Goal: Transaction & Acquisition: Purchase product/service

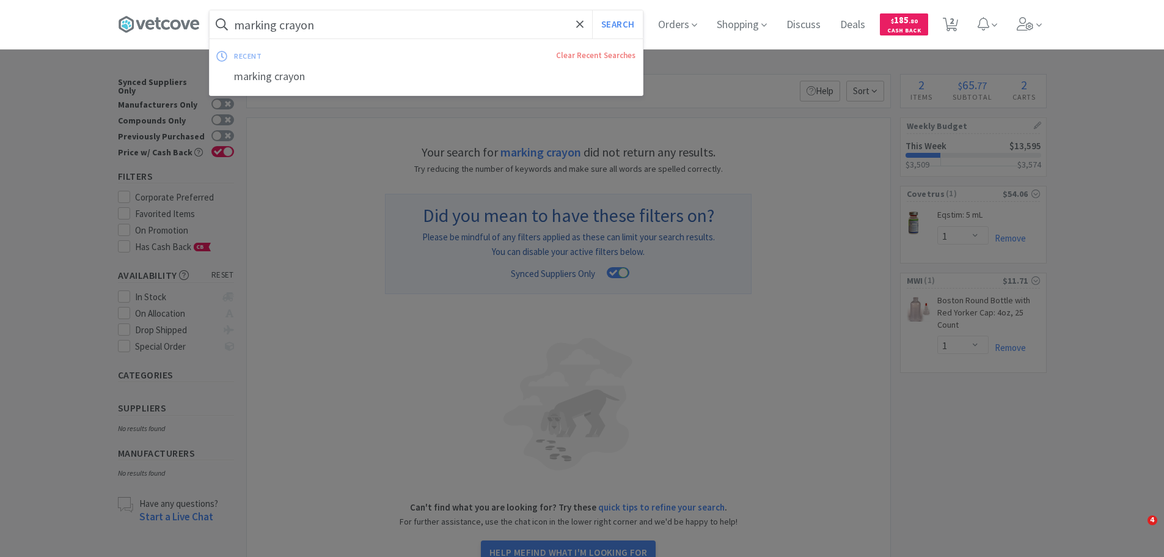
select select "1"
click at [783, 278] on div at bounding box center [582, 278] width 1164 height 557
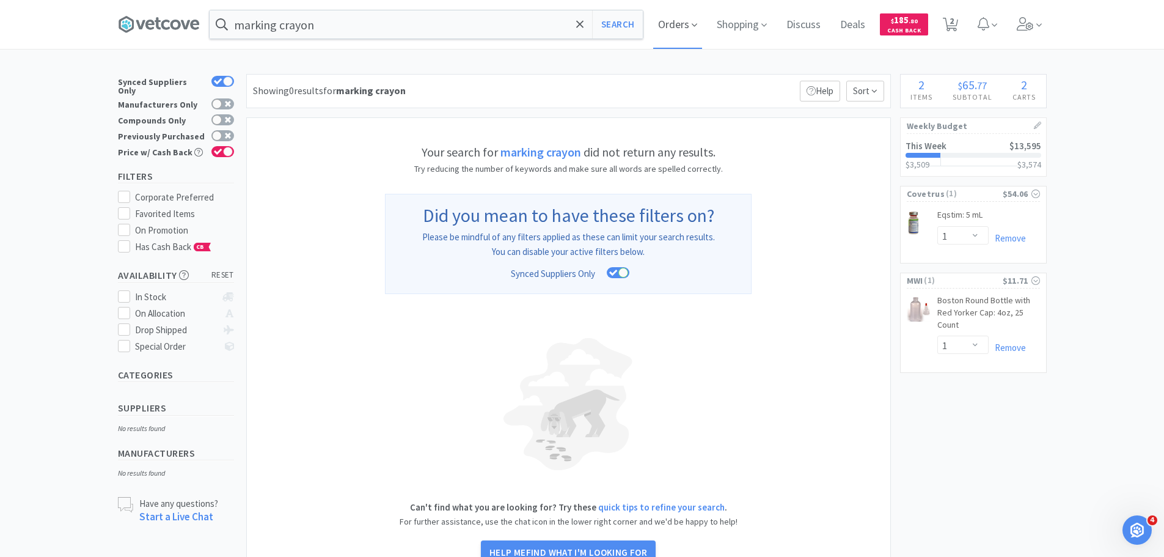
click at [697, 22] on icon at bounding box center [694, 25] width 5 height 11
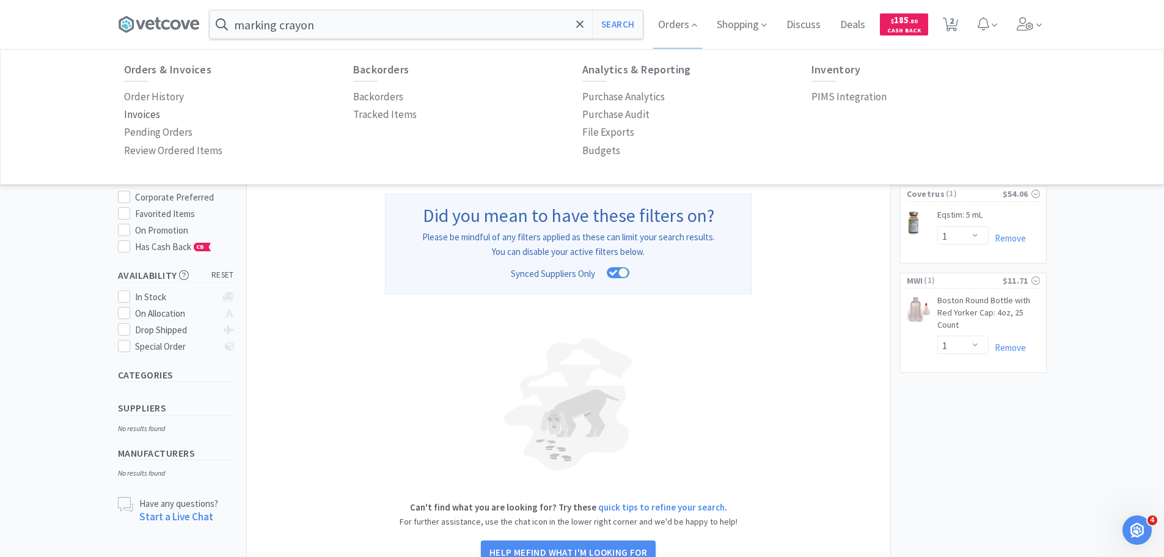
click at [144, 114] on p "Invoices" at bounding box center [142, 114] width 36 height 16
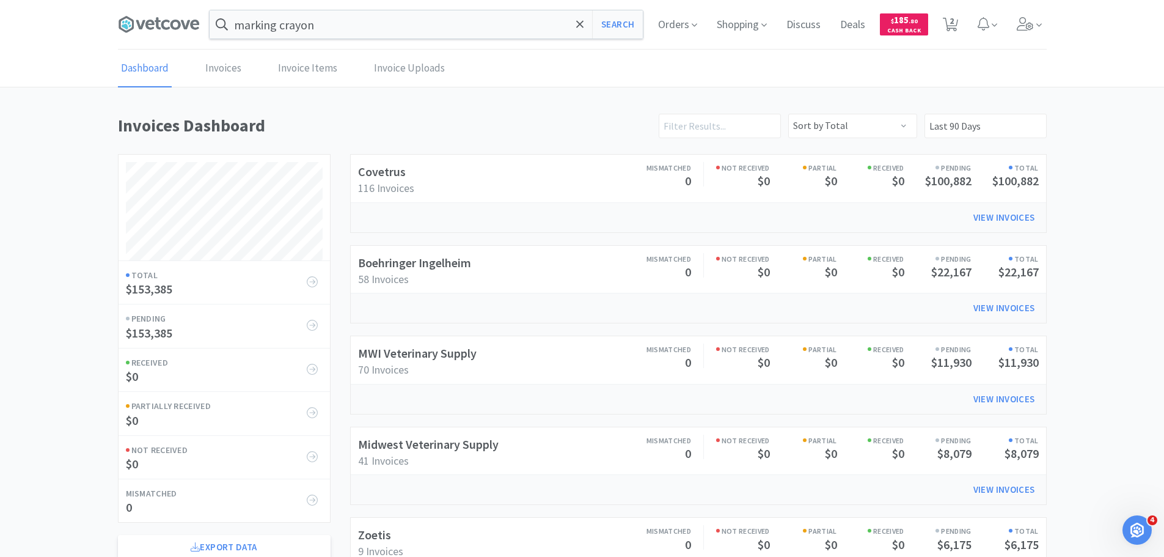
scroll to position [244, 0]
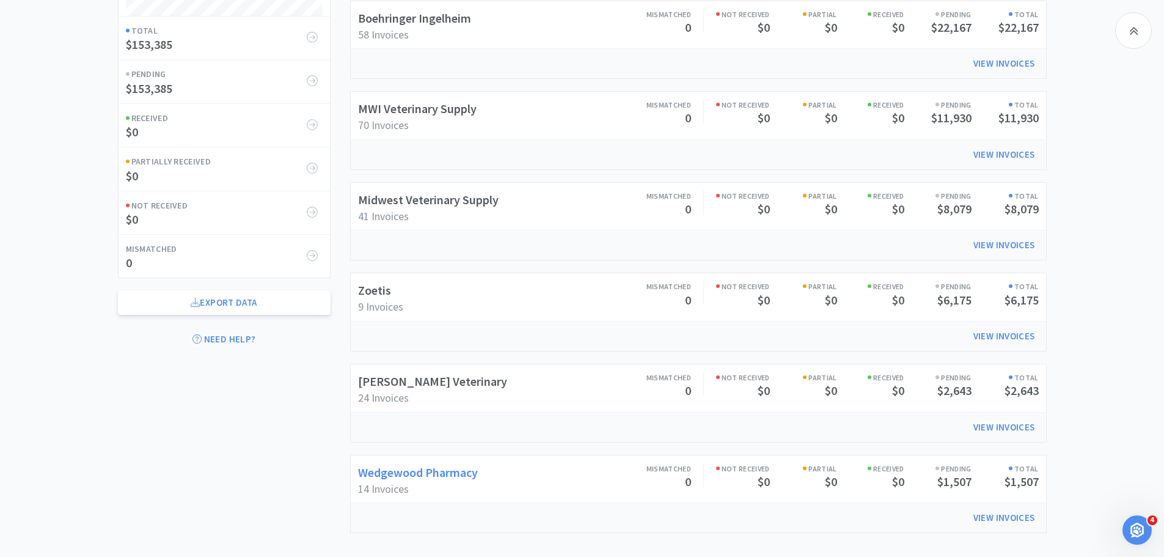
click at [437, 476] on link "Wedgewood Pharmacy" at bounding box center [418, 471] width 120 height 15
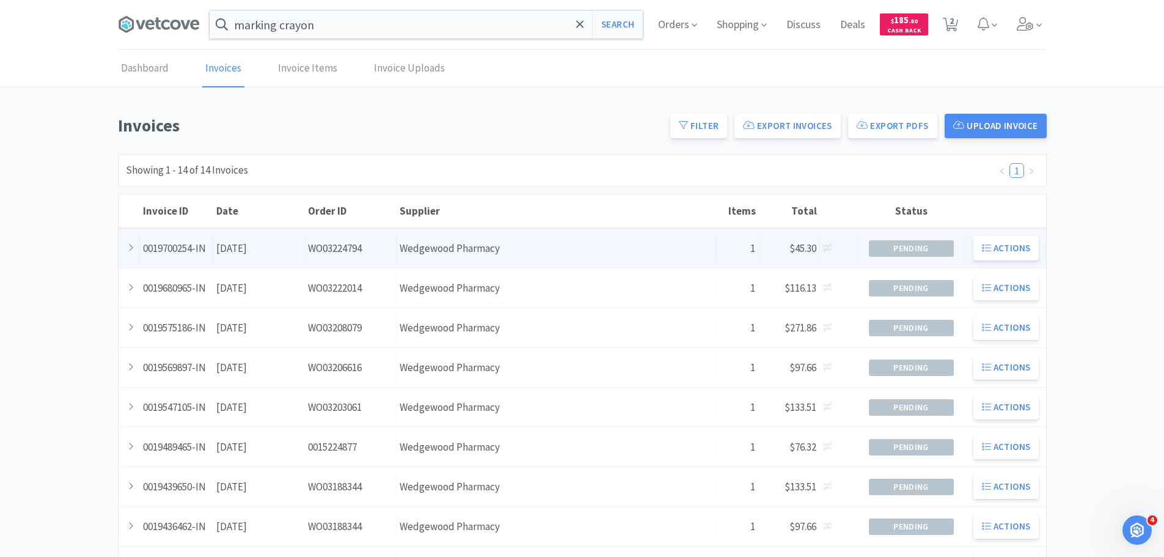
click at [245, 249] on div "Date [DATE]" at bounding box center [259, 248] width 92 height 31
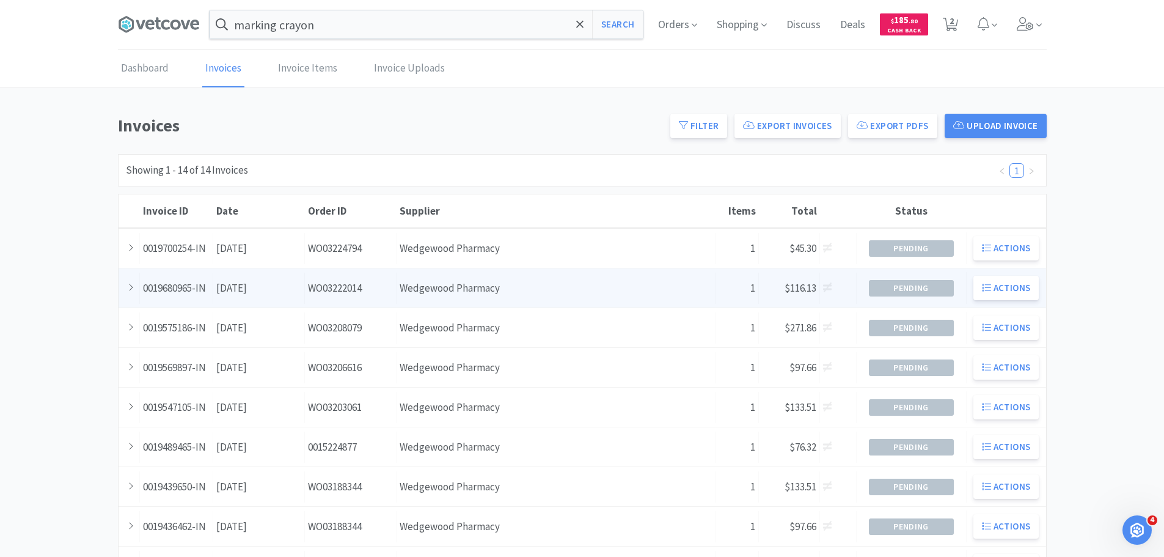
click at [291, 286] on div "Date [DATE]" at bounding box center [259, 287] width 92 height 31
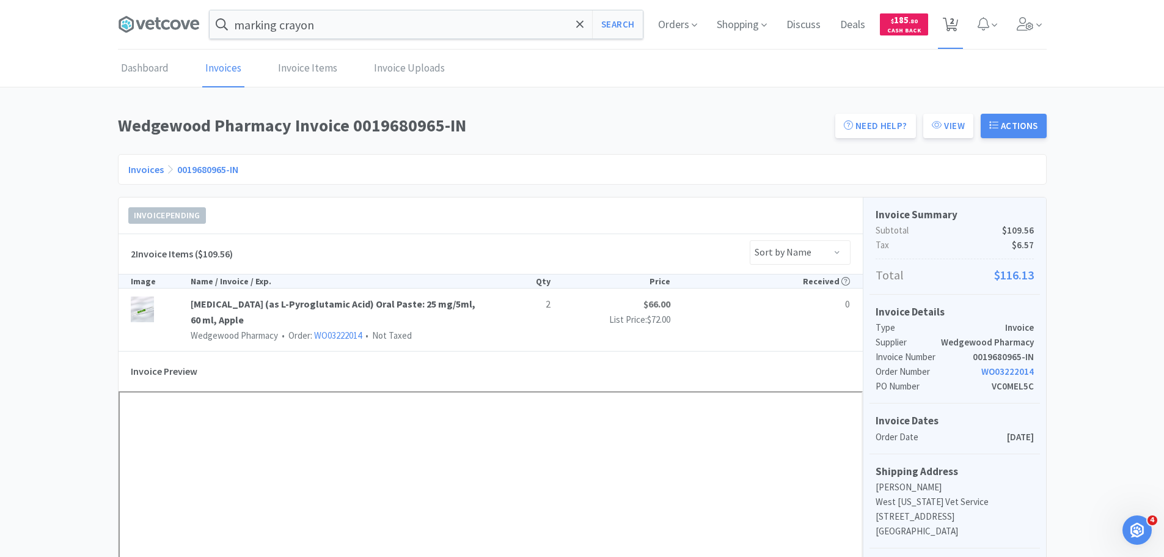
click at [943, 27] on icon at bounding box center [950, 24] width 15 height 13
select select "1"
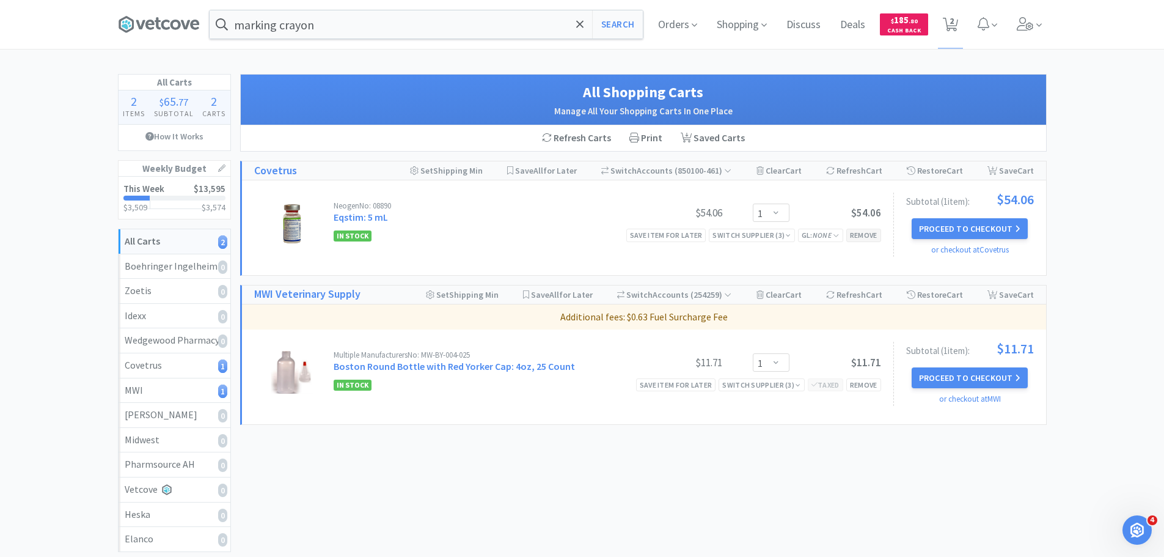
click at [864, 232] on div "Remove" at bounding box center [863, 234] width 35 height 13
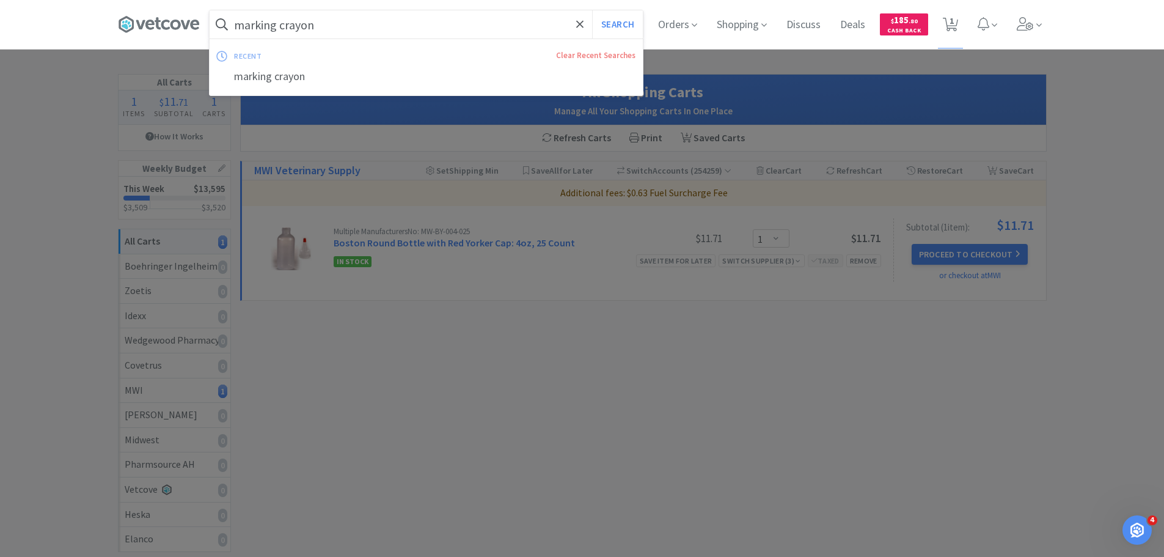
click at [475, 26] on input "marking crayon" at bounding box center [426, 24] width 433 height 28
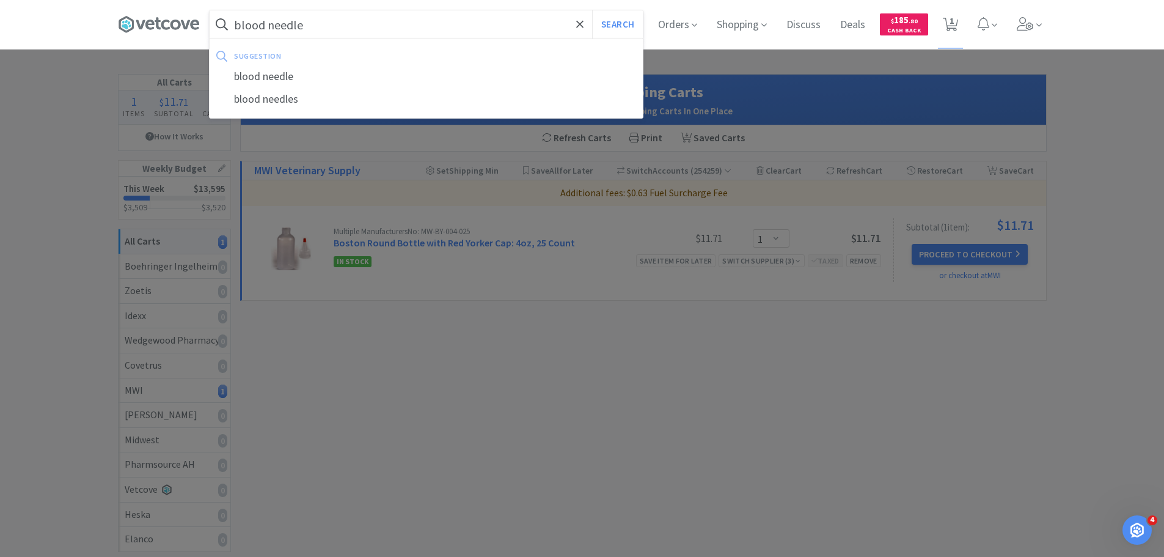
type input "blood needle"
click at [592, 10] on button "Search" at bounding box center [617, 24] width 51 height 28
select select "1"
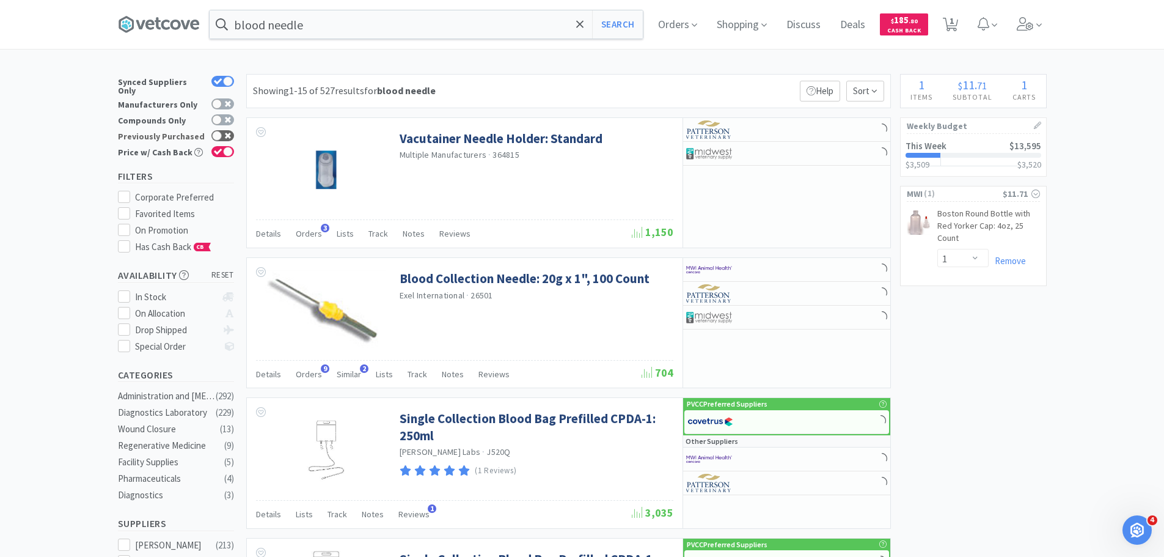
click at [219, 131] on div at bounding box center [217, 136] width 10 height 10
checkbox input "true"
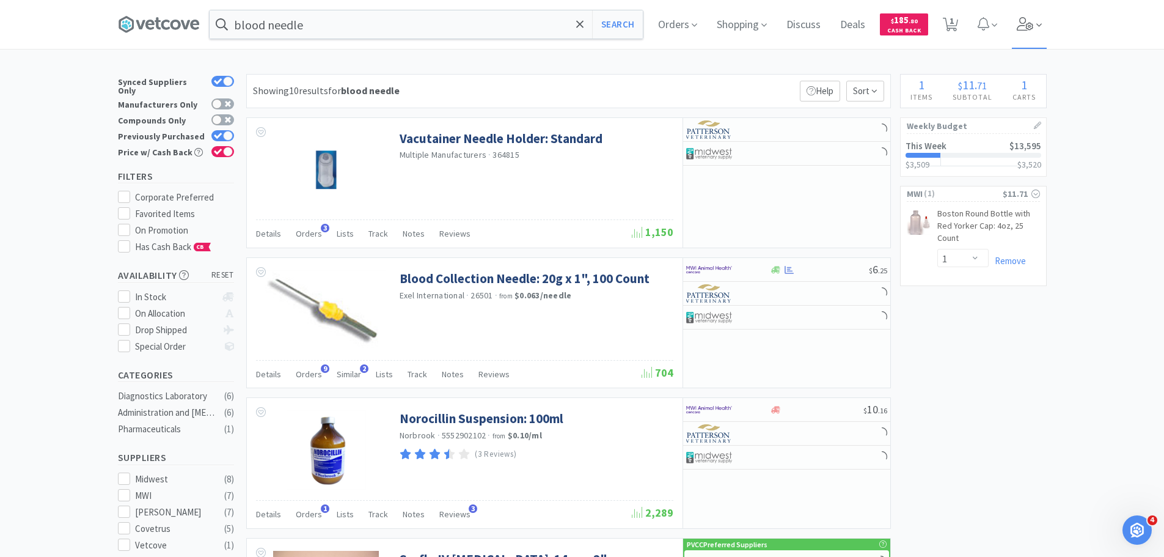
click at [1034, 17] on icon at bounding box center [1025, 23] width 17 height 13
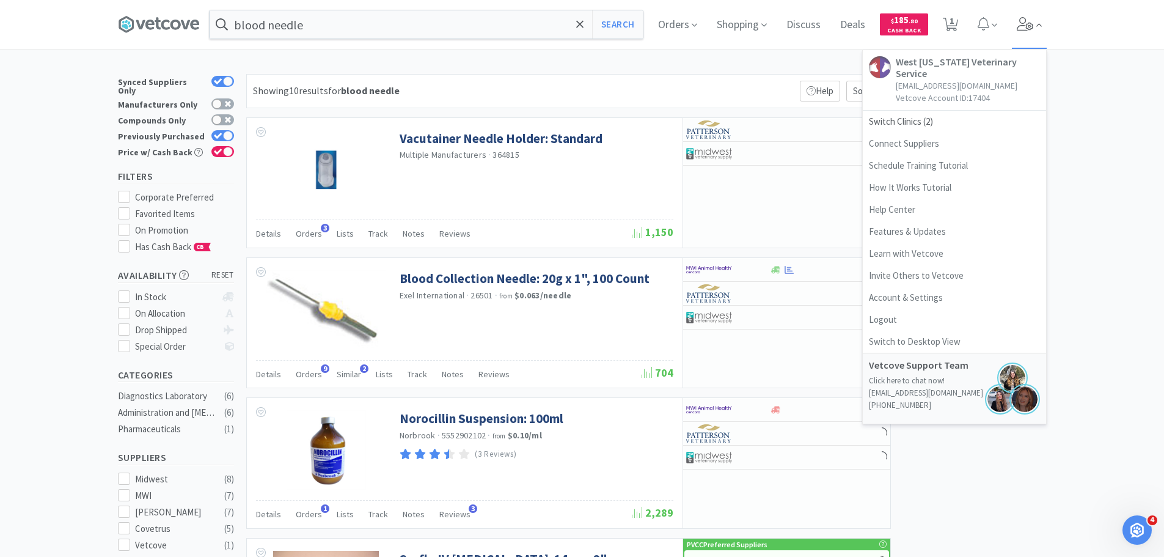
click at [1034, 17] on icon at bounding box center [1025, 23] width 17 height 13
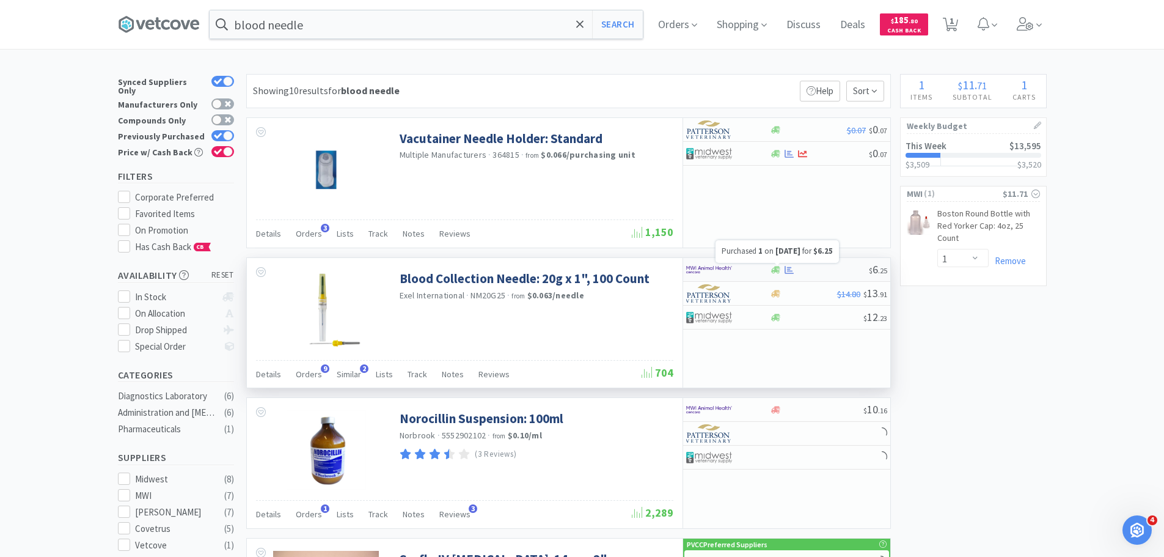
click at [786, 269] on icon at bounding box center [788, 269] width 9 height 9
select select "1"
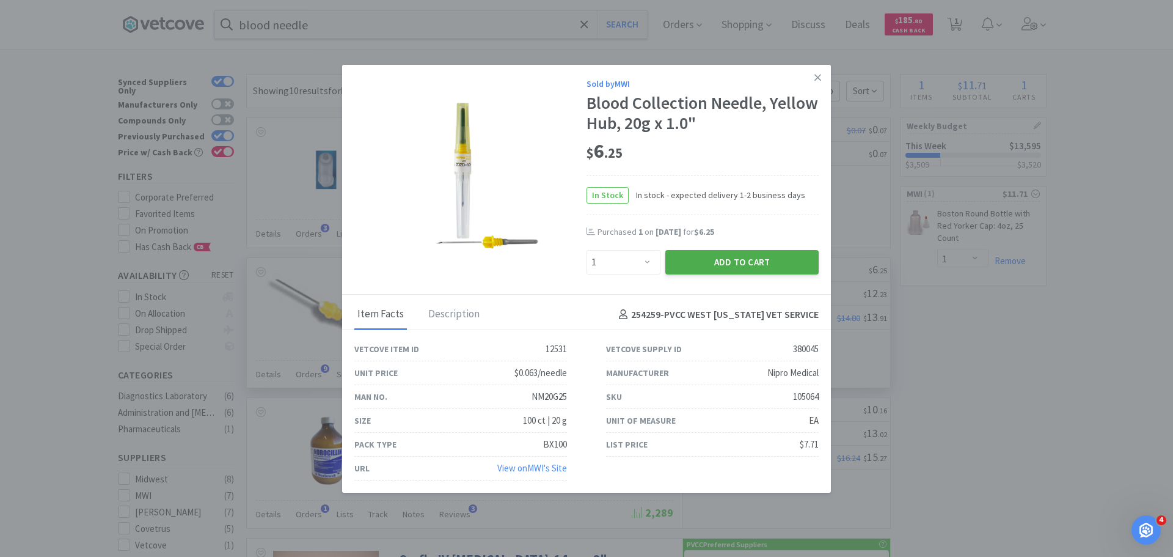
click at [790, 266] on button "Add to Cart" at bounding box center [741, 262] width 153 height 24
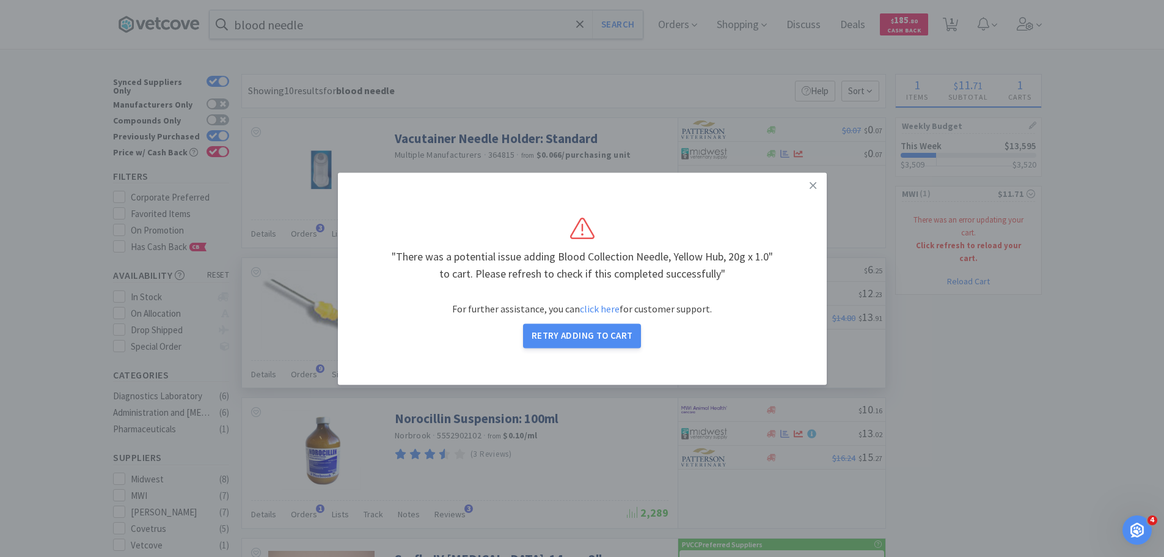
select select "1"
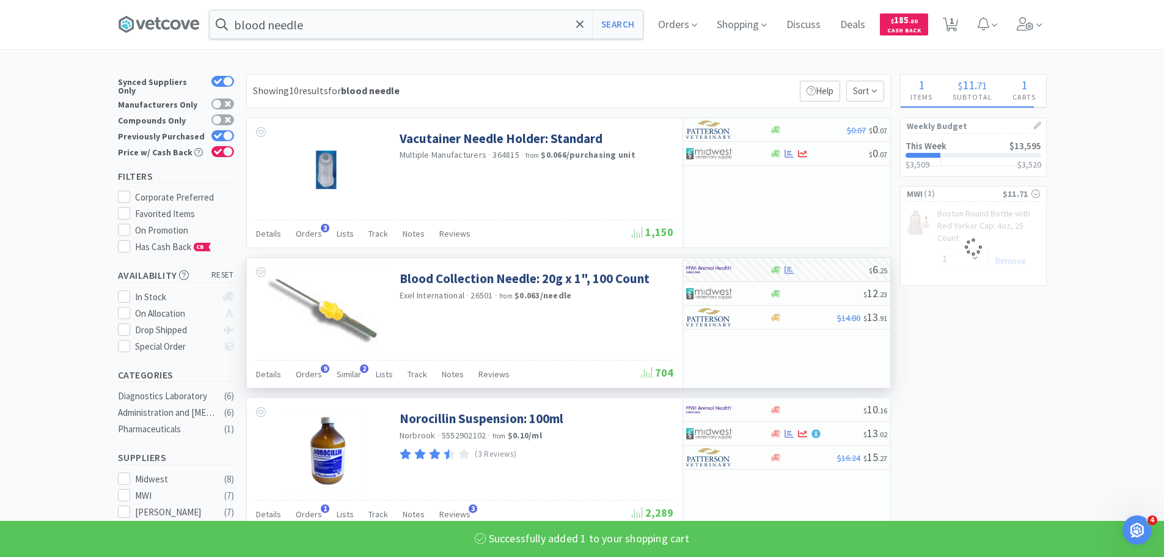
select select "1"
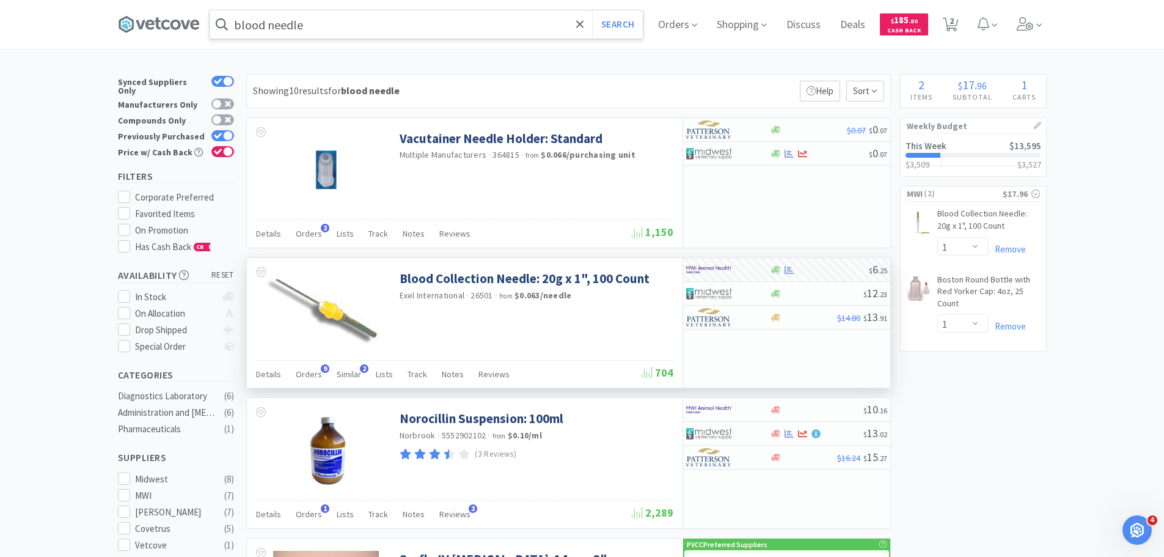
click at [329, 25] on input "blood needle" at bounding box center [426, 24] width 433 height 28
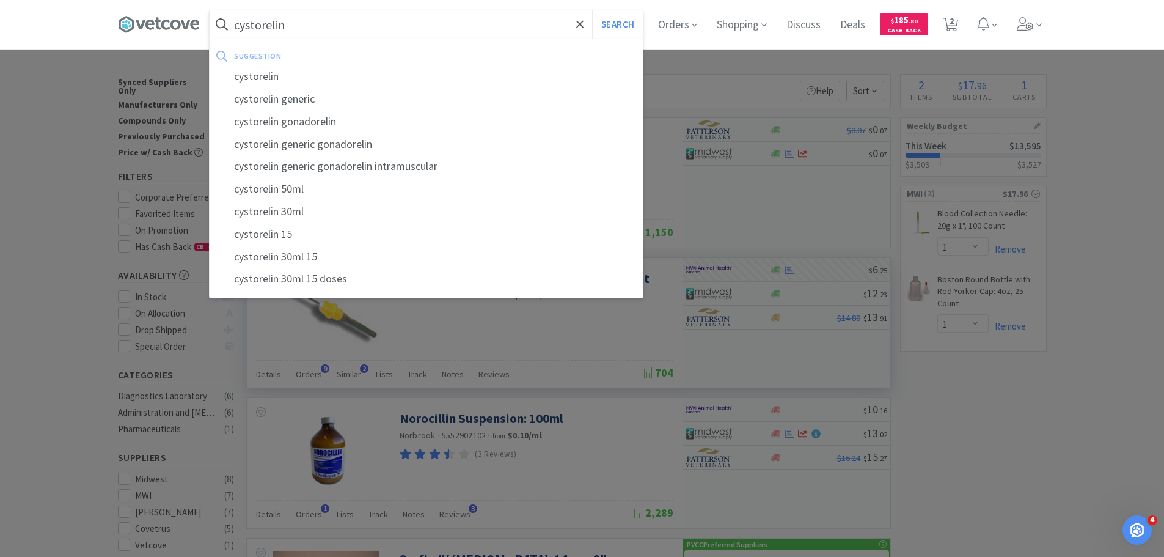
click at [592, 10] on button "Search" at bounding box center [617, 24] width 51 height 28
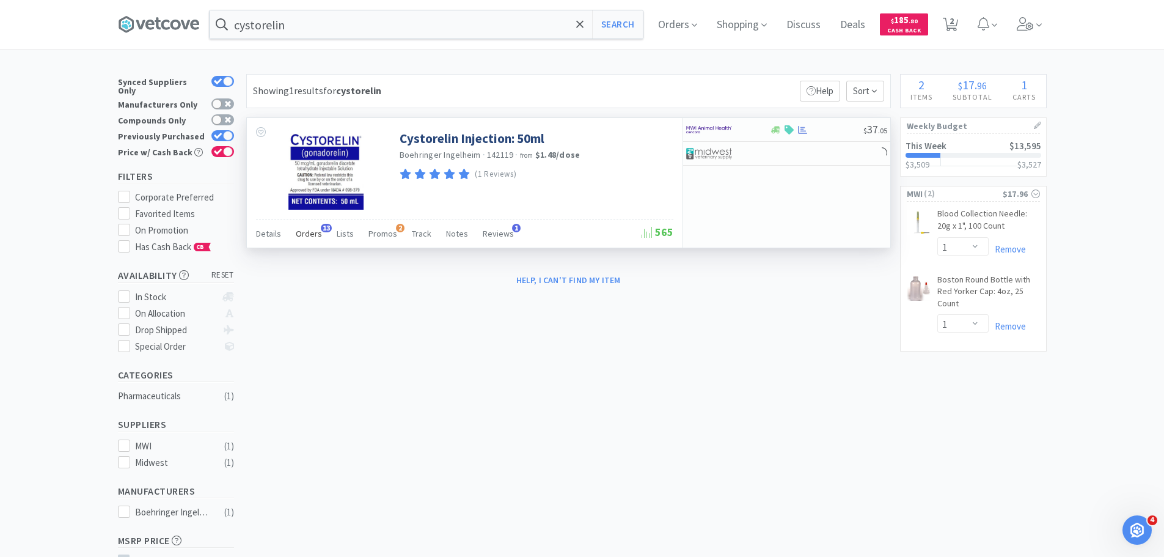
click at [296, 235] on span "Orders" at bounding box center [309, 233] width 26 height 11
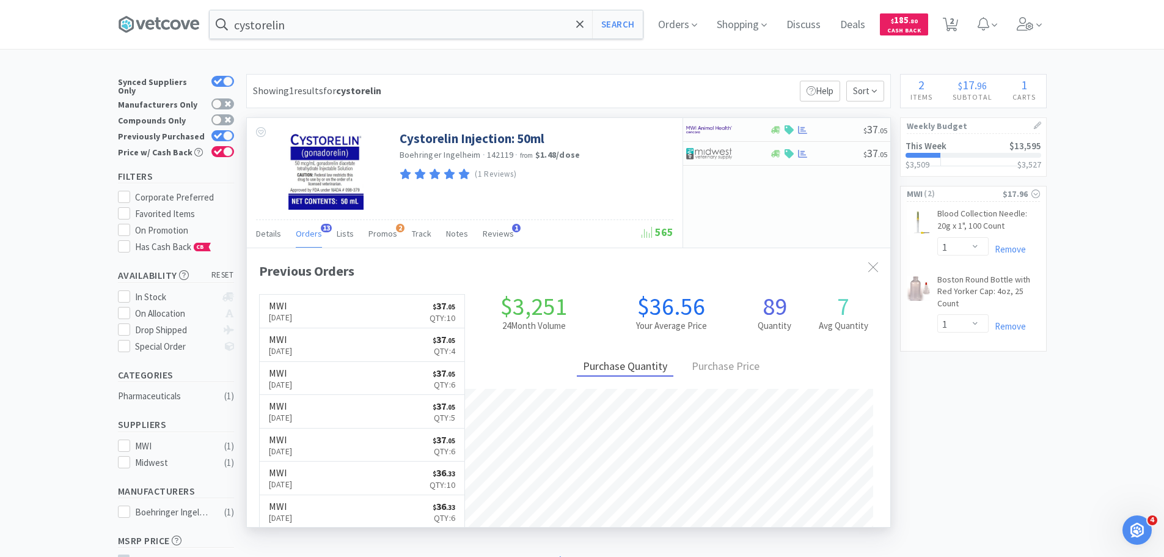
scroll to position [327, 643]
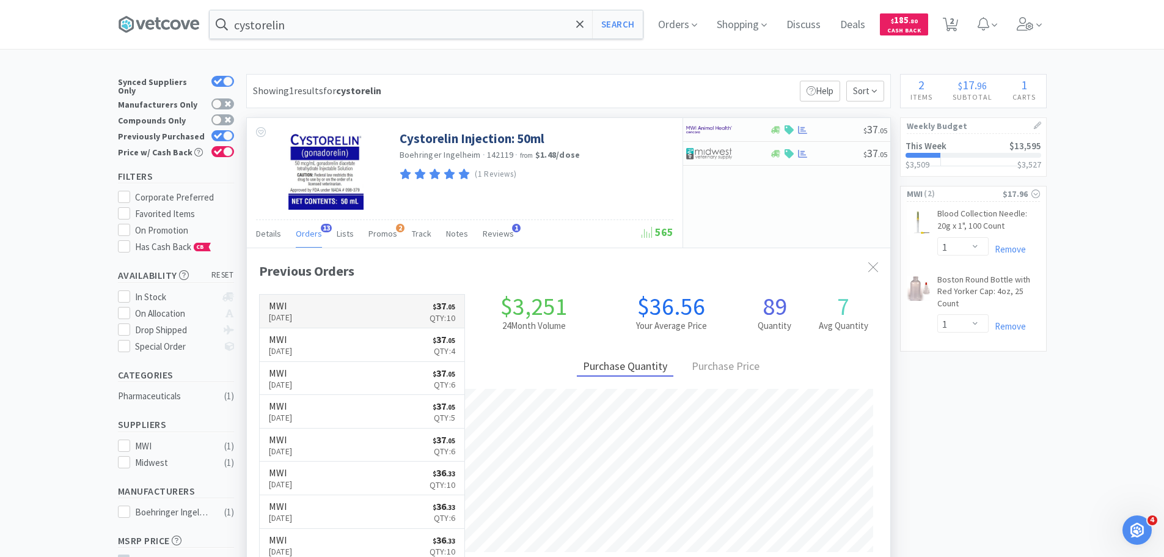
click at [342, 313] on link "MWI [DATE] $ 37 . 05 Qty: 10" at bounding box center [362, 311] width 205 height 34
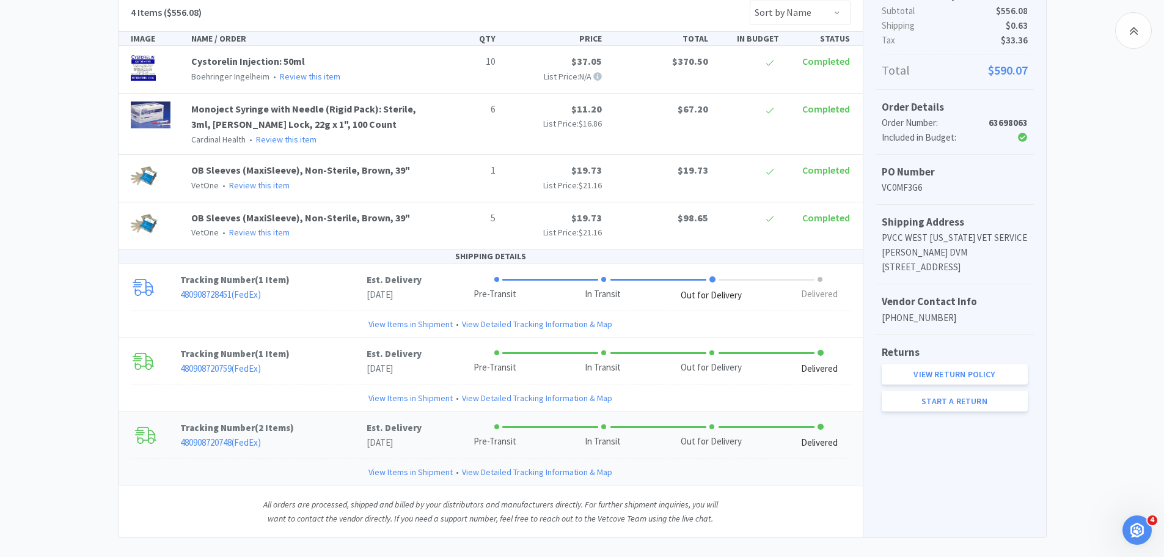
scroll to position [280, 0]
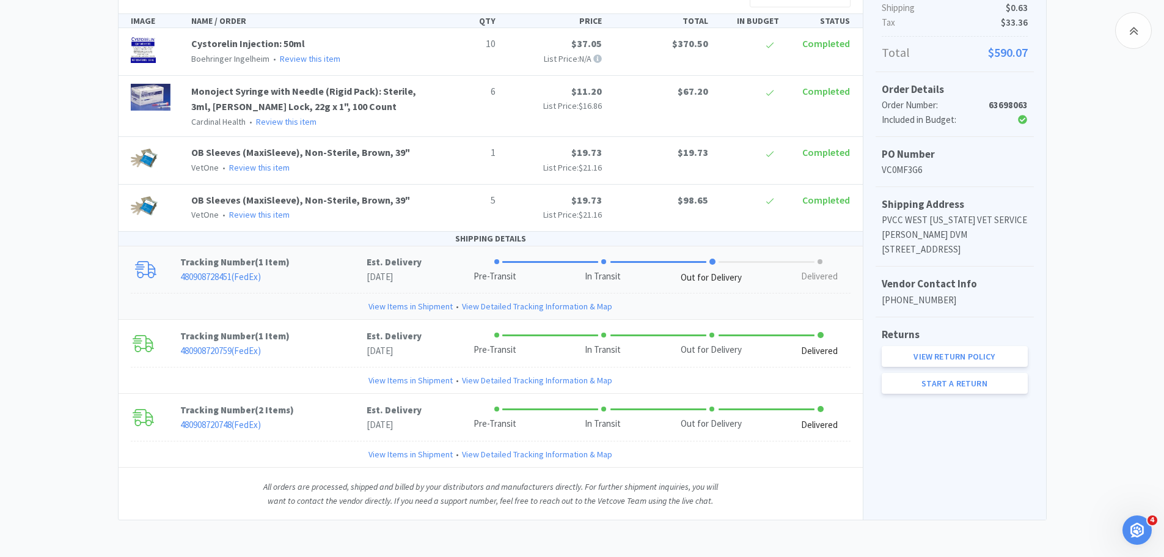
click at [417, 304] on link "View Items in Shipment" at bounding box center [410, 305] width 84 height 13
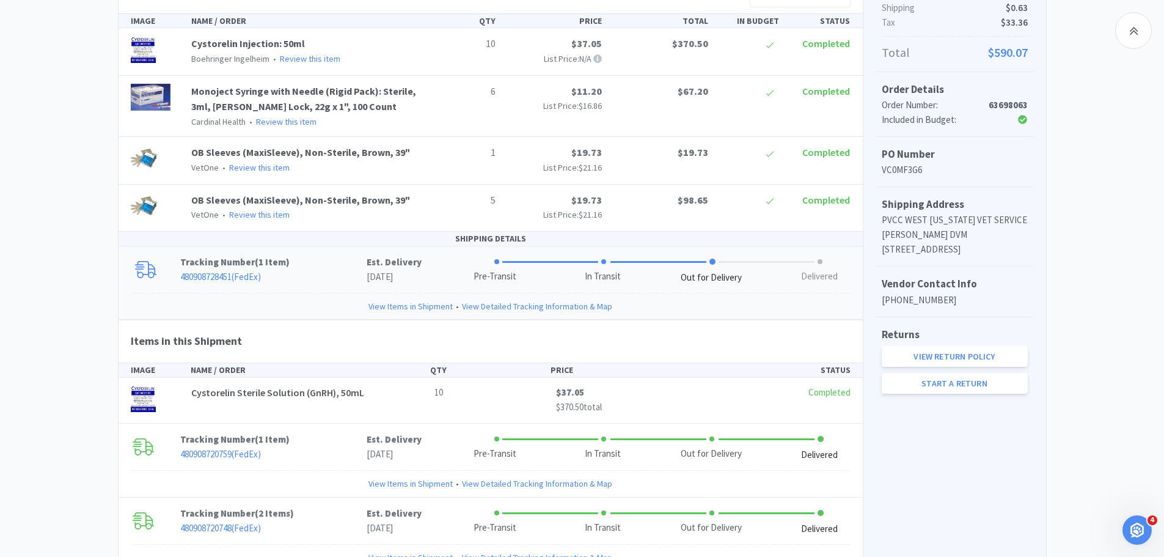
click at [210, 276] on link "480908728451 ( FedEx )" at bounding box center [220, 277] width 81 height 12
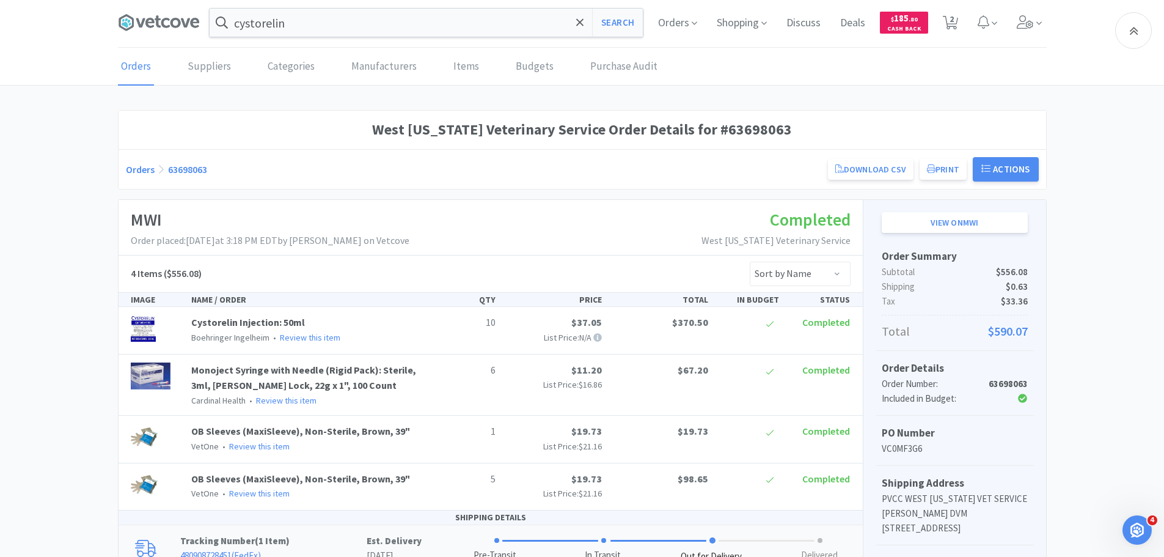
scroll to position [0, 0]
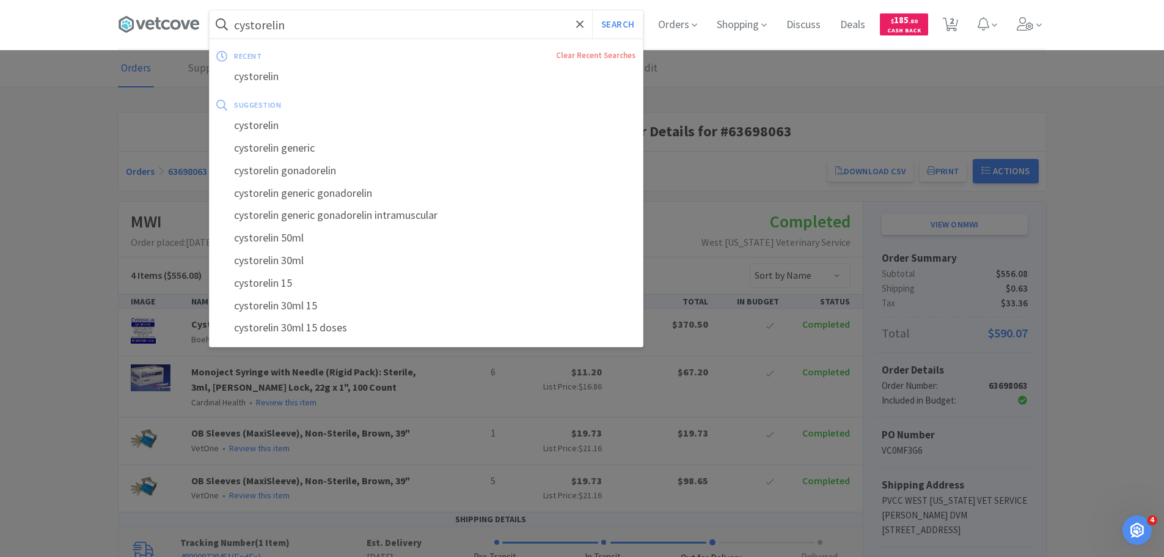
click at [272, 17] on input "cystorelin" at bounding box center [426, 24] width 433 height 28
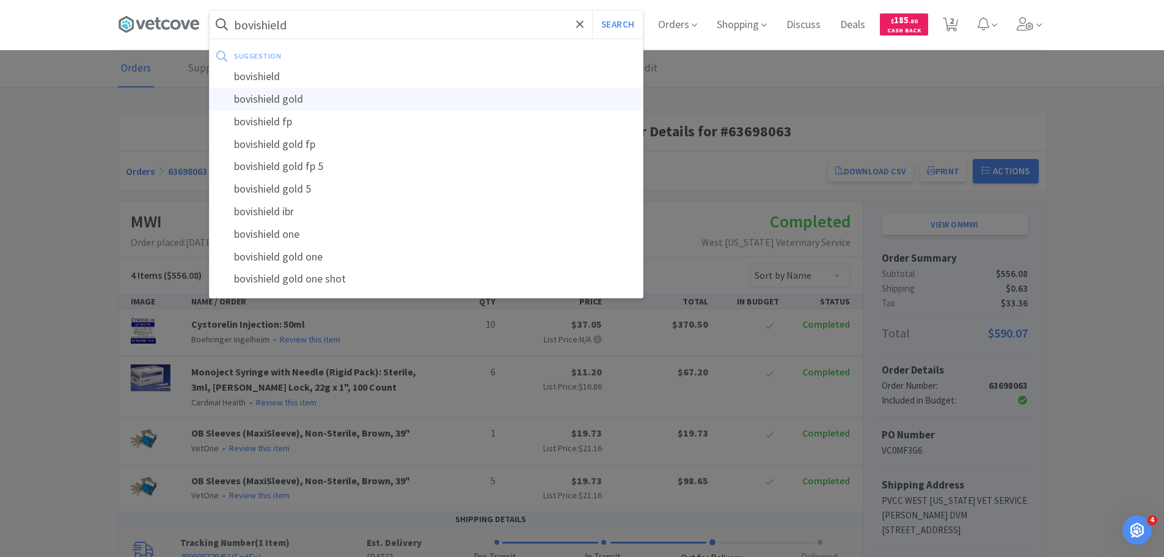
click at [300, 91] on div "bovishield gold" at bounding box center [426, 99] width 433 height 23
type input "bovishield gold"
select select "1"
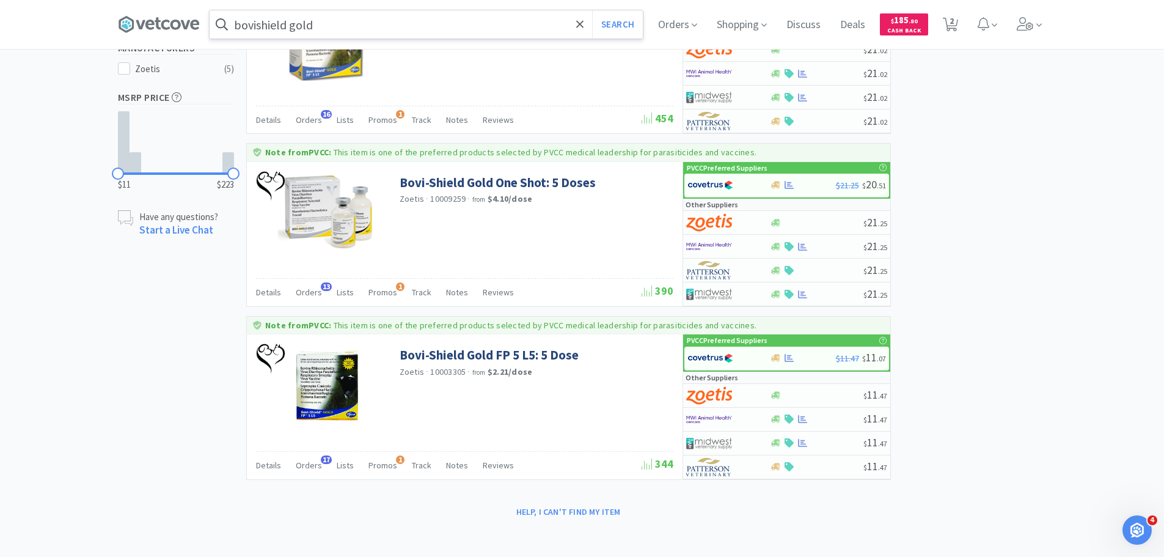
scroll to position [494, 0]
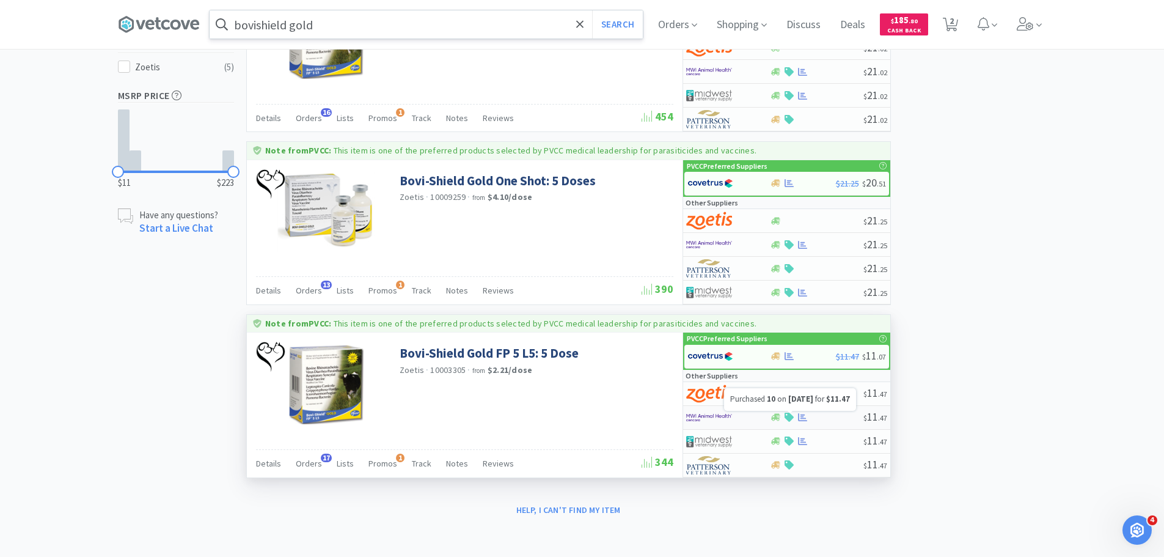
click at [802, 419] on icon at bounding box center [802, 416] width 9 height 9
select select "1"
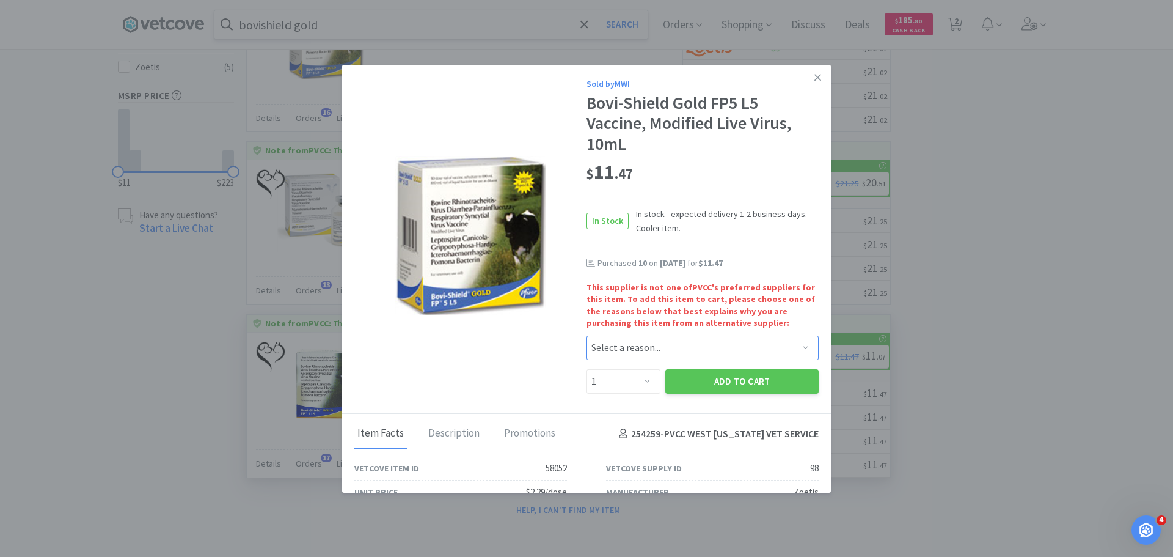
click at [622, 349] on select "Select a reason... Availability - This item is out of stock at the preferred su…" at bounding box center [702, 347] width 232 height 24
select select "shipping_time"
click at [586, 335] on select "Select a reason... Availability - This item is out of stock at the preferred su…" at bounding box center [702, 347] width 232 height 24
drag, startPoint x: 629, startPoint y: 386, endPoint x: 628, endPoint y: 371, distance: 14.7
click at [629, 386] on select "Enter Quantity 1 2 3 4 5 6 7 8 9 10 11 12 13 14 15 16 17 18 19 20 Enter Quantity" at bounding box center [623, 381] width 74 height 24
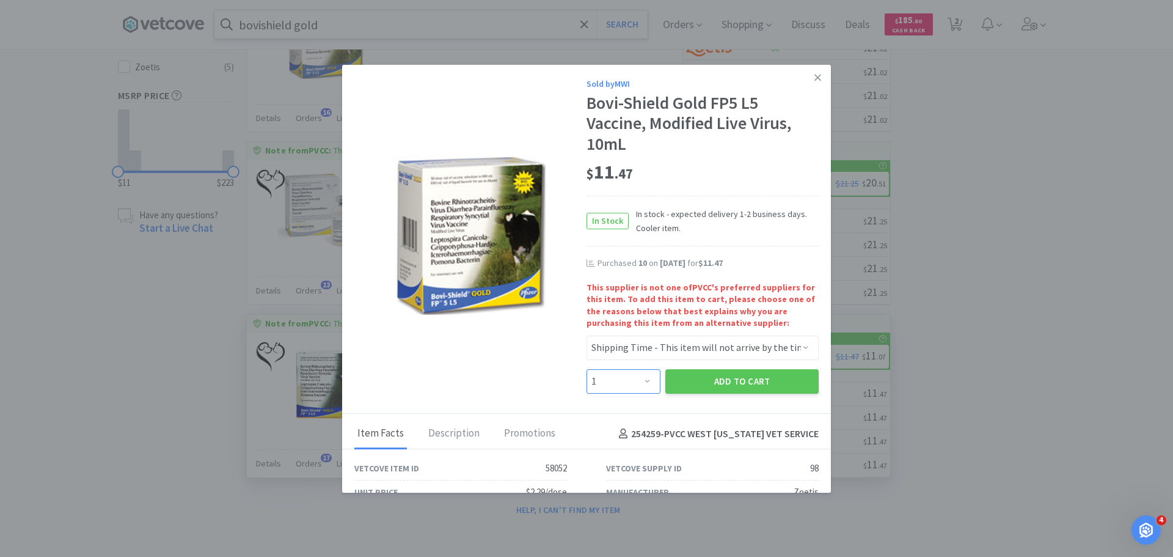
select select "10"
click at [586, 369] on select "Enter Quantity 1 2 3 4 5 6 7 8 9 10 11 12 13 14 15 16 17 18 19 20 Enter Quantity" at bounding box center [623, 381] width 74 height 24
click at [694, 381] on button "Add to Cart" at bounding box center [741, 381] width 153 height 24
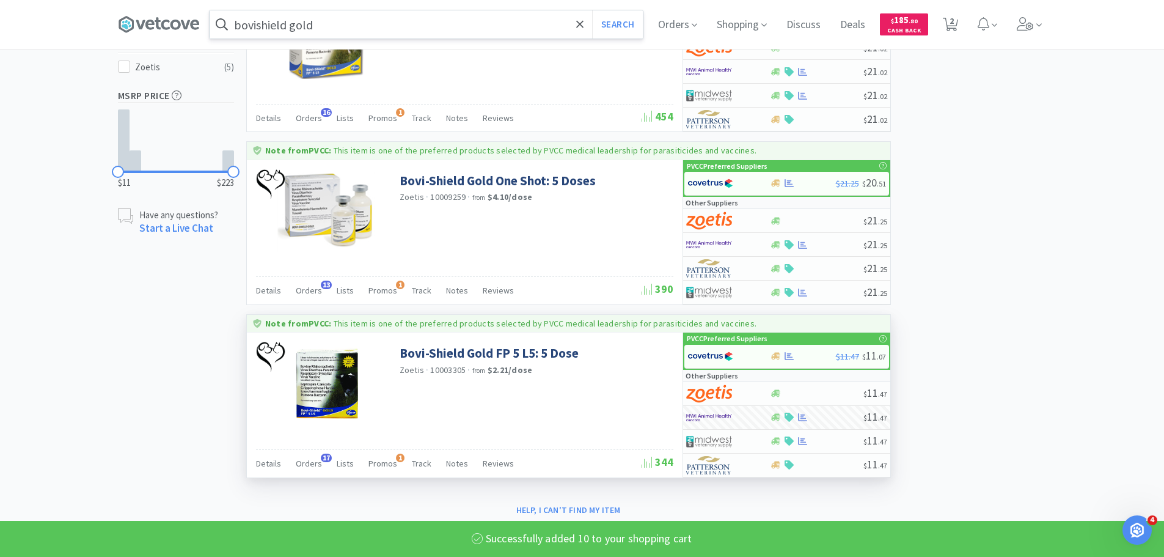
select select "10"
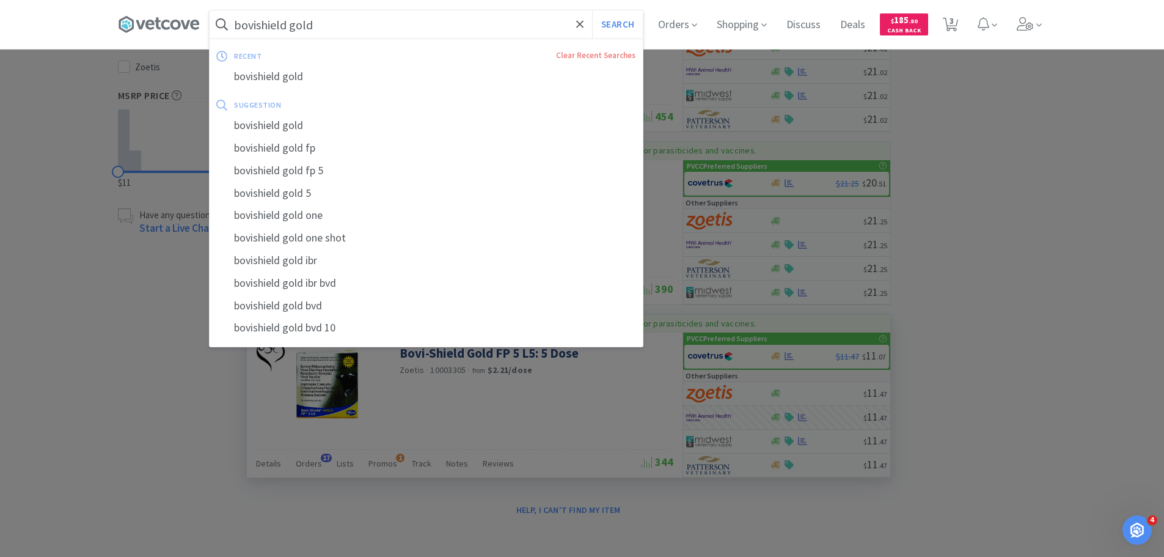
click at [450, 24] on input "bovishield gold" at bounding box center [426, 24] width 433 height 28
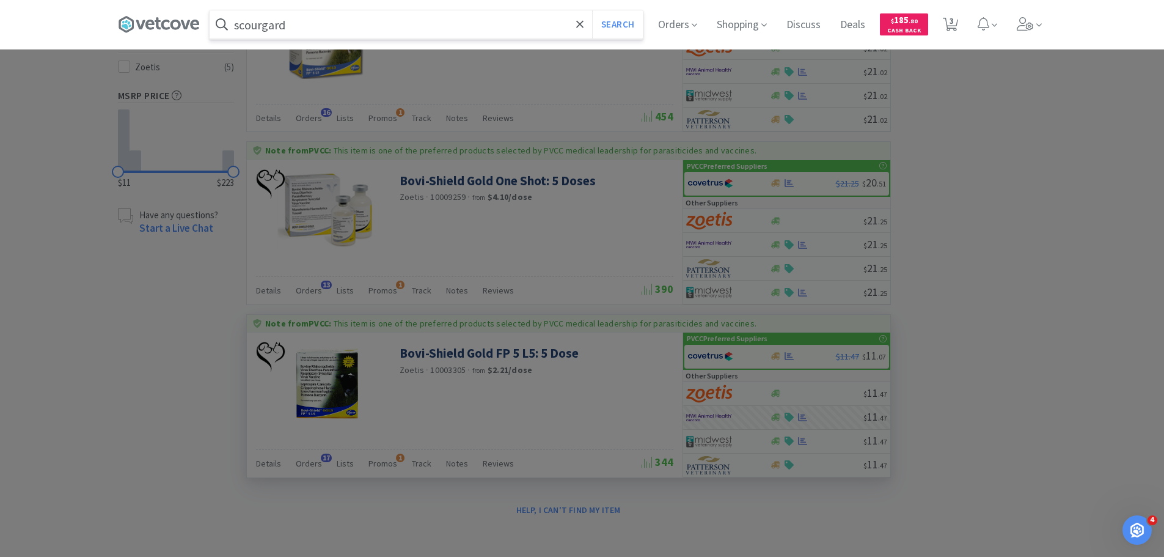
type input "scourgard"
click at [592, 10] on button "Search" at bounding box center [617, 24] width 51 height 28
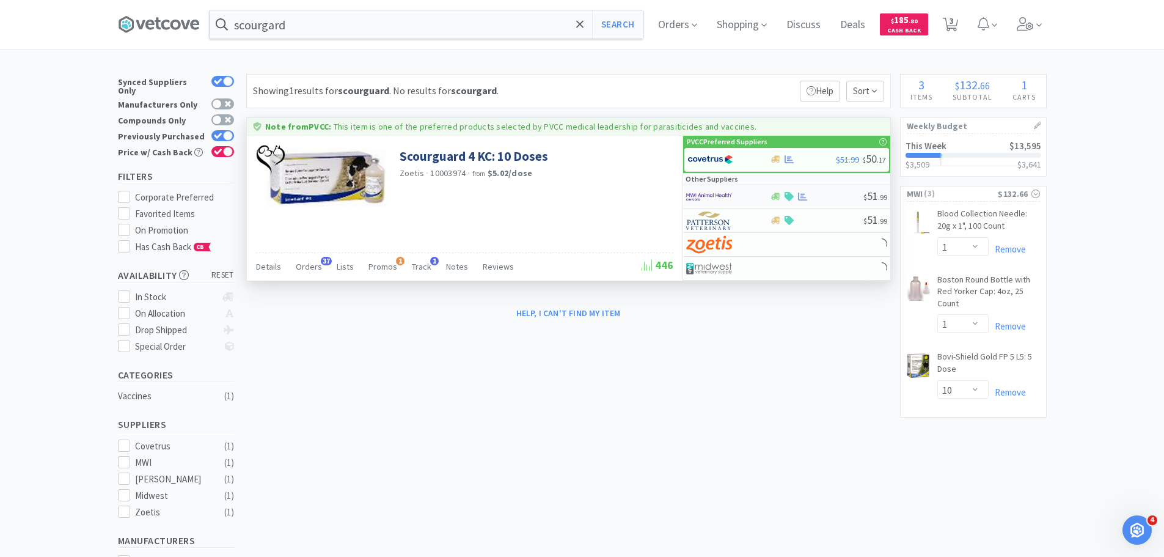
click at [721, 195] on img at bounding box center [709, 197] width 46 height 18
select select "1"
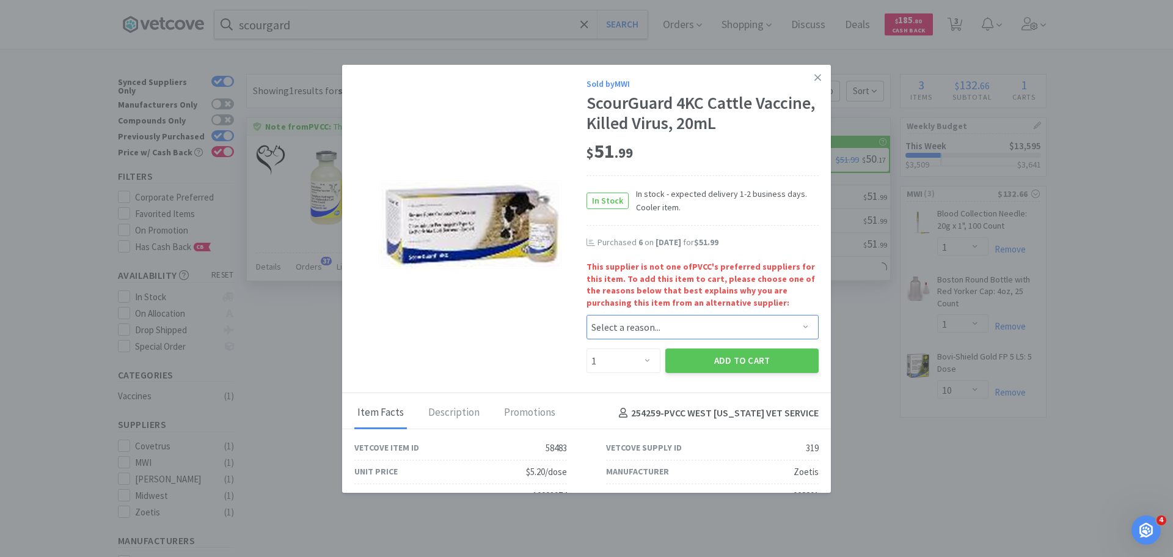
click at [690, 321] on select "Select a reason... Availability - This item is out of stock at the preferred su…" at bounding box center [702, 327] width 232 height 24
select select "shipping_time"
click at [586, 315] on select "Select a reason... Availability - This item is out of stock at the preferred su…" at bounding box center [702, 327] width 232 height 24
click at [630, 356] on select "Enter Quantity 1 2 3 4 5 6 7 8 9 10 11 12 13 14 15 16 17 18 19 20 Enter Quantity" at bounding box center [623, 360] width 74 height 24
select select "10"
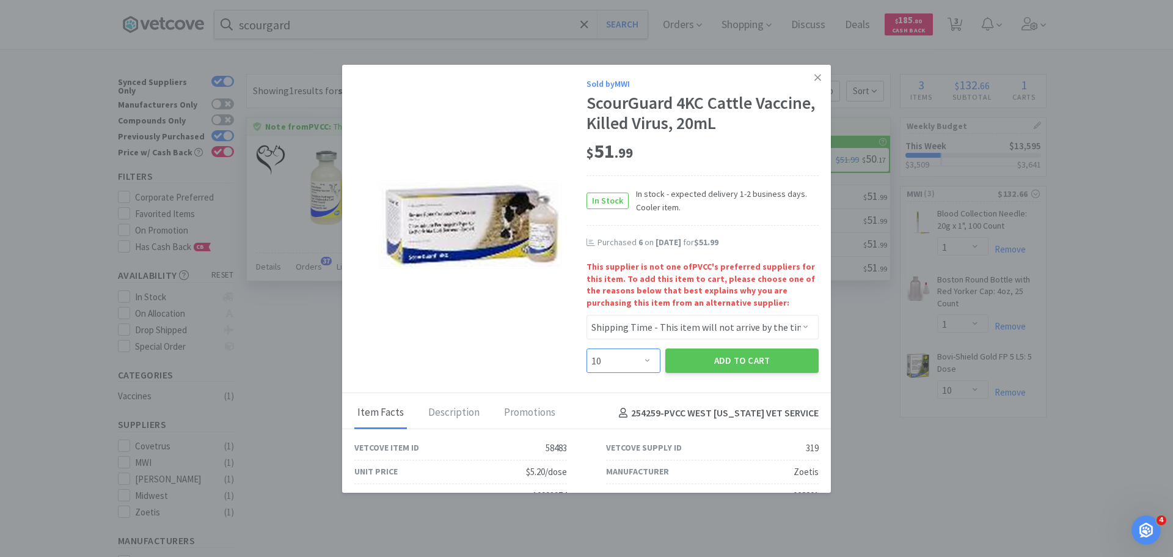
click at [586, 348] on select "Enter Quantity 1 2 3 4 5 6 7 8 9 10 11 12 13 14 15 16 17 18 19 20 Enter Quantity" at bounding box center [623, 360] width 74 height 24
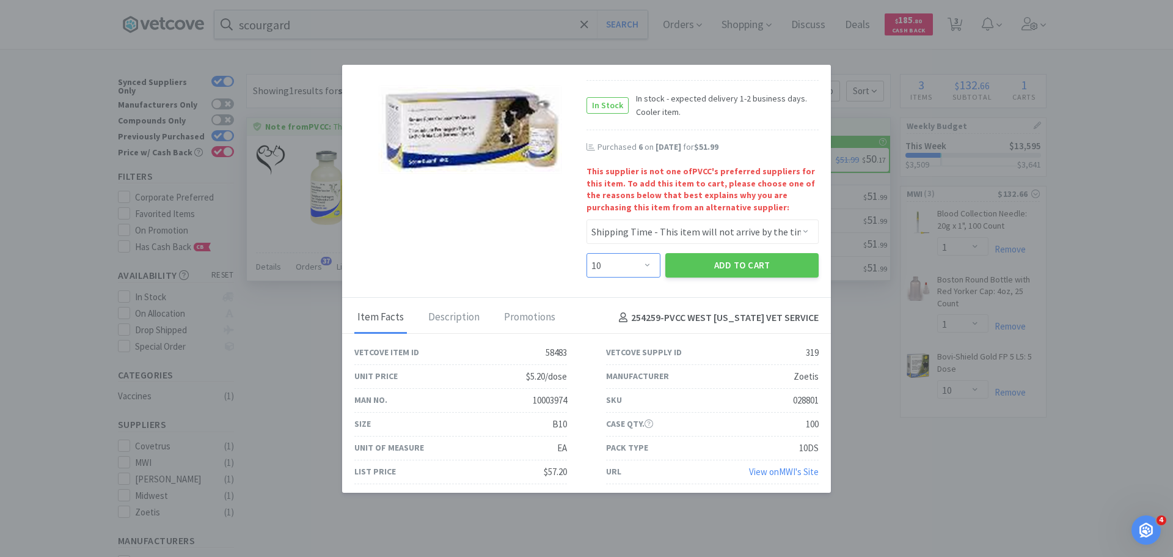
scroll to position [99, 0]
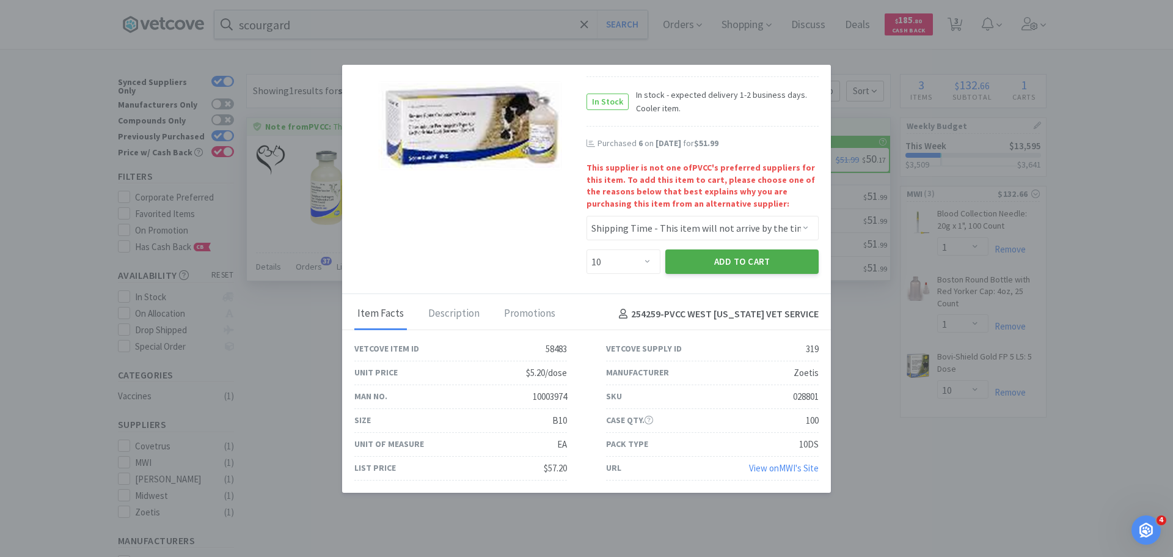
click at [701, 260] on button "Add to Cart" at bounding box center [741, 261] width 153 height 24
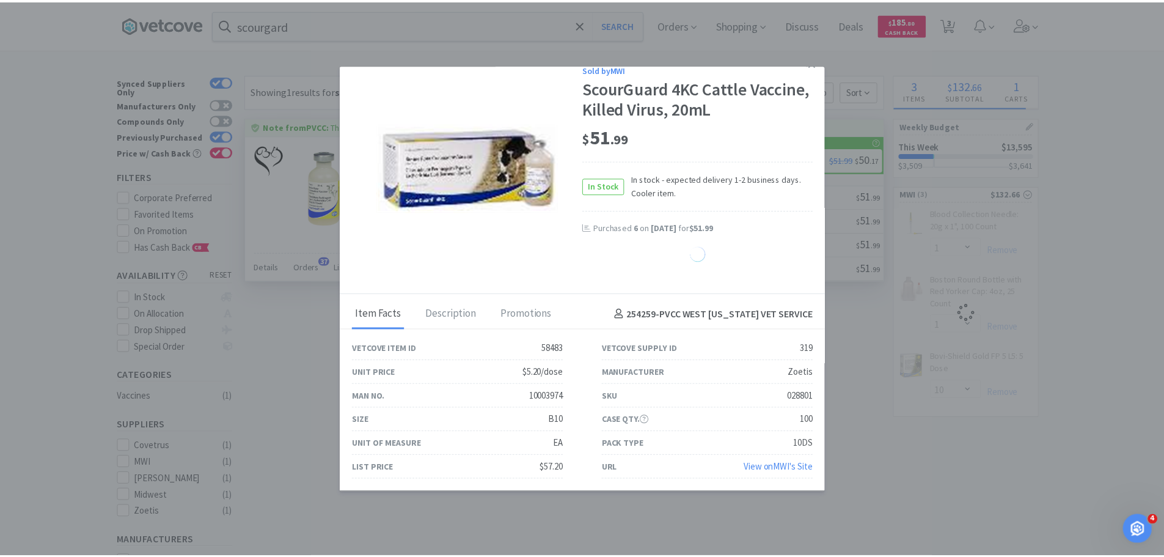
scroll to position [15, 0]
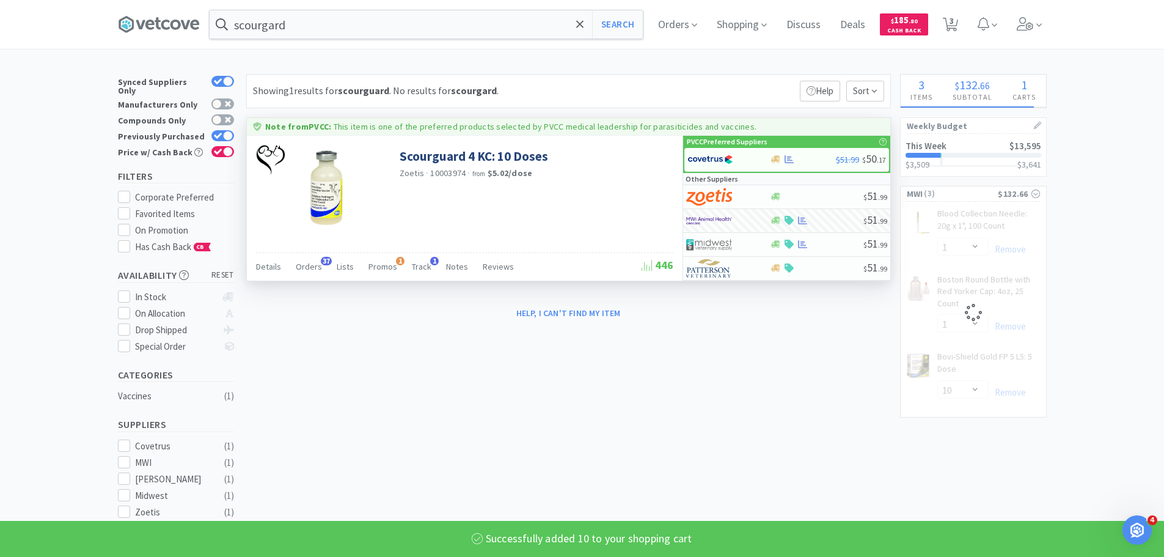
select select "10"
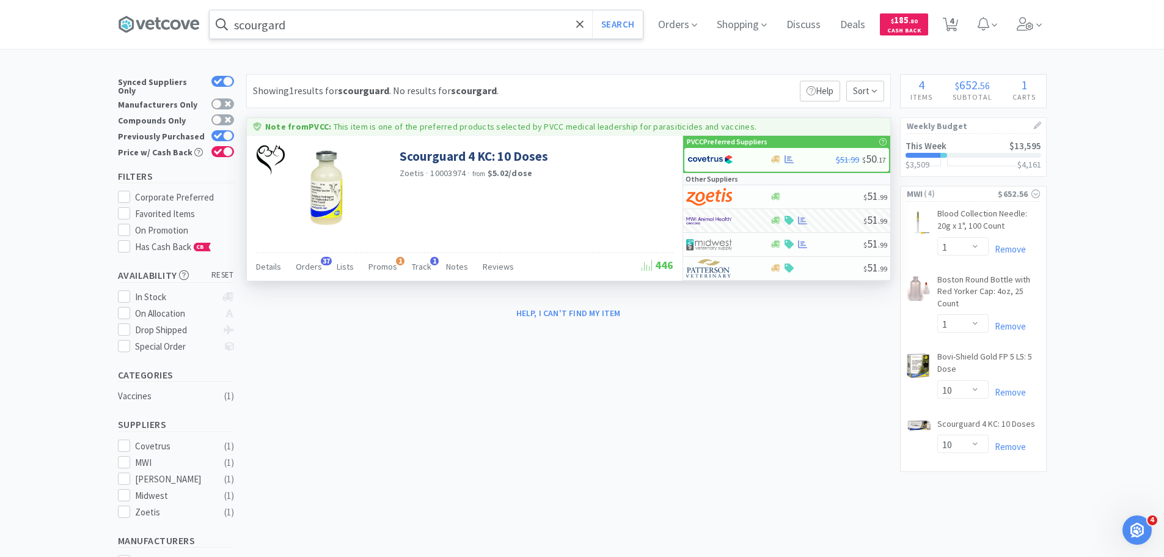
click at [304, 31] on input "scourgard" at bounding box center [426, 24] width 433 height 28
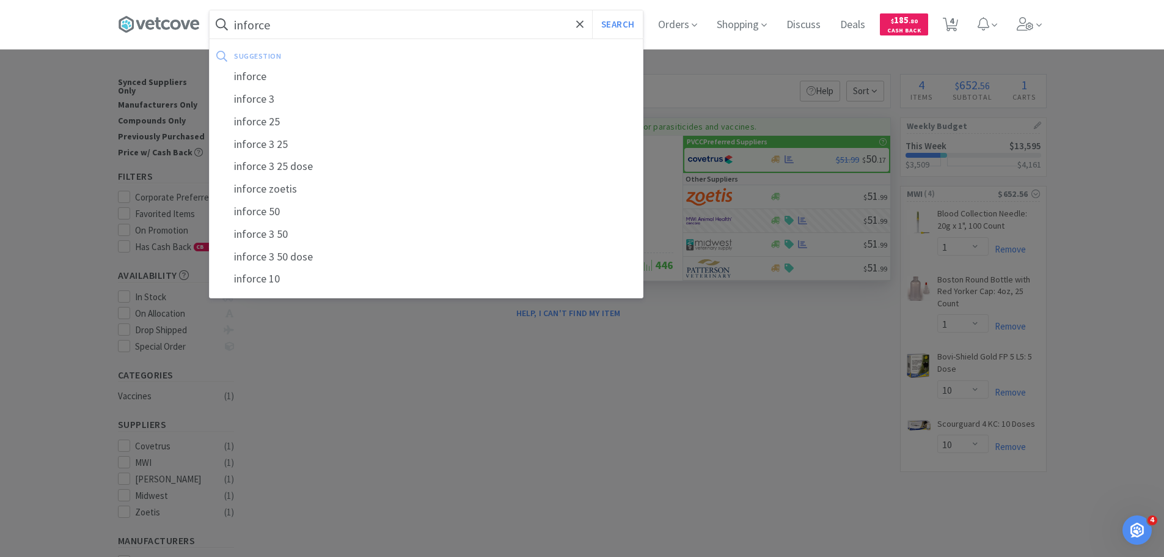
type input "inforce"
click at [592, 10] on button "Search" at bounding box center [617, 24] width 51 height 28
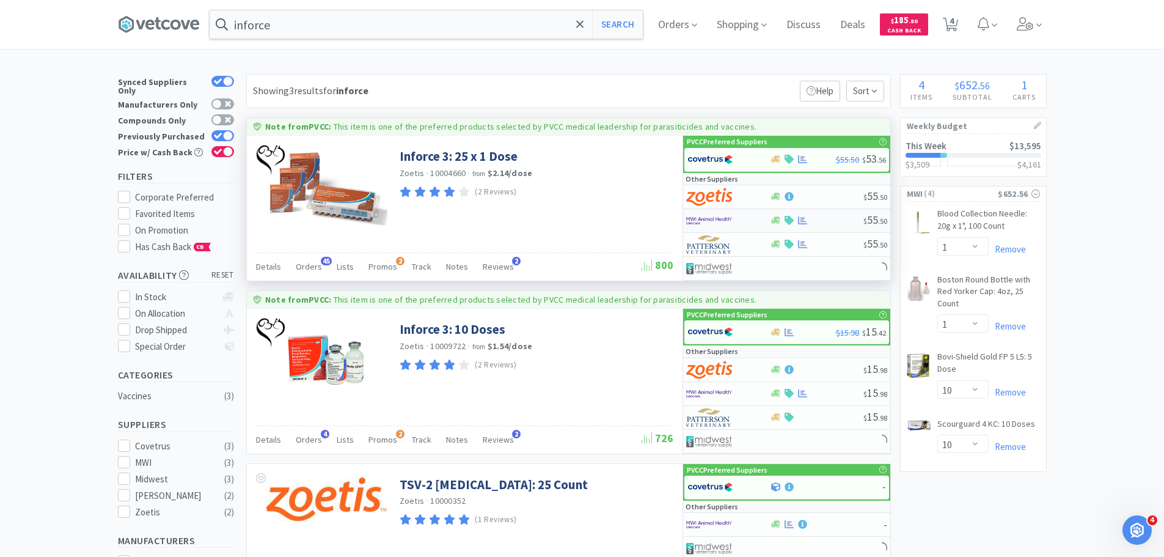
click at [729, 221] on img at bounding box center [709, 220] width 46 height 18
select select "1"
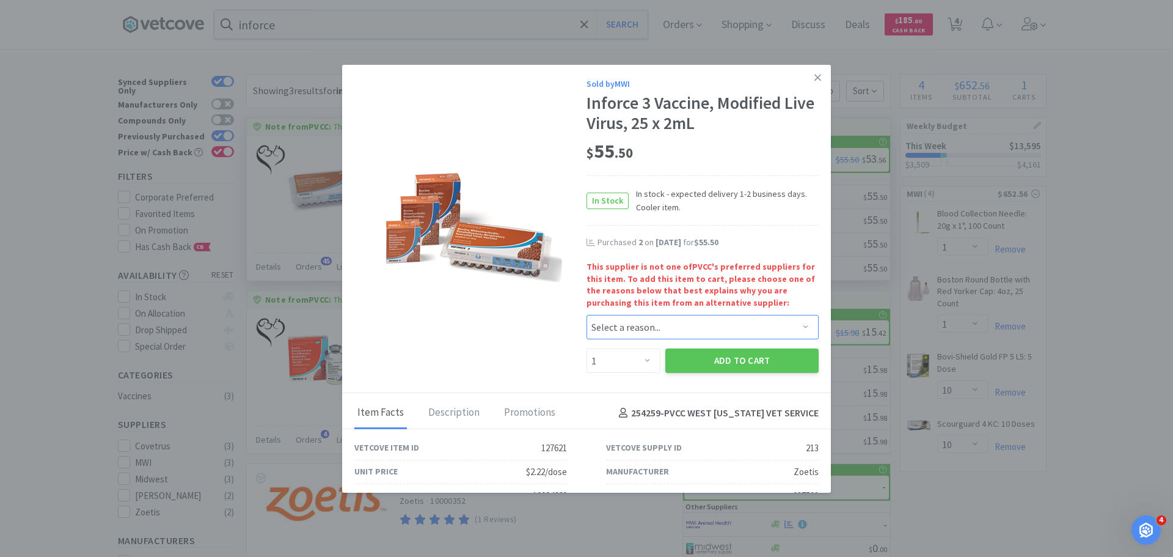
click at [610, 334] on select "Select a reason... Availability - This item is out of stock at the preferred su…" at bounding box center [702, 327] width 232 height 24
select select "shipping_time"
click at [586, 315] on select "Select a reason... Availability - This item is out of stock at the preferred su…" at bounding box center [702, 327] width 232 height 24
click at [624, 356] on select "Enter Quantity 1 2 3 4 5 6 7 8 9 10 11 12 13 14 15 16 17 18 19 20 Enter Quantity" at bounding box center [623, 360] width 74 height 24
select select "2"
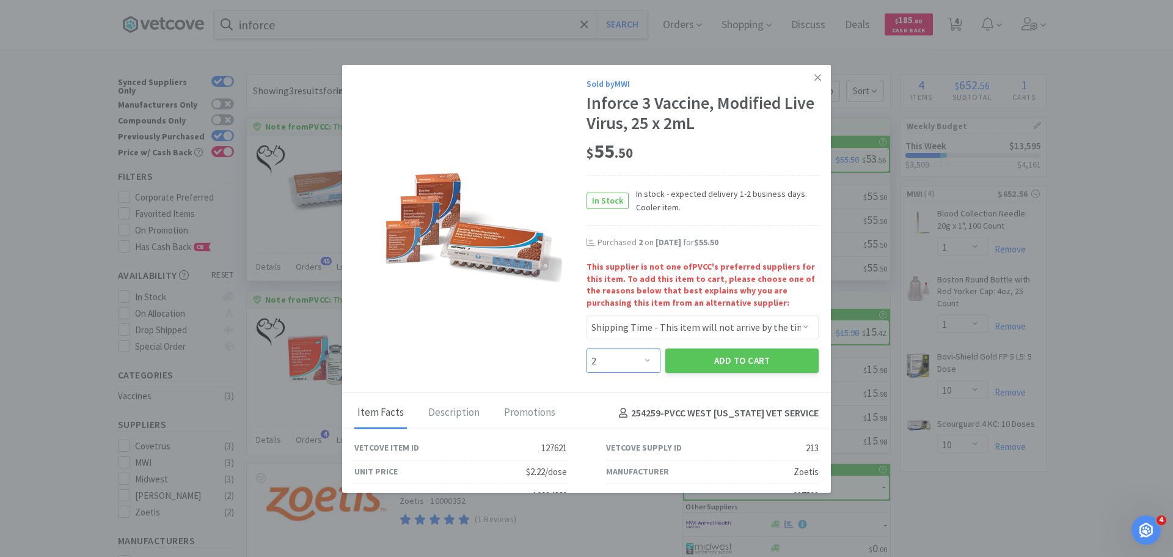
click at [586, 348] on select "Enter Quantity 1 2 3 4 5 6 7 8 9 10 11 12 13 14 15 16 17 18 19 20 Enter Quantity" at bounding box center [623, 360] width 74 height 24
click at [704, 359] on button "Add to Cart" at bounding box center [741, 360] width 153 height 24
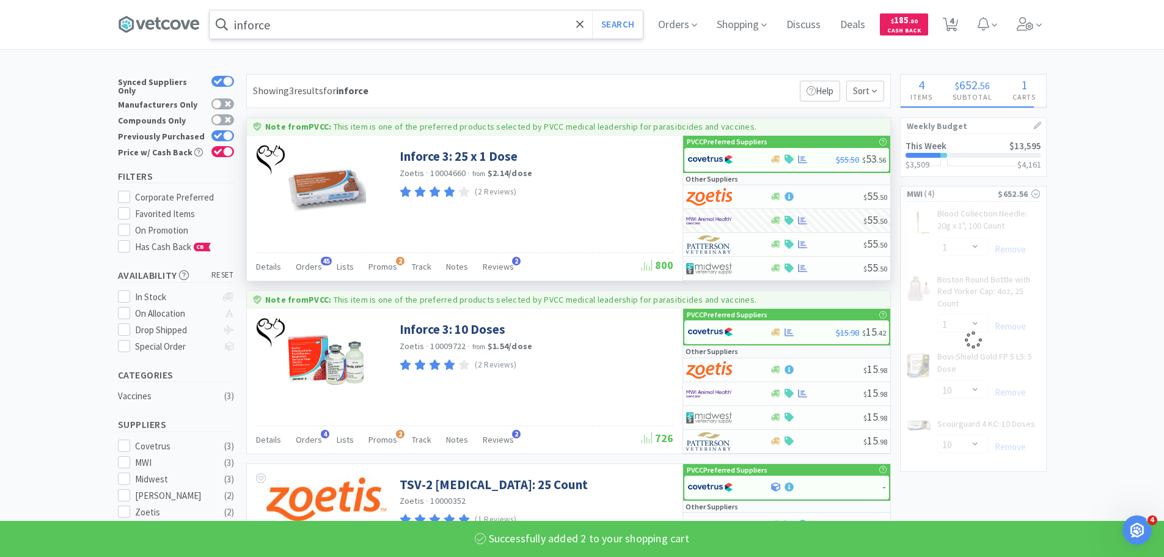
select select "2"
click at [423, 22] on input "inforce" at bounding box center [426, 24] width 433 height 28
select select "10"
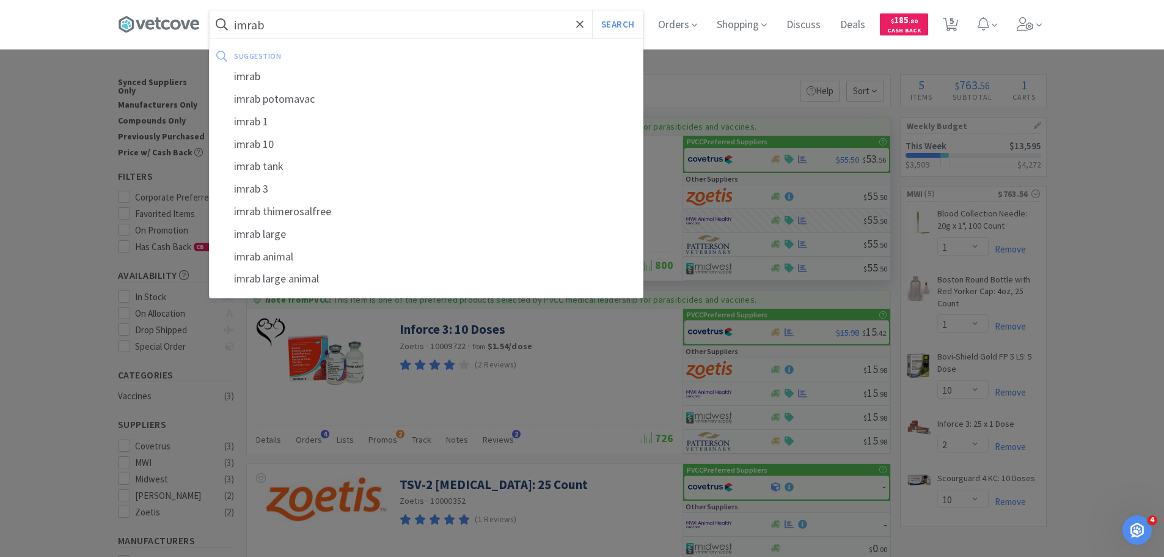
type input "imrab"
click at [592, 10] on button "Search" at bounding box center [617, 24] width 51 height 28
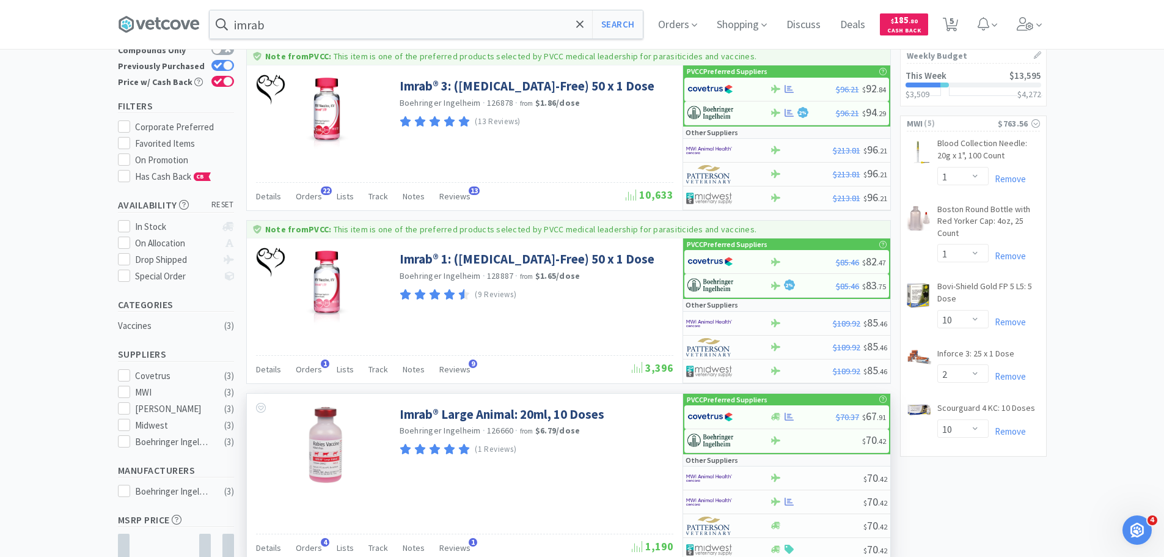
scroll to position [183, 0]
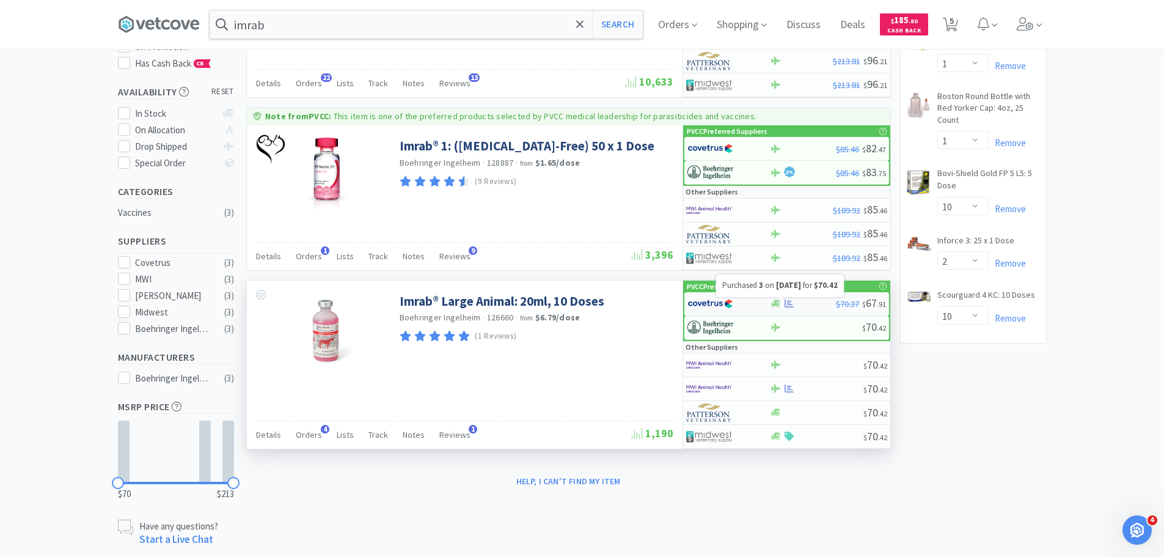
click at [787, 301] on icon at bounding box center [788, 303] width 9 height 8
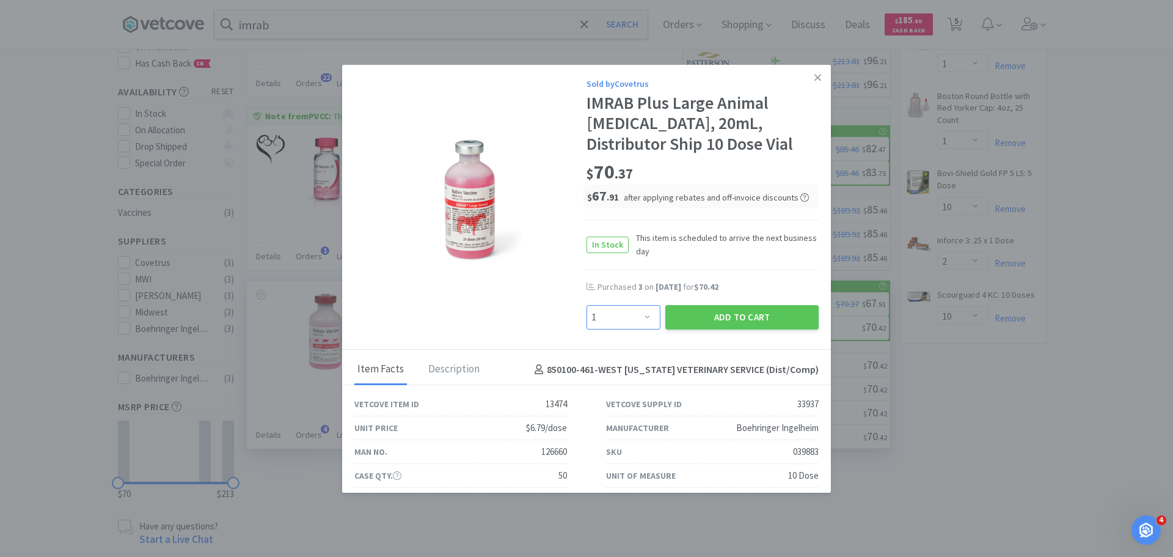
click at [611, 326] on select "Enter Quantity 1 2 3 4 5 6 7 8 9 10 11 12 13 14 15 16 17 18 19 20 Enter Quantity" at bounding box center [623, 317] width 74 height 24
select select "6"
click at [586, 305] on select "Enter Quantity 1 2 3 4 5 6 7 8 9 10 11 12 13 14 15 16 17 18 19 20 Enter Quantity" at bounding box center [623, 317] width 74 height 24
click at [726, 312] on button "Add to Cart" at bounding box center [741, 317] width 153 height 24
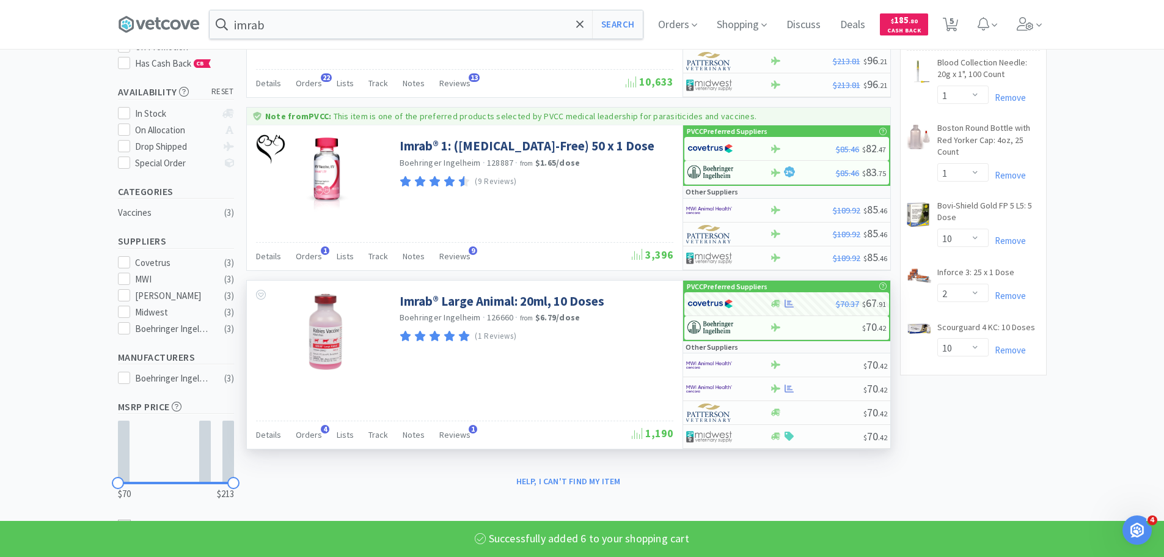
select select "6"
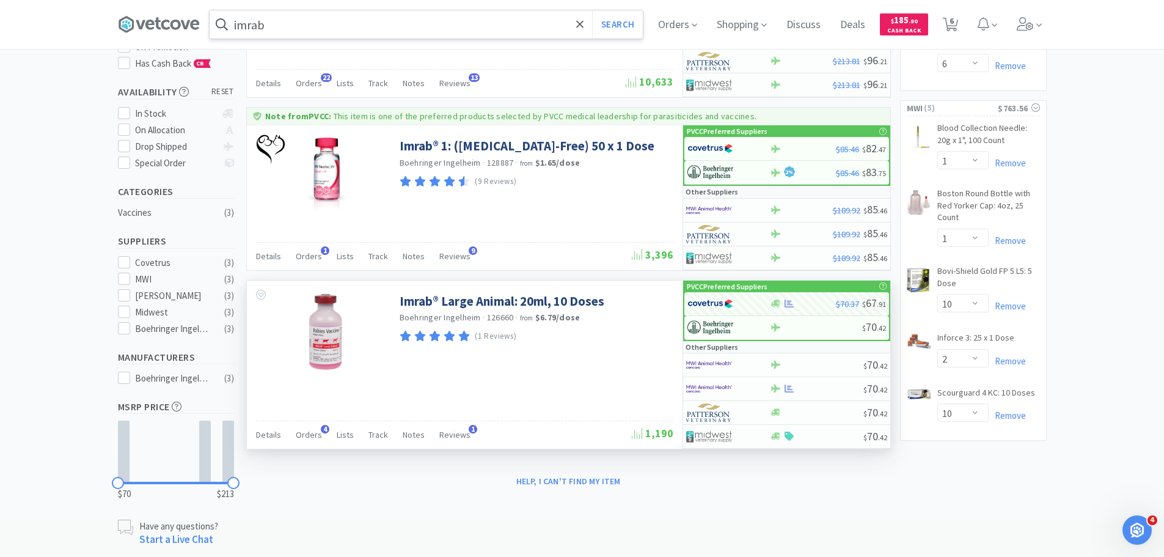
click at [352, 18] on input "imrab" at bounding box center [426, 24] width 433 height 28
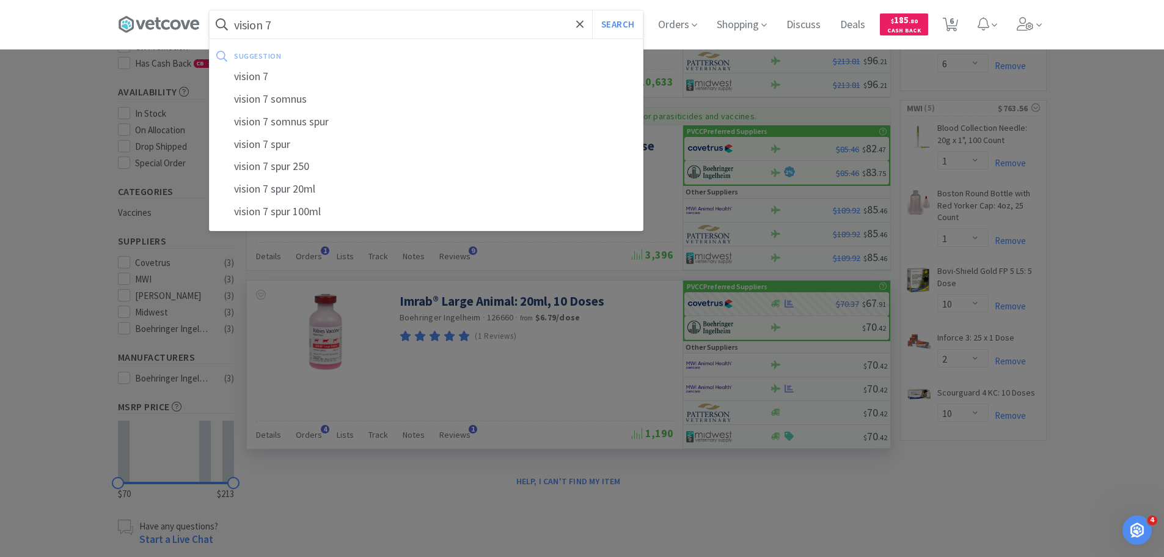
type input "vision 7"
click at [592, 10] on button "Search" at bounding box center [617, 24] width 51 height 28
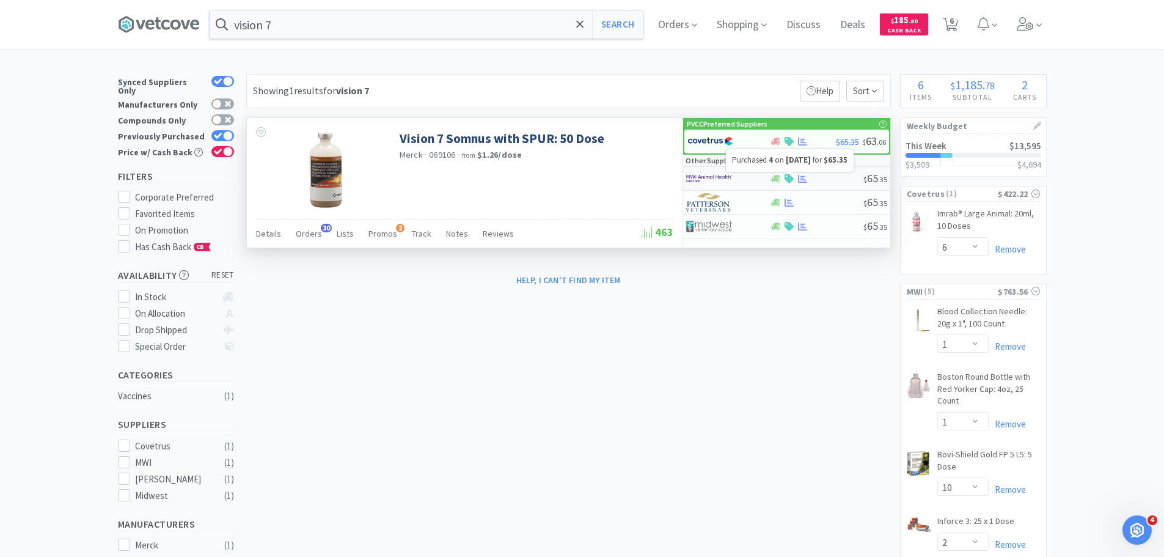
click at [803, 181] on icon at bounding box center [802, 178] width 9 height 9
select select "1"
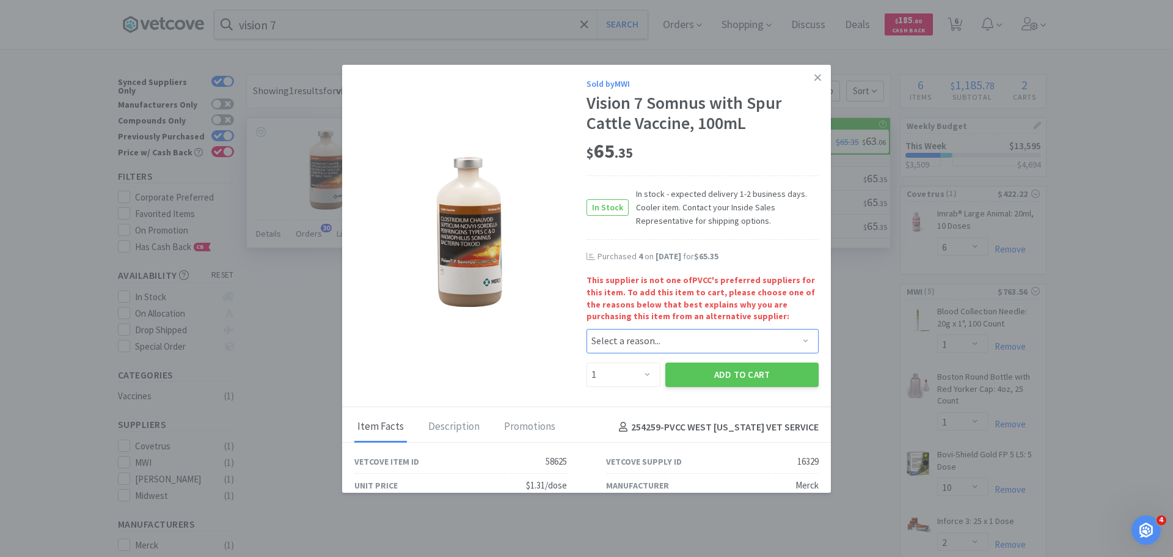
click at [663, 340] on select "Select a reason... Availability - This item is out of stock at the preferred su…" at bounding box center [702, 341] width 232 height 24
select select "availability"
click at [586, 329] on select "Select a reason... Availability - This item is out of stock at the preferred su…" at bounding box center [702, 341] width 232 height 24
click at [638, 368] on select "Enter Quantity 1 2 3 4 5 6 7 8 9 10 11 12 13 14 15 16 17 18 19 20 Enter Quantity" at bounding box center [623, 374] width 74 height 24
select select "3"
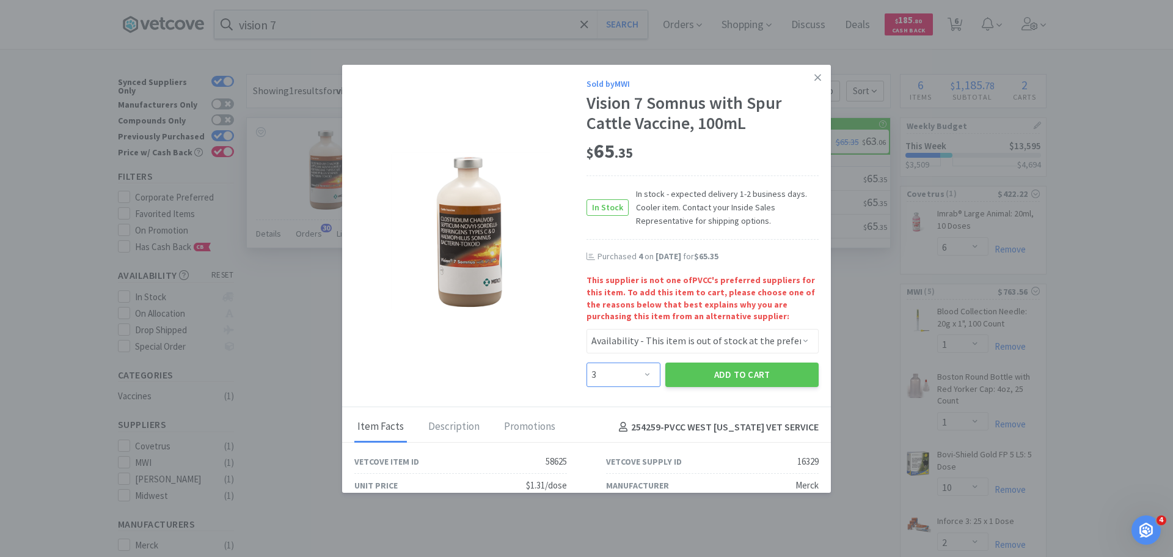
click at [586, 362] on select "Enter Quantity 1 2 3 4 5 6 7 8 9 10 11 12 13 14 15 16 17 18 19 20 Enter Quantity" at bounding box center [623, 374] width 74 height 24
click at [724, 376] on button "Add to Cart" at bounding box center [741, 374] width 153 height 24
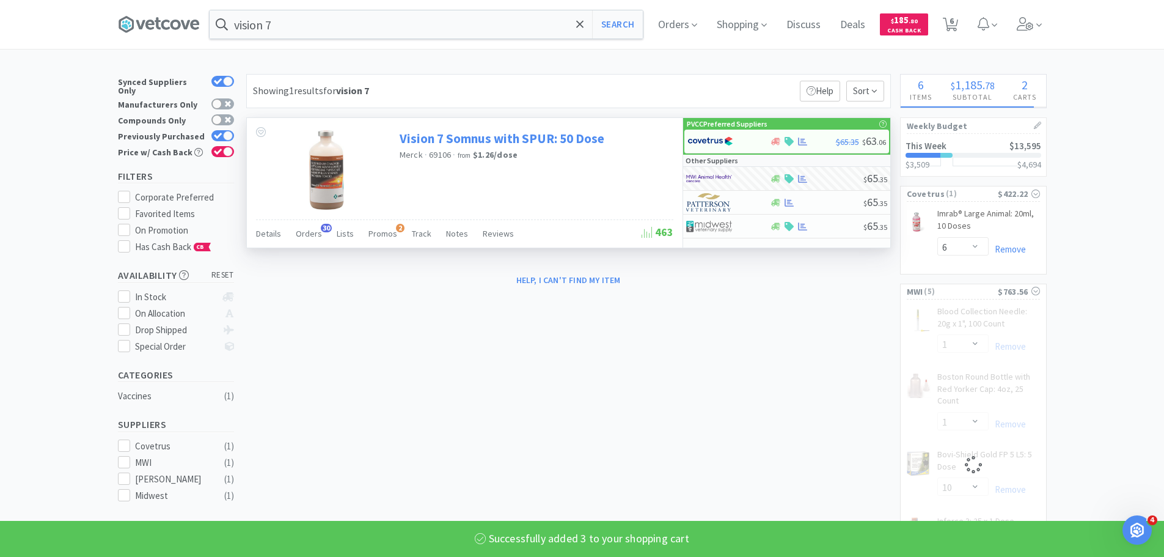
select select "3"
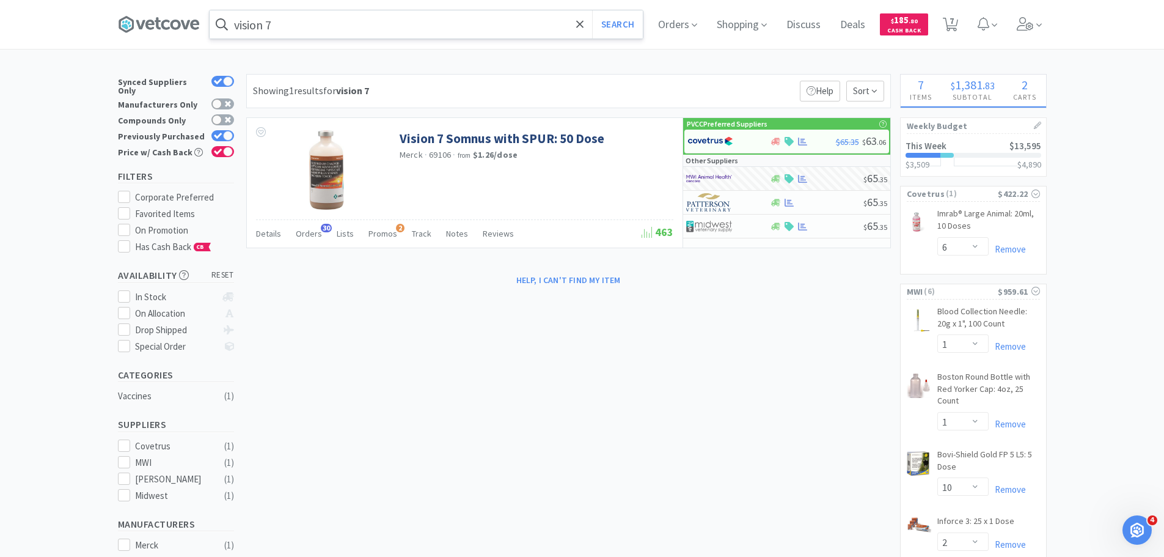
click at [380, 32] on input "vision 7" at bounding box center [426, 24] width 433 height 28
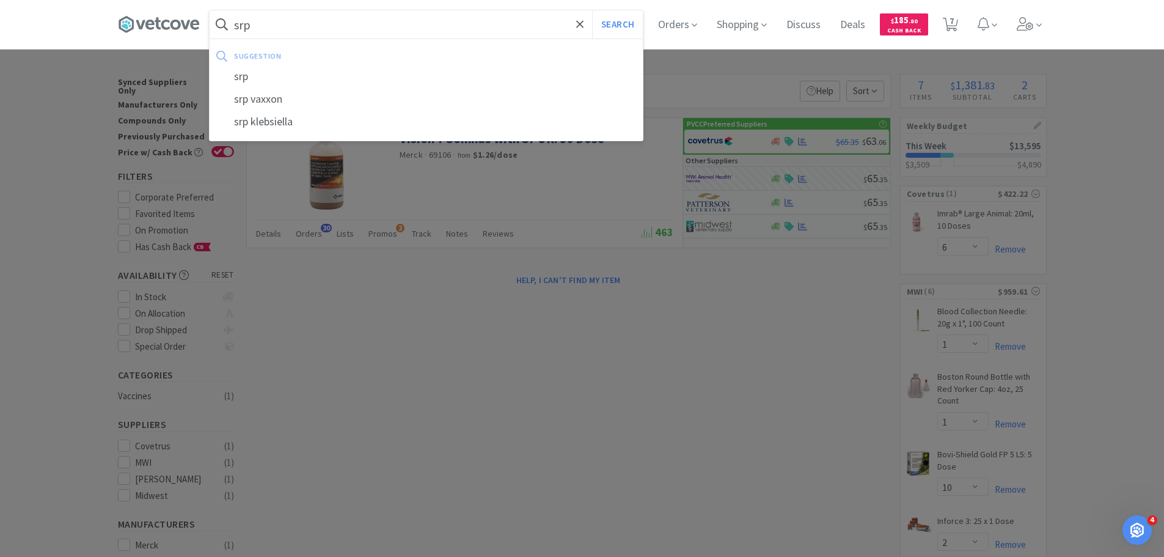
type input "srp"
click at [592, 10] on button "Search" at bounding box center [617, 24] width 51 height 28
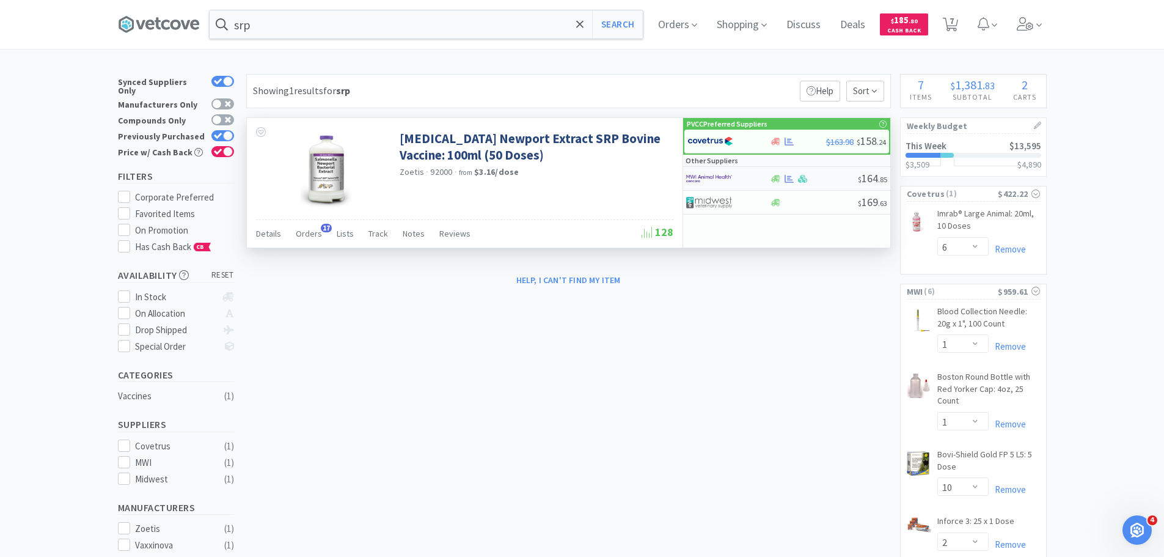
click at [735, 179] on div at bounding box center [719, 178] width 67 height 21
select select "1"
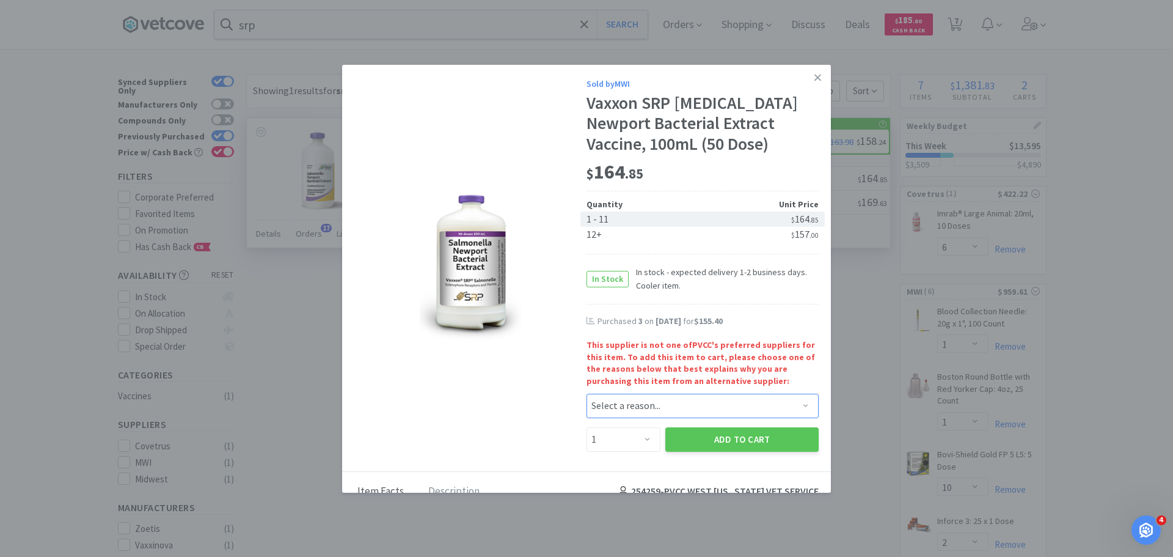
click at [660, 412] on select "Select a reason... Availability - This item is out of stock at the preferred su…" at bounding box center [702, 405] width 232 height 24
select select "availability"
click at [586, 393] on select "Select a reason... Availability - This item is out of stock at the preferred su…" at bounding box center [702, 405] width 232 height 24
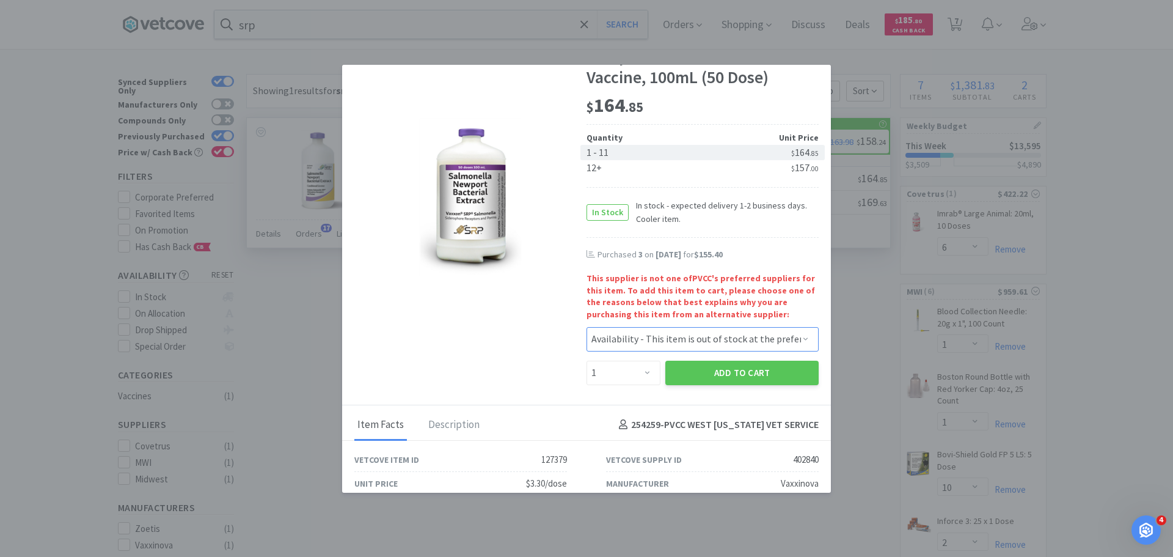
scroll to position [177, 0]
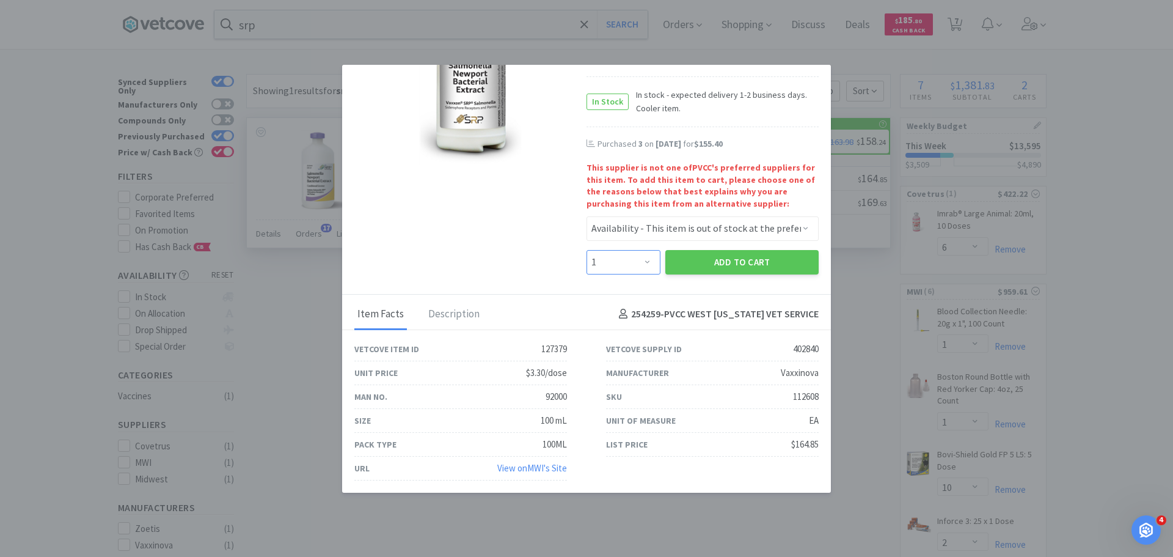
click at [610, 261] on select "Enter Quantity 1 2 3 4 5 6 7 8 9 10 11 12 13 14 15 16 17 18 19 20 Enter Quantity" at bounding box center [623, 262] width 74 height 24
select select "2"
click at [586, 250] on select "Enter Quantity 1 2 3 4 5 6 7 8 9 10 11 12 13 14 15 16 17 18 19 20 Enter Quantity" at bounding box center [623, 262] width 74 height 24
click at [667, 252] on button "Add to Cart" at bounding box center [741, 262] width 153 height 24
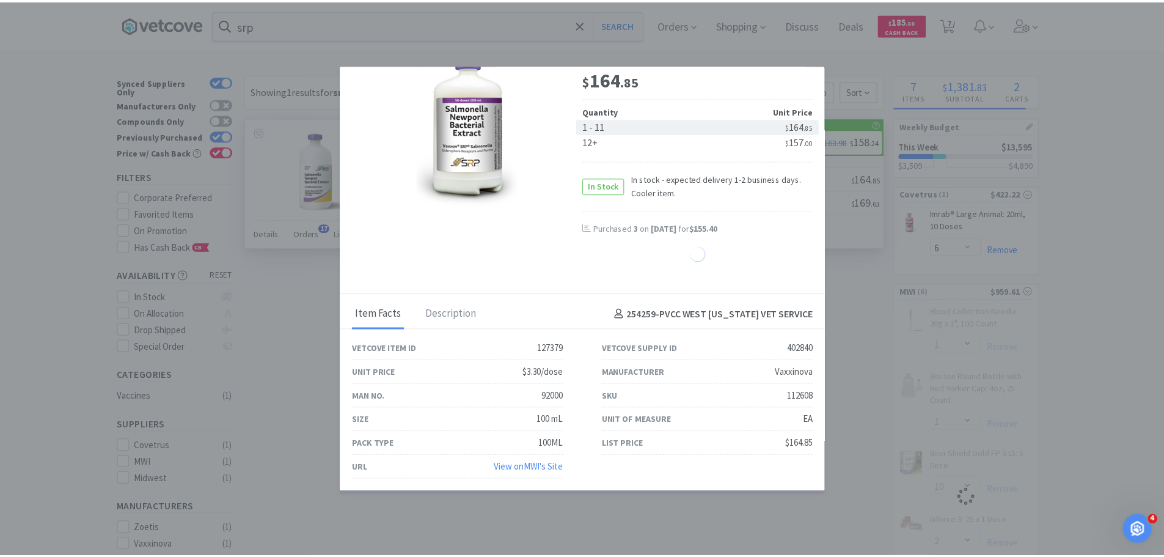
scroll to position [93, 0]
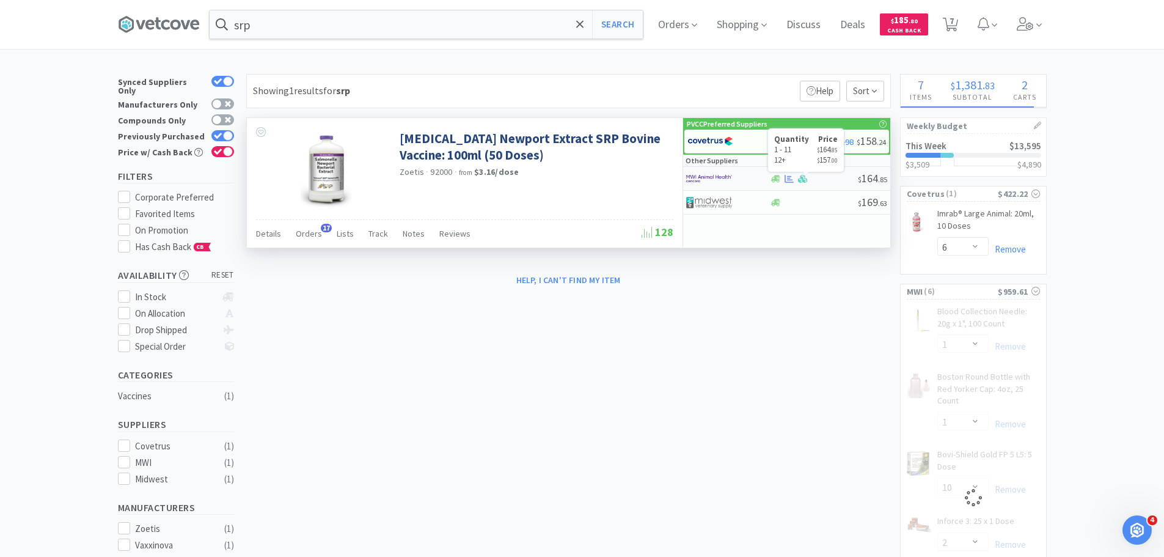
select select "2"
select select "10"
select select "3"
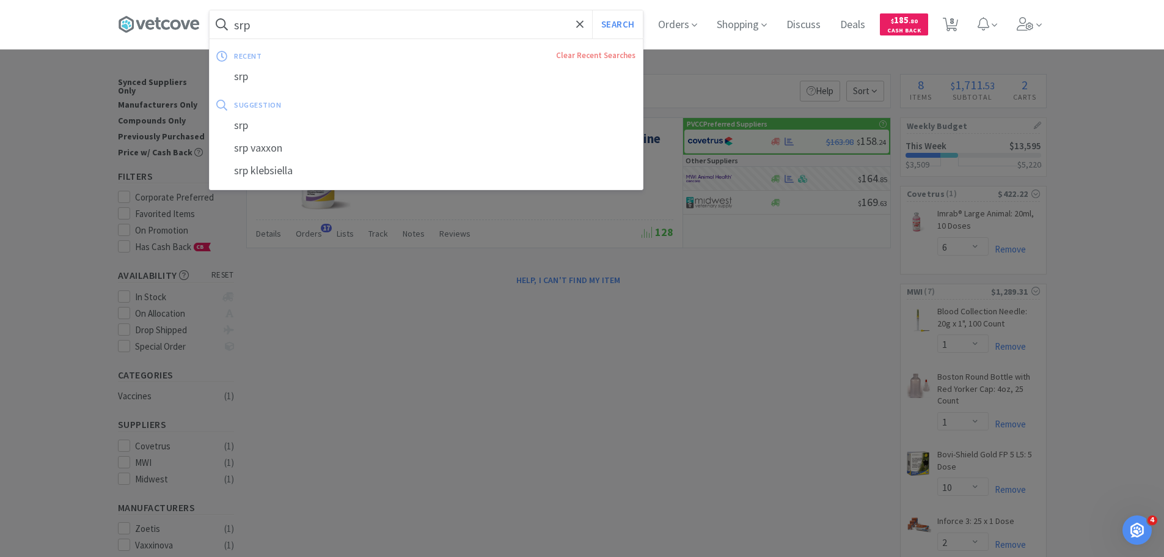
click at [441, 20] on input "srp" at bounding box center [426, 24] width 433 height 28
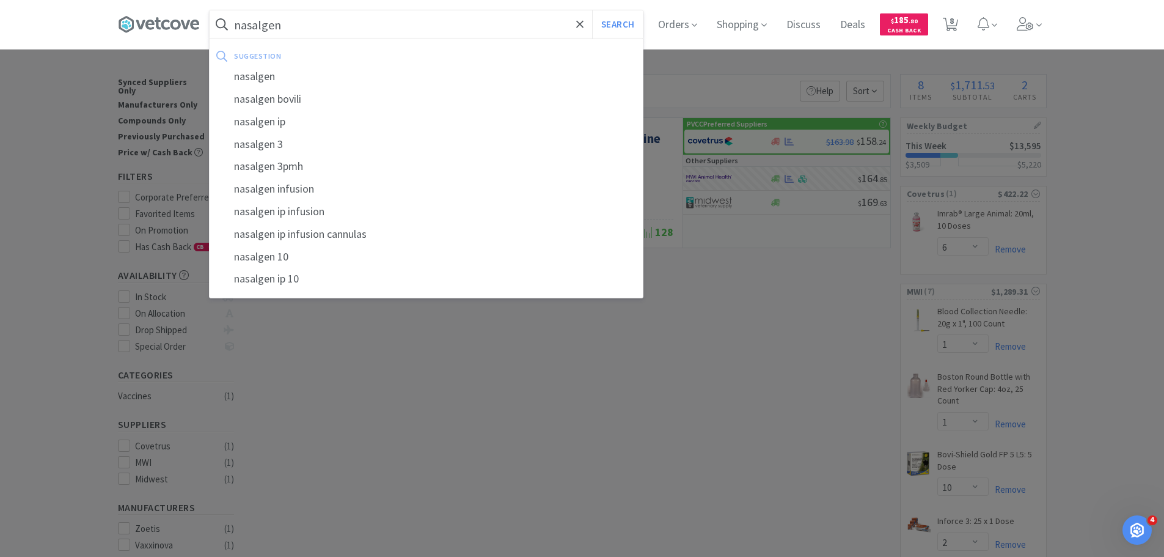
type input "nasalgen"
click at [592, 10] on button "Search" at bounding box center [617, 24] width 51 height 28
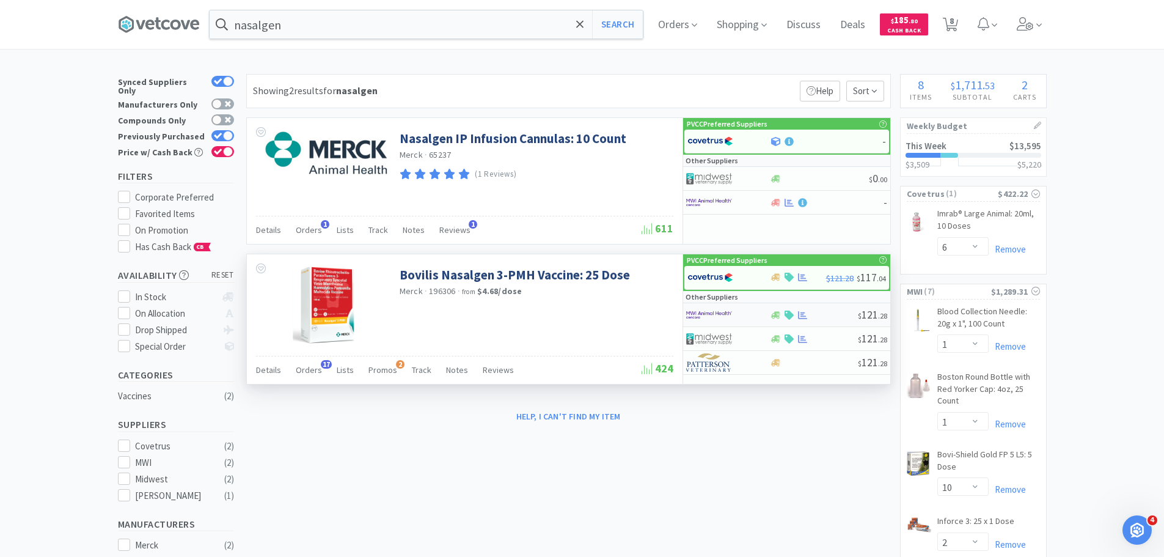
click at [706, 317] on img at bounding box center [709, 314] width 46 height 18
select select "1"
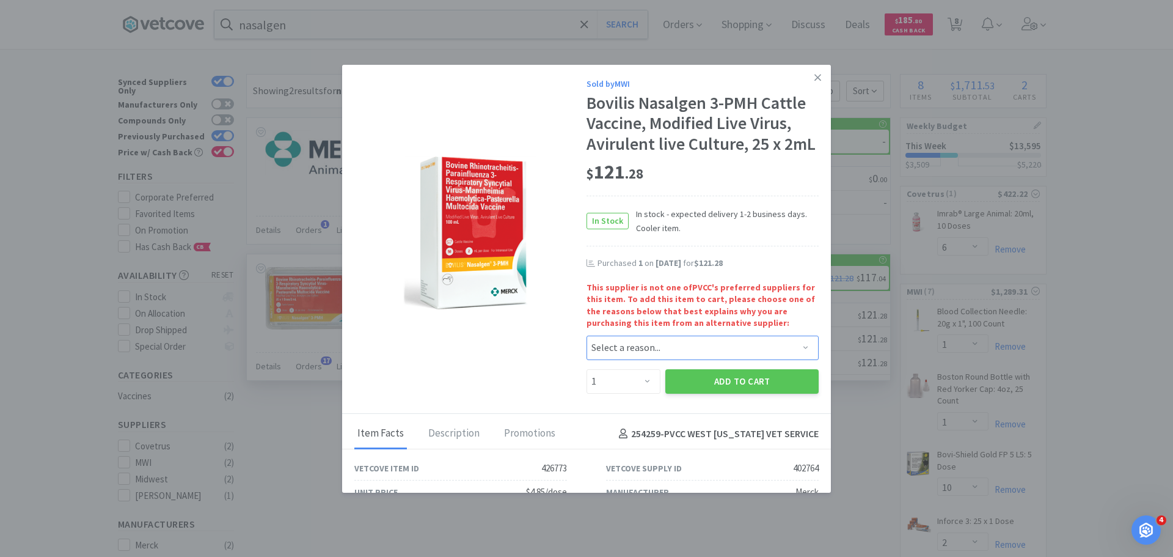
click at [646, 353] on select "Select a reason... Availability - This item is out of stock at the preferred su…" at bounding box center [702, 347] width 232 height 24
select select "shipping_time"
click at [586, 335] on select "Select a reason... Availability - This item is out of stock at the preferred su…" at bounding box center [702, 347] width 232 height 24
click at [718, 384] on button "Add to Cart" at bounding box center [741, 381] width 153 height 24
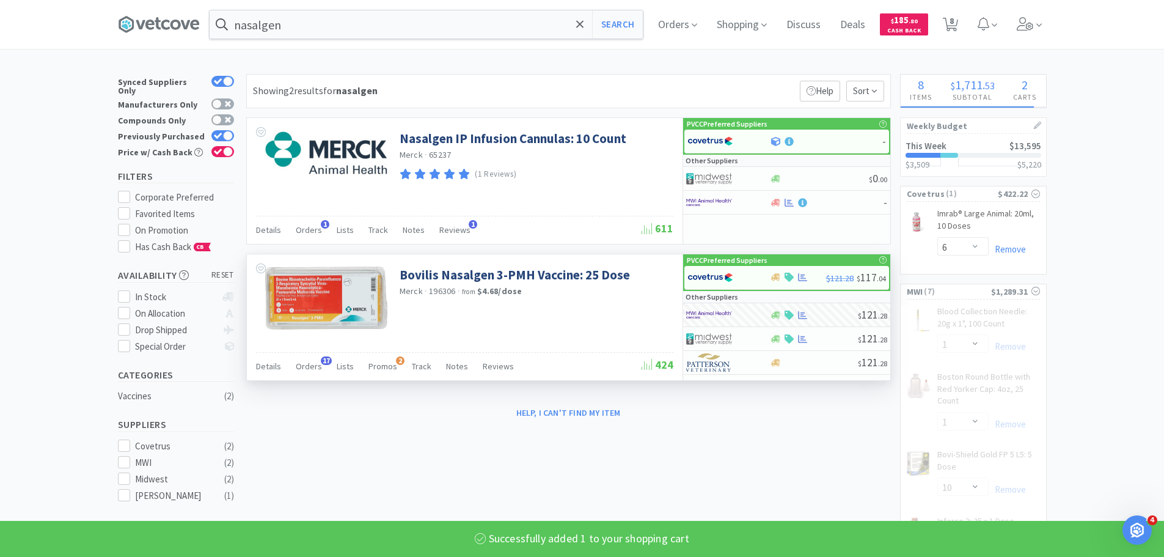
select select "1"
select select "2"
select select "10"
select select "3"
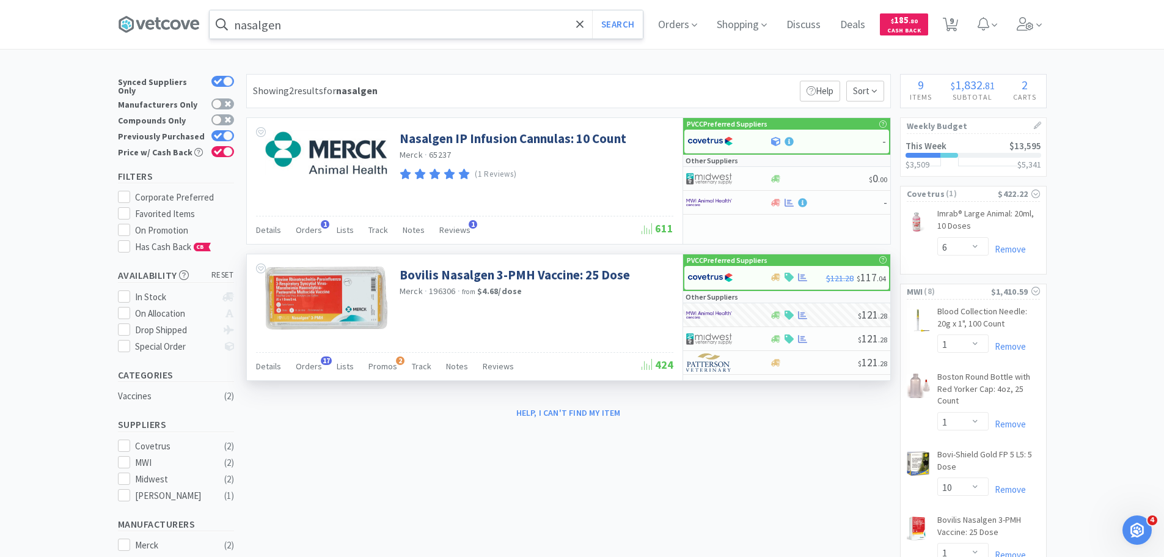
click at [422, 18] on input "nasalgen" at bounding box center [426, 24] width 433 height 28
click at [635, 513] on div at bounding box center [582, 278] width 1164 height 557
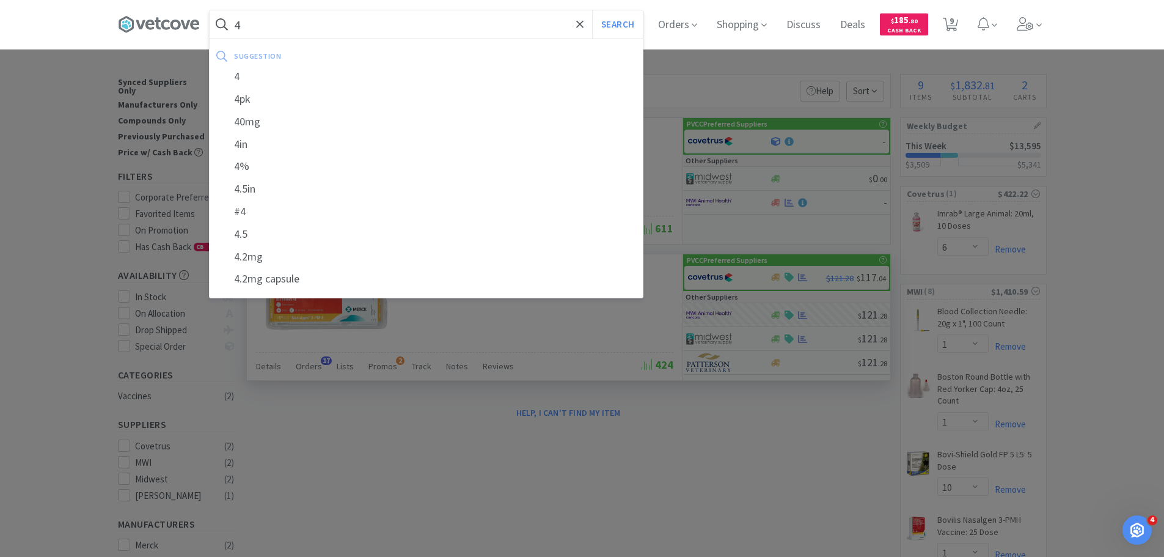
click at [474, 21] on input "4" at bounding box center [426, 24] width 433 height 28
type input "4dx"
click at [592, 10] on button "Search" at bounding box center [617, 24] width 51 height 28
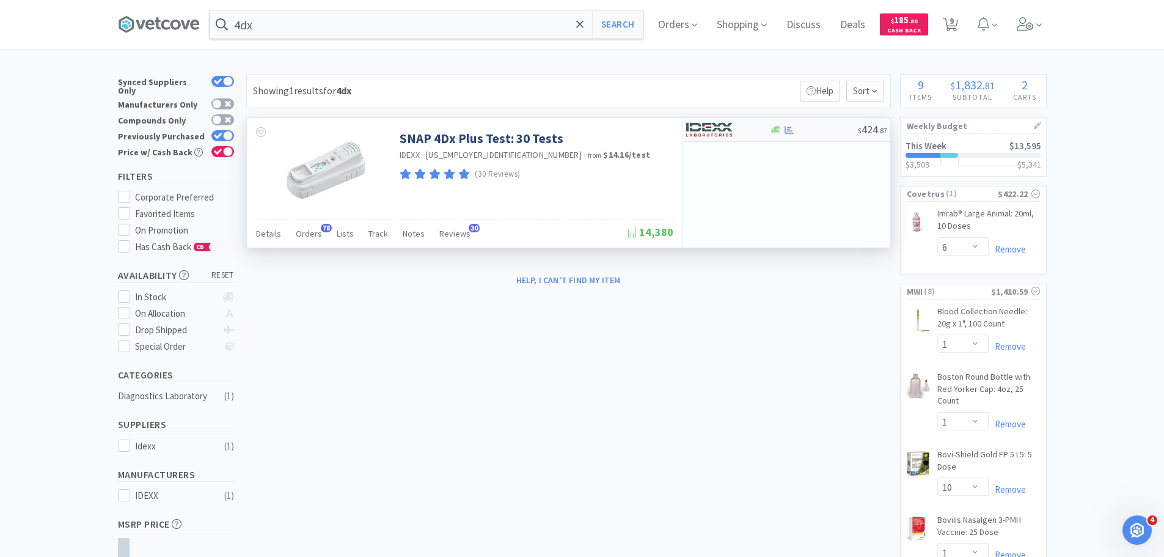
click at [719, 125] on img at bounding box center [709, 129] width 46 height 18
select select "1"
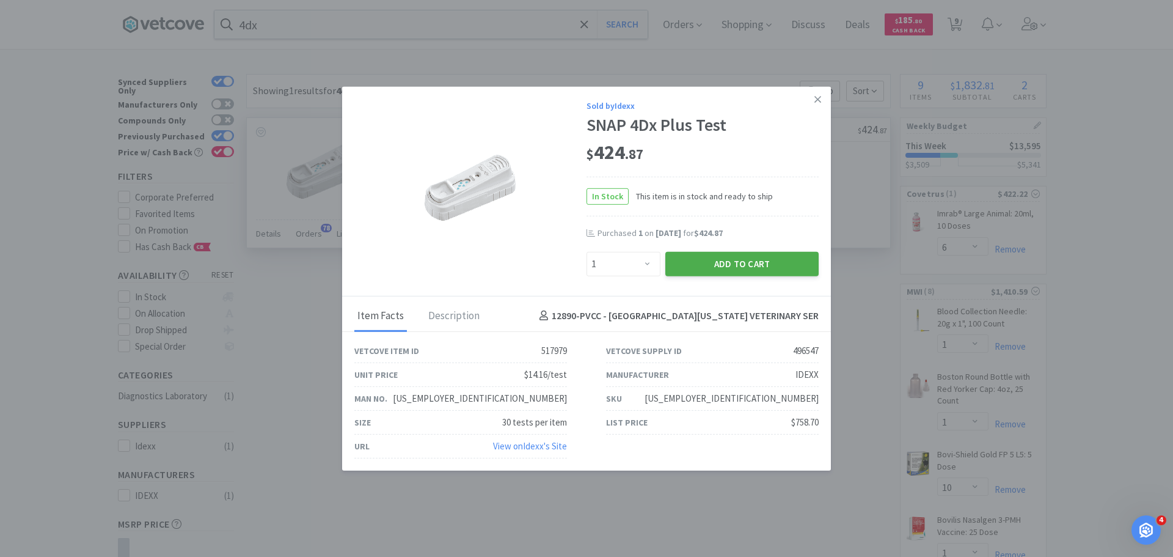
click at [737, 258] on button "Add to Cart" at bounding box center [741, 263] width 153 height 24
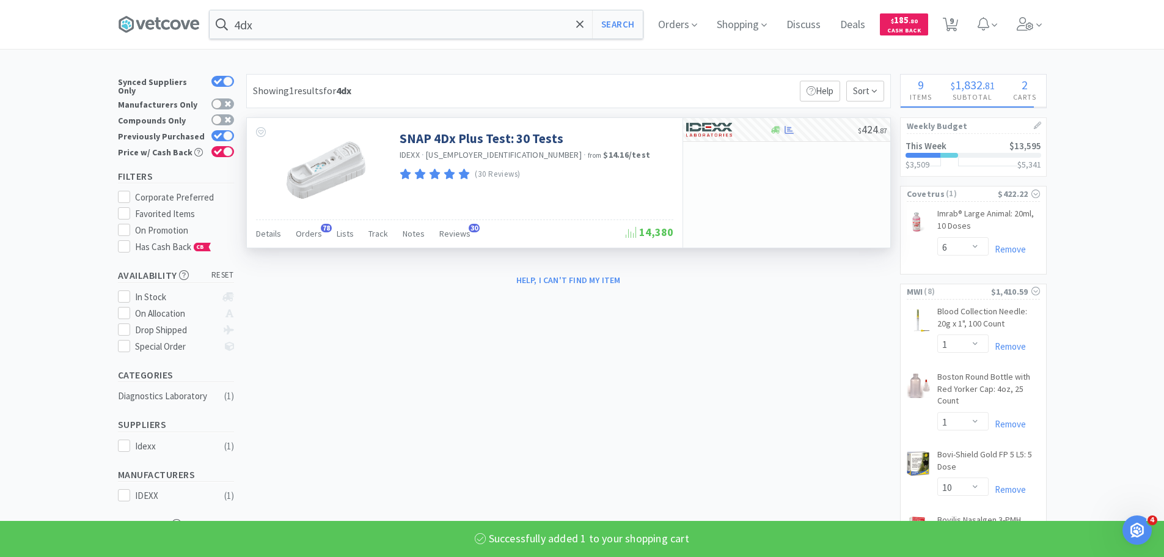
select select "1"
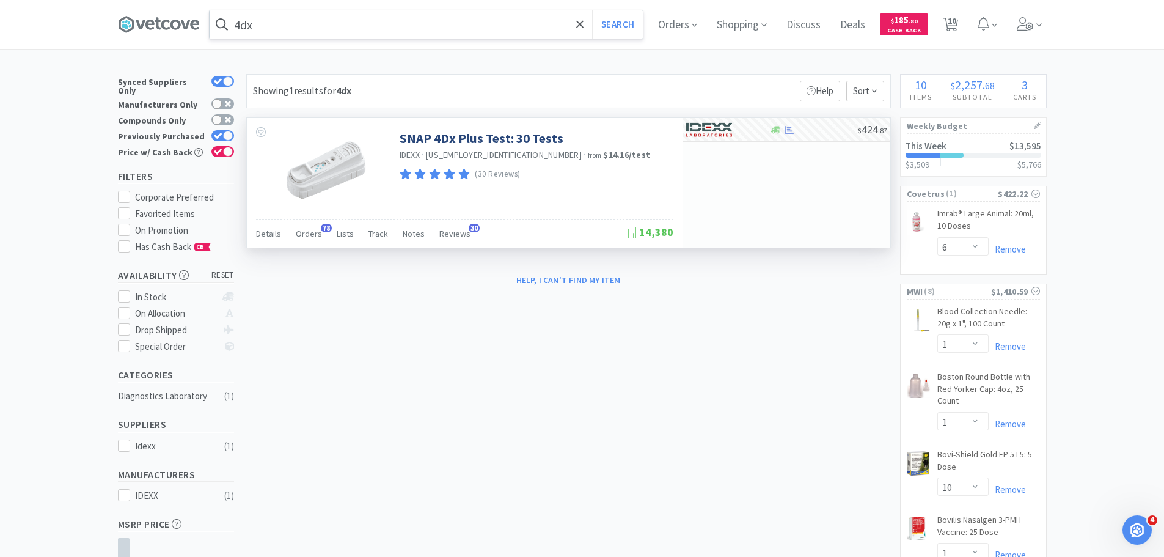
click at [291, 31] on input "4dx" at bounding box center [426, 24] width 433 height 28
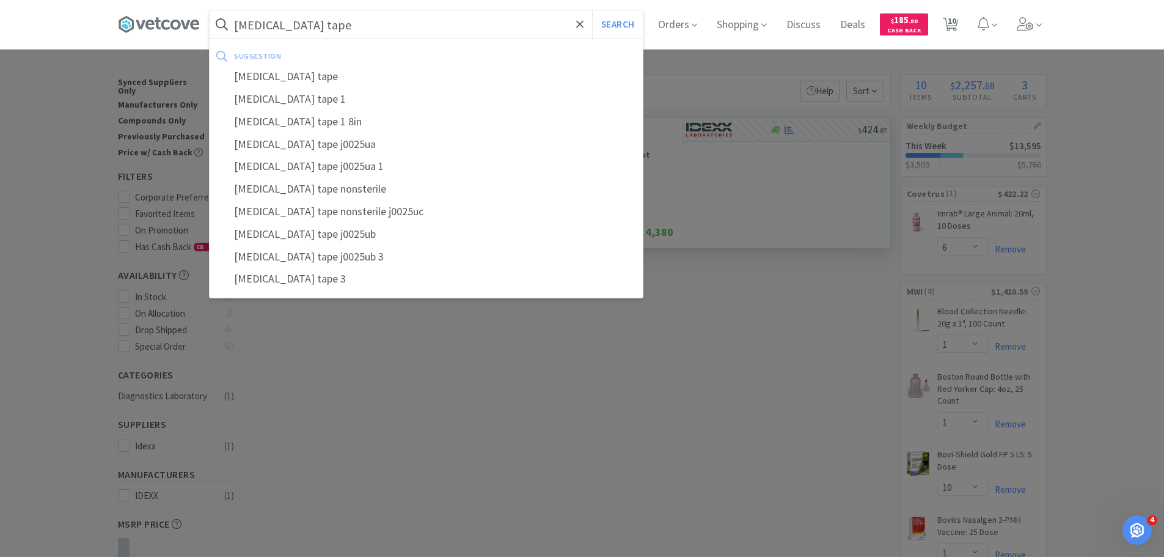
type input "[MEDICAL_DATA] tape"
click at [592, 10] on button "Search" at bounding box center [617, 24] width 51 height 28
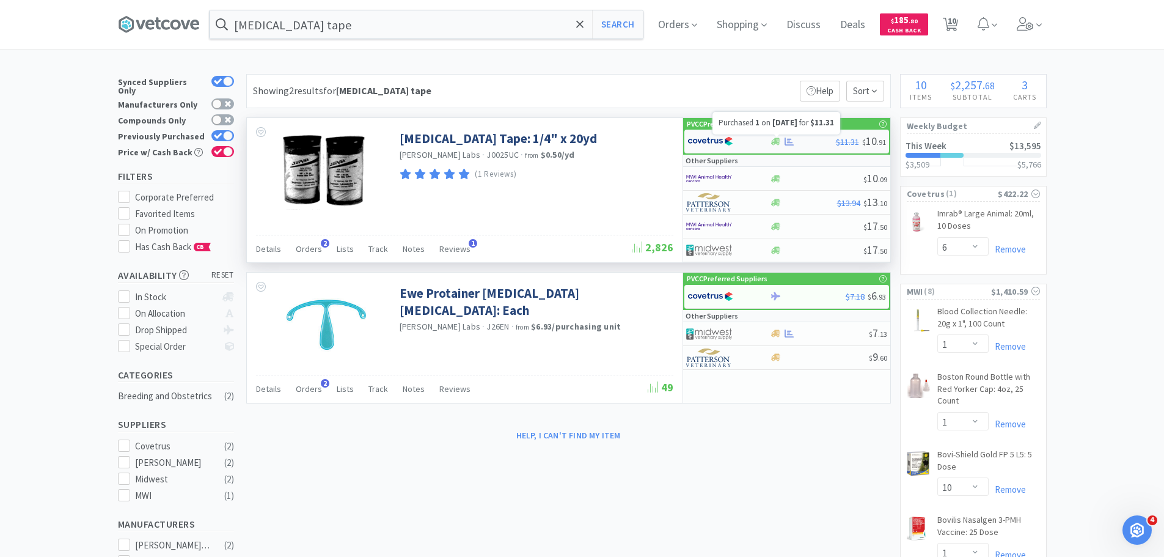
click at [791, 139] on icon at bounding box center [788, 141] width 9 height 8
select select "1"
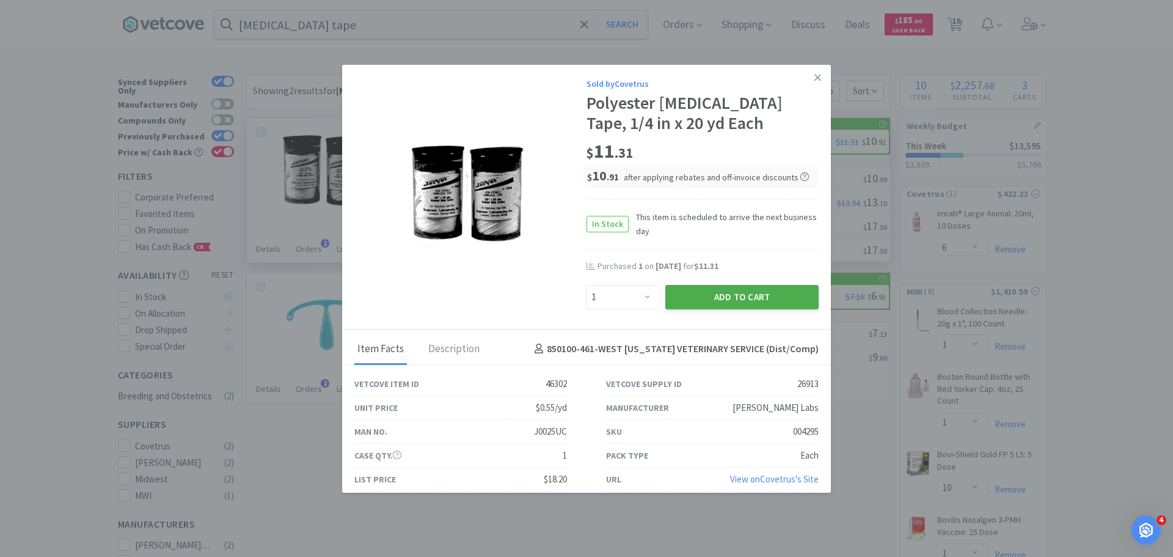
click at [778, 292] on button "Add to Cart" at bounding box center [741, 297] width 153 height 24
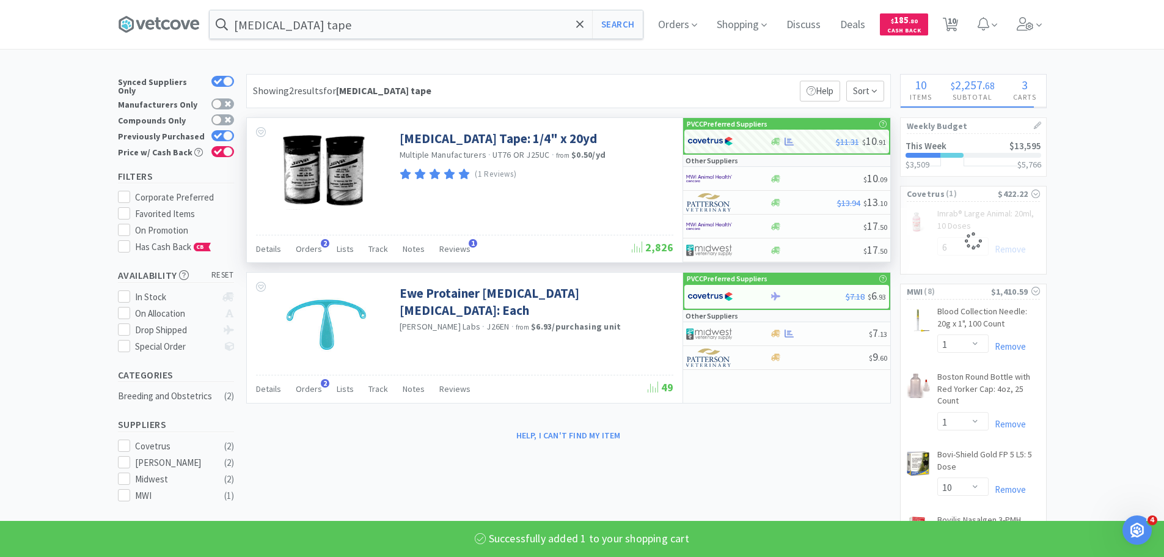
select select "1"
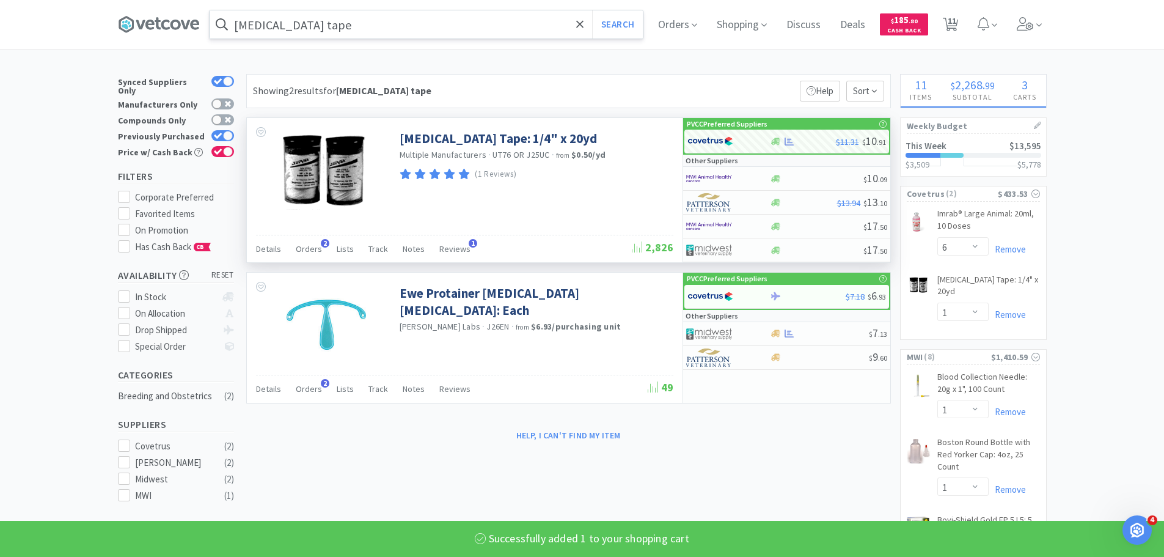
click at [314, 32] on input "[MEDICAL_DATA] tape" at bounding box center [426, 24] width 433 height 28
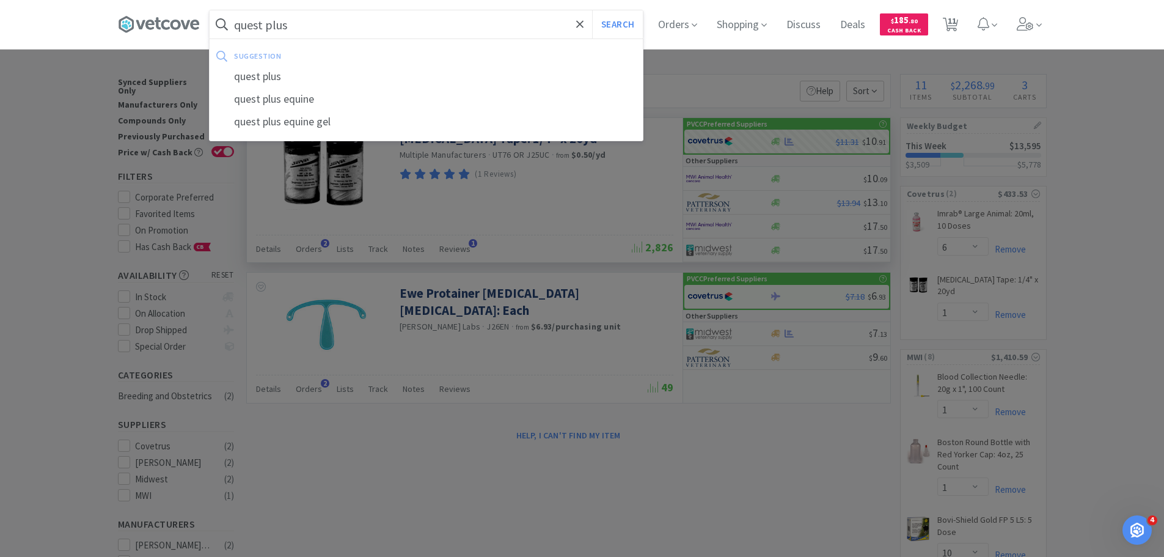
type input "quest plus"
click at [592, 10] on button "Search" at bounding box center [617, 24] width 51 height 28
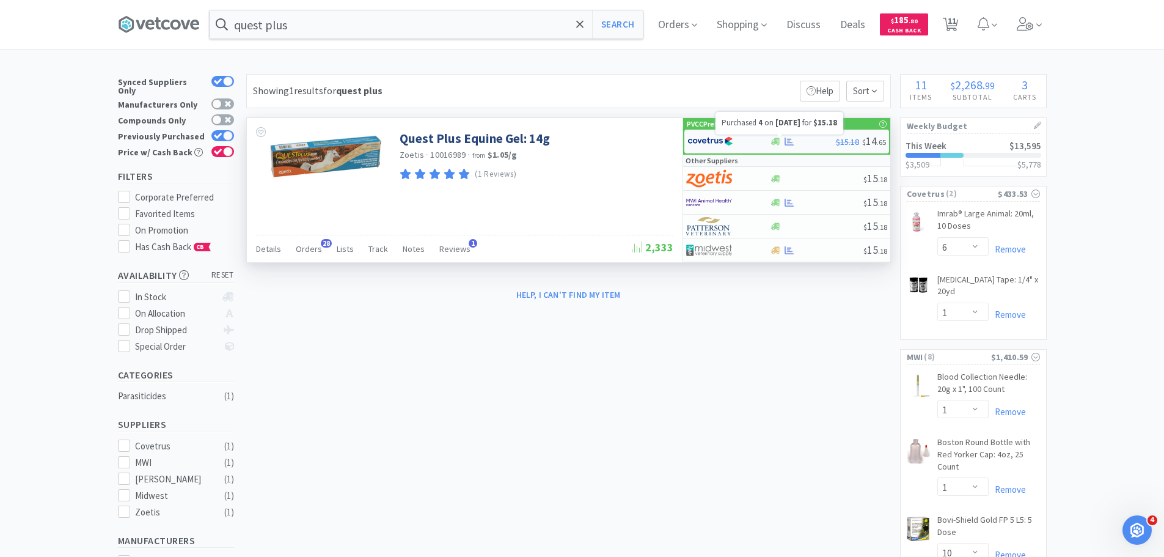
click at [790, 143] on icon at bounding box center [788, 141] width 9 height 8
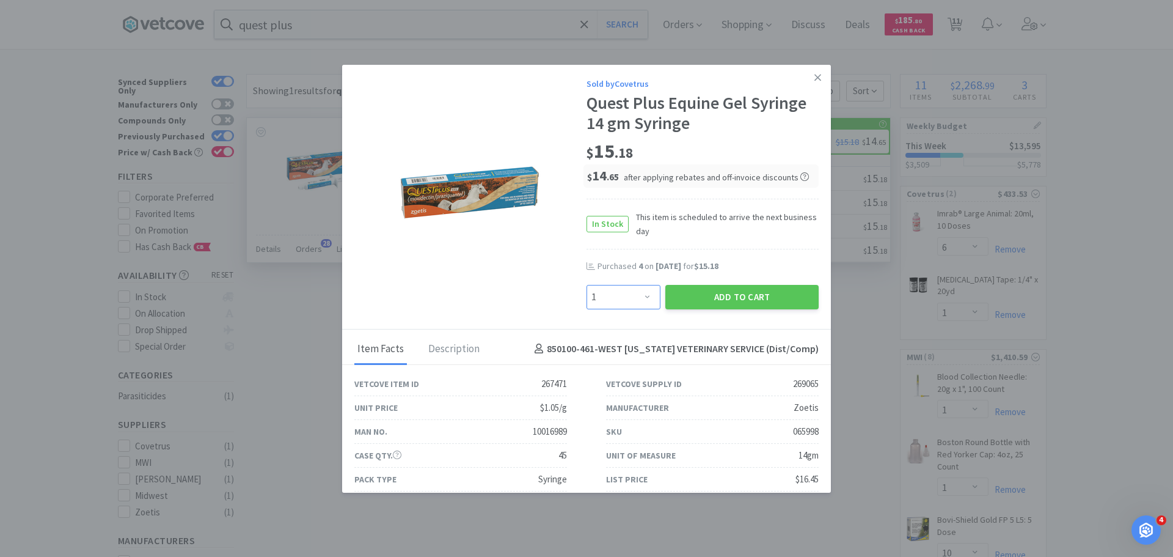
click at [627, 296] on select "Enter Quantity 1 2 3 4 5 6 7 8 9 10 11 12 13 14 15 16 17 18 19 20 Enter Quantity" at bounding box center [623, 297] width 74 height 24
select select "6"
click at [586, 285] on select "Enter Quantity 1 2 3 4 5 6 7 8 9 10 11 12 13 14 15 16 17 18 19 20 Enter Quantity" at bounding box center [623, 297] width 74 height 24
click at [714, 309] on div "Add to Cart" at bounding box center [742, 296] width 158 height 29
click at [725, 299] on button "Add to Cart" at bounding box center [741, 297] width 153 height 24
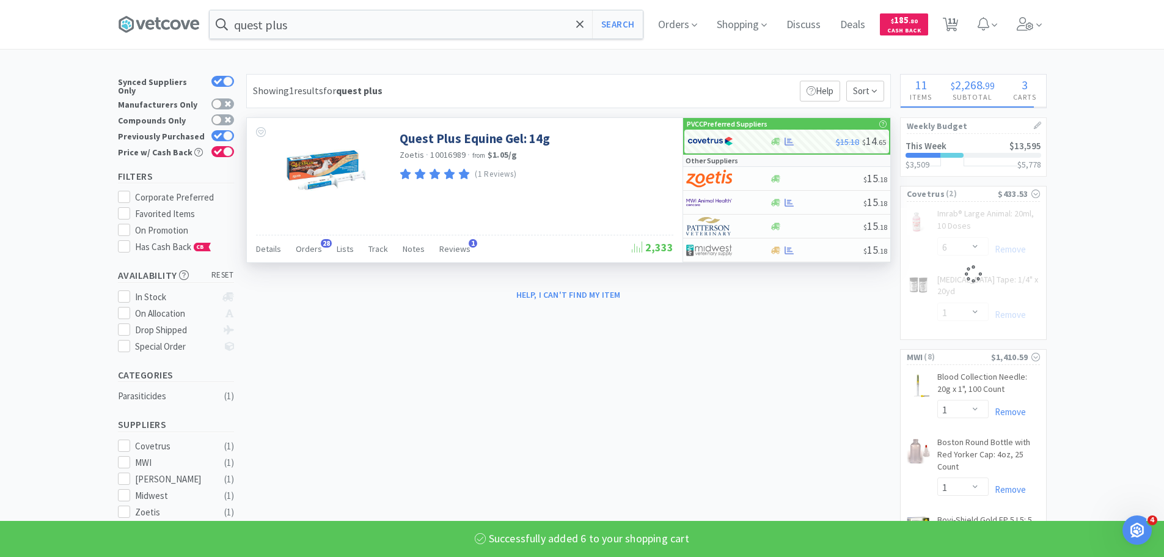
select select "6"
select select "1"
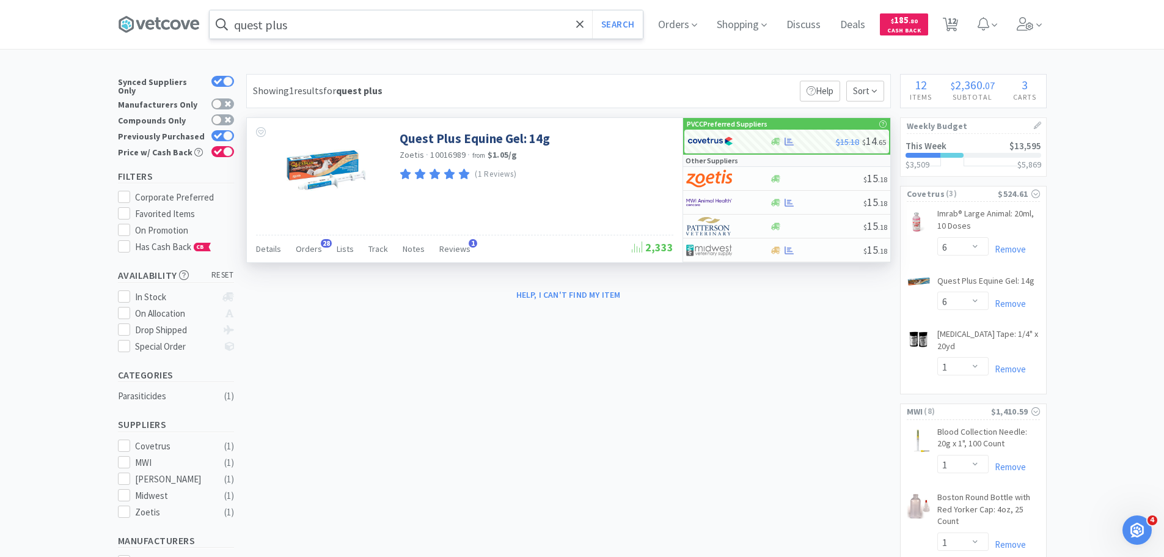
click at [439, 27] on input "quest plus" at bounding box center [426, 24] width 433 height 28
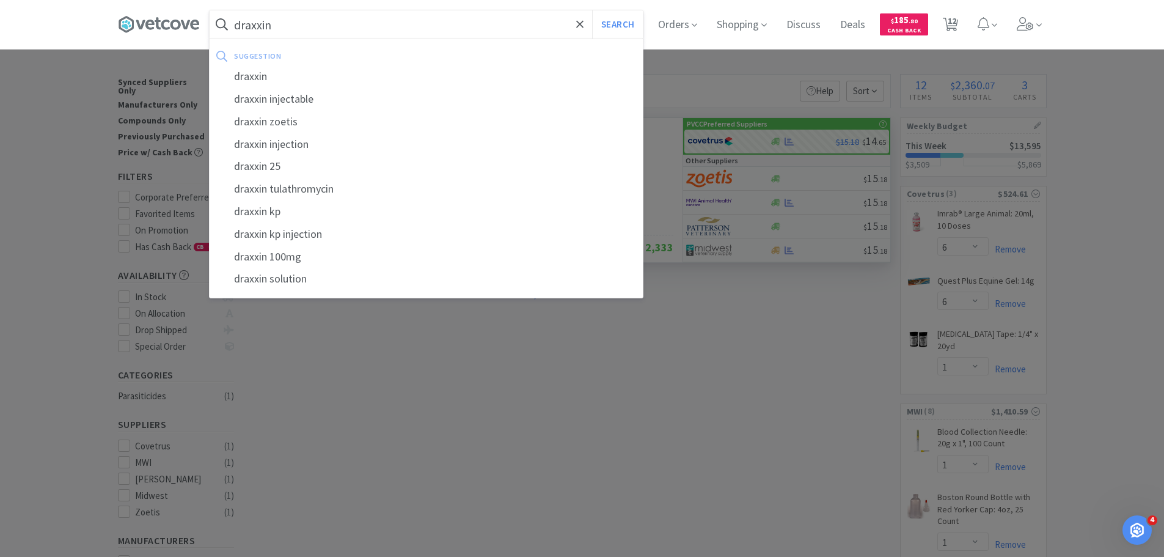
type input "draxxin"
click at [592, 10] on button "Search" at bounding box center [617, 24] width 51 height 28
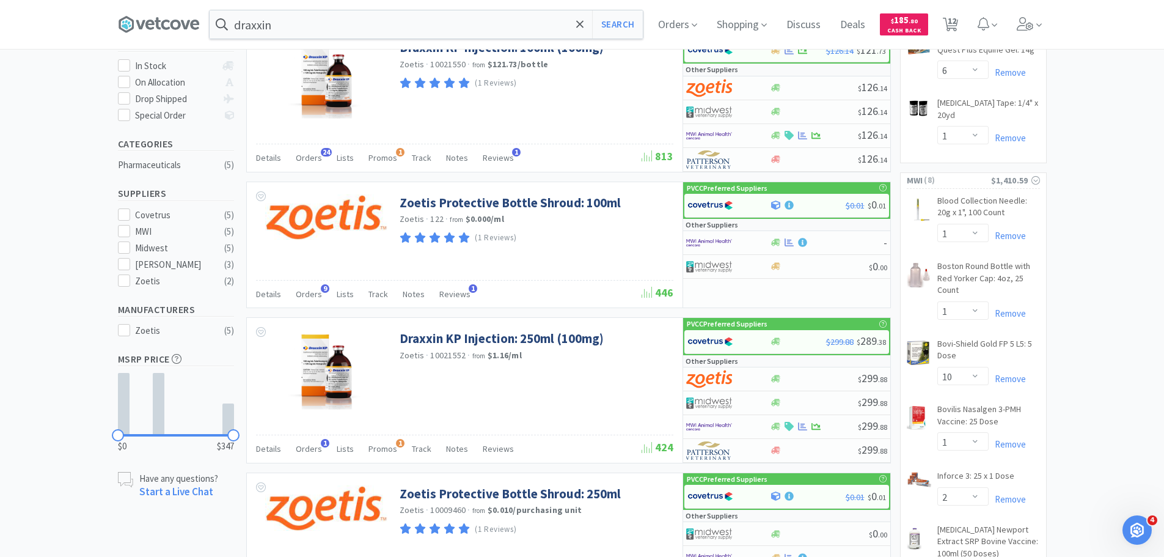
scroll to position [29, 0]
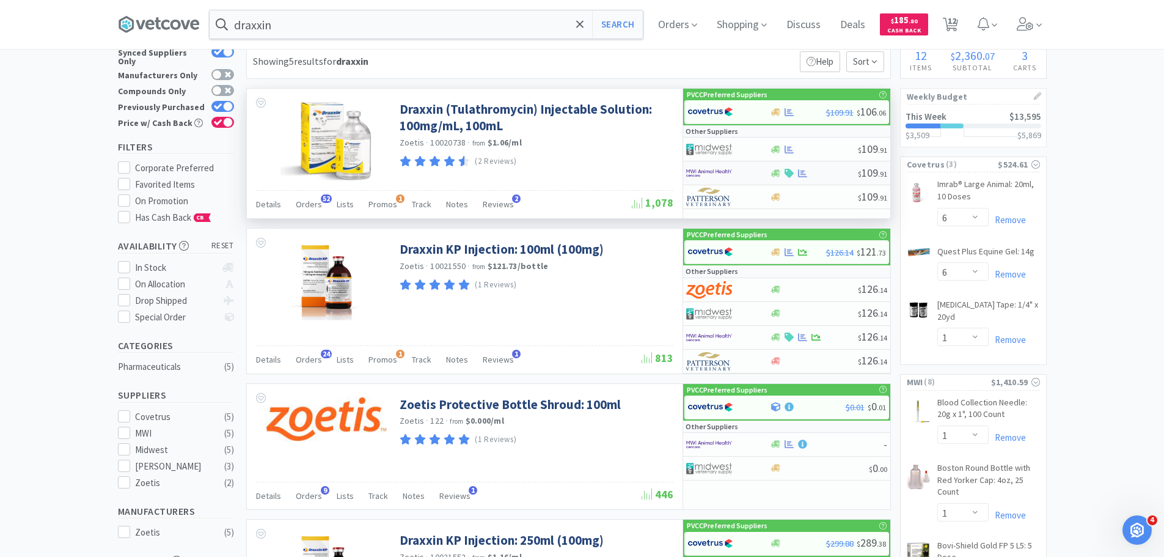
click at [747, 178] on div at bounding box center [719, 173] width 67 height 21
select select "1"
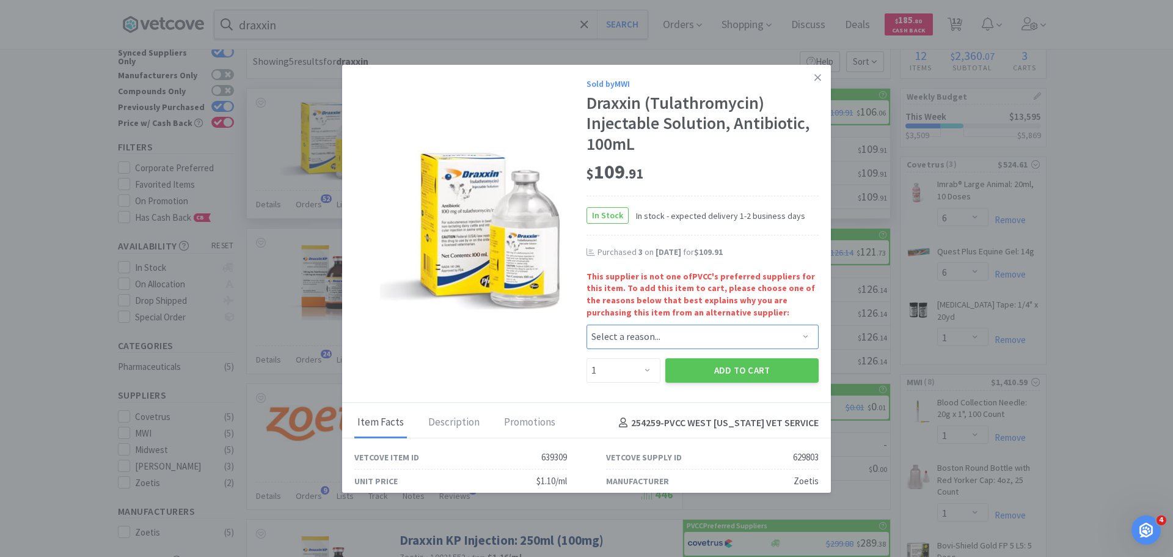
click at [678, 332] on select "Select a reason... Availability - This item is out of stock at the preferred su…" at bounding box center [702, 336] width 232 height 24
select select "shipping_time"
click at [586, 324] on select "Select a reason... Availability - This item is out of stock at the preferred su…" at bounding box center [702, 336] width 232 height 24
drag, startPoint x: 628, startPoint y: 373, endPoint x: 628, endPoint y: 362, distance: 11.0
click at [628, 368] on select "Enter Quantity 1 2 3 4 5 6 7 8 9 10 11 12 13 14 15 16 17 18 19 20 Enter Quantity" at bounding box center [623, 370] width 74 height 24
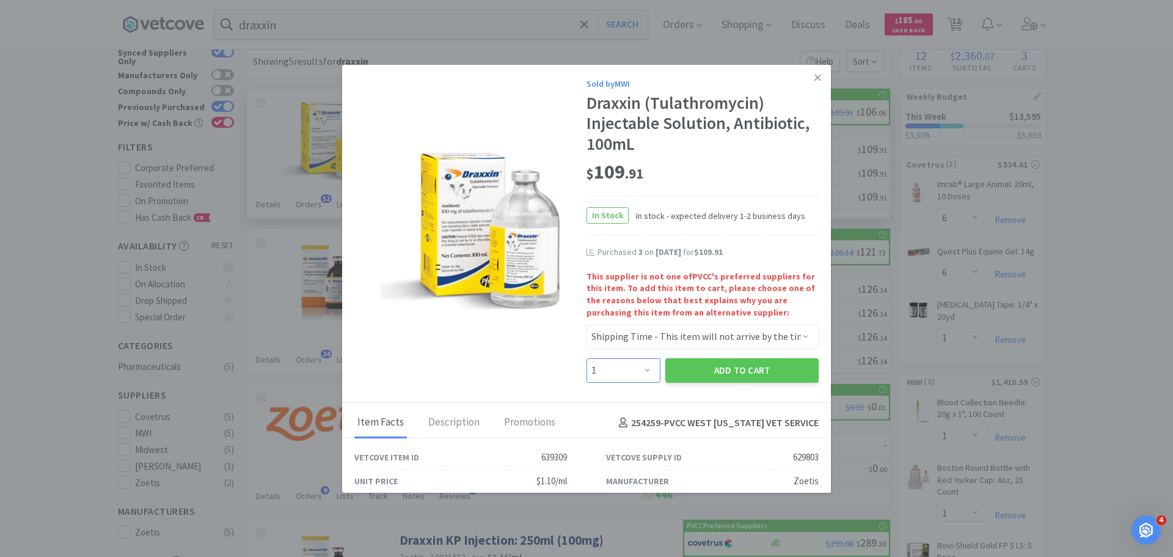
select select "3"
click at [586, 358] on select "Enter Quantity 1 2 3 4 5 6 7 8 9 10 11 12 13 14 15 16 17 18 19 20 Enter Quantity" at bounding box center [623, 370] width 74 height 24
click at [736, 377] on button "Add to Cart" at bounding box center [741, 370] width 153 height 24
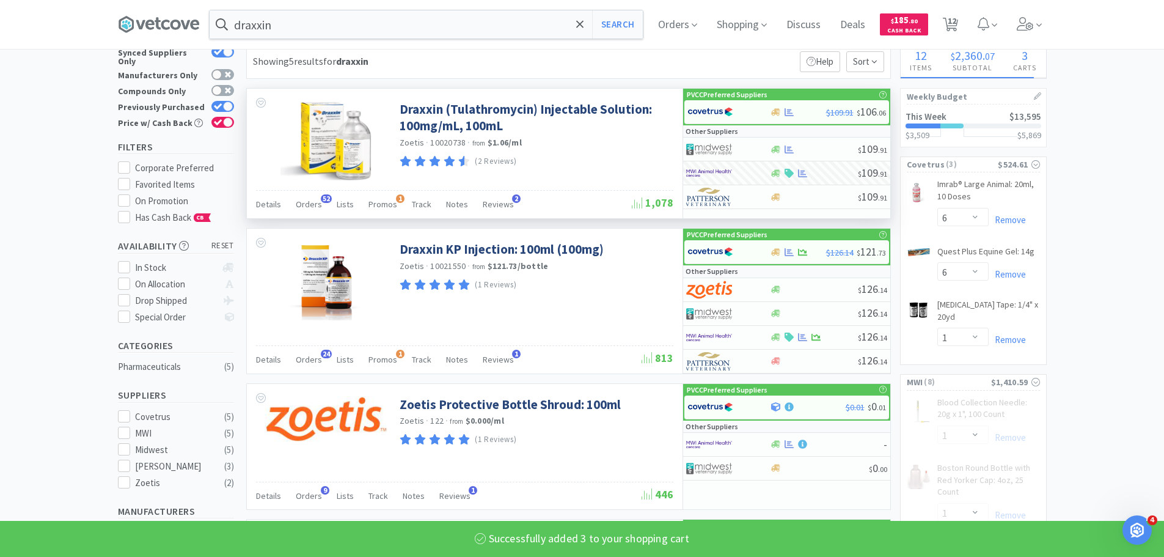
select select "3"
select select "2"
select select "10"
select select "3"
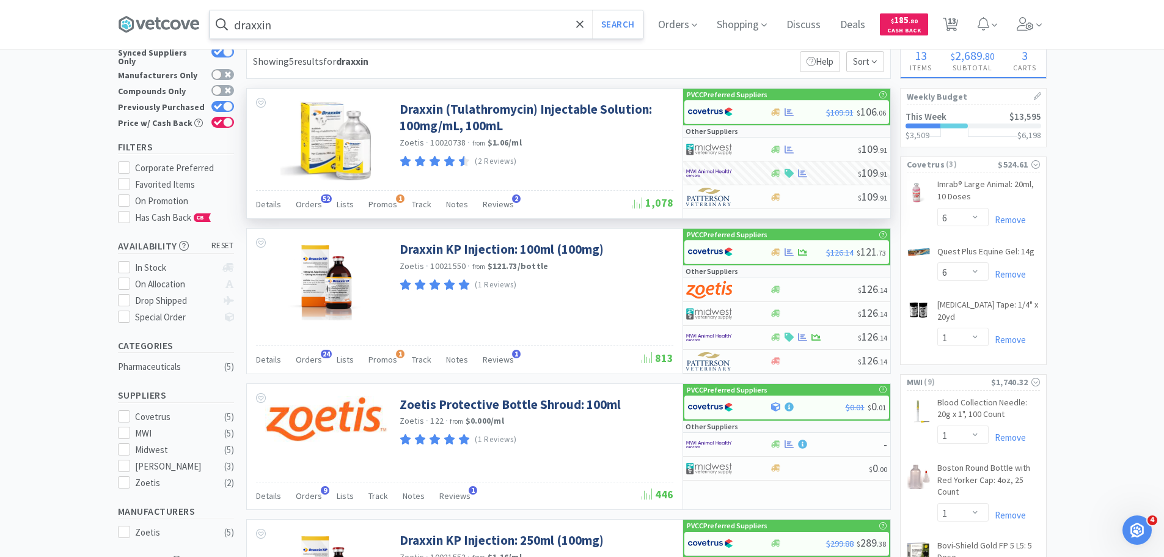
click at [436, 35] on input "draxxin" at bounding box center [426, 24] width 433 height 28
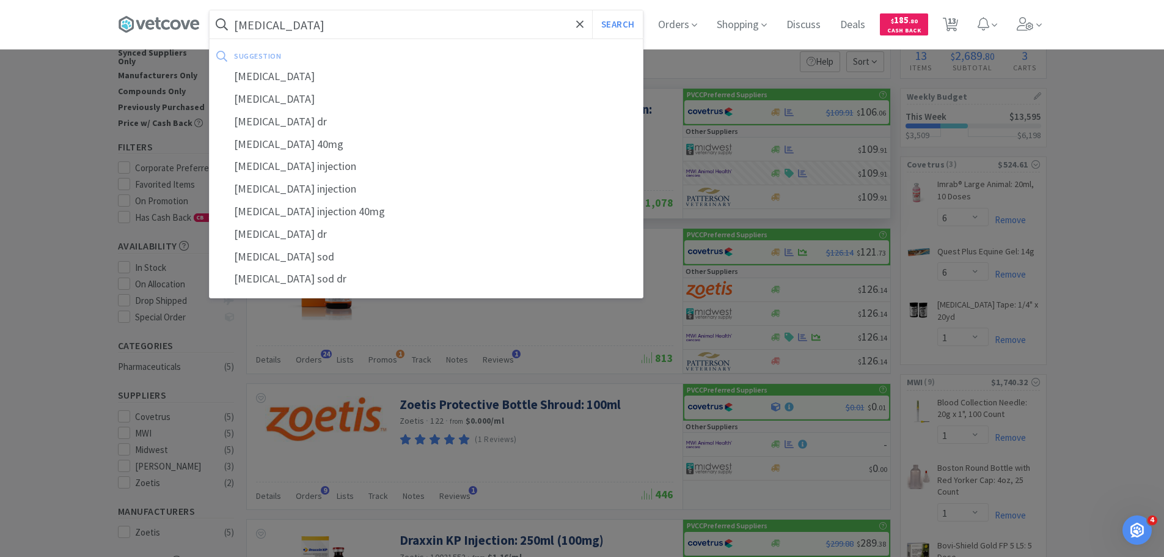
type input "[MEDICAL_DATA]"
click at [592, 10] on button "Search" at bounding box center [617, 24] width 51 height 28
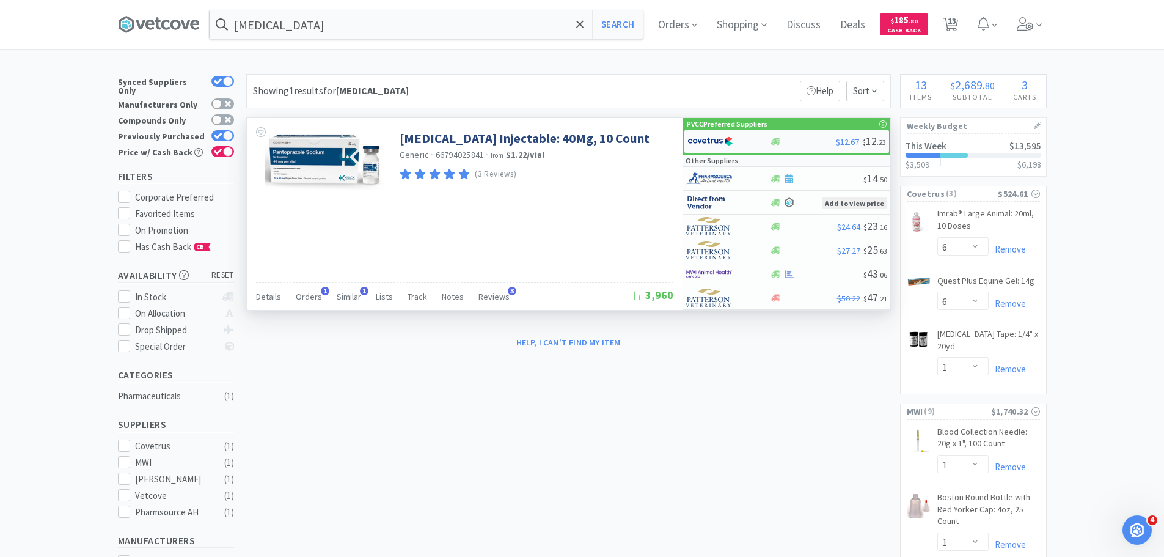
click at [739, 136] on div at bounding box center [720, 141] width 67 height 21
select select "1"
click at [763, 140] on div at bounding box center [728, 141] width 82 height 21
select select "1"
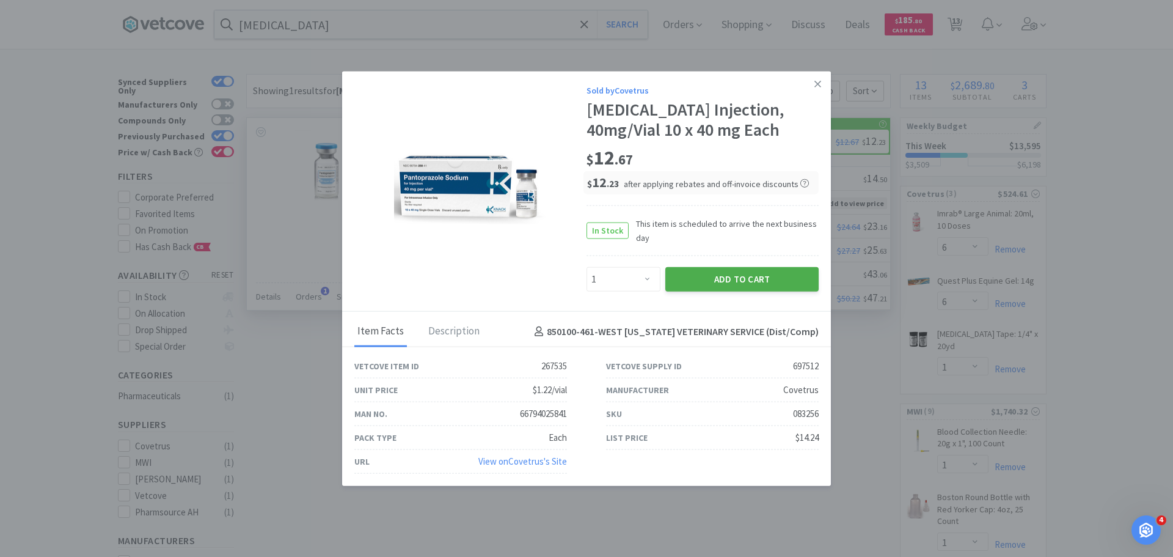
click at [765, 276] on button "Add to Cart" at bounding box center [741, 279] width 153 height 24
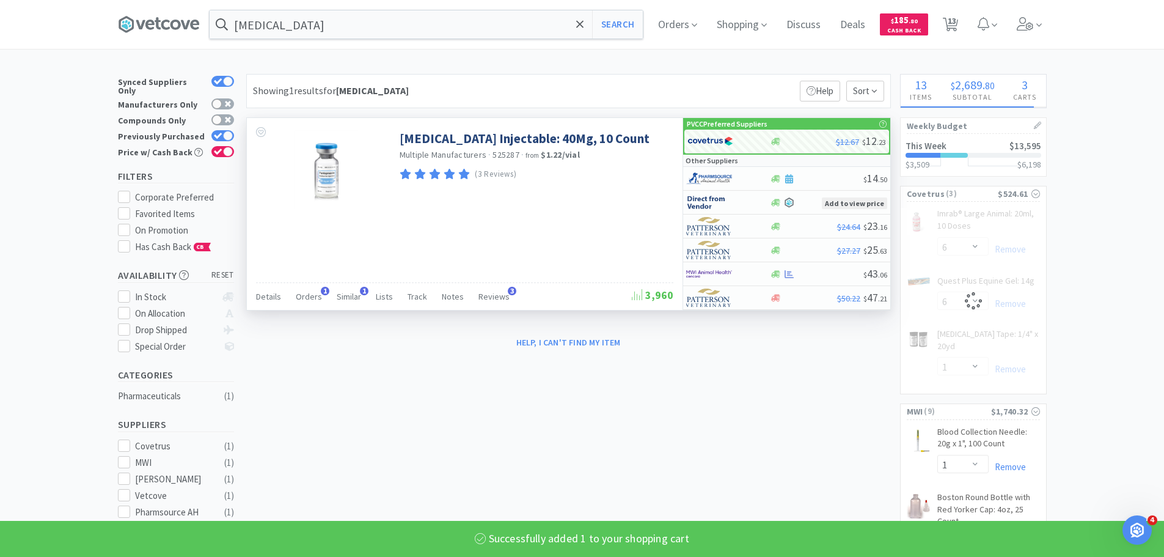
select select "1"
select select "6"
select select "1"
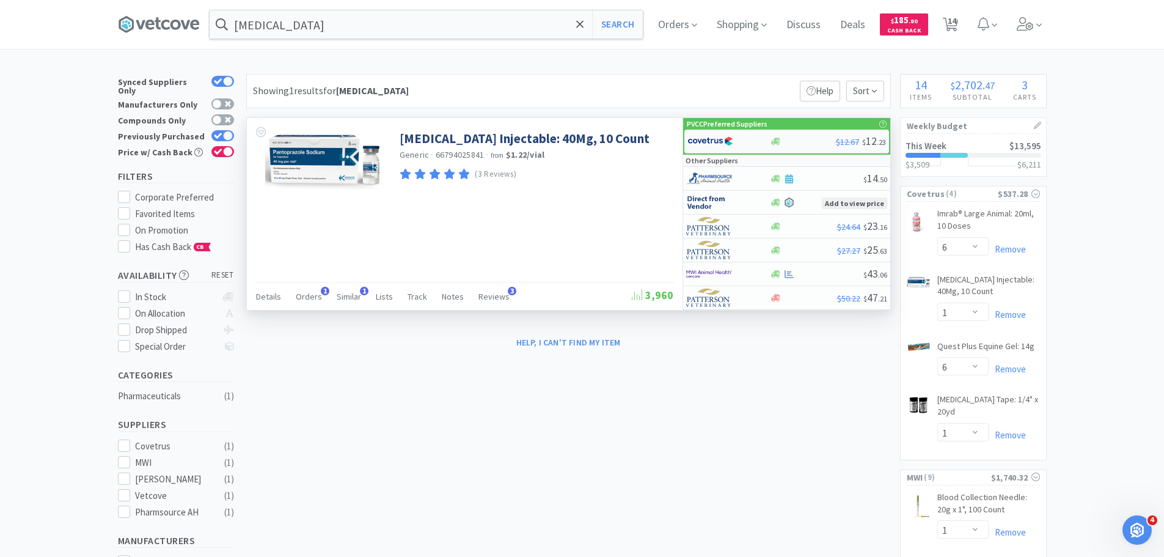
click at [707, 142] on img at bounding box center [710, 141] width 46 height 18
select select "1"
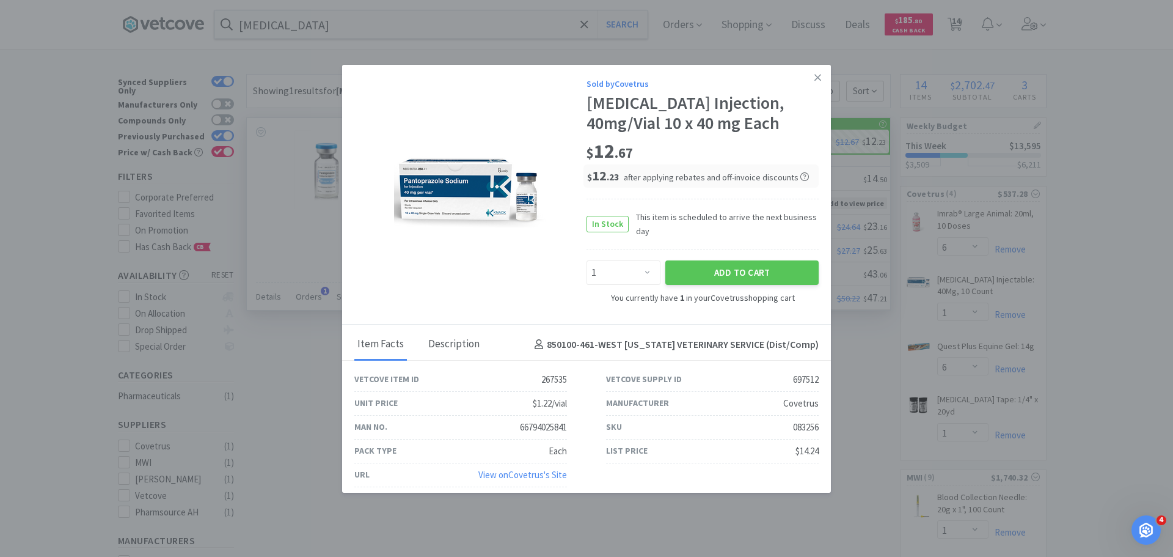
click at [451, 360] on div "Description" at bounding box center [453, 344] width 57 height 31
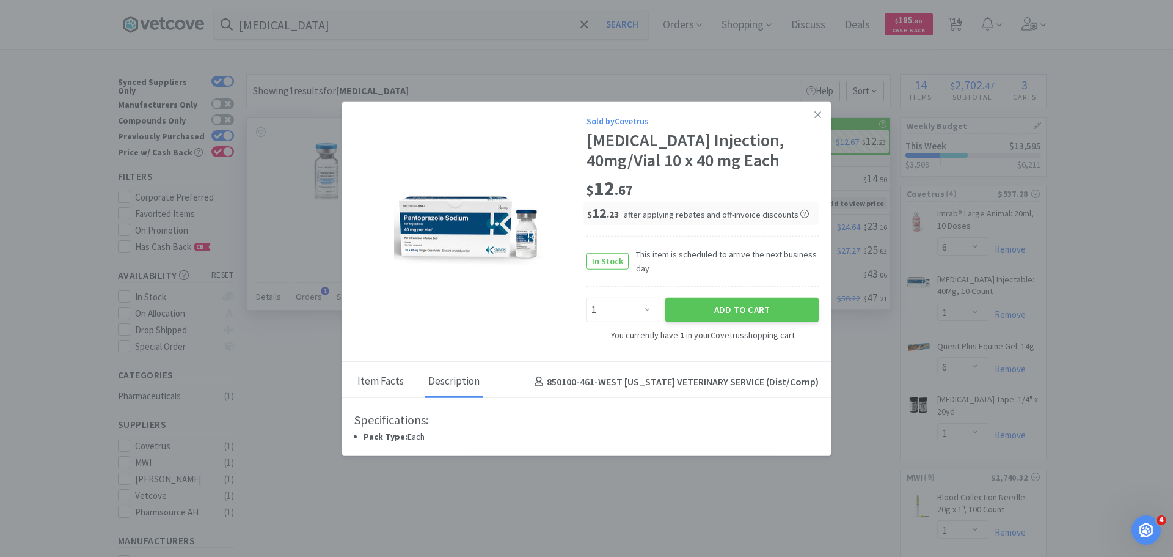
click at [367, 378] on div "Item Facts" at bounding box center [380, 382] width 53 height 31
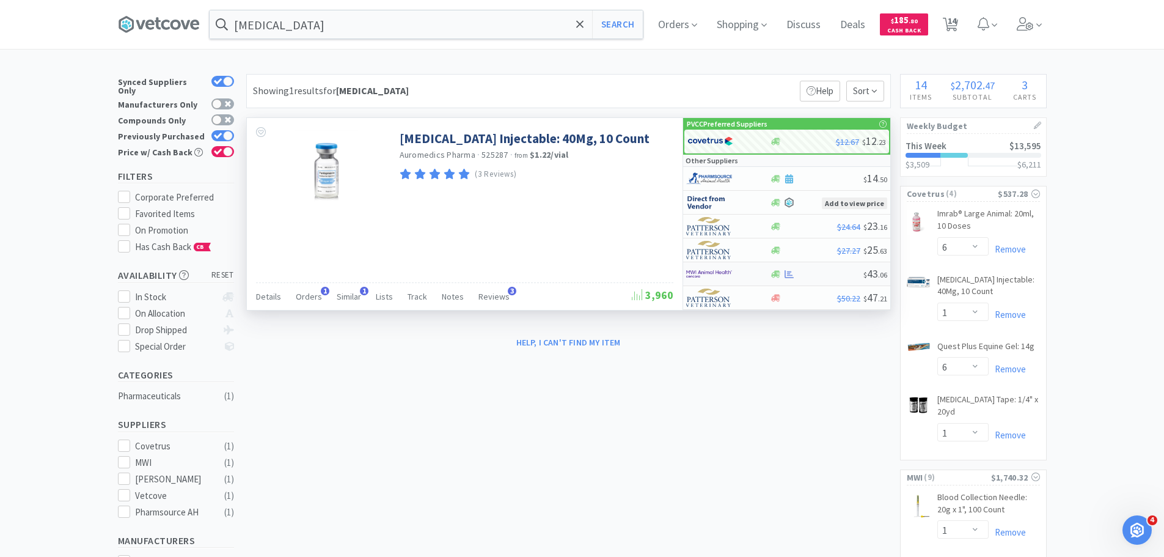
click at [725, 273] on img at bounding box center [709, 274] width 46 height 18
select select "1"
click at [781, 231] on div "$24.64 $ 23 . 16" at bounding box center [786, 226] width 207 height 24
select select "1"
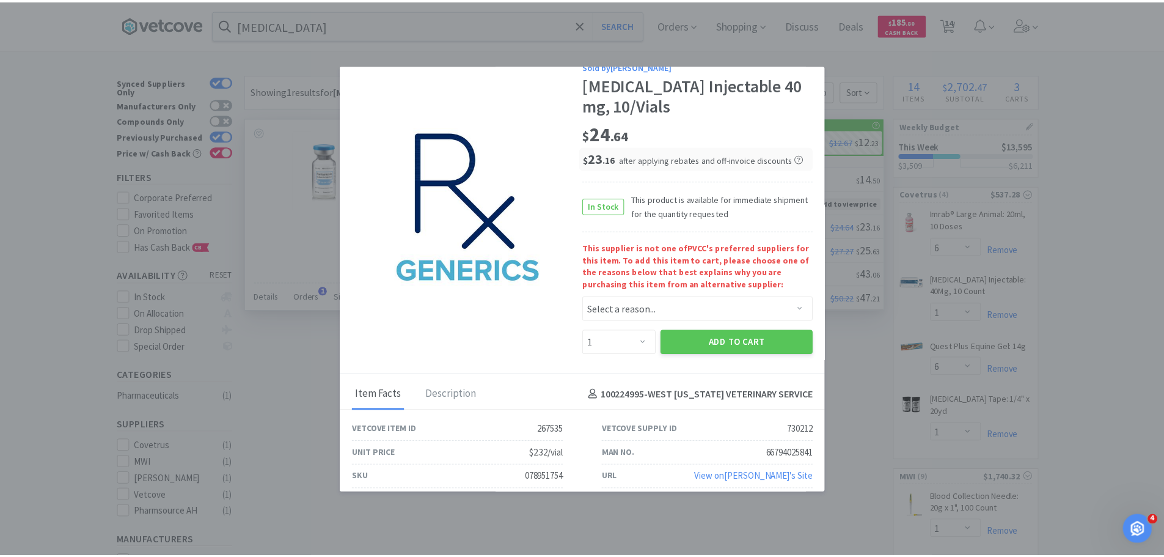
scroll to position [27, 0]
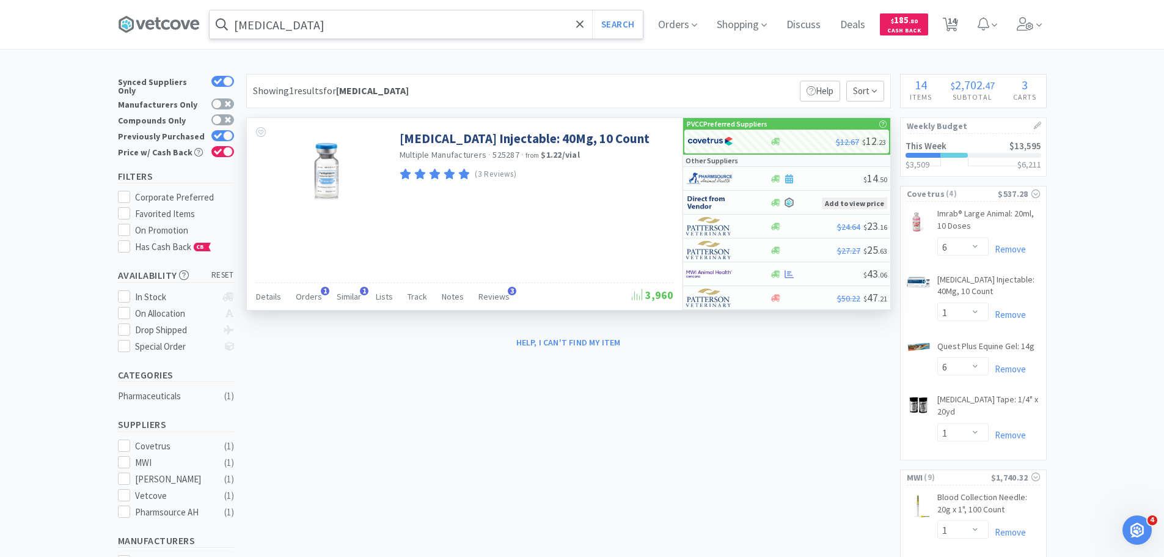
click at [451, 18] on input "[MEDICAL_DATA]" at bounding box center [426, 24] width 433 height 28
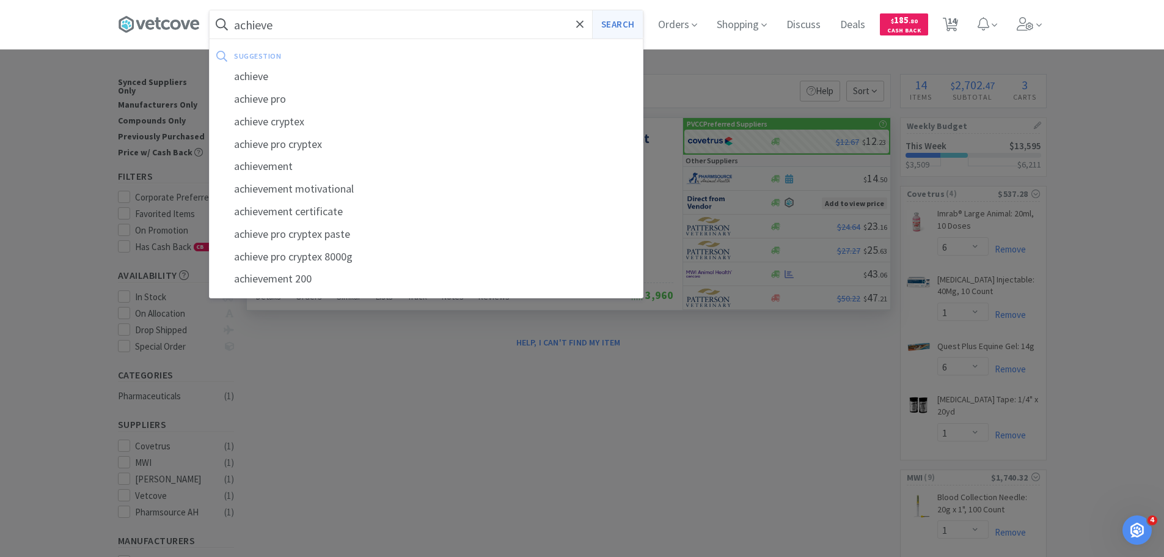
click at [627, 23] on button "Search" at bounding box center [617, 24] width 51 height 28
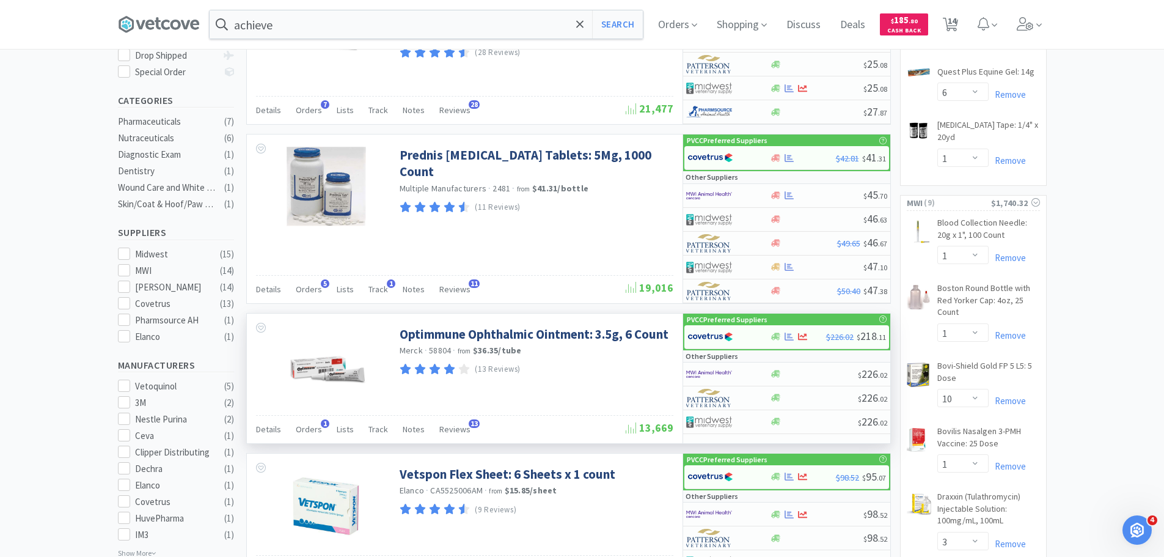
scroll to position [183, 0]
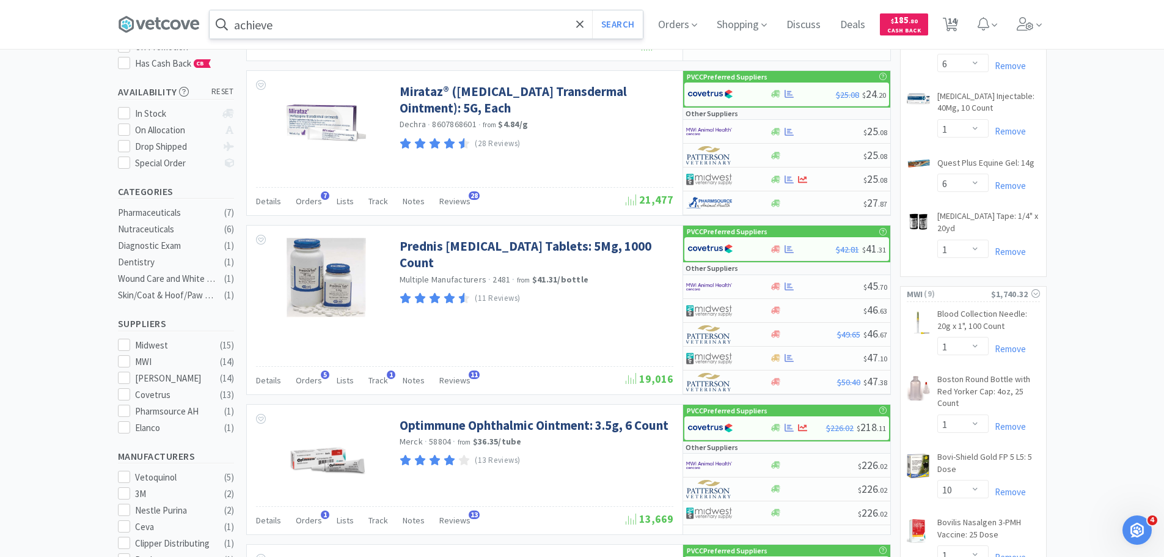
click at [382, 31] on input "achieve" at bounding box center [426, 24] width 433 height 28
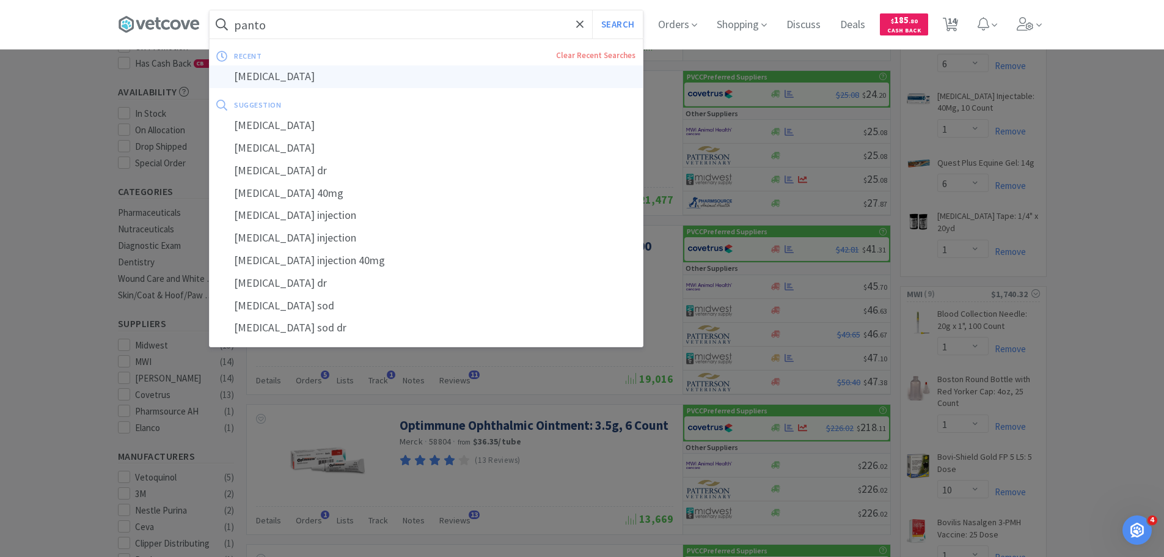
click at [369, 84] on div "[MEDICAL_DATA]" at bounding box center [426, 76] width 433 height 23
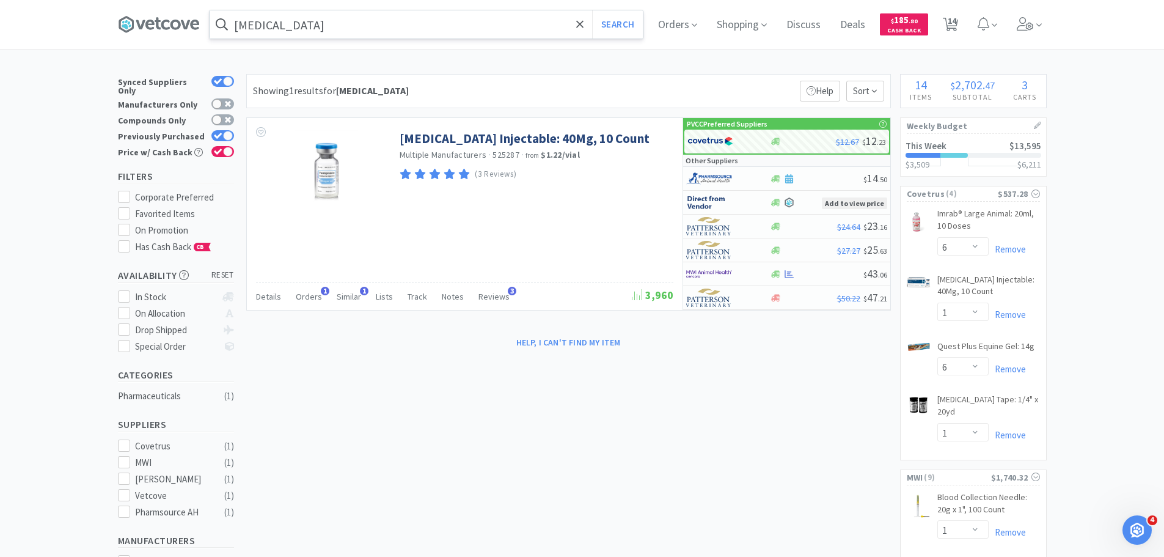
click at [501, 13] on input "[MEDICAL_DATA]" at bounding box center [426, 24] width 433 height 28
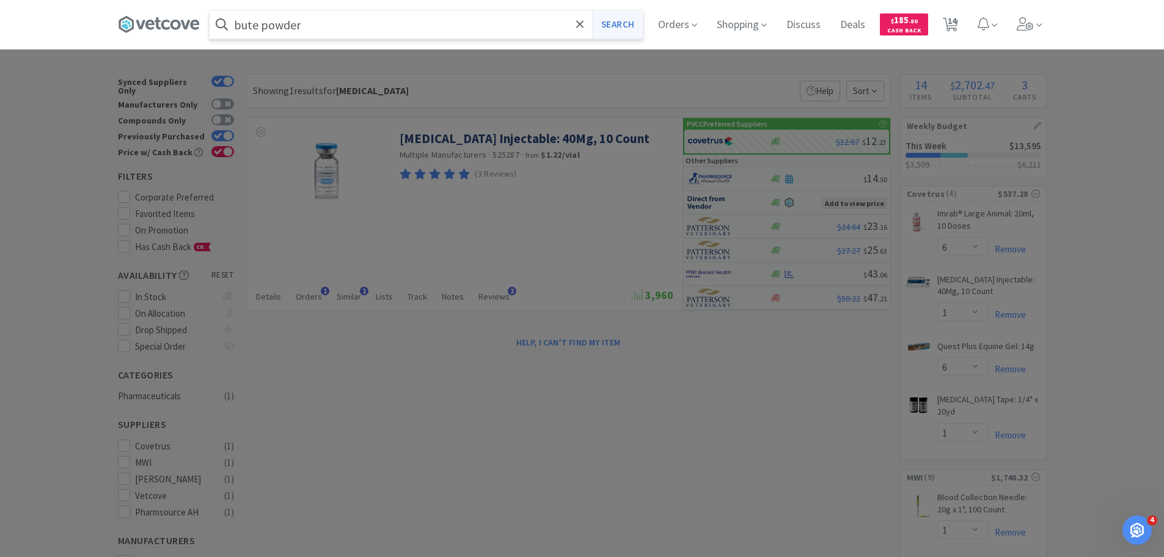
type input "bute powder"
click at [618, 22] on button "Search" at bounding box center [617, 24] width 51 height 28
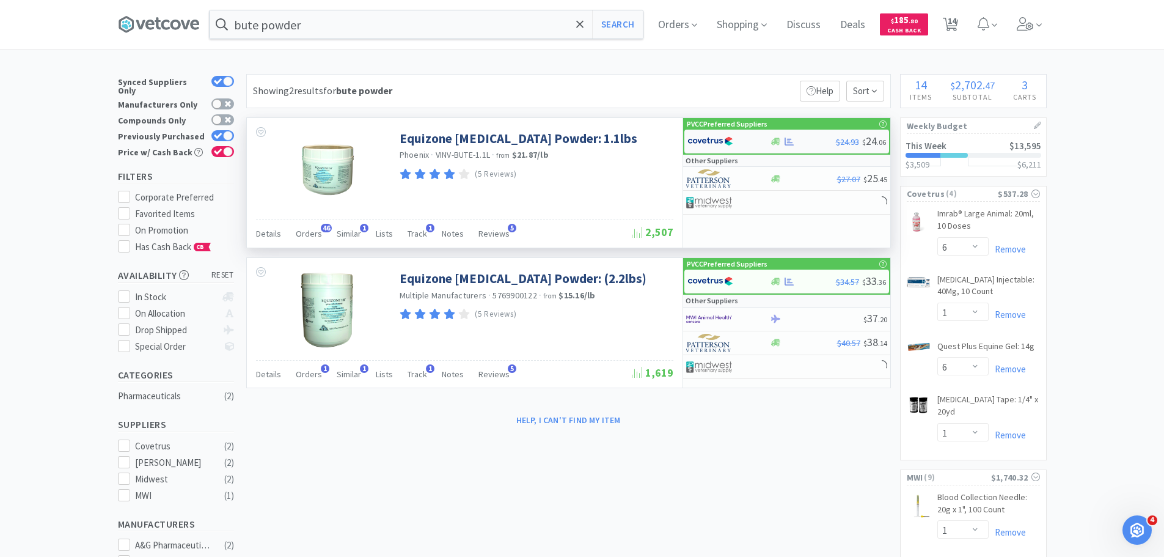
click at [759, 137] on div at bounding box center [728, 141] width 82 height 21
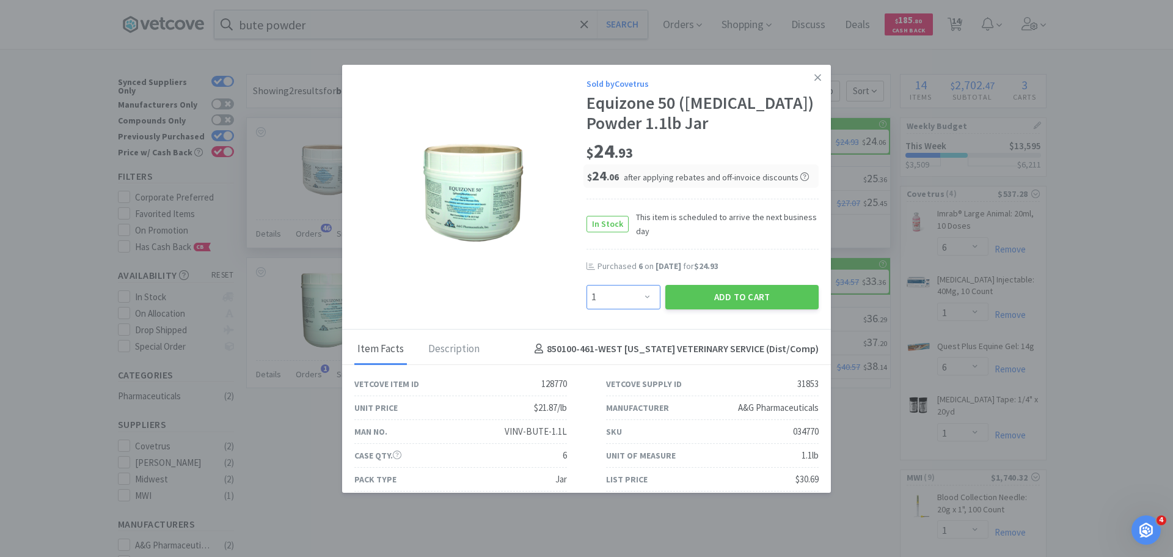
drag, startPoint x: 635, startPoint y: 301, endPoint x: 619, endPoint y: 295, distance: 17.0
click at [635, 301] on select "Enter Quantity 1 2 3 4 5 6 7 8 9 10 11 12 13 14 15 16 17 18 19 20 Enter Quantity" at bounding box center [623, 297] width 74 height 24
select select "6"
click at [586, 285] on select "Enter Quantity 1 2 3 4 5 6 7 8 9 10 11 12 13 14 15 16 17 18 19 20 Enter Quantity" at bounding box center [623, 297] width 74 height 24
click at [721, 297] on button "Add to Cart" at bounding box center [741, 297] width 153 height 24
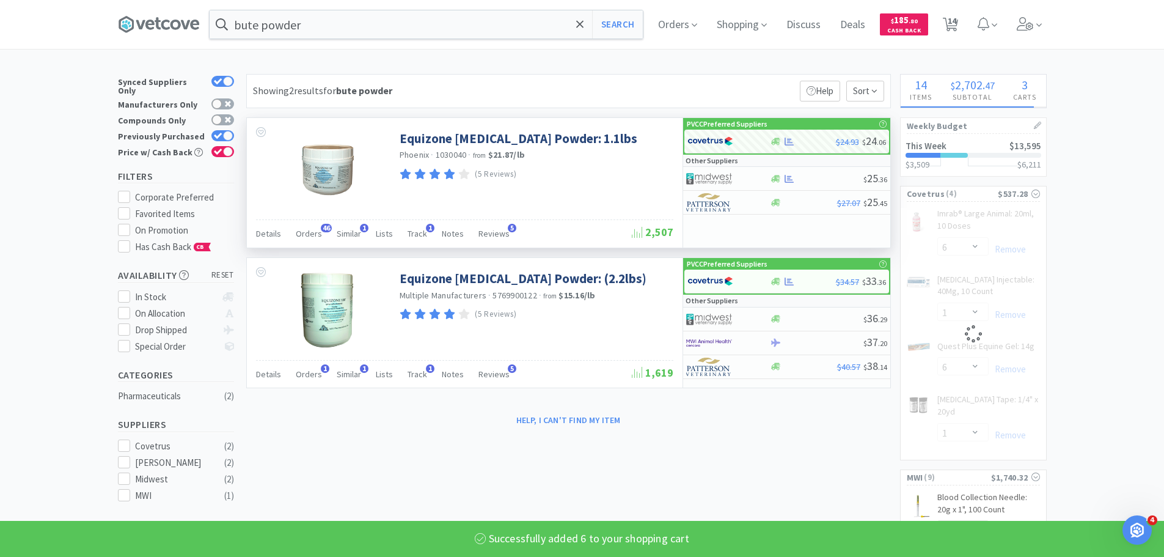
select select "6"
select select "1"
select select "6"
select select "1"
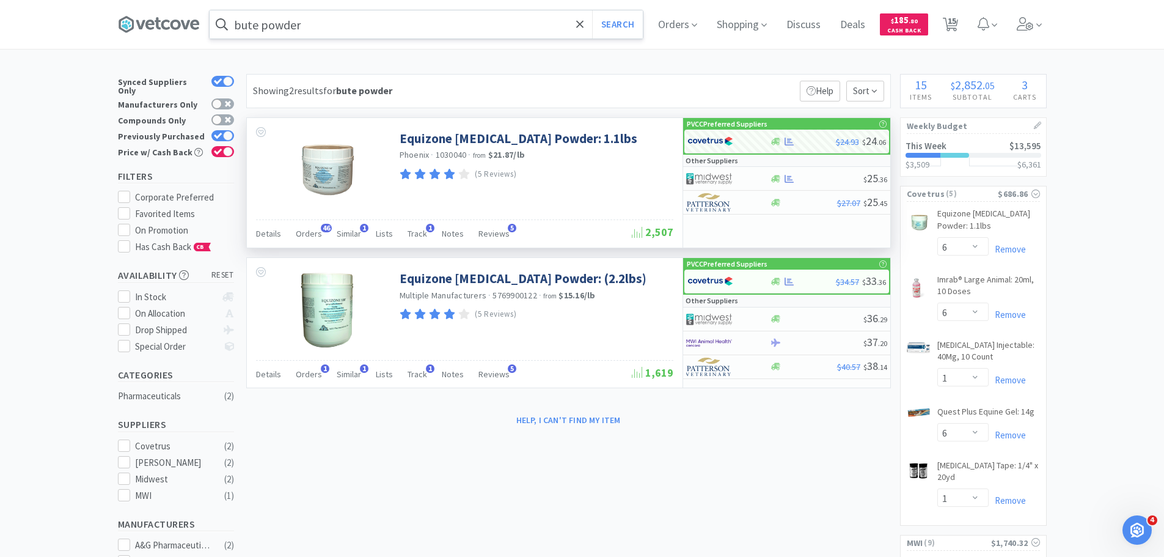
click at [337, 32] on input "bute powder" at bounding box center [426, 24] width 433 height 28
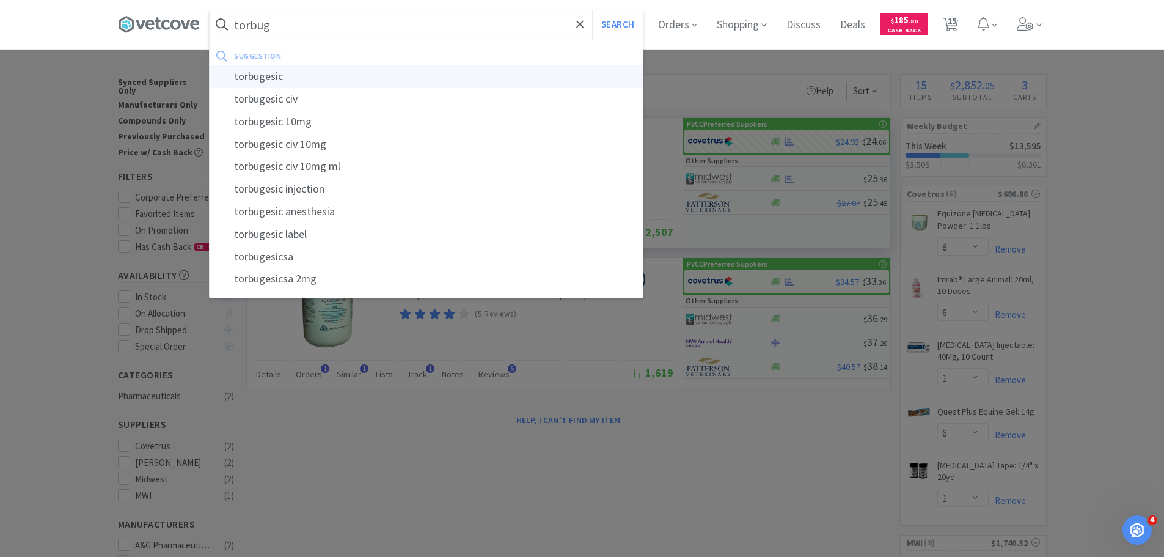
click at [331, 74] on div "torbugesic" at bounding box center [426, 76] width 433 height 23
type input "torbugesic"
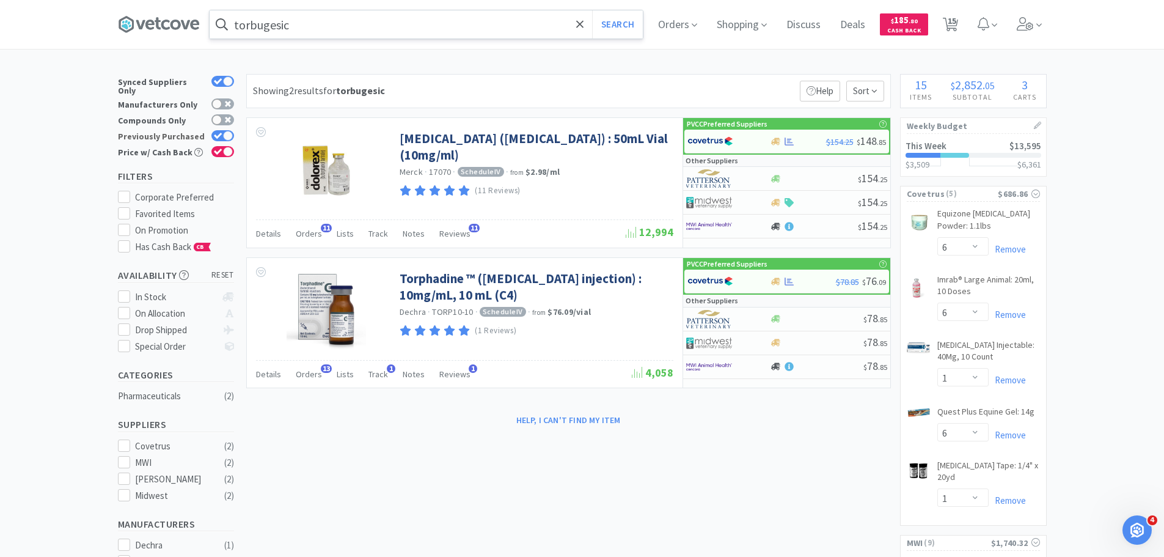
click at [232, 131] on div at bounding box center [228, 136] width 10 height 10
checkbox input "false"
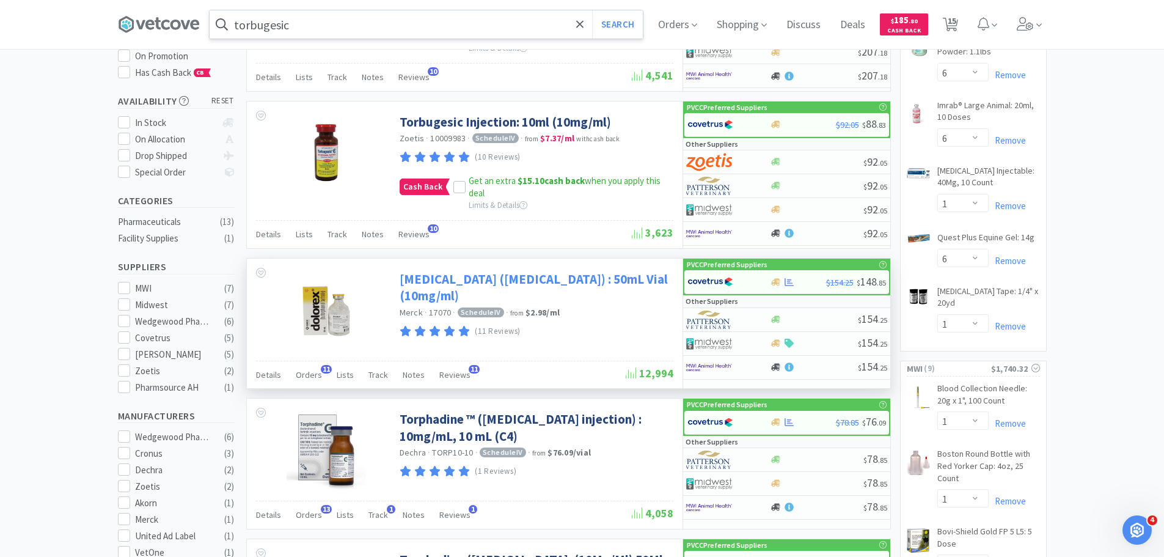
scroll to position [244, 0]
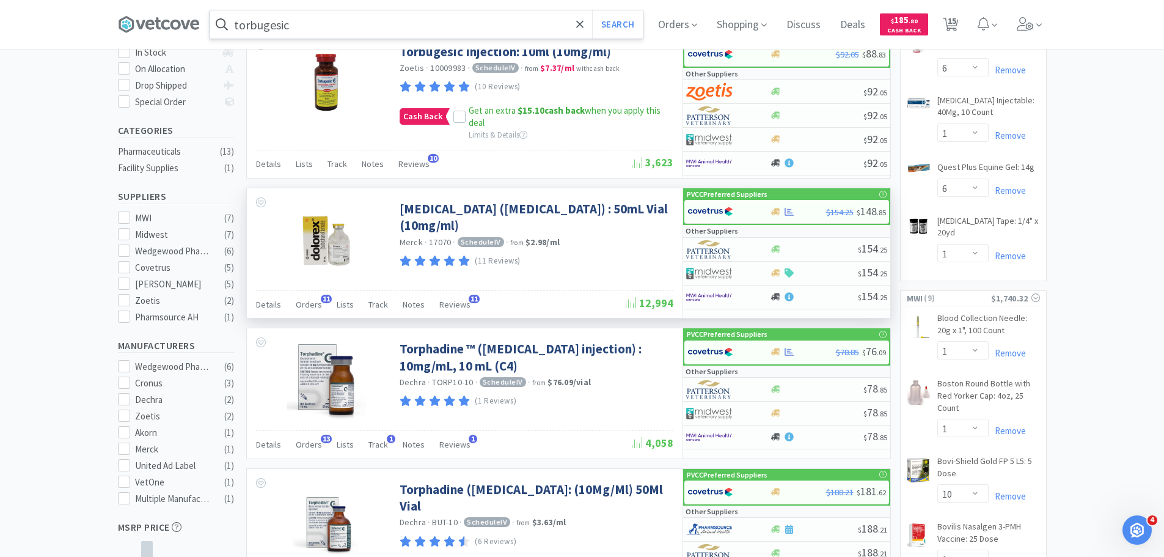
click at [773, 227] on div "Other Suppliers" at bounding box center [786, 231] width 207 height 12
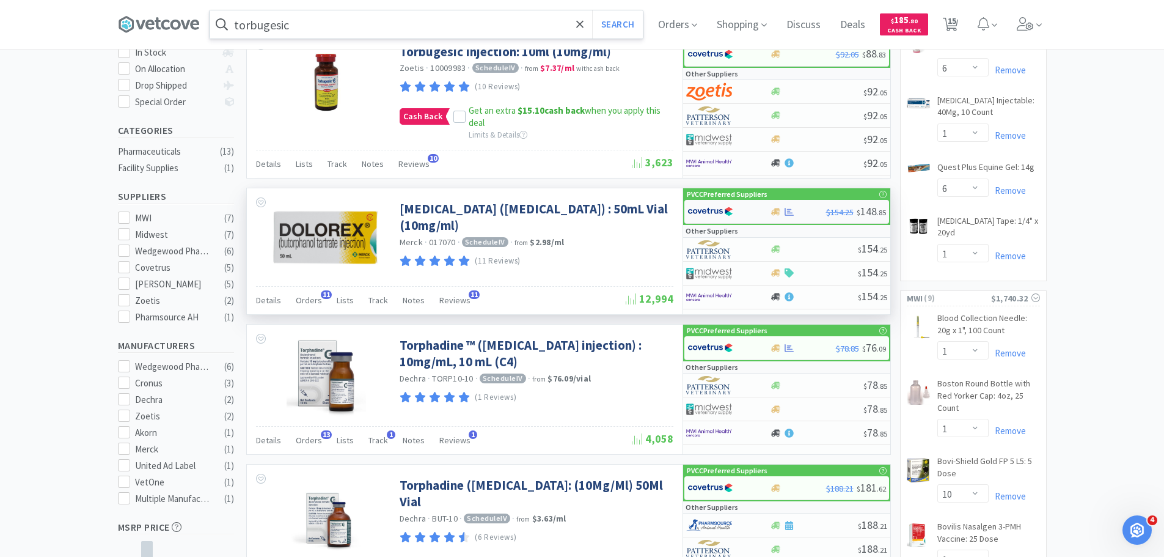
click at [769, 216] on div at bounding box center [728, 211] width 82 height 21
select select "1"
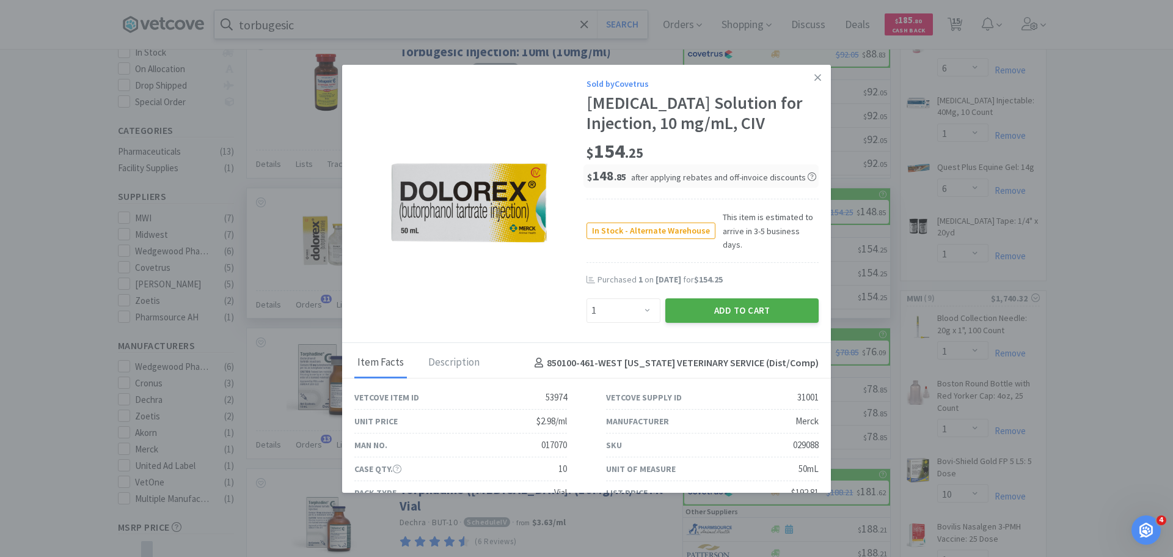
click at [726, 298] on button "Add to Cart" at bounding box center [741, 310] width 153 height 24
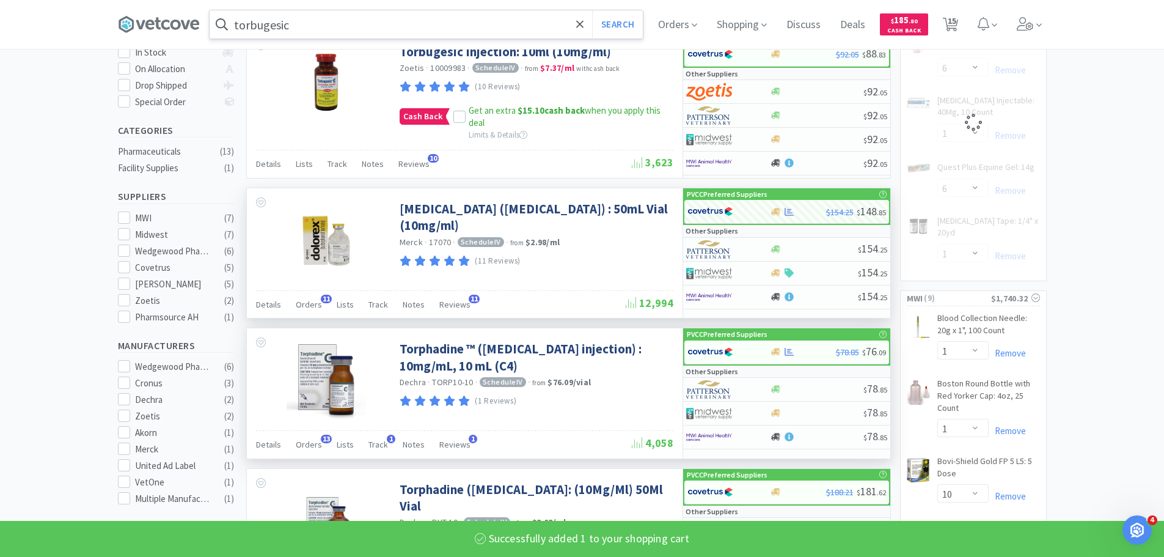
select select "1"
select select "6"
select select "1"
select select "6"
select select "1"
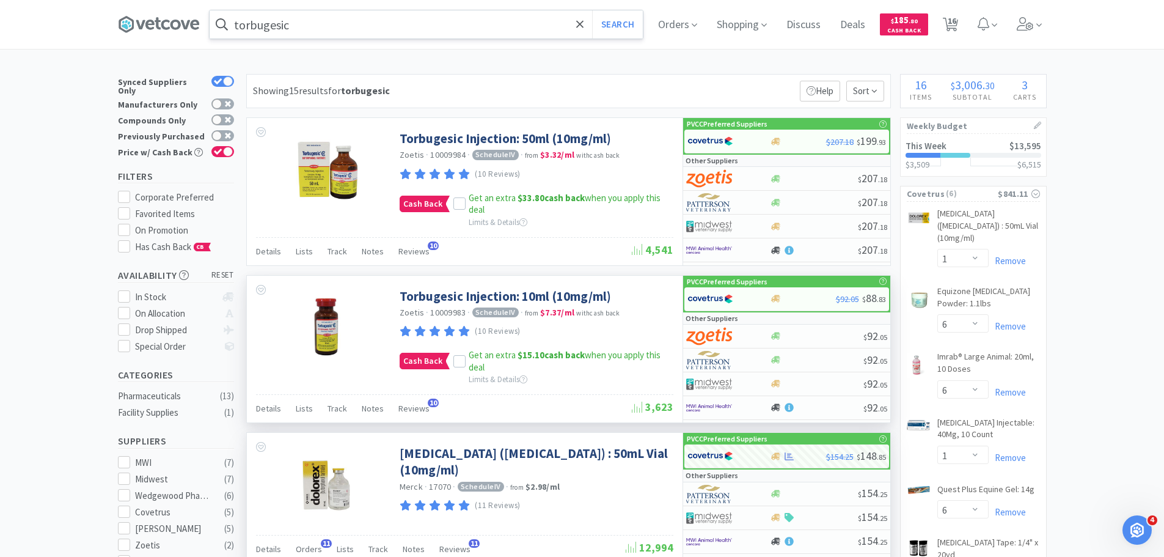
scroll to position [61, 0]
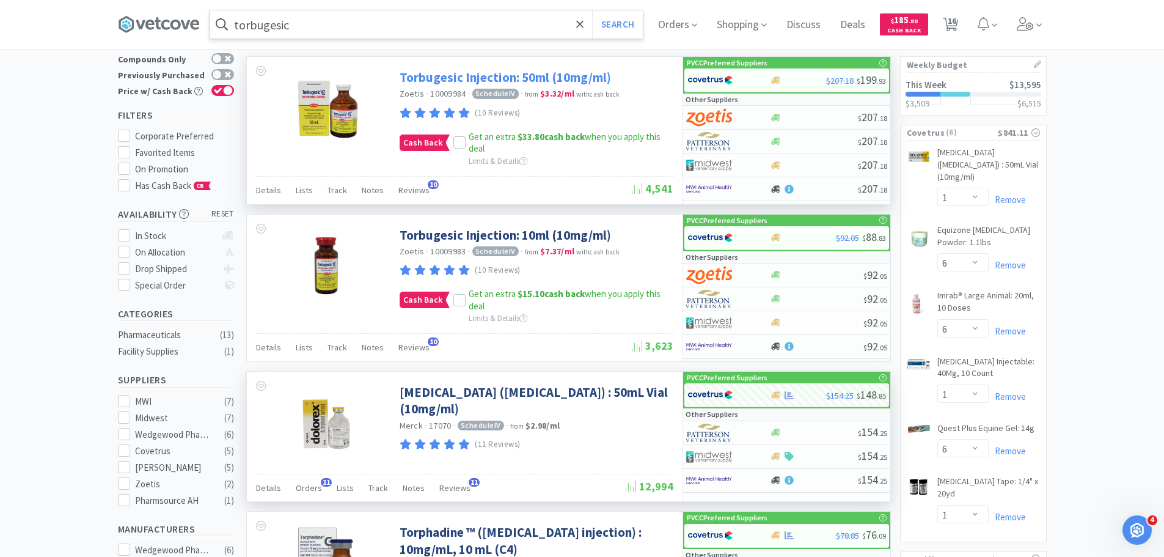
click at [489, 73] on link "Torbugesic Injection: 50ml (10mg/ml)" at bounding box center [505, 77] width 211 height 16
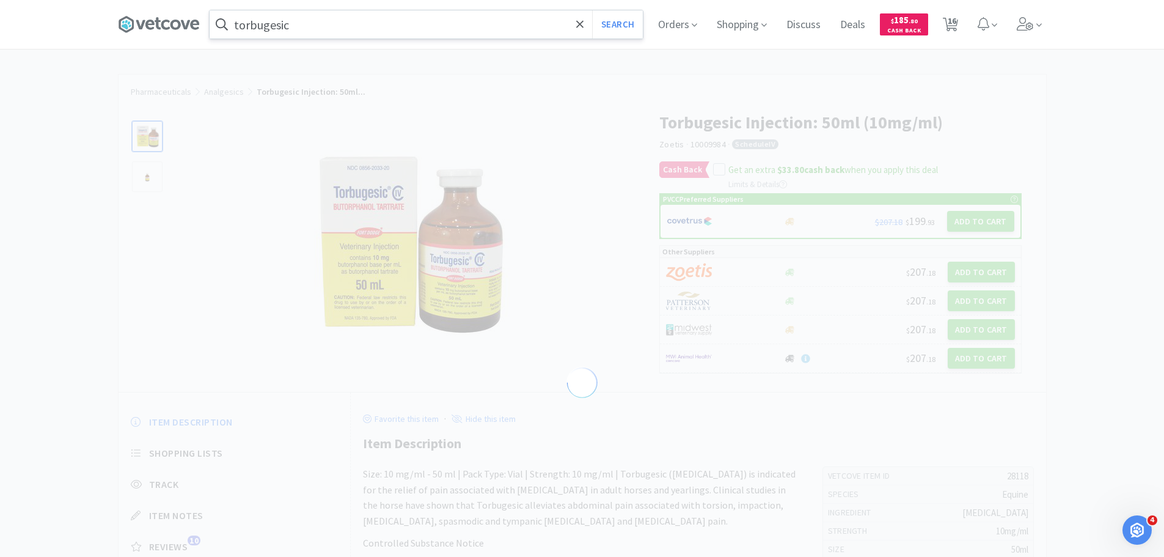
select select "28118"
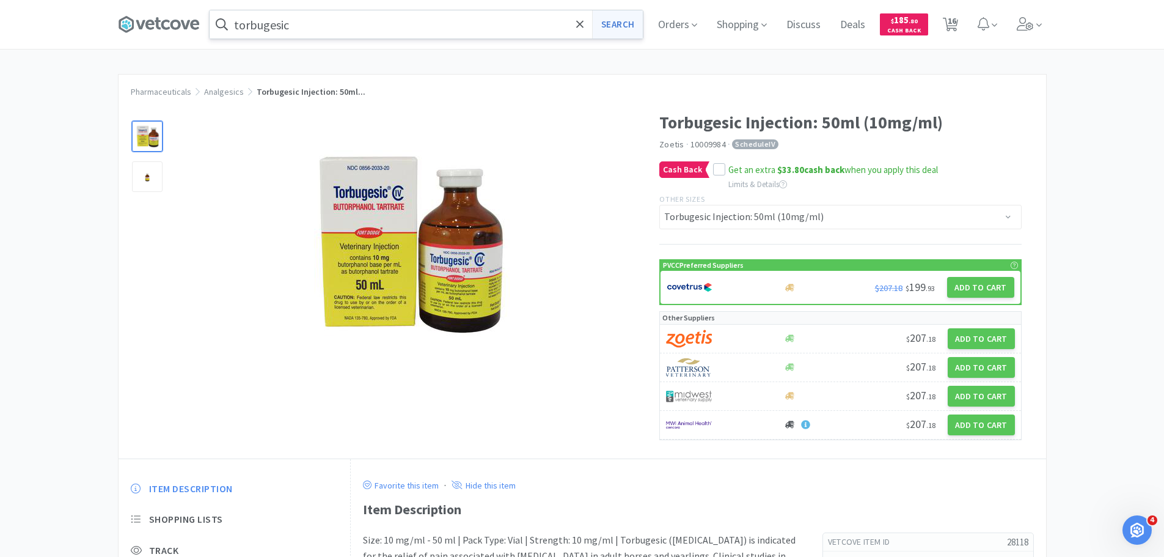
click at [626, 24] on button "Search" at bounding box center [617, 24] width 51 height 28
select select "1"
select select "6"
select select "1"
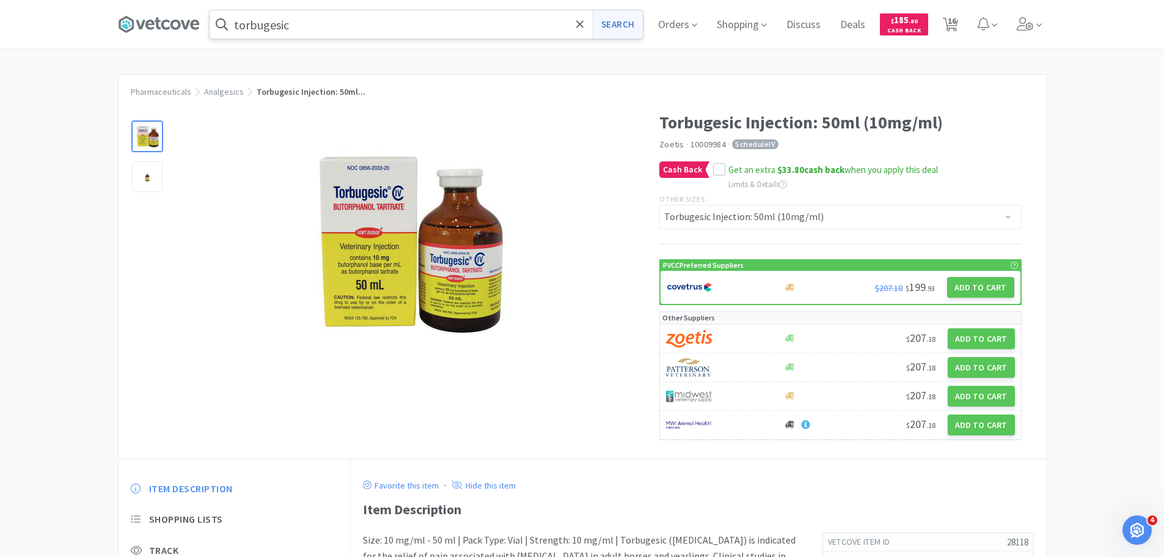
select select "6"
select select "1"
select select "10"
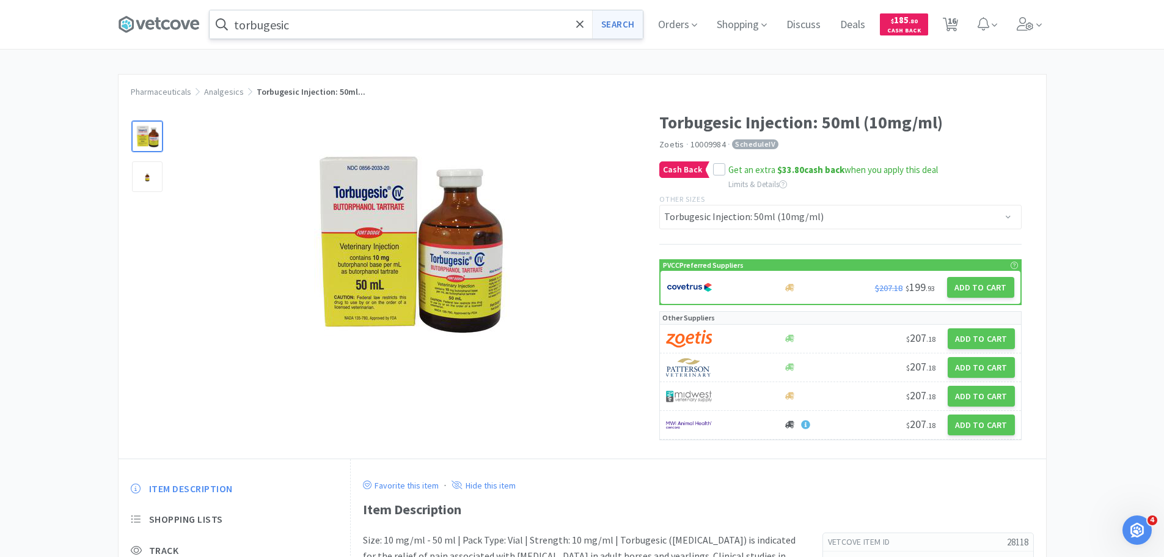
select select "1"
select select "3"
select select "2"
select select "10"
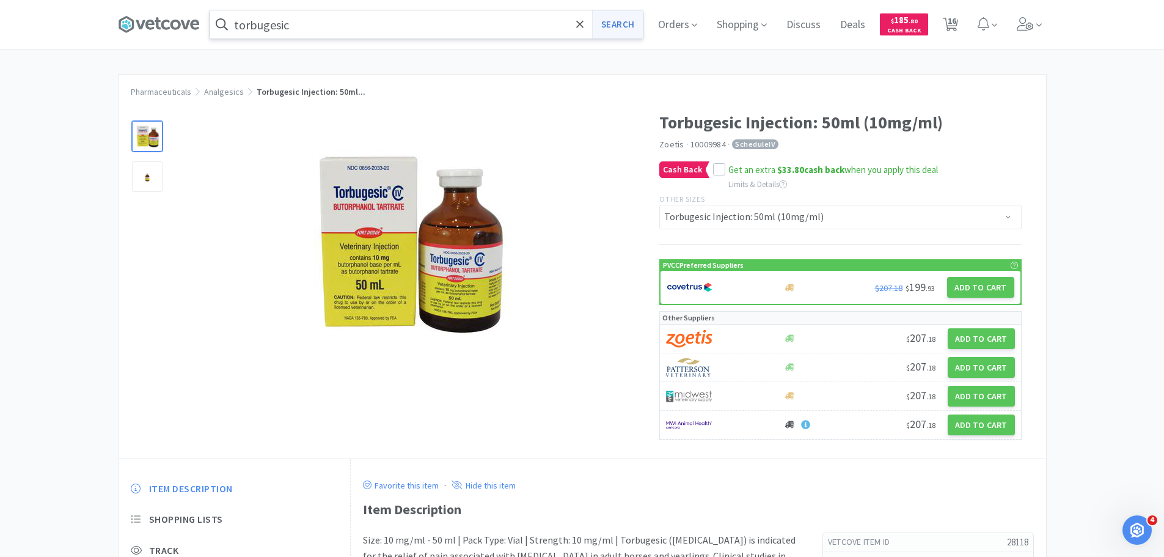
select select "3"
select select "1"
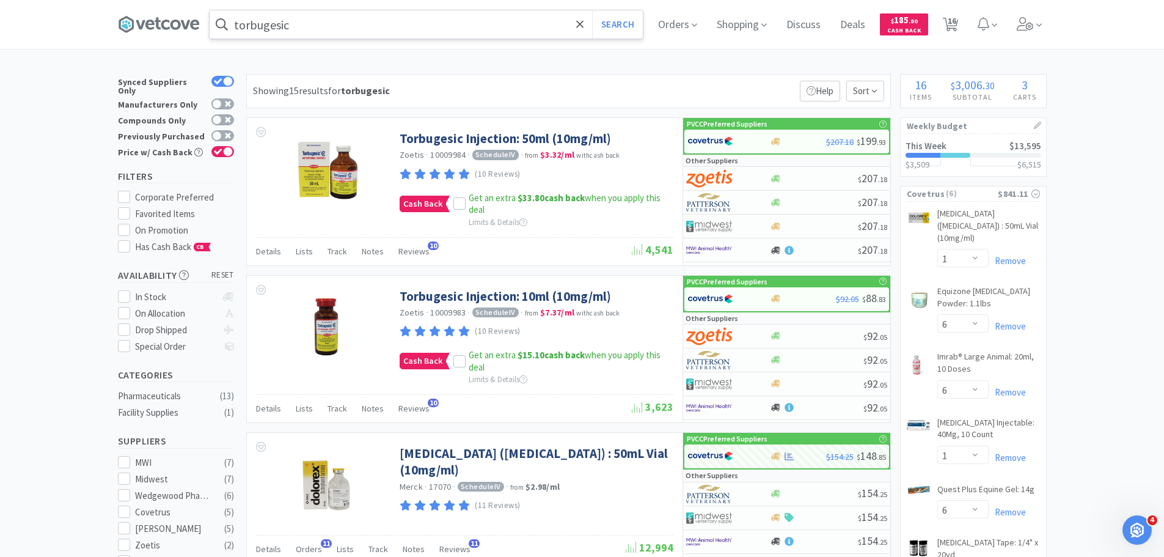
click at [402, 29] on input "torbugesic" at bounding box center [426, 24] width 433 height 28
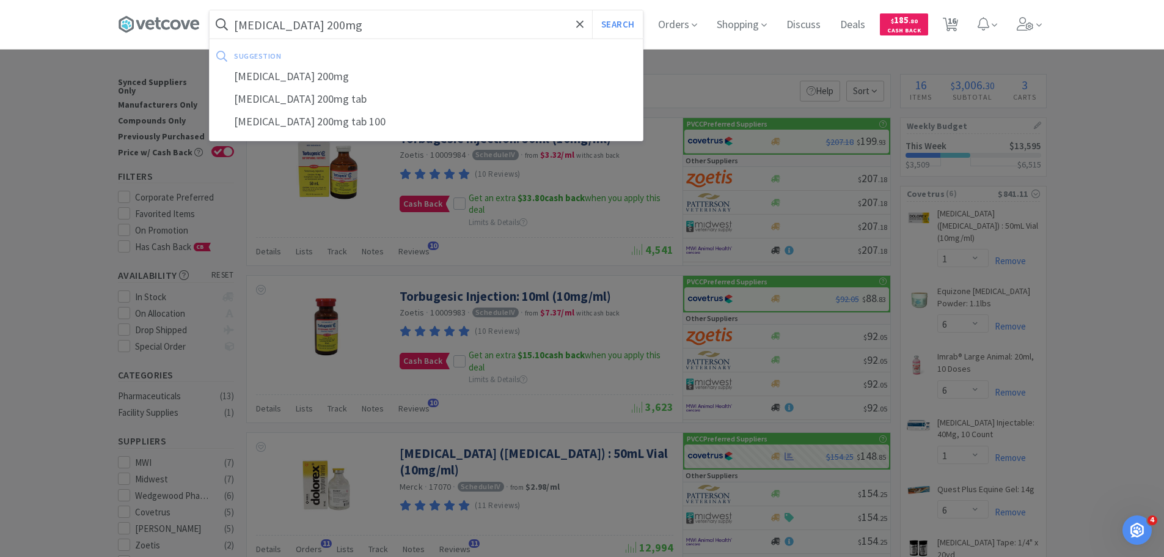
type input "[MEDICAL_DATA] 200mg"
click at [592, 10] on button "Search" at bounding box center [617, 24] width 51 height 28
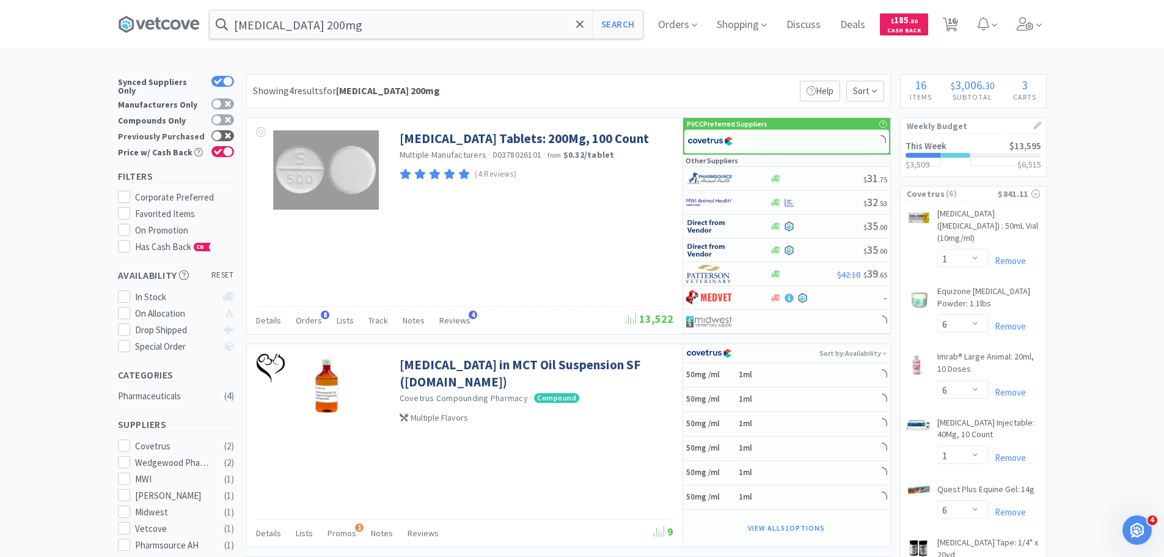
click at [230, 132] on div at bounding box center [222, 135] width 23 height 11
checkbox input "true"
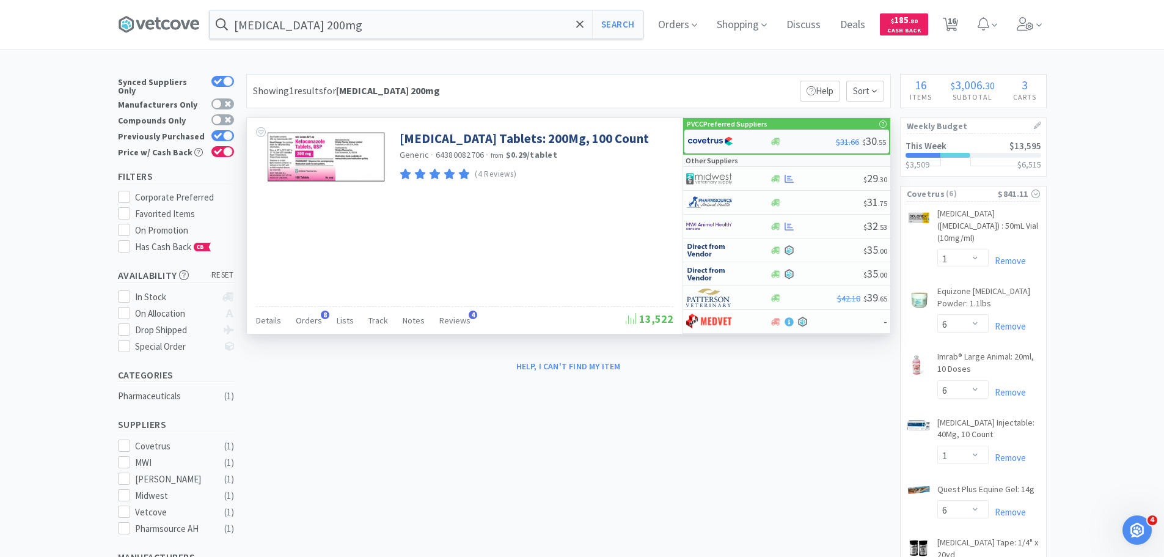
click at [735, 134] on div at bounding box center [720, 141] width 67 height 21
select select "1"
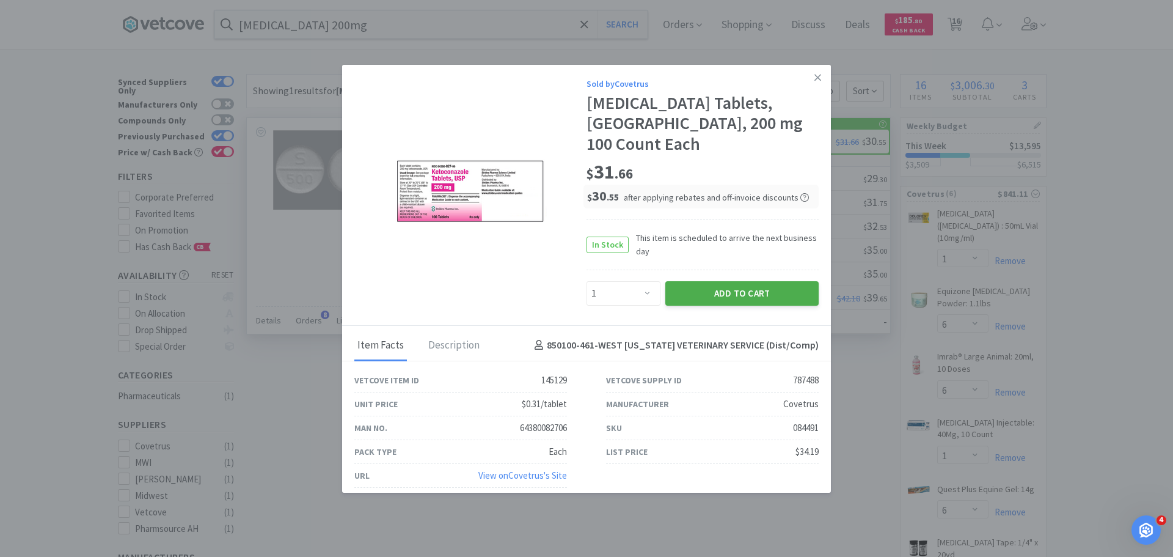
click at [732, 281] on button "Add to Cart" at bounding box center [741, 293] width 153 height 24
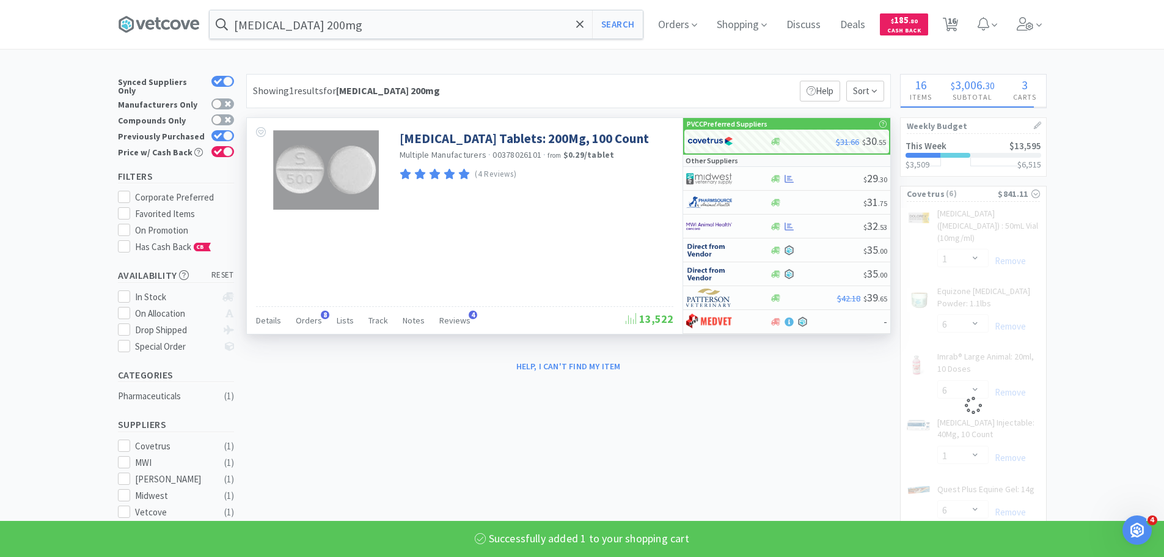
select select "1"
select select "6"
select select "1"
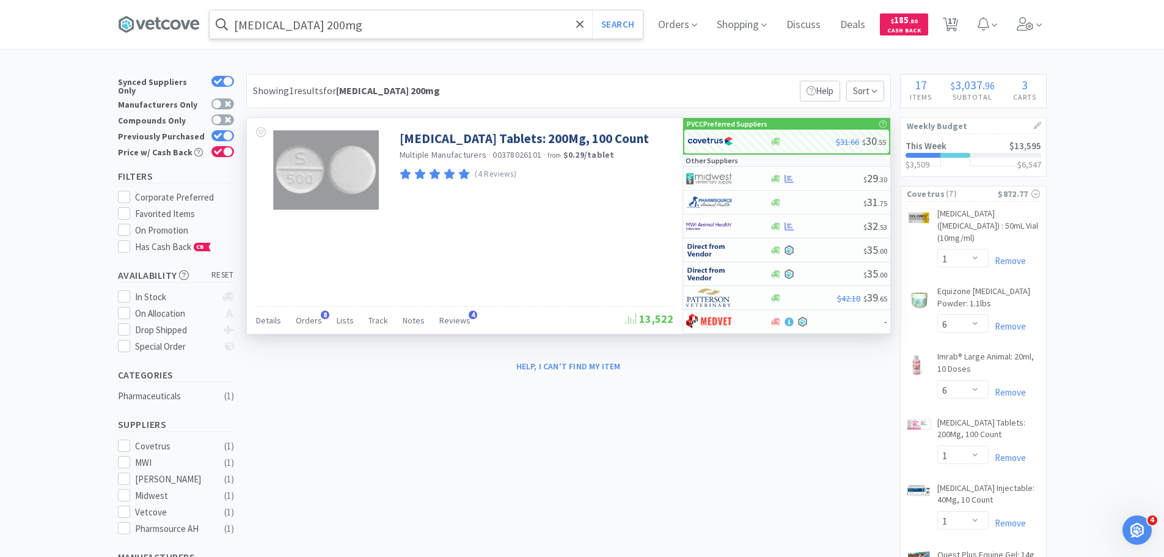
click at [487, 27] on input "[MEDICAL_DATA] 200mg" at bounding box center [426, 24] width 433 height 28
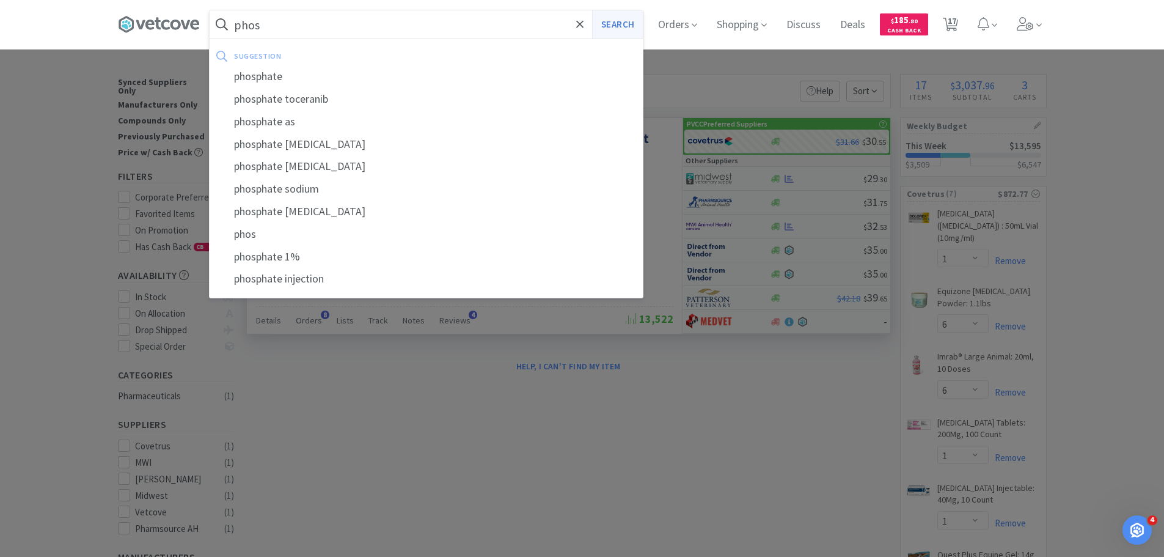
type input "phos"
click at [615, 31] on button "Search" at bounding box center [617, 24] width 51 height 28
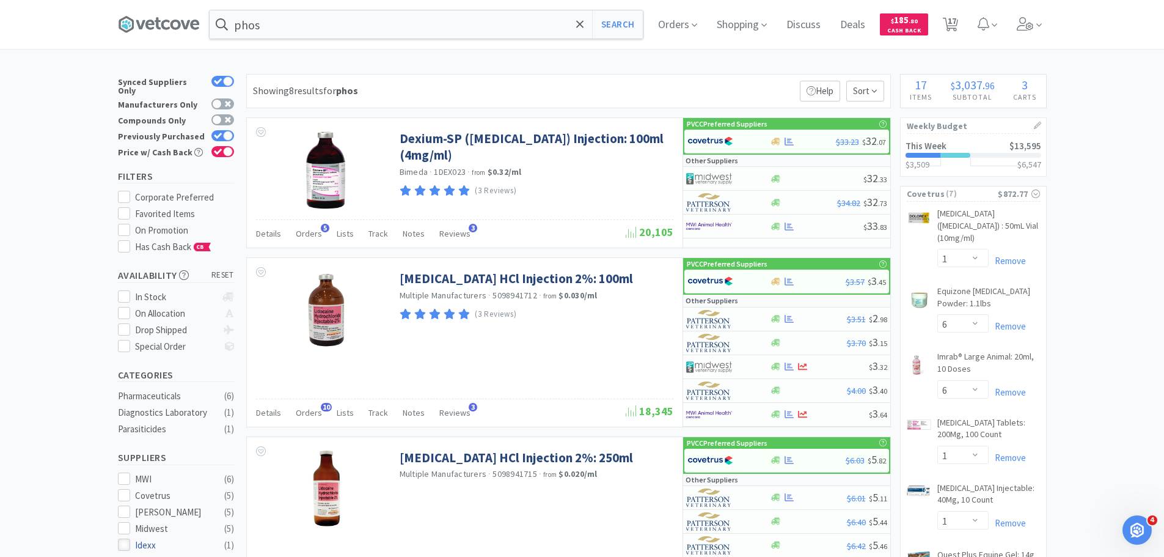
click at [125, 538] on div at bounding box center [124, 544] width 12 height 12
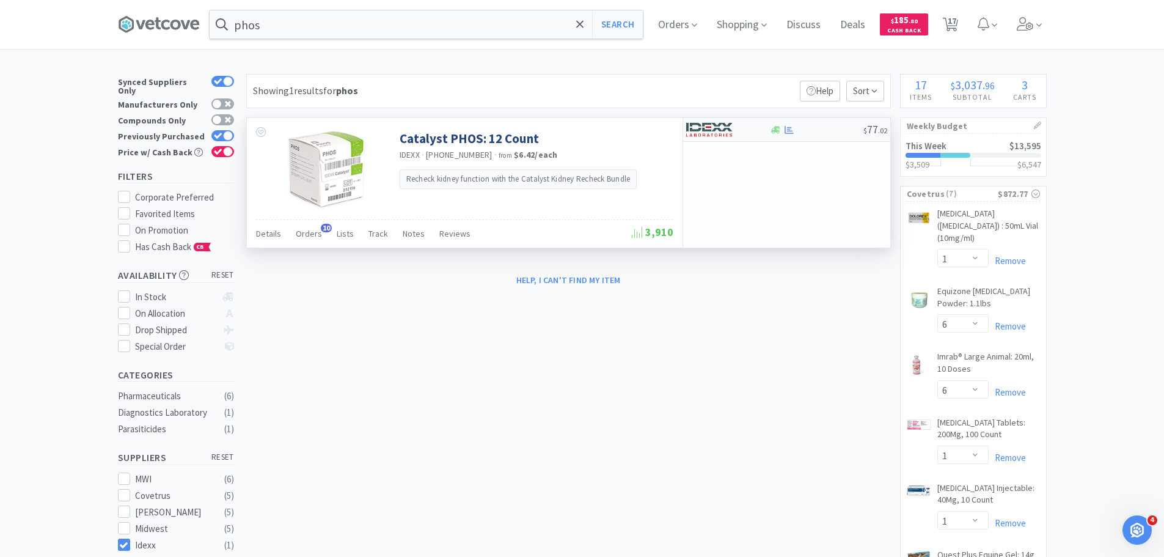
click at [749, 128] on div at bounding box center [719, 129] width 67 height 21
select select "1"
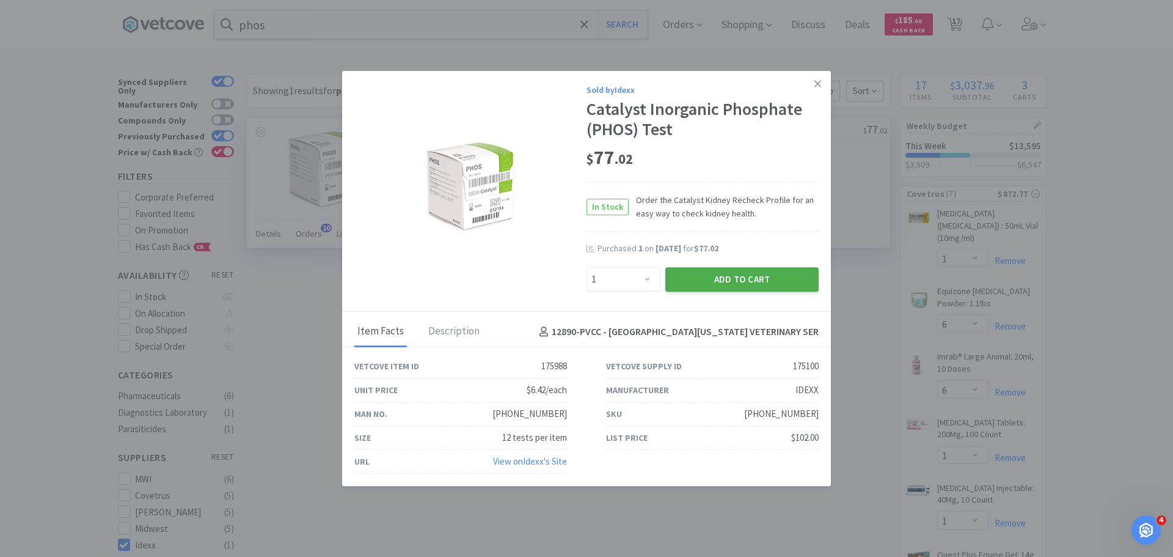
click at [709, 291] on button "Add to Cart" at bounding box center [741, 279] width 153 height 24
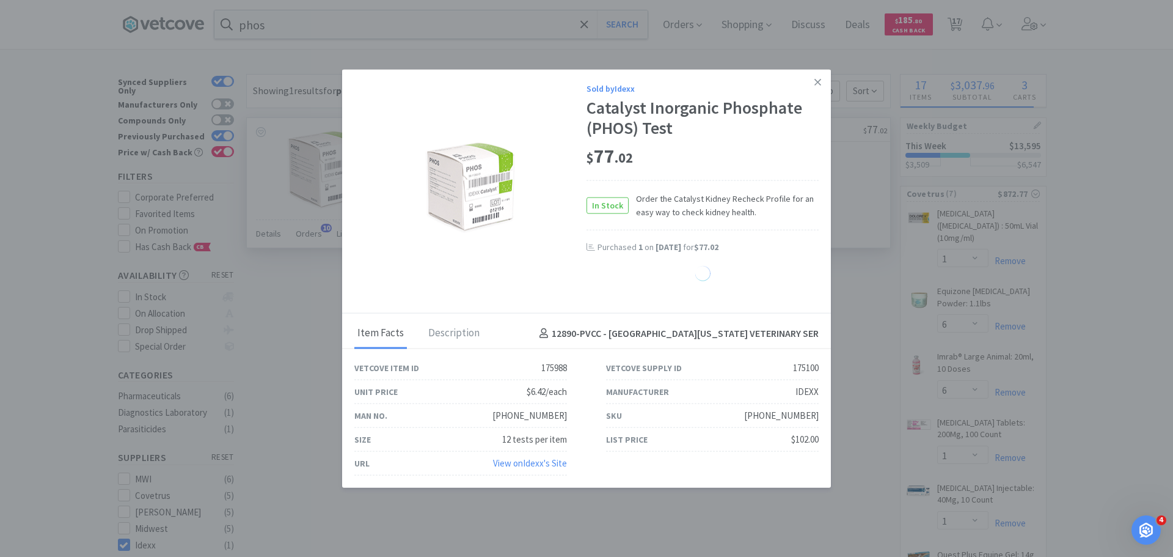
click at [721, 274] on div at bounding box center [702, 276] width 232 height 20
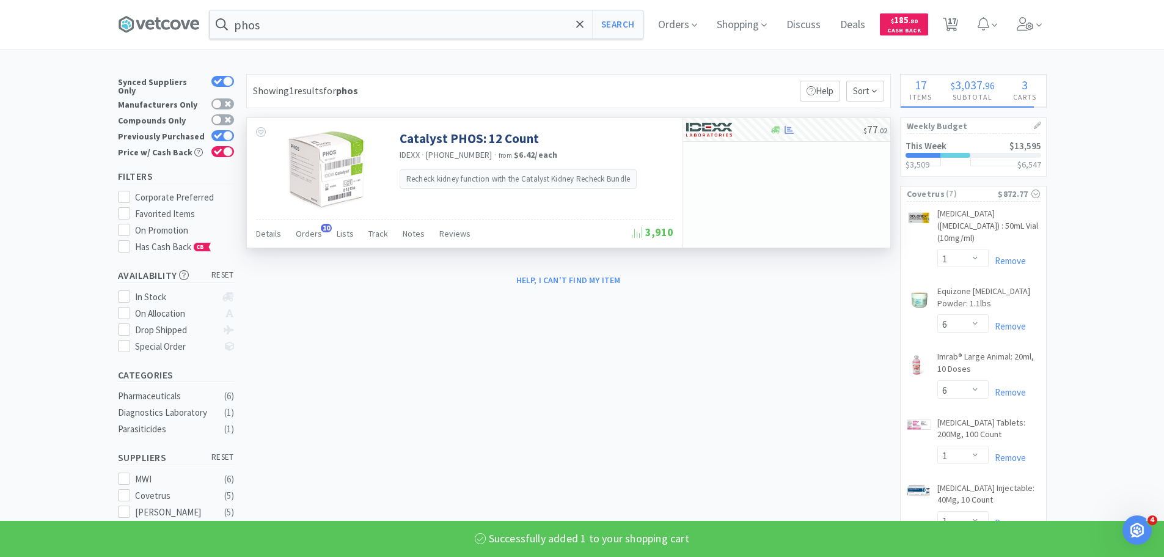
select select "1"
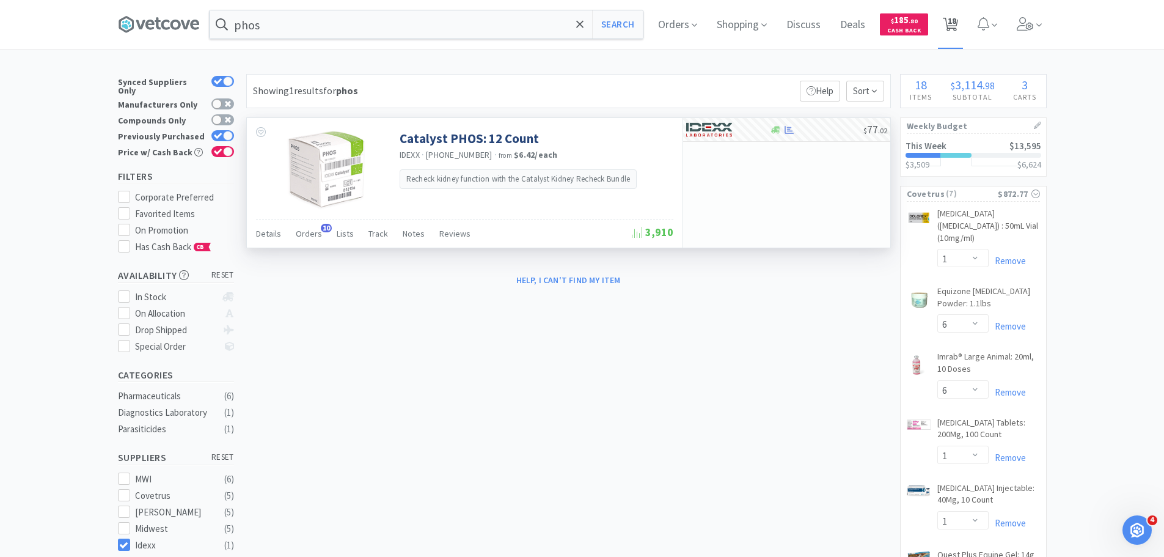
click at [956, 15] on span "18" at bounding box center [952, 20] width 9 height 49
select select "1"
select select "6"
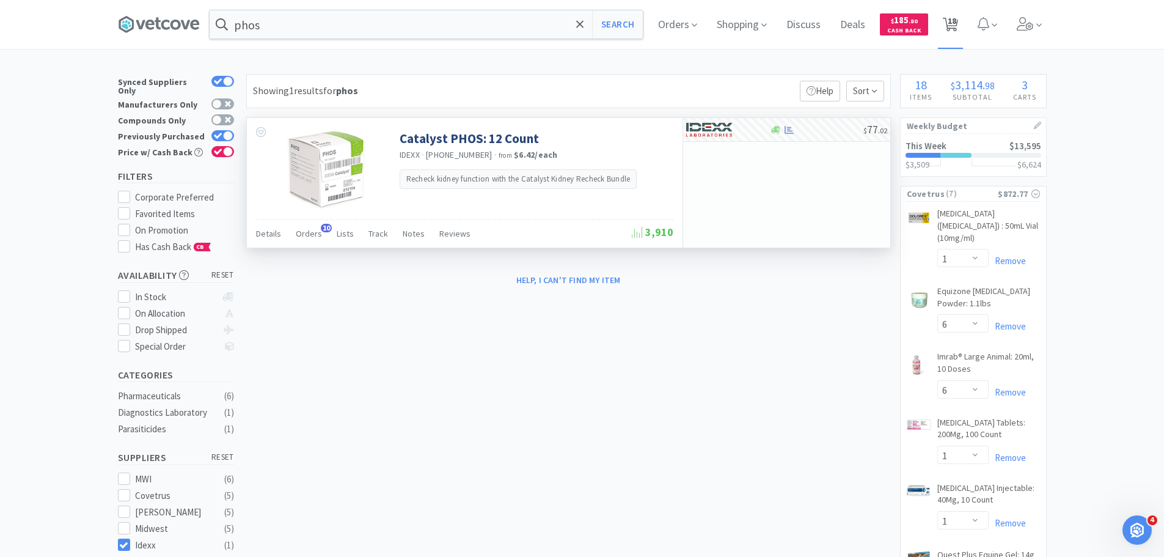
select select "6"
select select "1"
select select "6"
select select "1"
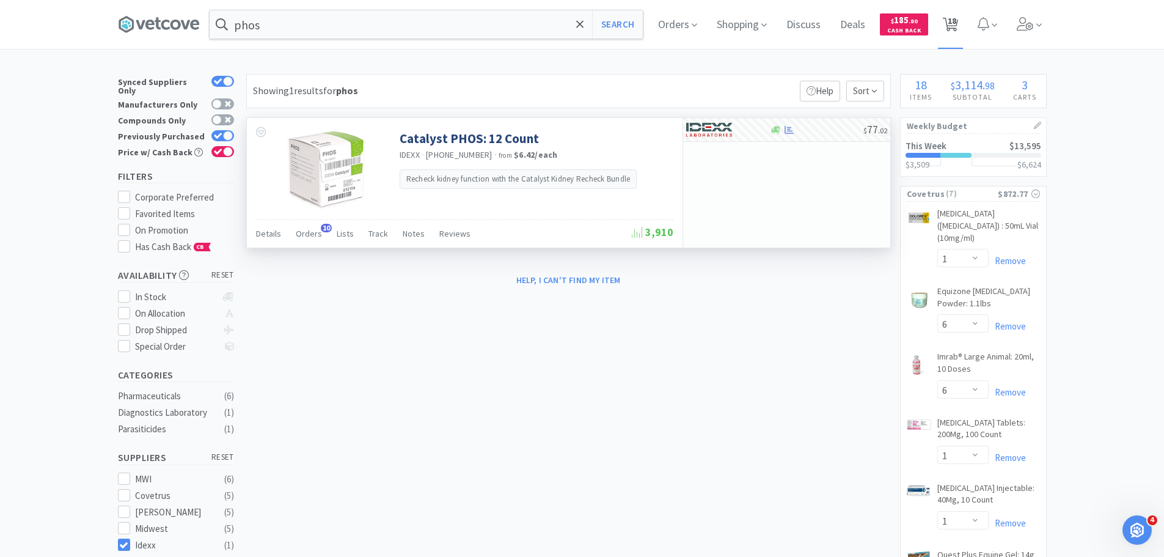
select select "1"
select select "10"
select select "1"
select select "3"
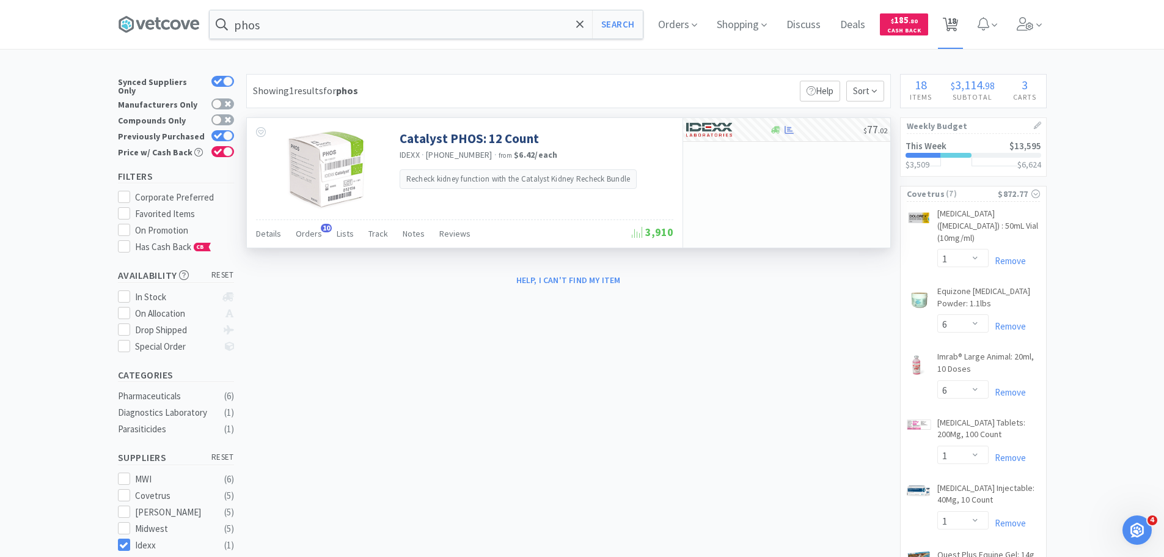
select select "2"
select select "10"
select select "3"
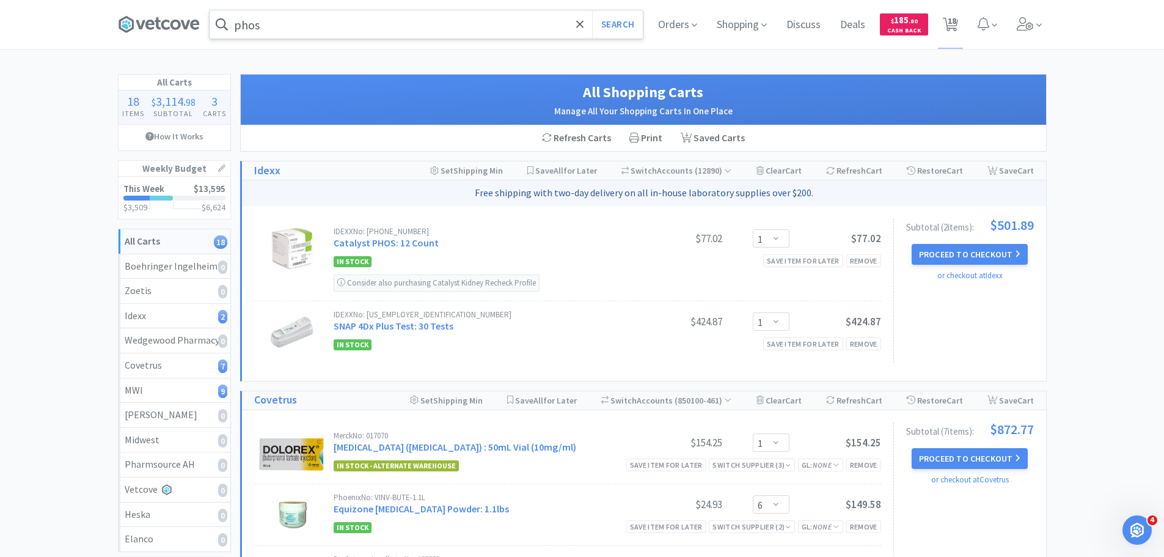
click at [392, 22] on input "phos" at bounding box center [426, 24] width 433 height 28
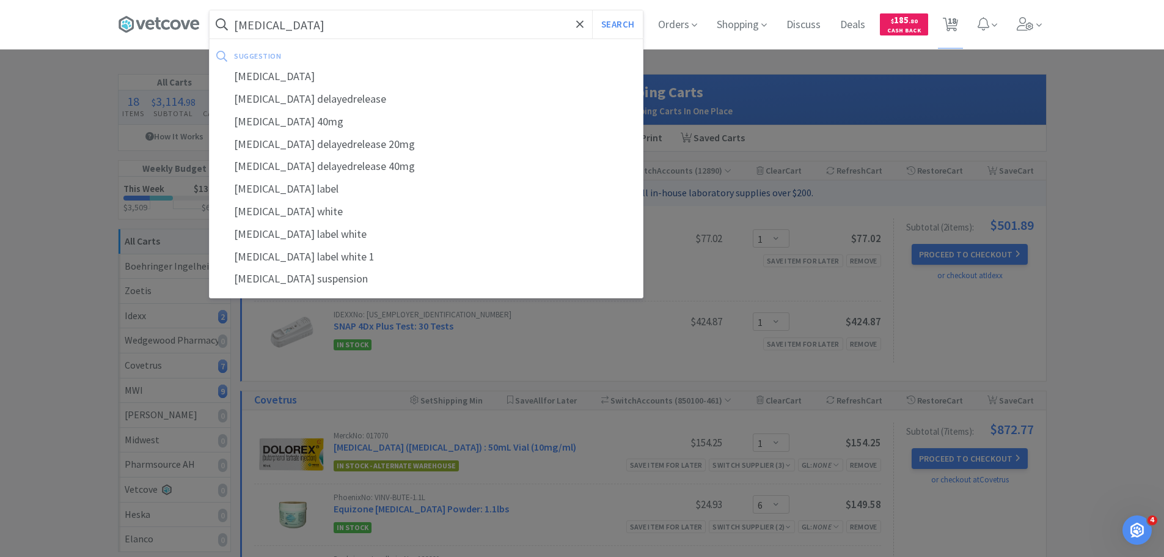
type input "[MEDICAL_DATA]"
click at [592, 10] on button "Search" at bounding box center [617, 24] width 51 height 28
select select "1"
select select "6"
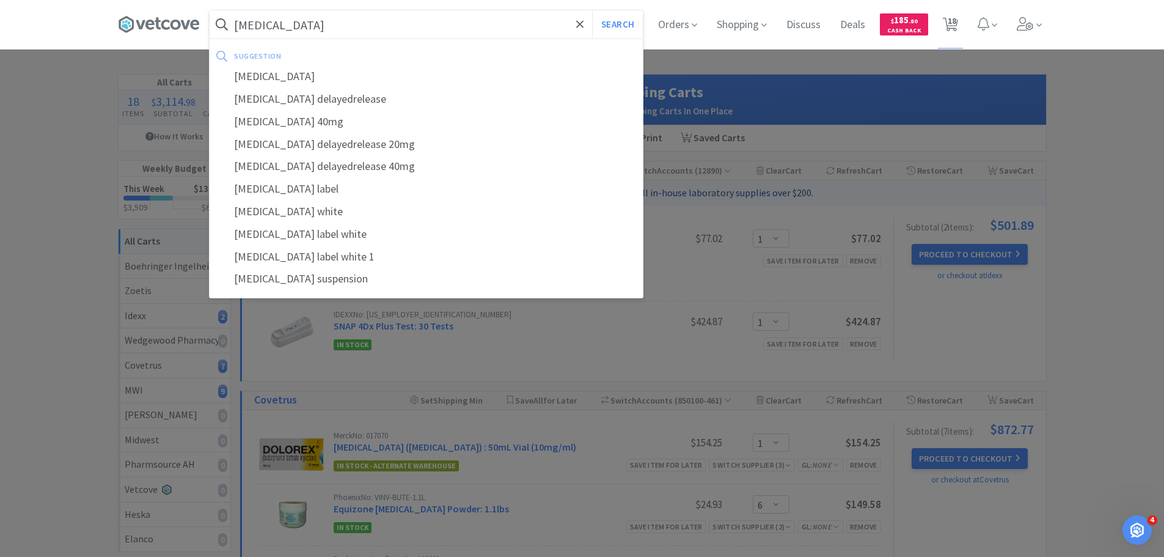
select select "1"
select select "6"
select select "1"
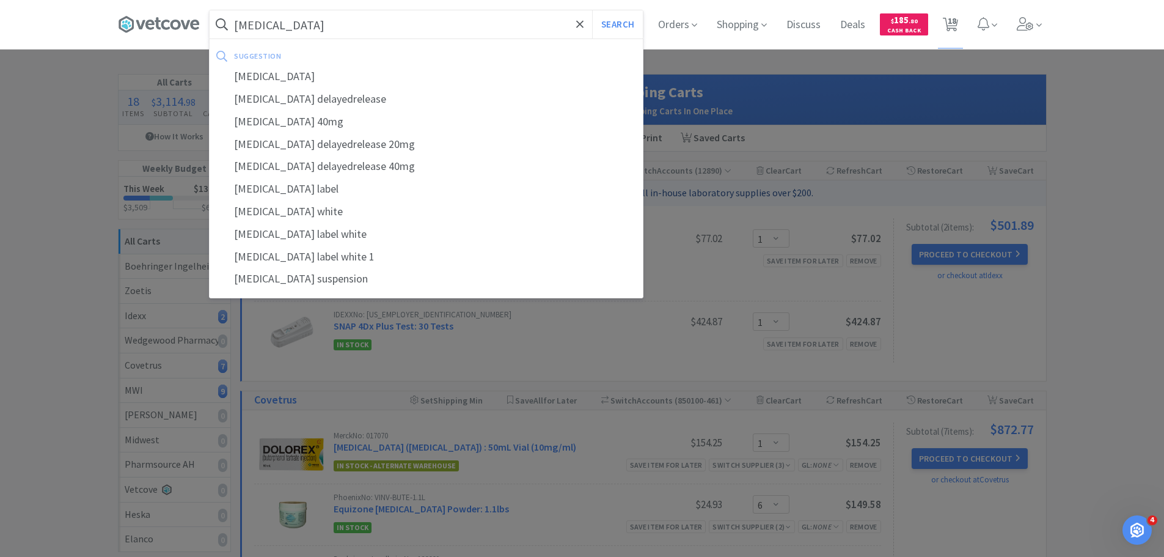
select select "1"
select select "10"
select select "1"
select select "3"
select select "2"
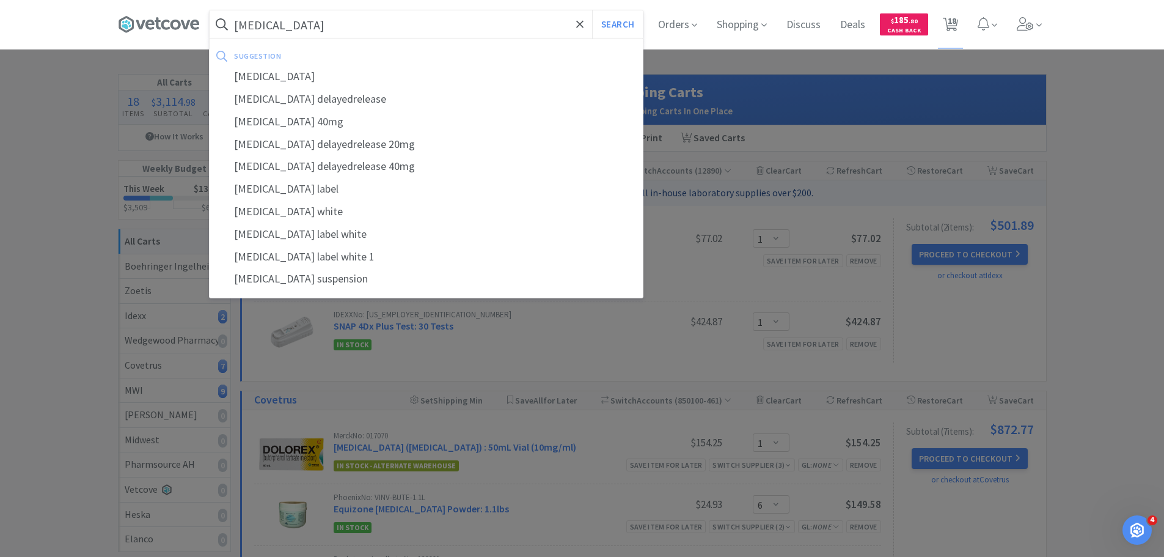
select select "2"
select select "10"
select select "3"
select select "1"
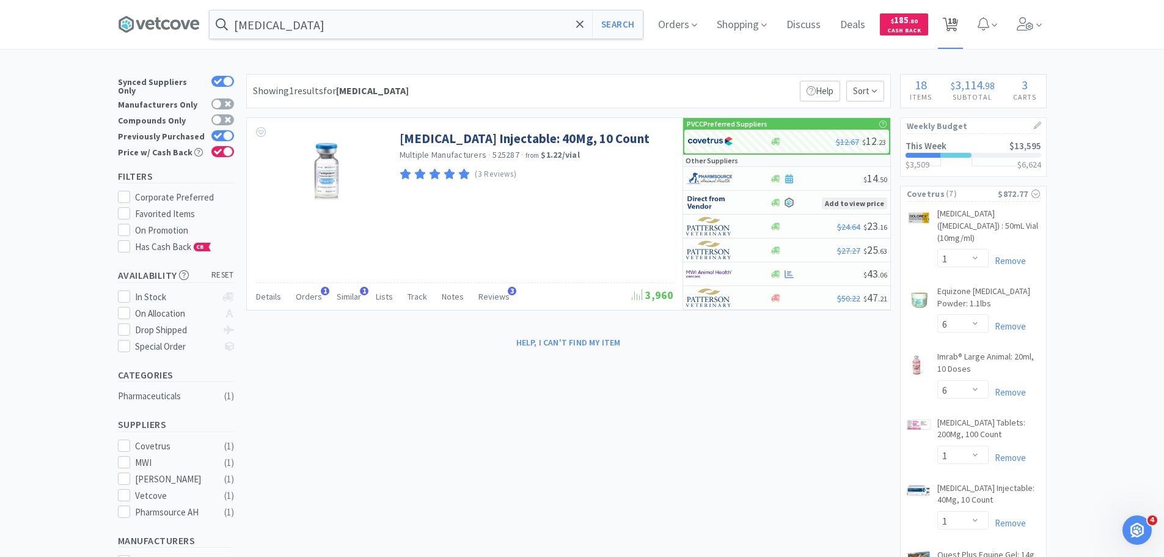
click at [956, 17] on span "18" at bounding box center [952, 20] width 9 height 49
select select "1"
select select "6"
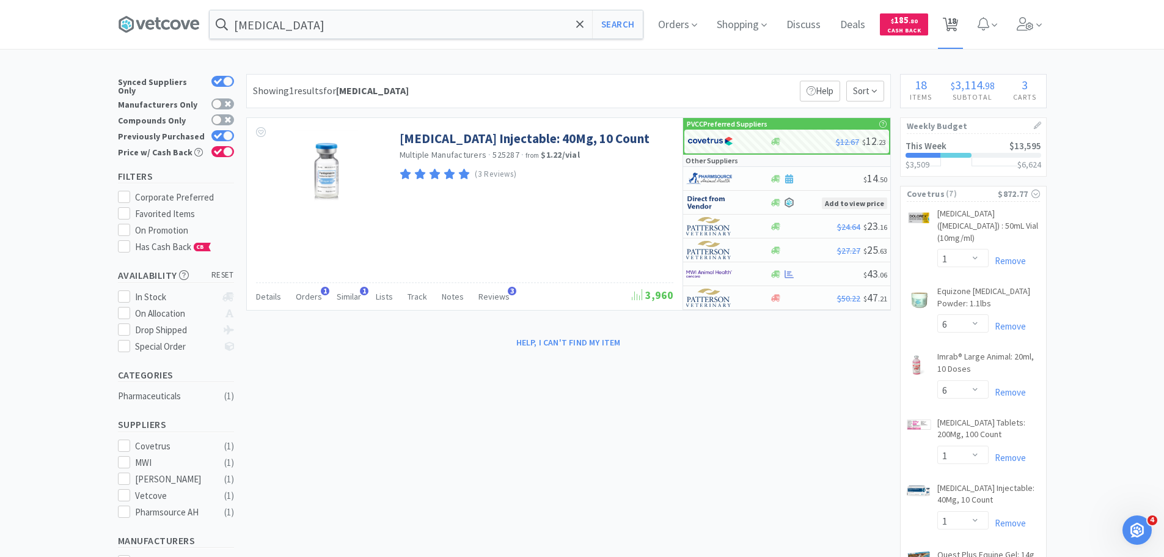
select select "6"
select select "1"
select select "6"
select select "1"
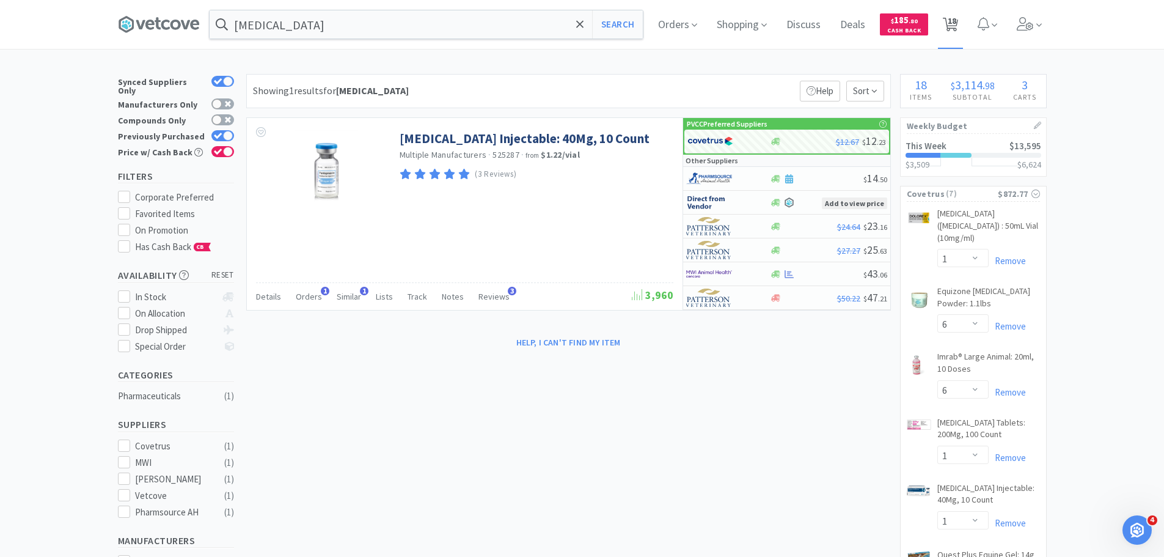
select select "1"
select select "10"
select select "1"
select select "3"
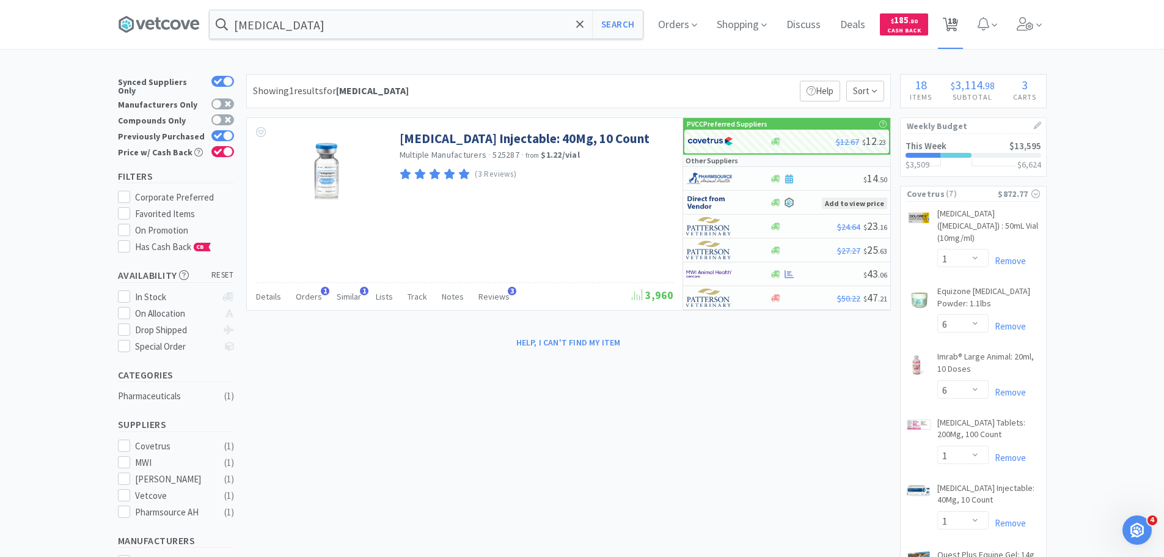
select select "2"
select select "10"
select select "3"
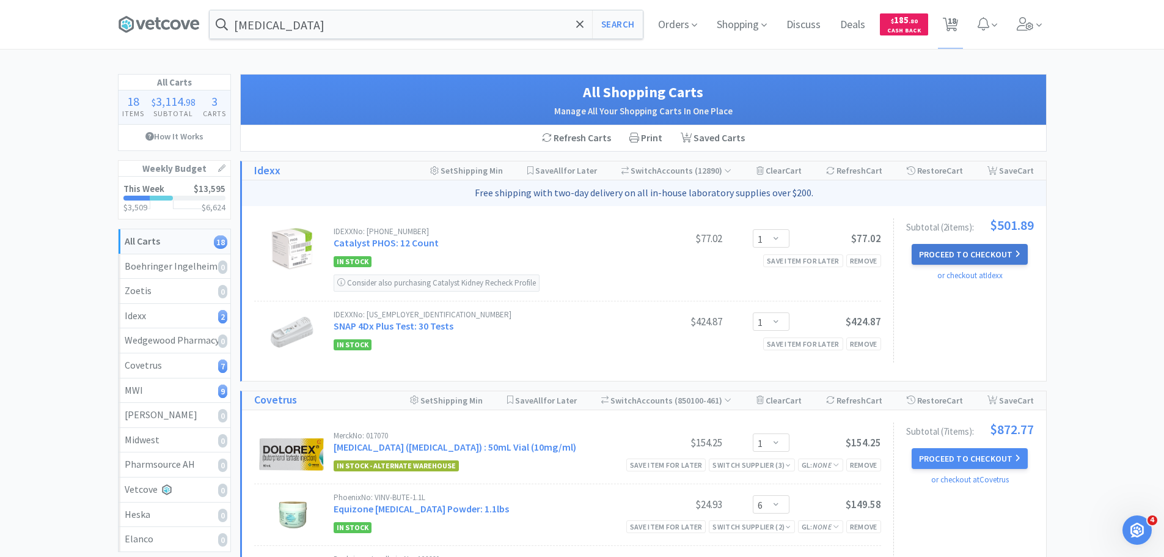
click at [950, 257] on button "Proceed to Checkout" at bounding box center [969, 254] width 116 height 21
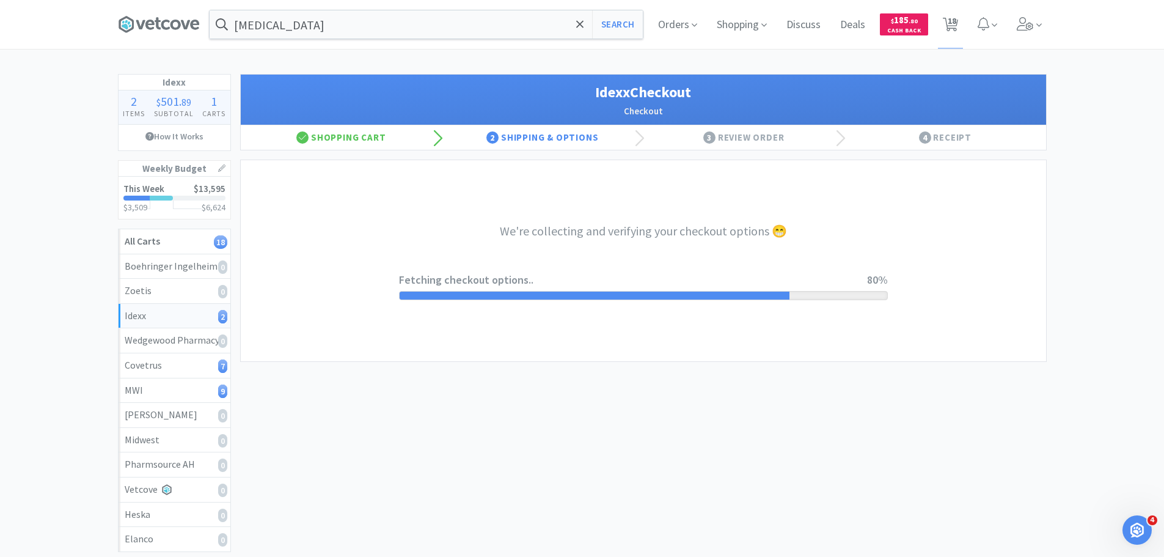
select select "904"
select select "003"
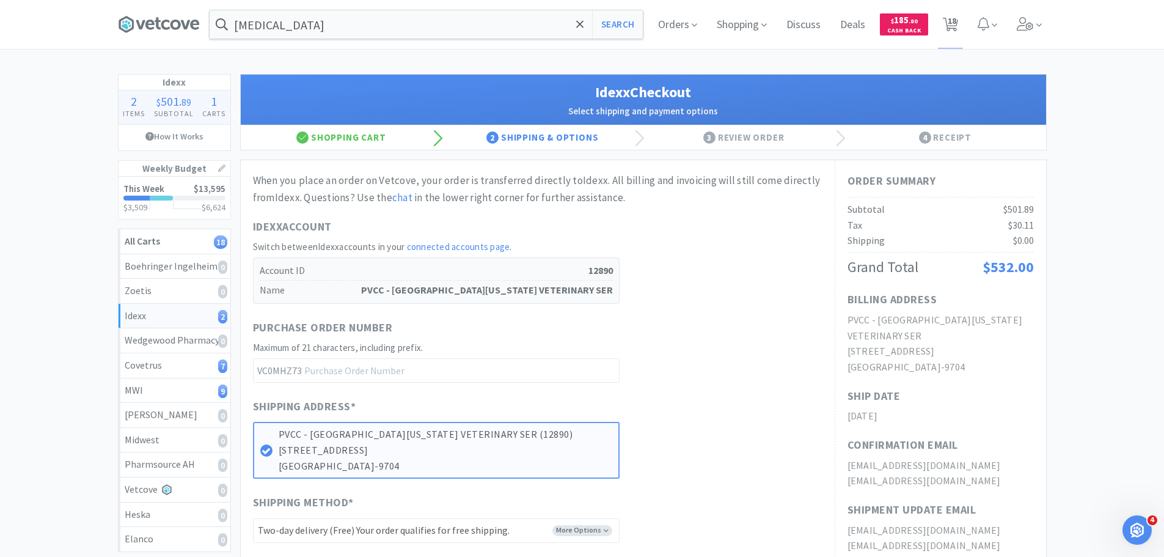
scroll to position [244, 0]
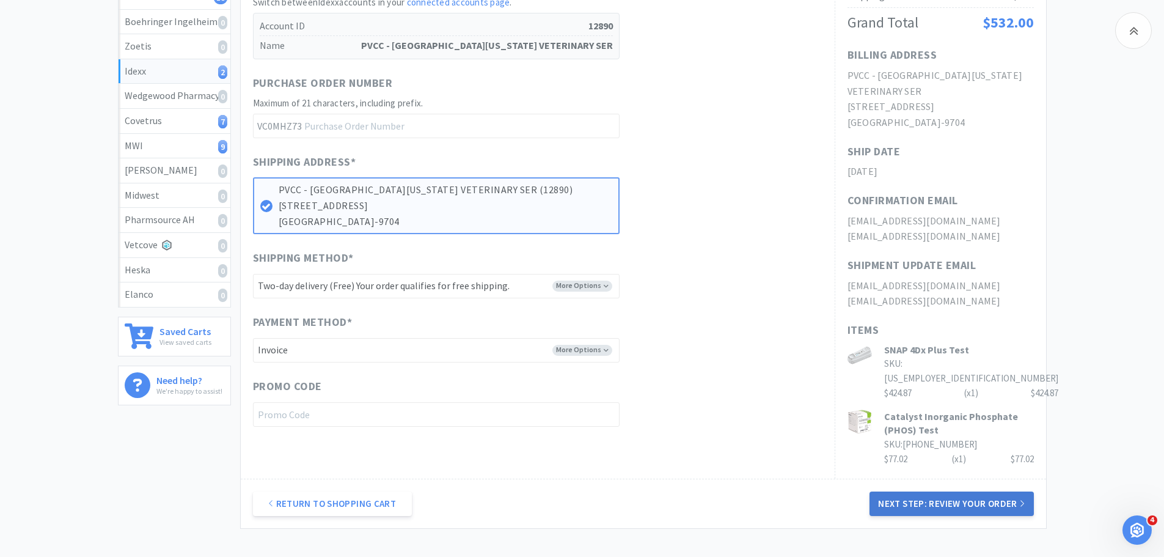
click at [924, 491] on button "Next Step: Review Your Order" at bounding box center [951, 503] width 164 height 24
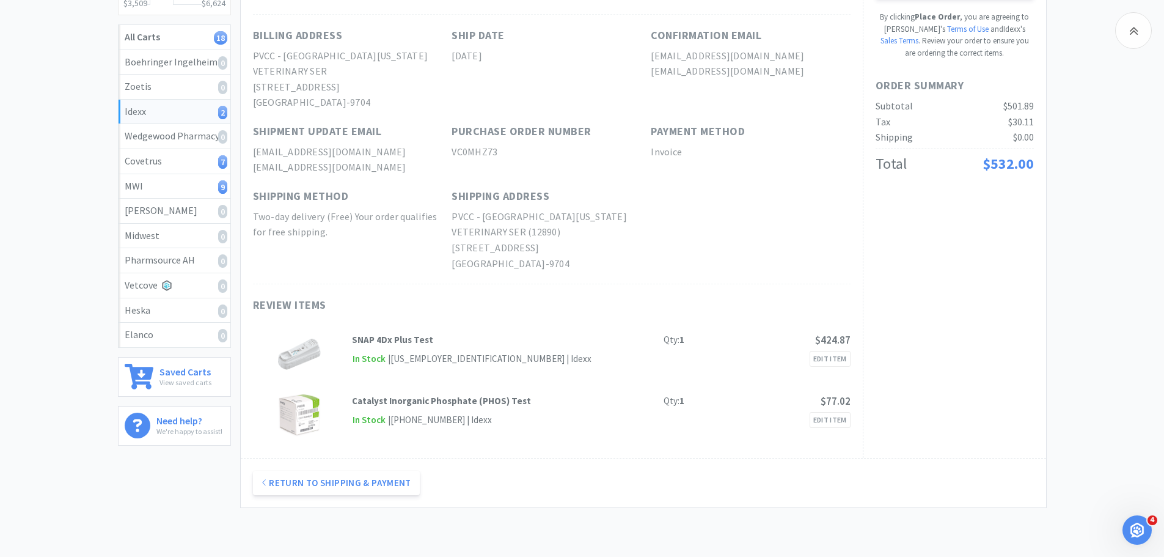
scroll to position [183, 0]
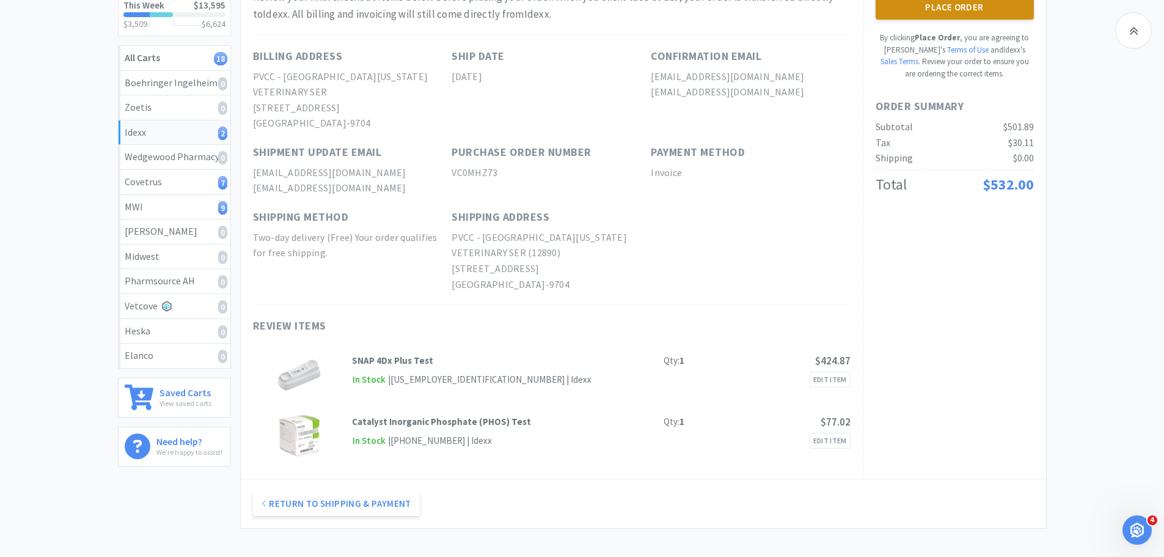
click at [995, 10] on button "Place Order" at bounding box center [954, 7] width 158 height 24
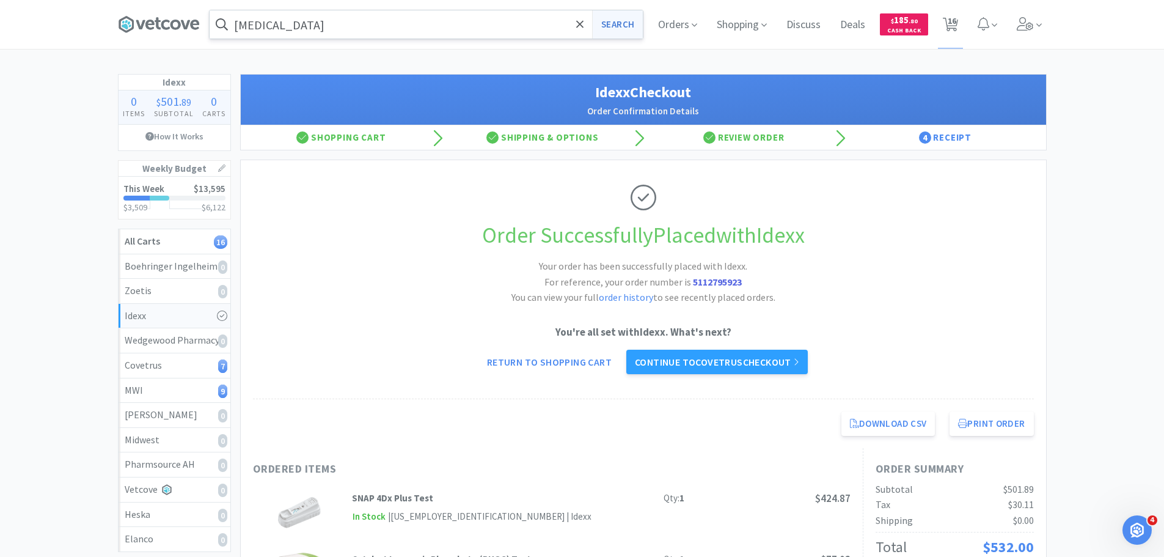
click at [605, 19] on button "Search" at bounding box center [617, 24] width 51 height 28
select select "1"
select select "6"
select select "1"
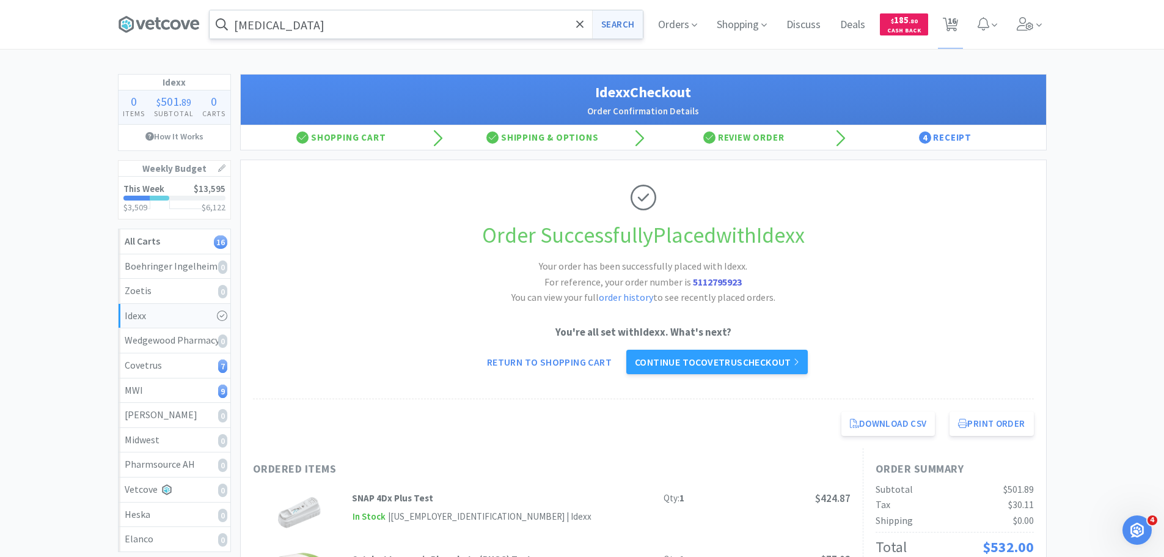
select select "1"
select select "6"
select select "1"
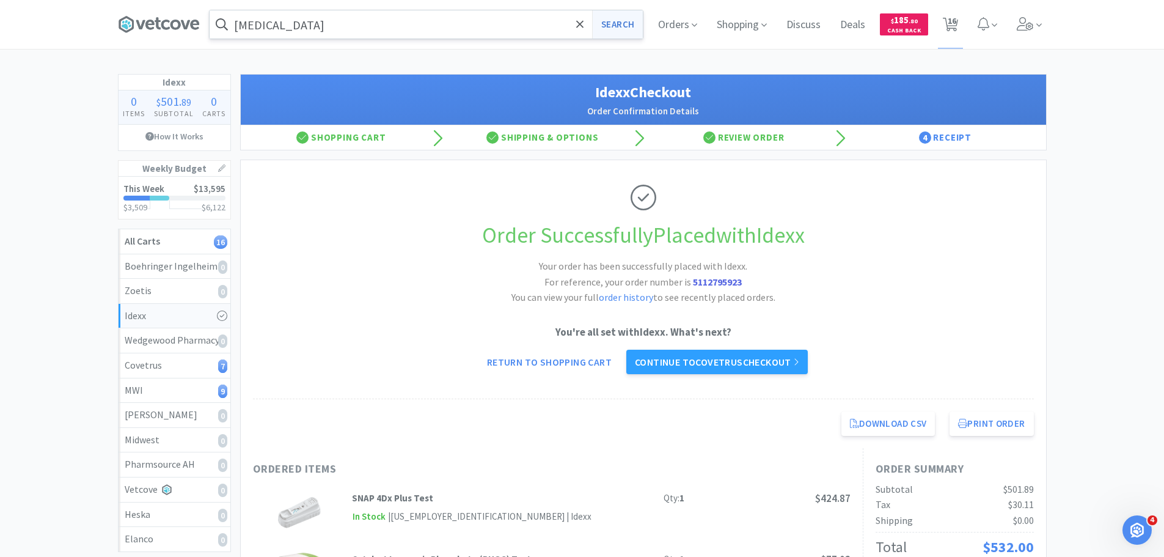
select select "10"
select select "1"
select select "3"
select select "2"
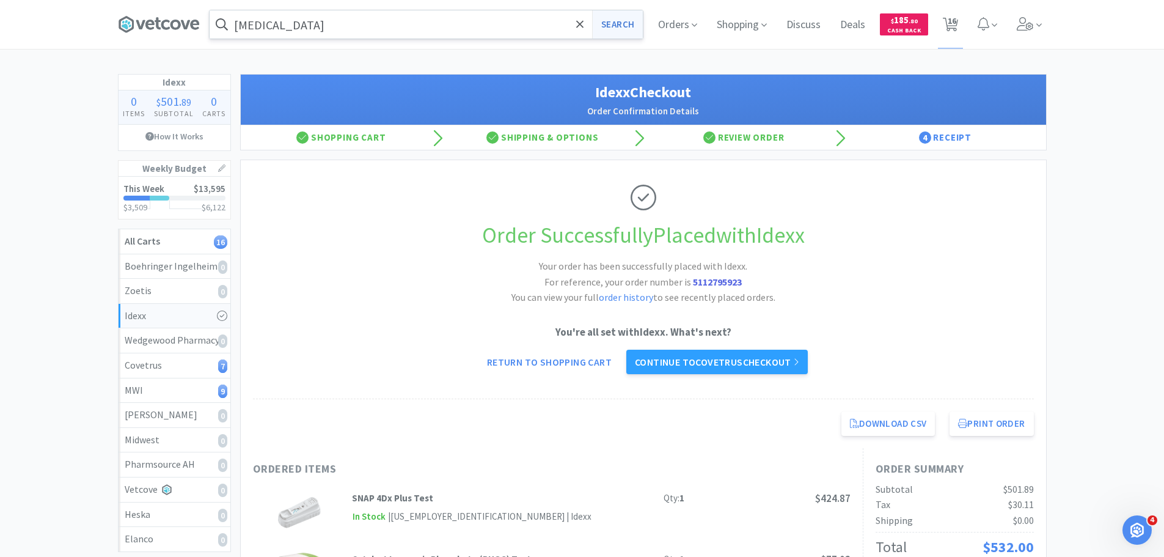
select select "10"
select select "3"
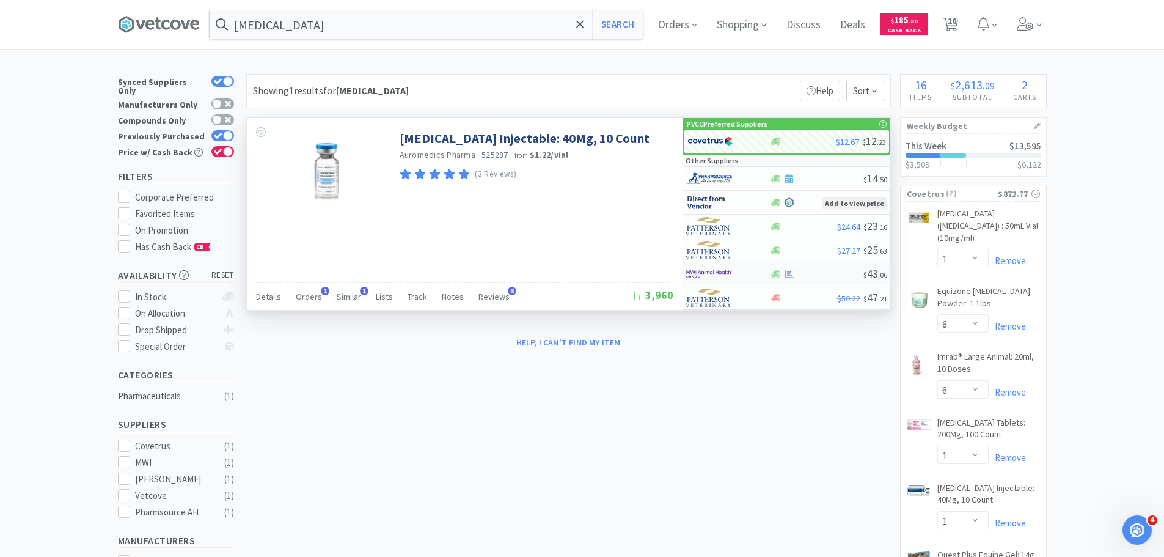
click at [751, 277] on div at bounding box center [719, 273] width 67 height 21
select select "1"
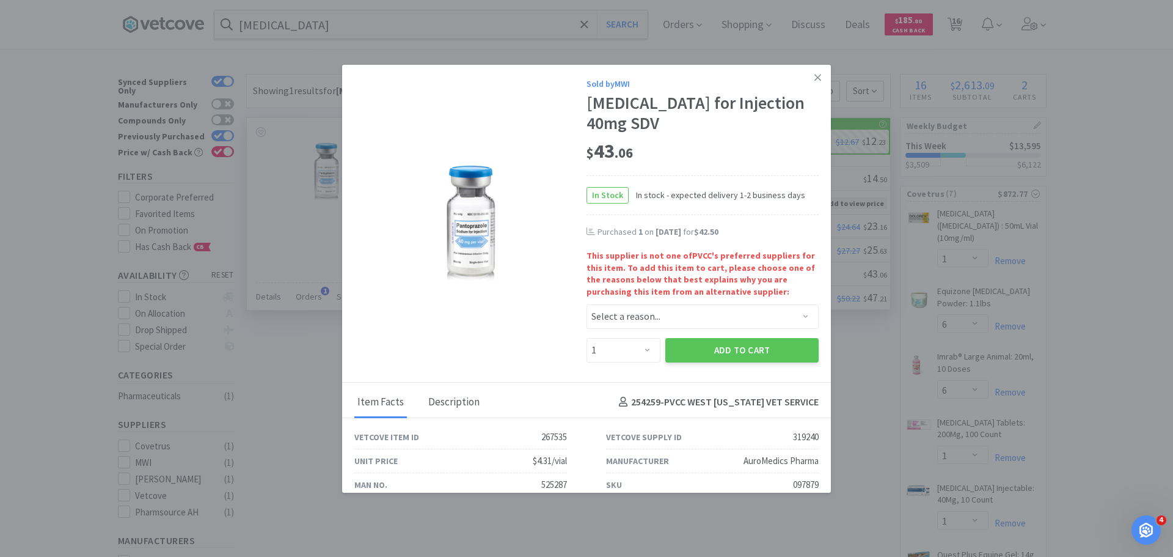
click at [478, 404] on div "Description" at bounding box center [453, 402] width 57 height 31
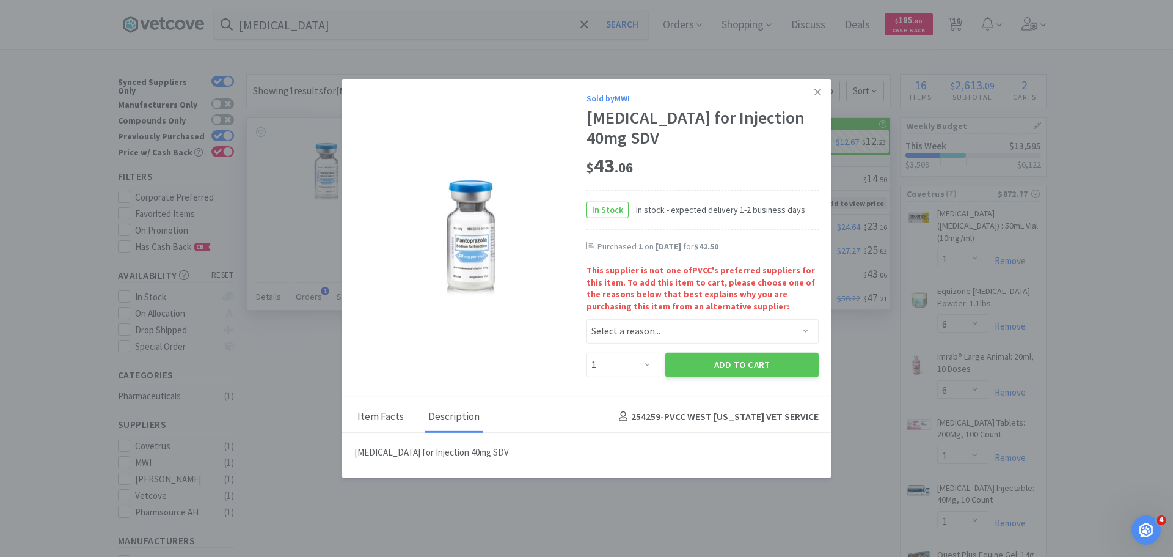
click at [379, 423] on div "Item Facts" at bounding box center [380, 416] width 53 height 31
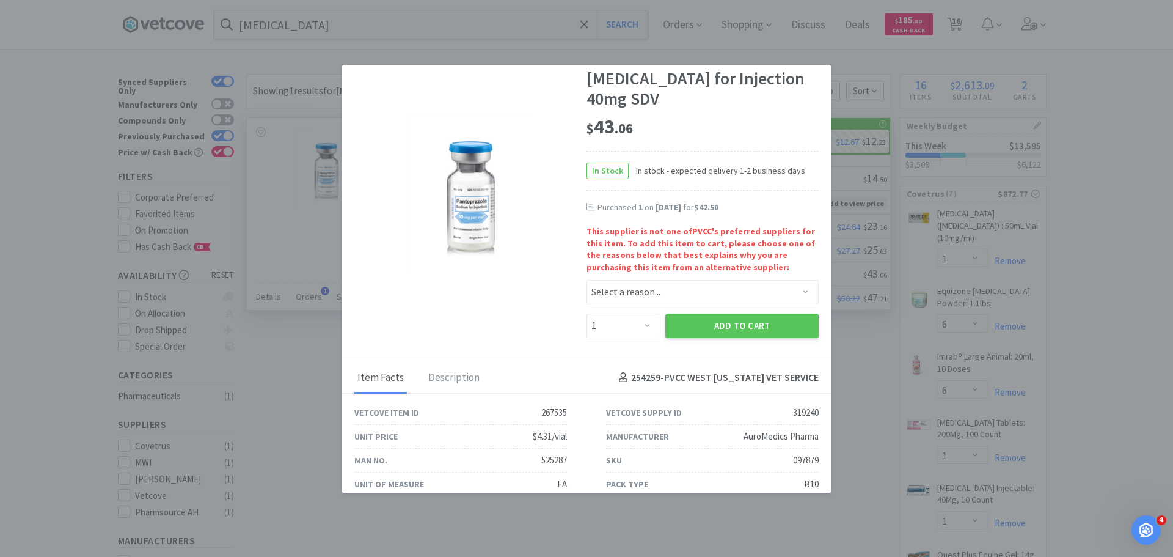
scroll to position [3, 0]
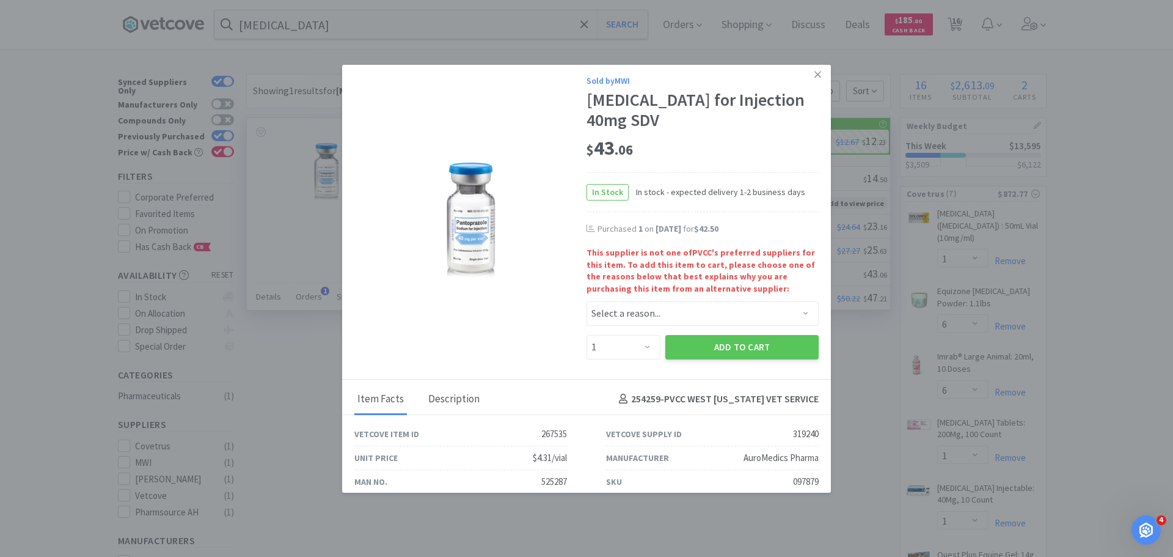
click at [458, 400] on div "Description" at bounding box center [453, 399] width 57 height 31
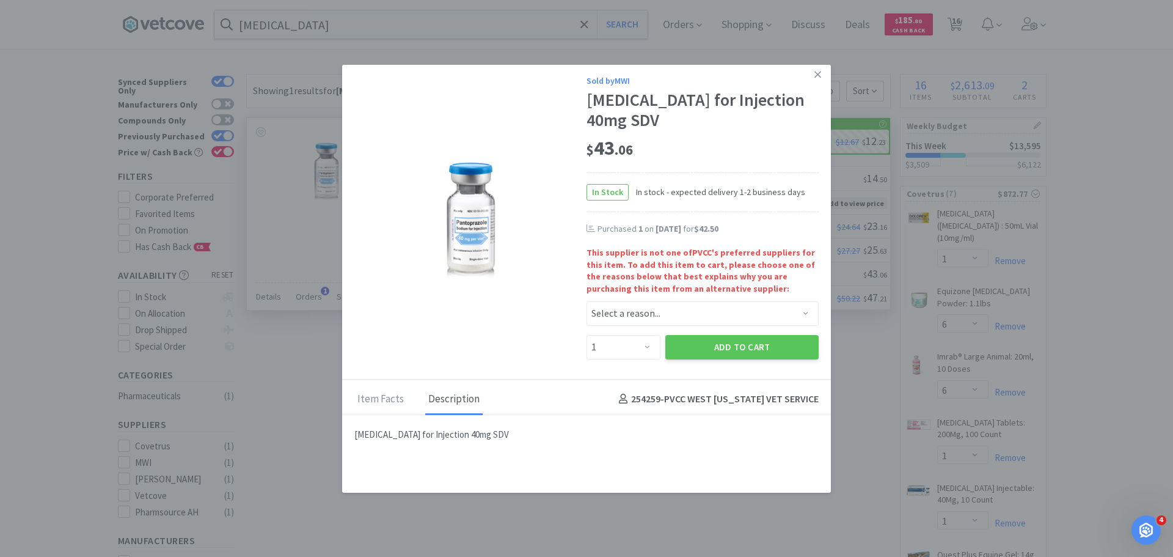
scroll to position [0, 0]
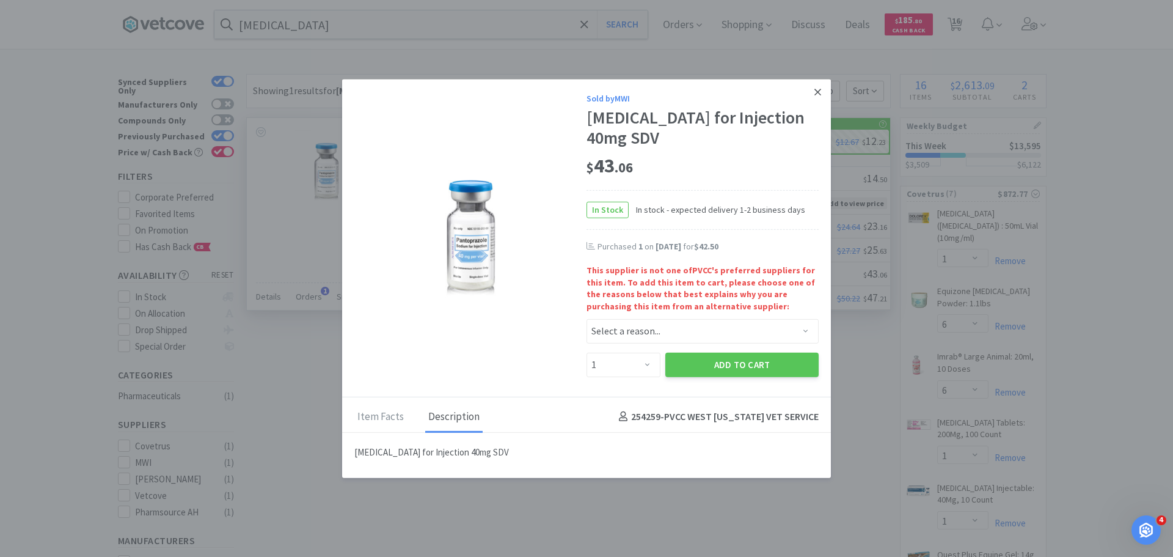
click at [818, 88] on icon at bounding box center [817, 91] width 7 height 11
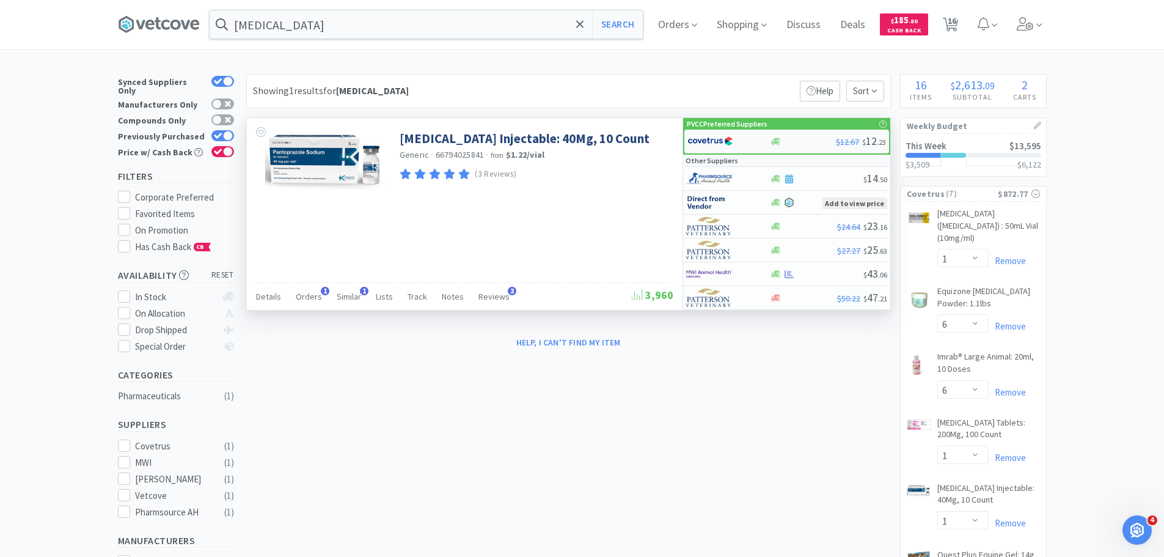
click at [742, 142] on div at bounding box center [720, 141] width 67 height 21
select select "1"
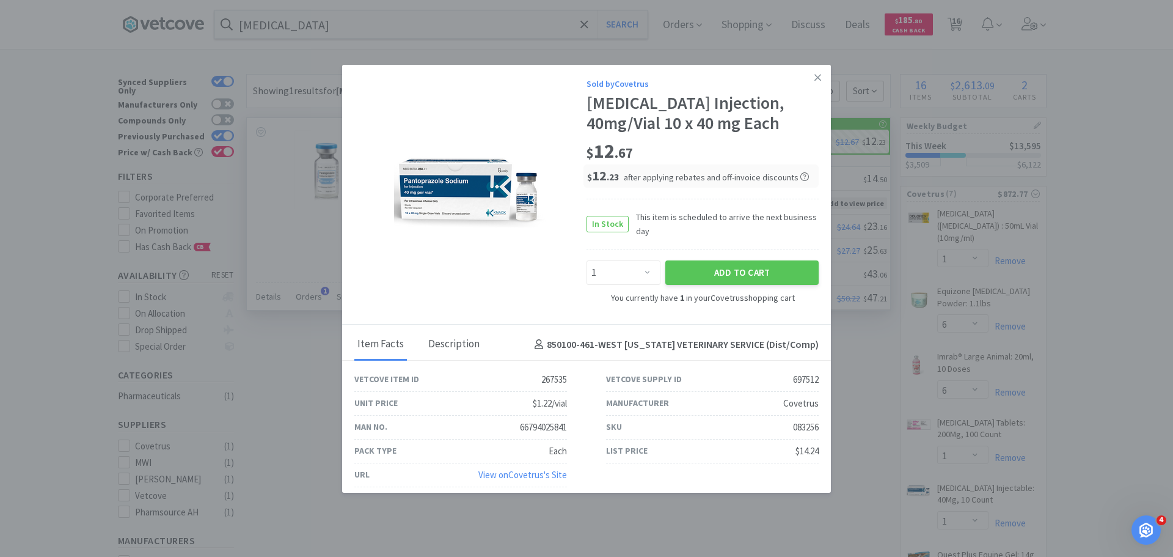
click at [467, 360] on div "Description" at bounding box center [453, 344] width 57 height 31
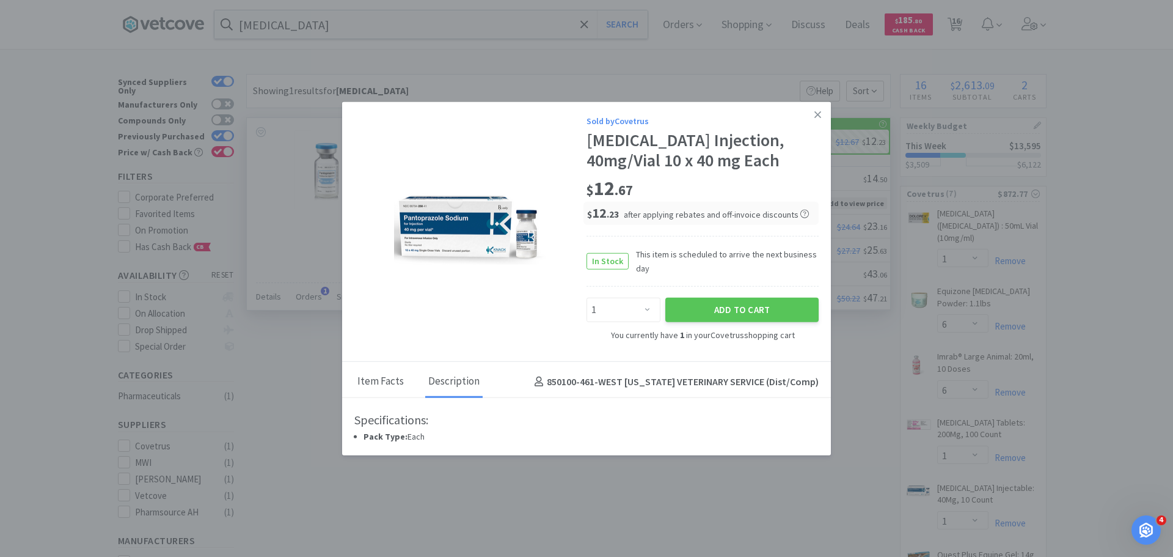
click at [378, 389] on div "Item Facts" at bounding box center [380, 382] width 53 height 31
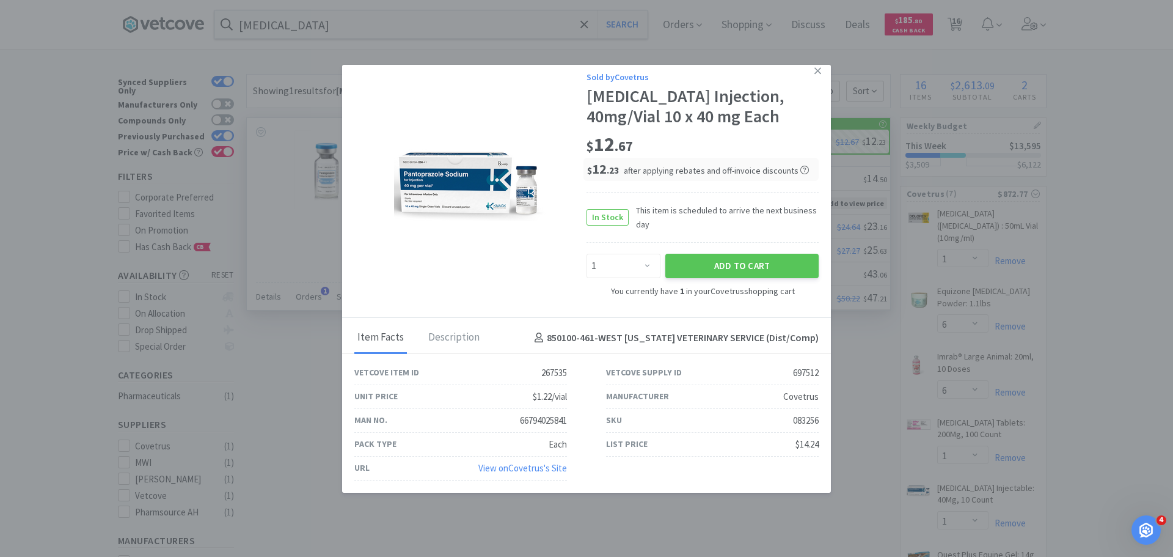
scroll to position [27, 0]
click at [450, 344] on div "Description" at bounding box center [453, 338] width 57 height 31
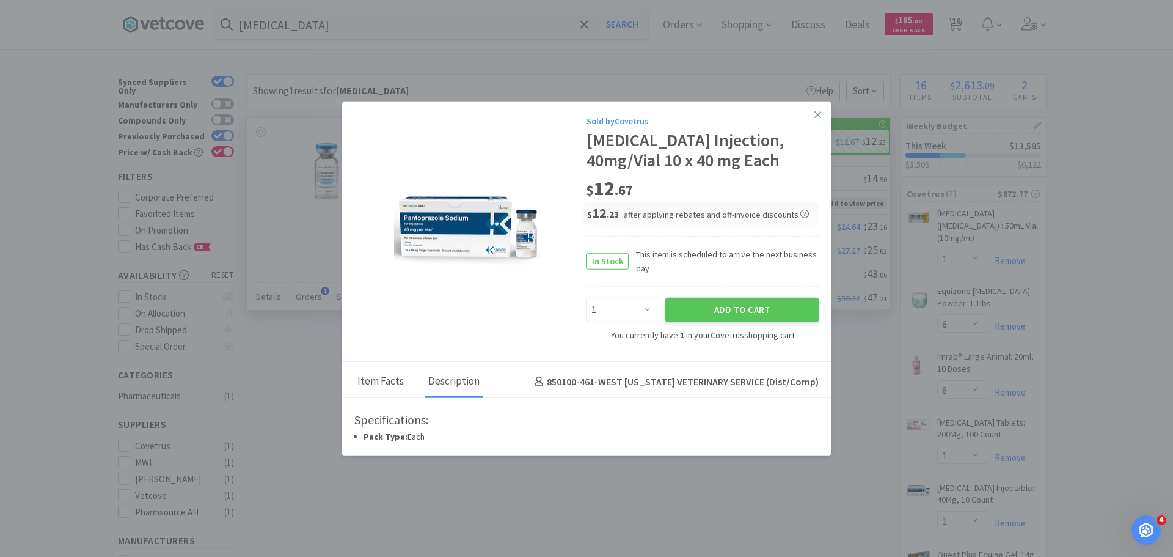
click at [390, 382] on div "Item Facts" at bounding box center [380, 382] width 53 height 31
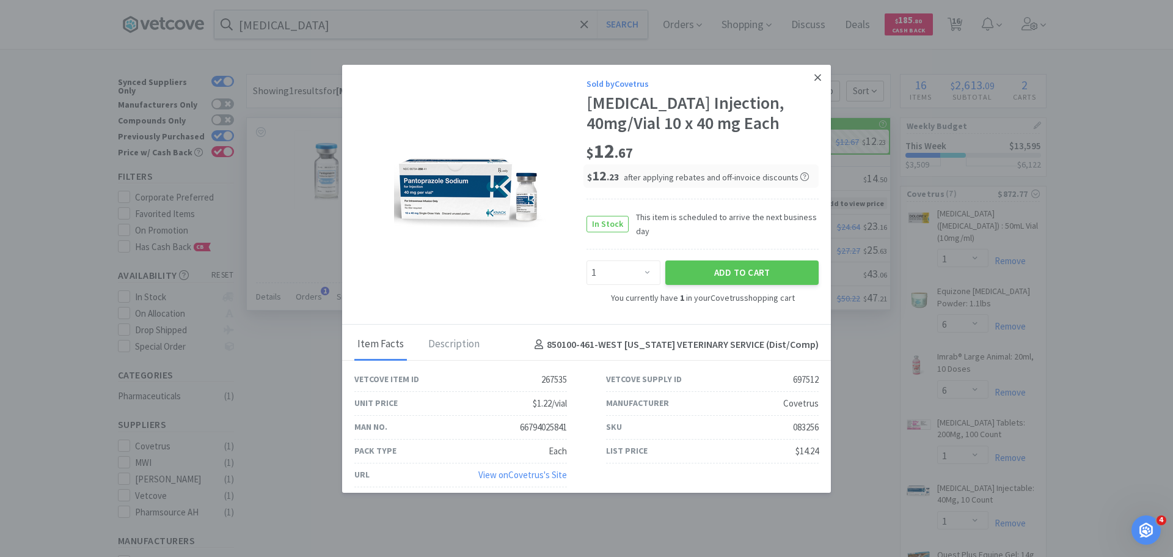
click at [814, 77] on link at bounding box center [817, 78] width 21 height 26
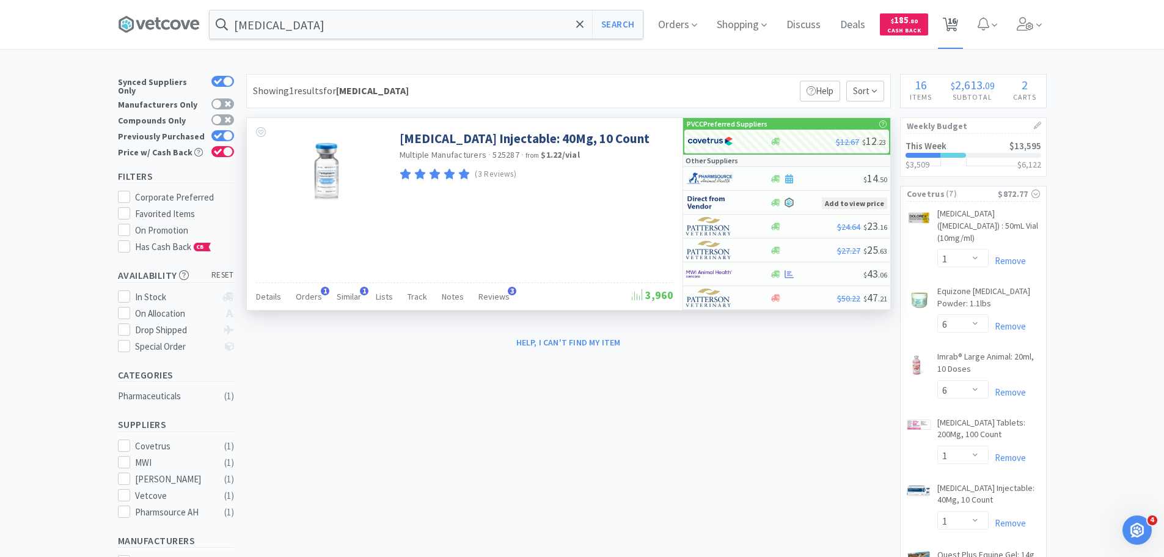
click at [956, 20] on span "16" at bounding box center [952, 20] width 9 height 49
select select "1"
select select "6"
select select "1"
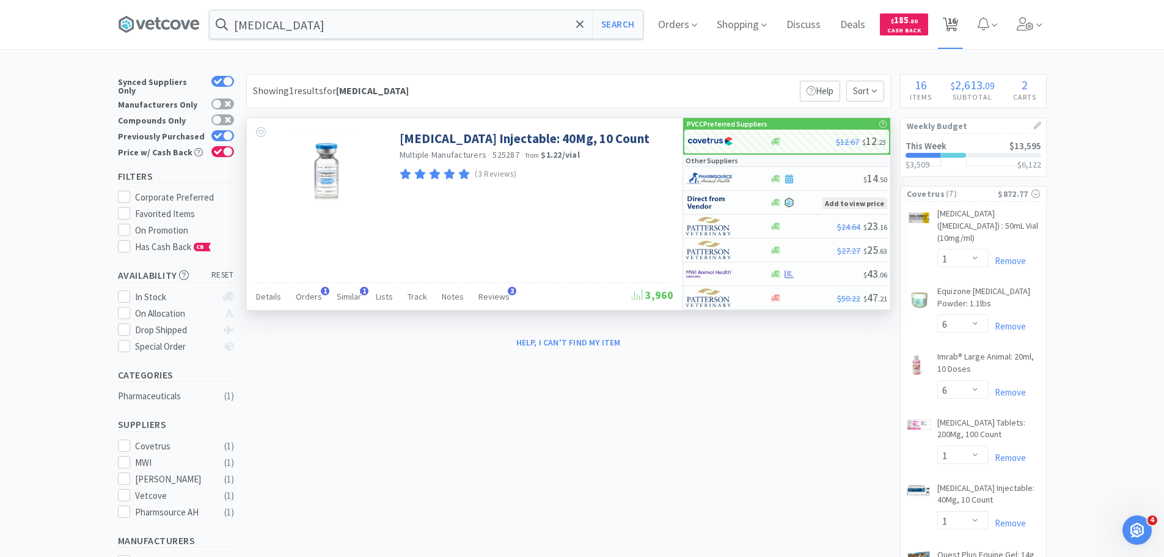
select select "1"
select select "6"
select select "1"
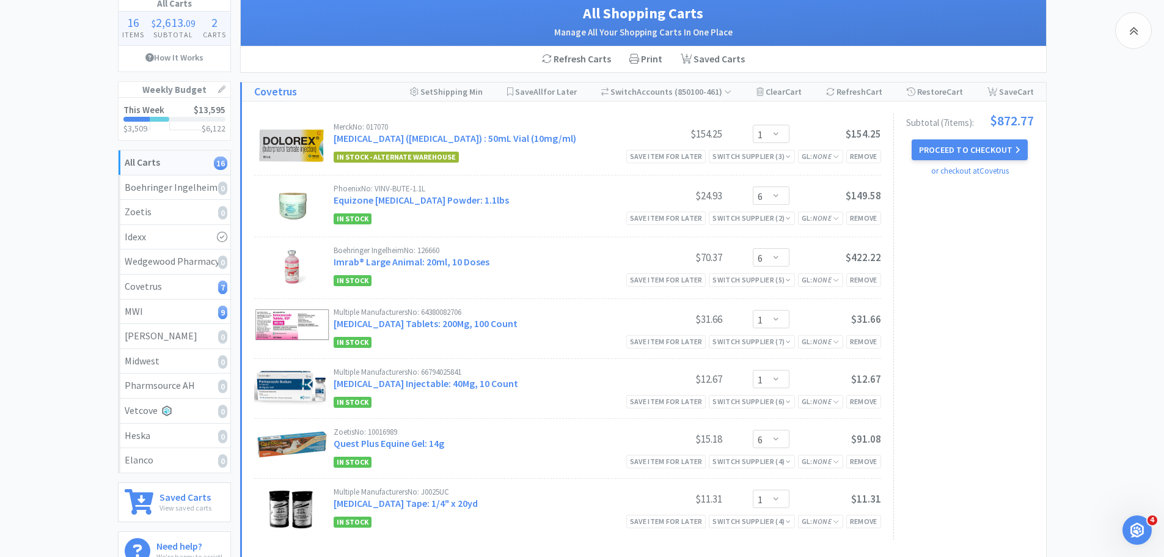
scroll to position [183, 0]
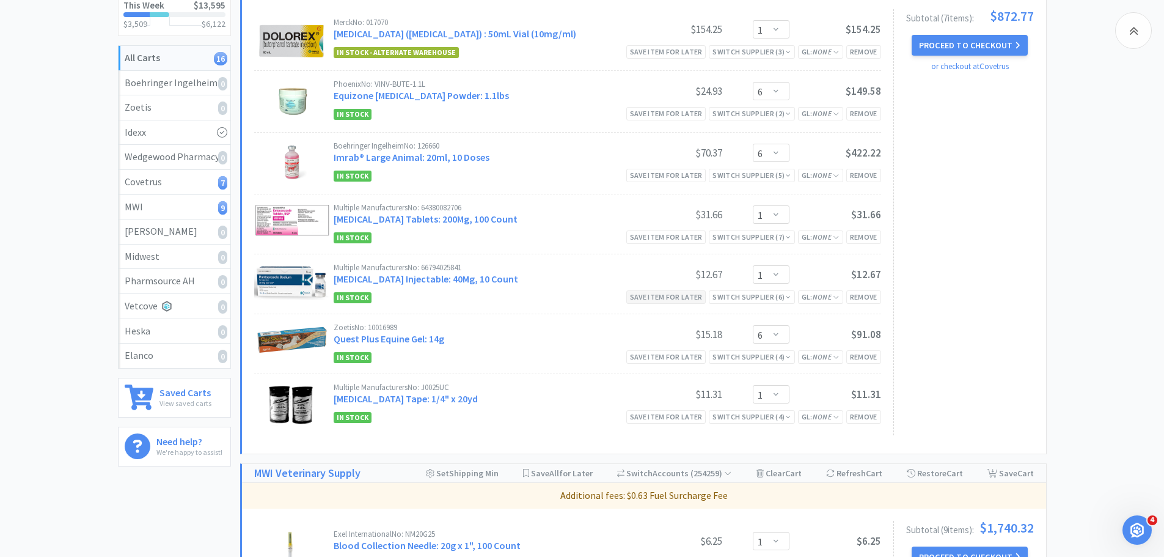
click at [692, 303] on div "Save item for later" at bounding box center [666, 296] width 80 height 13
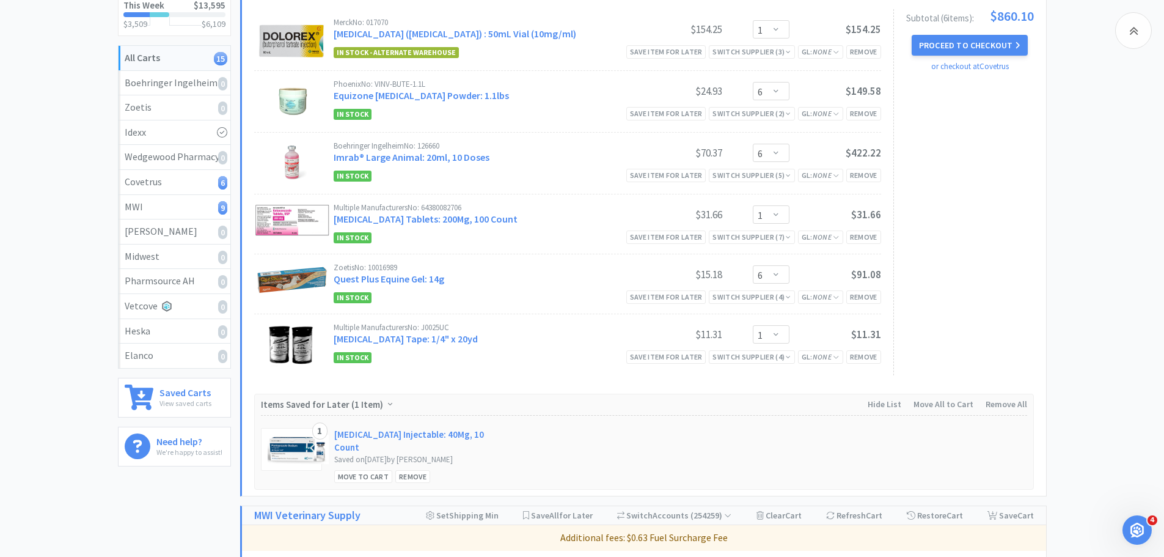
scroll to position [489, 0]
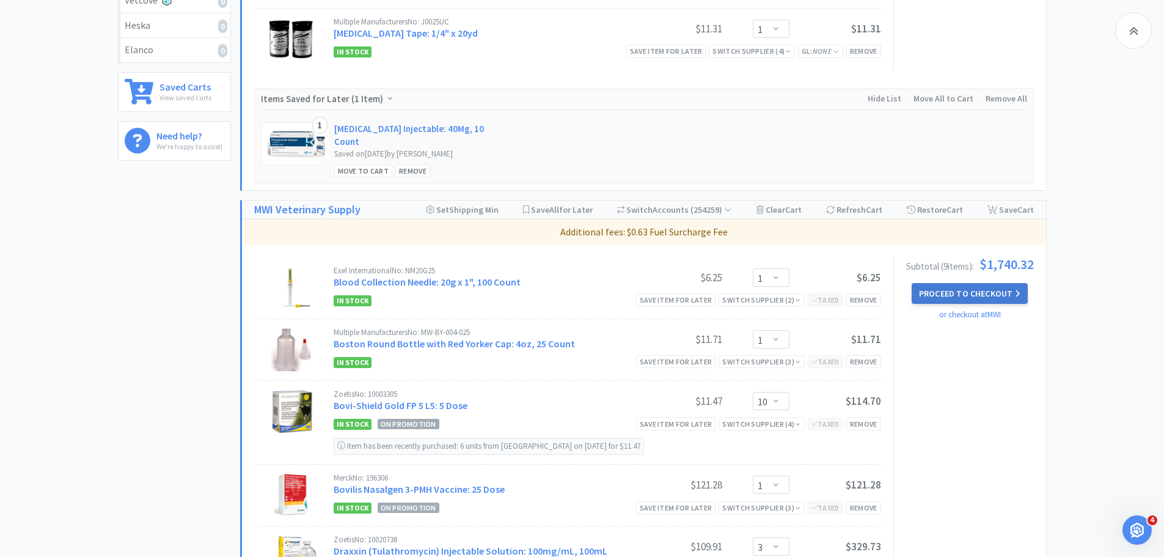
click at [978, 283] on button "Proceed to Checkout" at bounding box center [969, 293] width 116 height 21
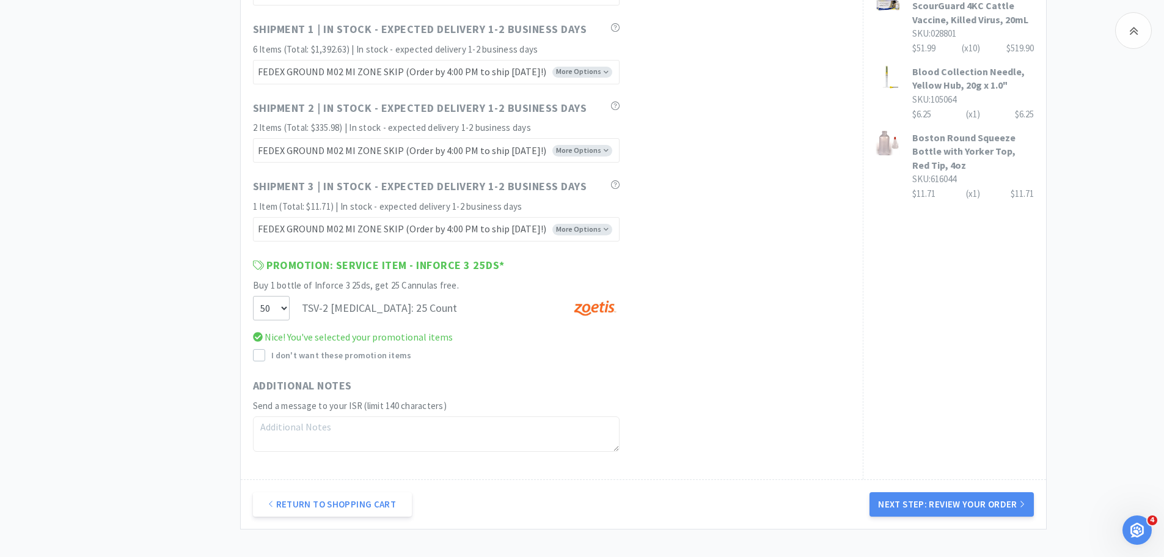
scroll to position [855, 0]
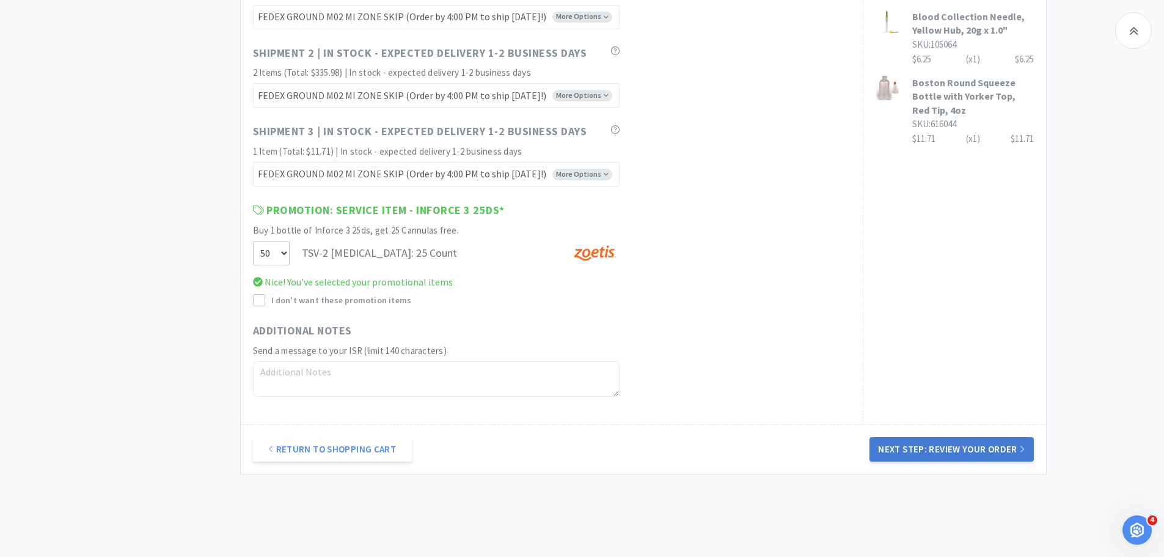
click at [960, 453] on button "Next Step: Review Your Order" at bounding box center [951, 449] width 164 height 24
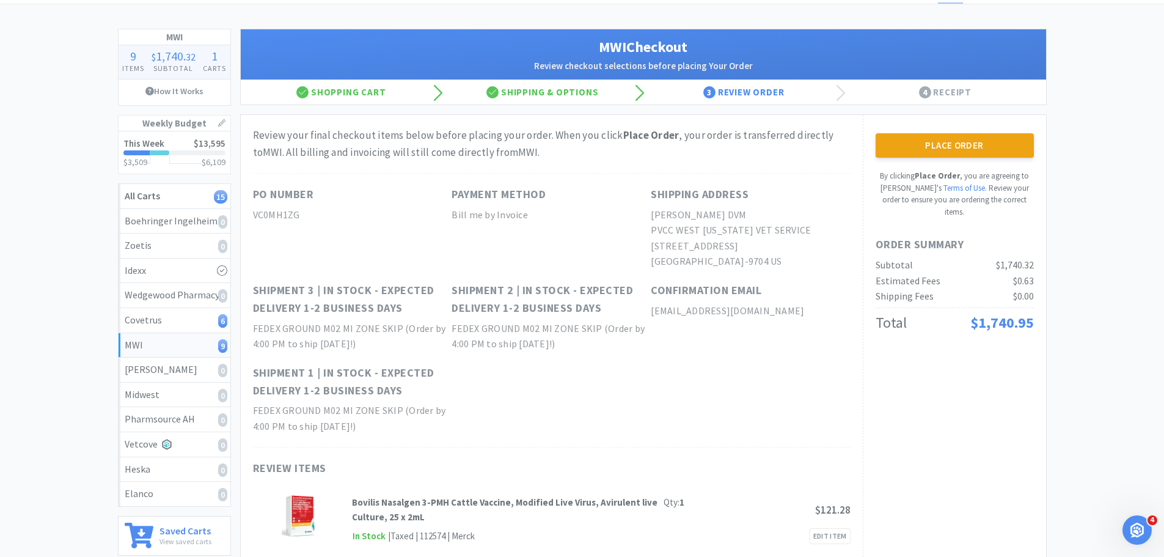
scroll to position [0, 0]
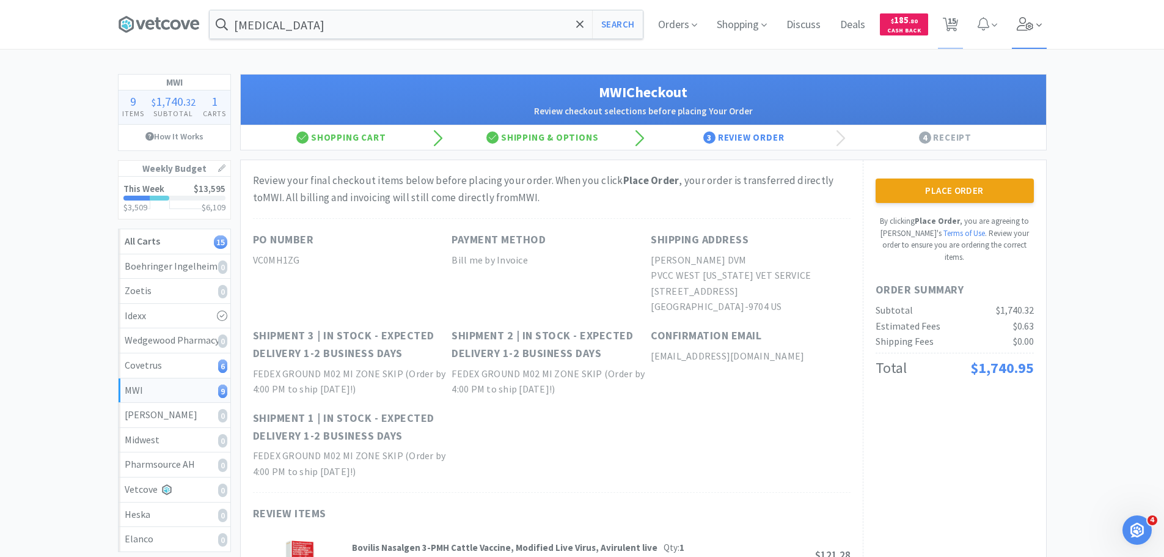
click at [1027, 20] on icon at bounding box center [1025, 23] width 17 height 13
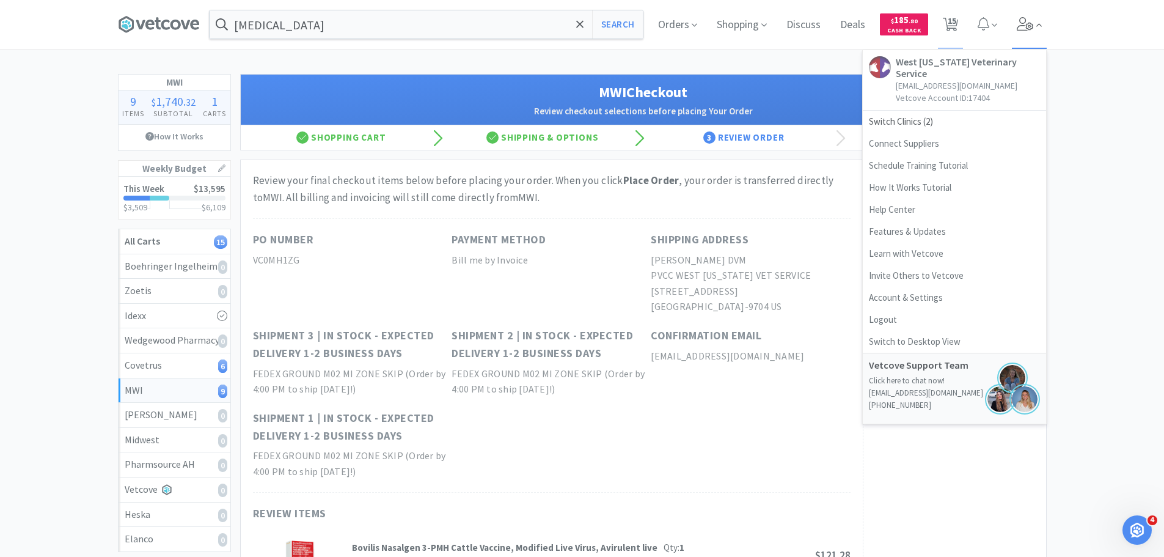
click at [1027, 19] on icon at bounding box center [1025, 23] width 17 height 13
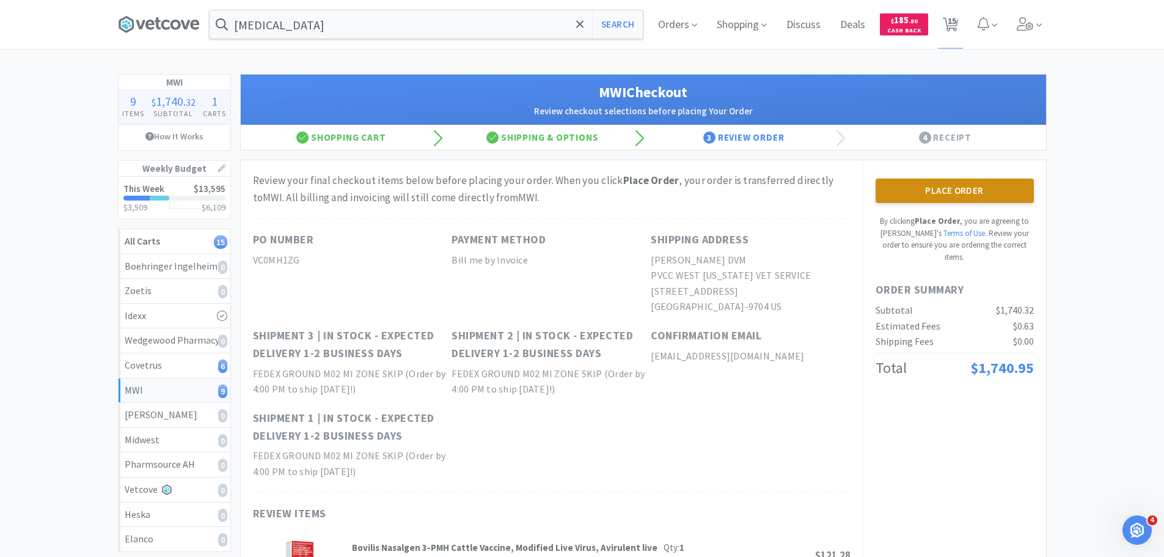
click at [953, 194] on button "Place Order" at bounding box center [954, 190] width 158 height 24
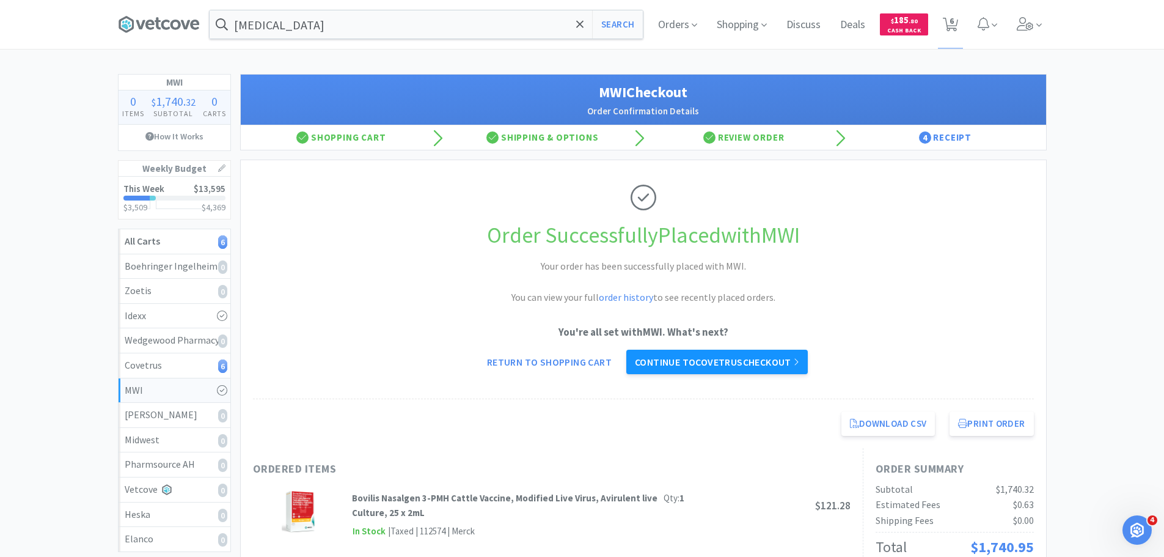
click at [768, 367] on link "Continue to Covetrus checkout" at bounding box center [716, 361] width 181 height 24
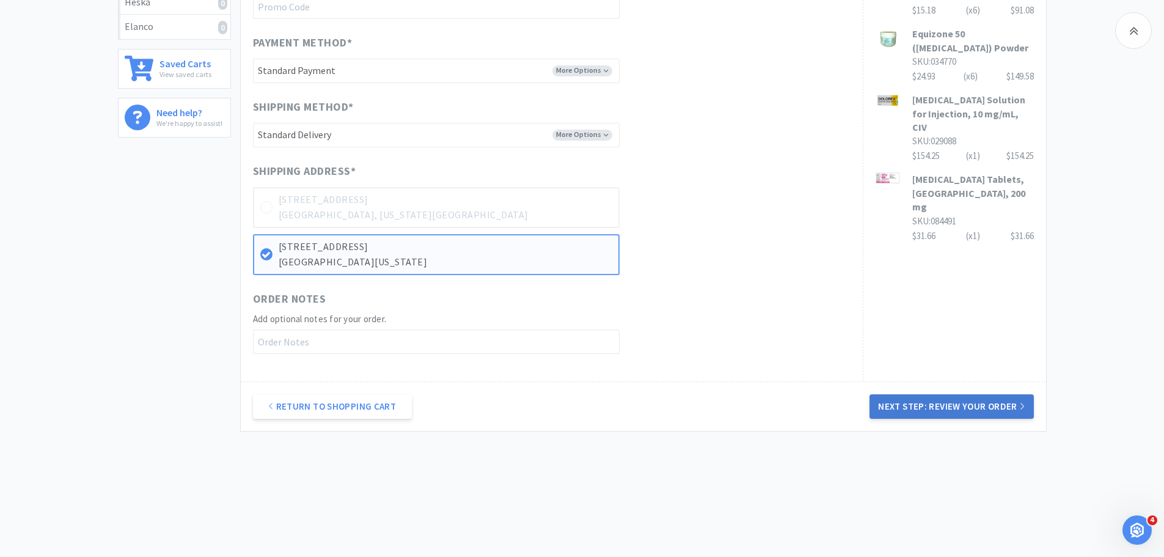
click at [902, 403] on button "Next Step: Review Your Order" at bounding box center [951, 406] width 164 height 24
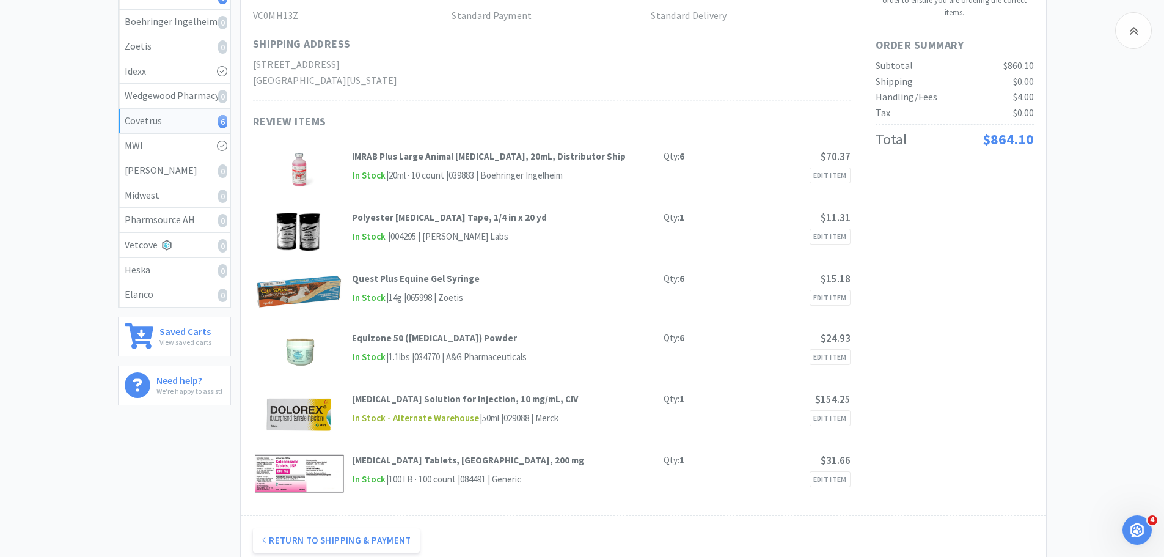
scroll to position [61, 0]
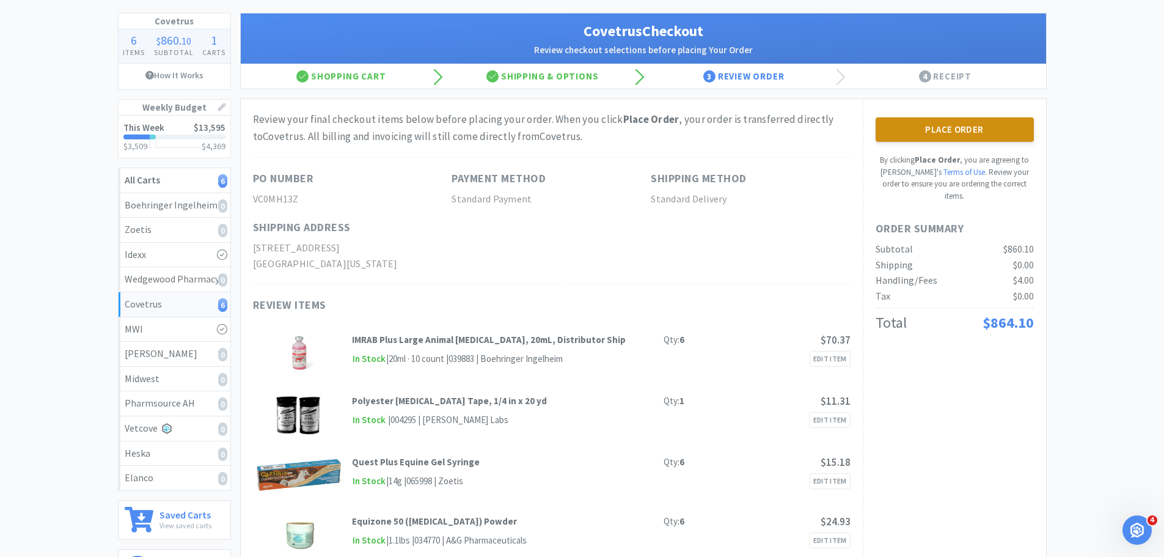
click at [918, 125] on button "Place Order" at bounding box center [954, 129] width 158 height 24
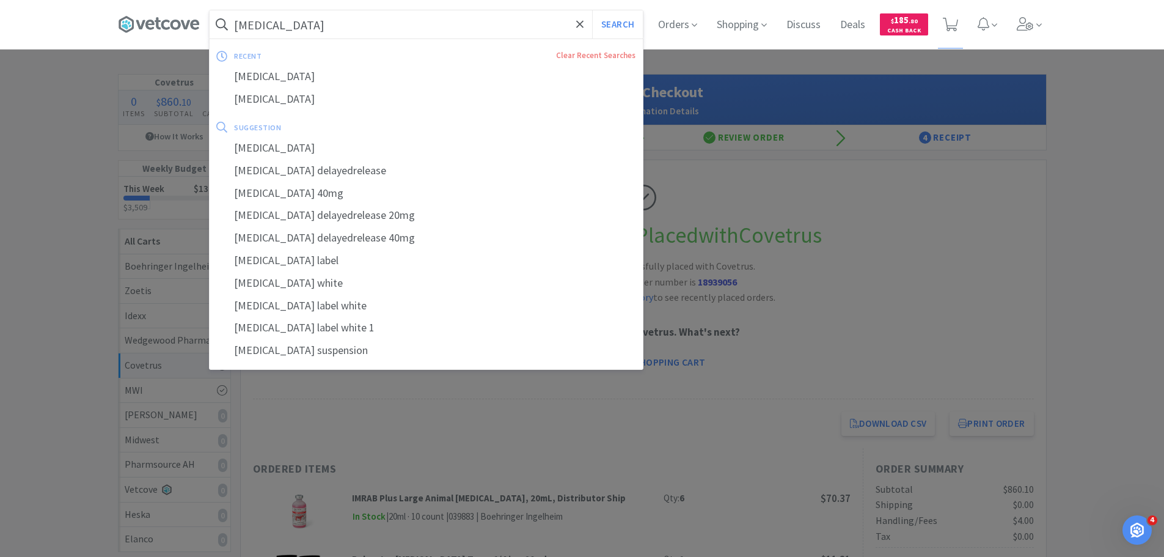
click at [369, 18] on input "[MEDICAL_DATA]" at bounding box center [426, 24] width 433 height 28
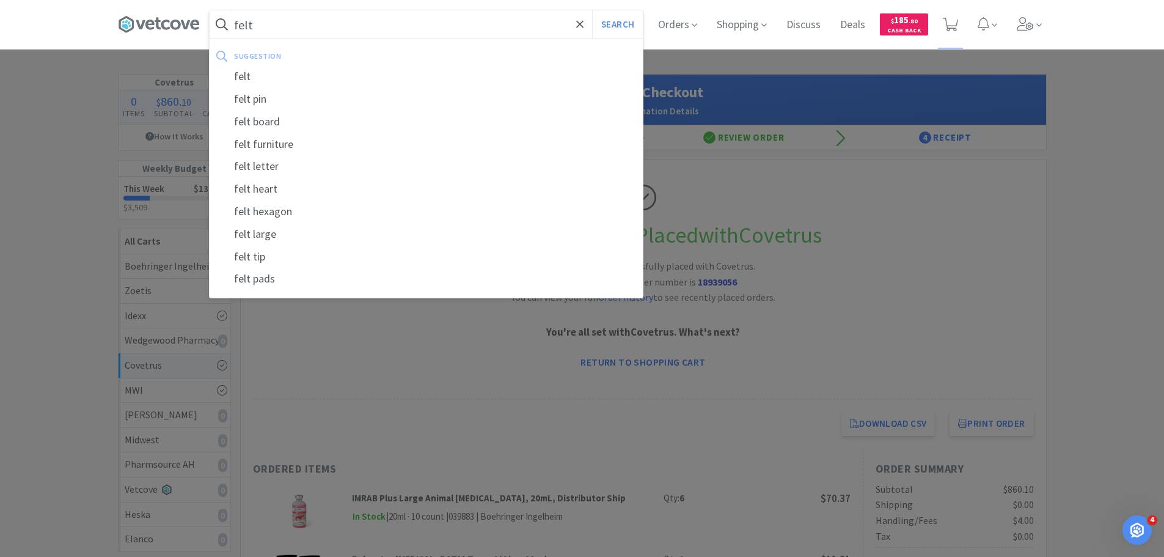
click at [592, 10] on button "Search" at bounding box center [617, 24] width 51 height 28
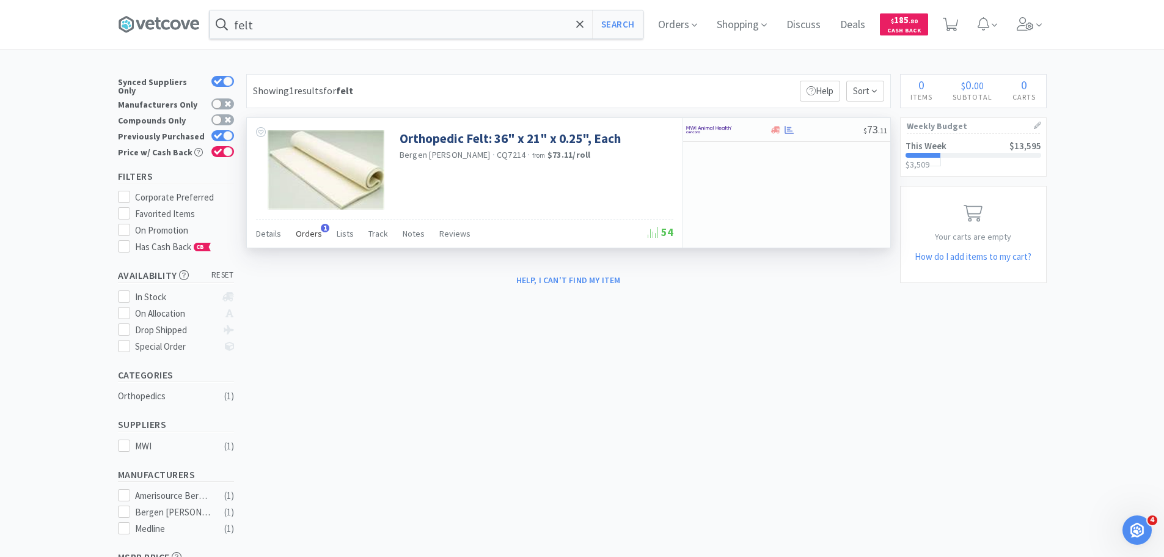
click at [307, 231] on span "Orders" at bounding box center [309, 233] width 26 height 11
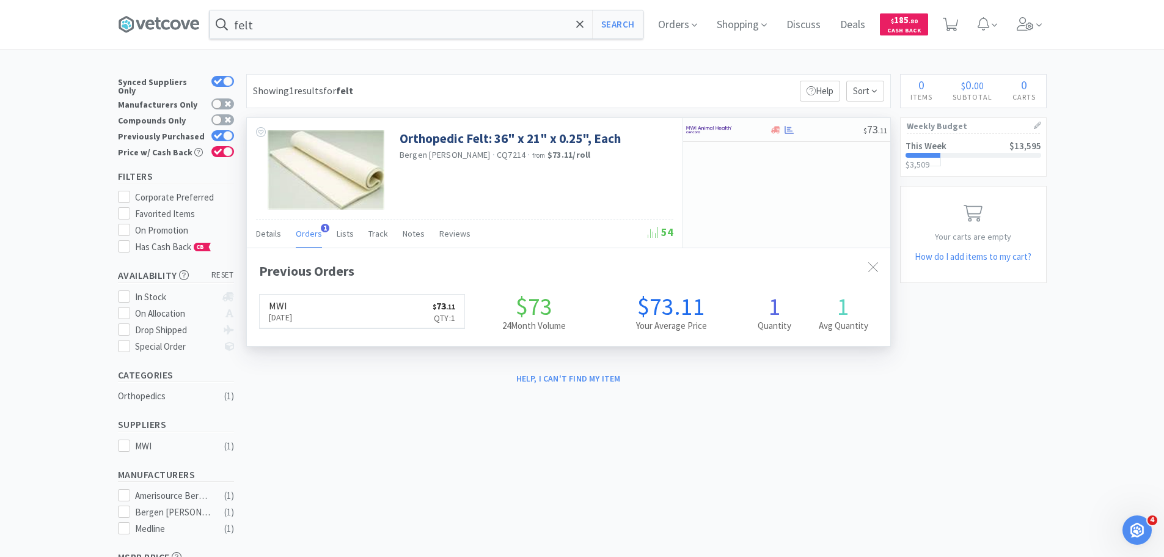
scroll to position [316, 643]
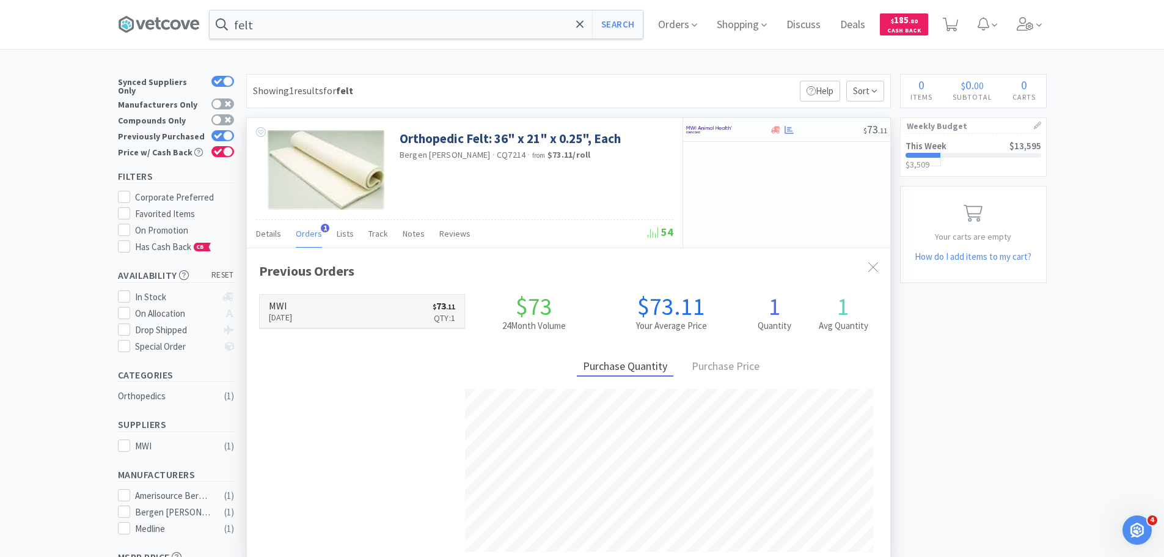
click at [340, 298] on link "MWI [DATE] $ 73 . 11 Qty: 1" at bounding box center [362, 311] width 205 height 34
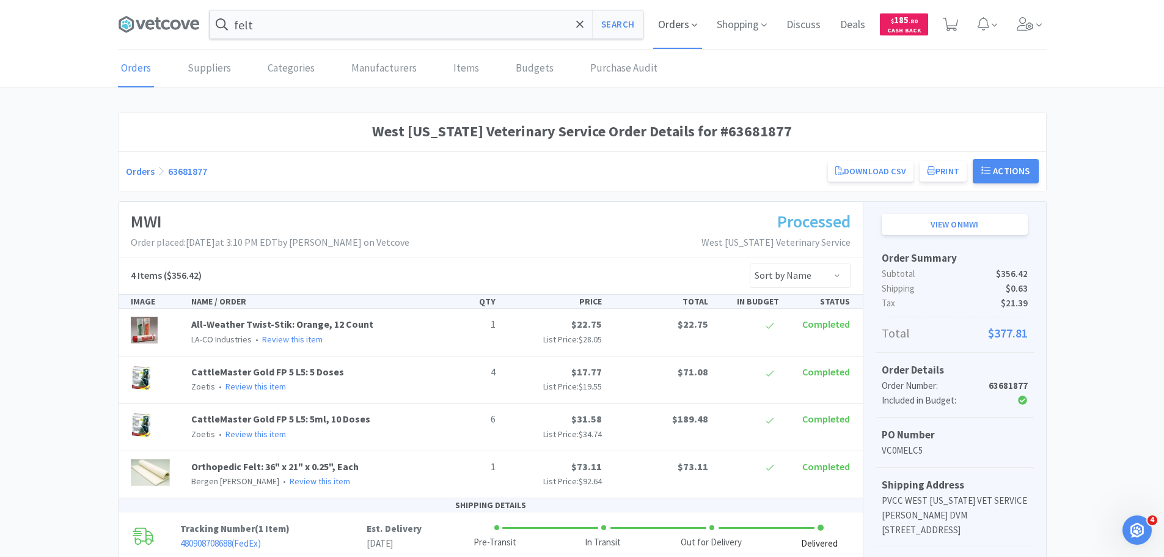
click at [687, 25] on span "Orders" at bounding box center [677, 24] width 49 height 49
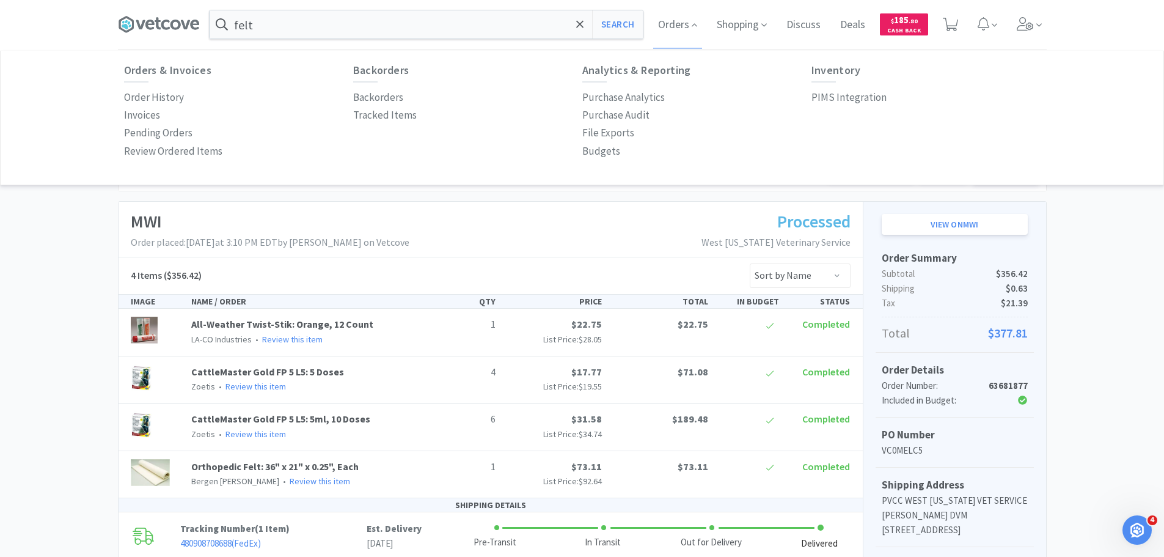
click at [159, 111] on div "Invoices" at bounding box center [238, 115] width 229 height 18
click at [153, 115] on p "Invoices" at bounding box center [142, 115] width 36 height 16
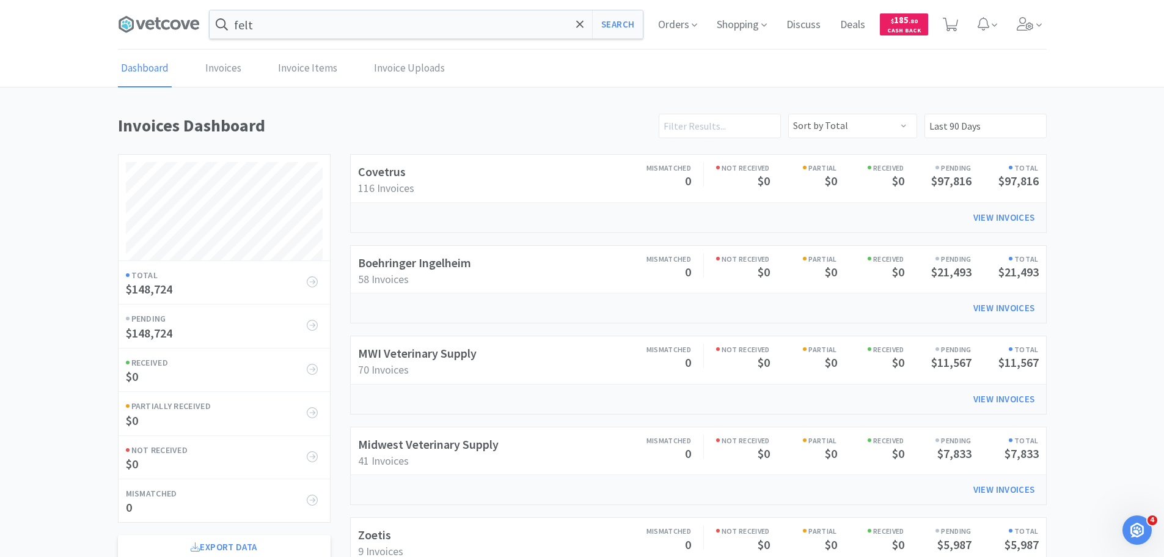
scroll to position [678, 929]
click at [456, 351] on link "MWI Veterinary Supply" at bounding box center [417, 352] width 119 height 15
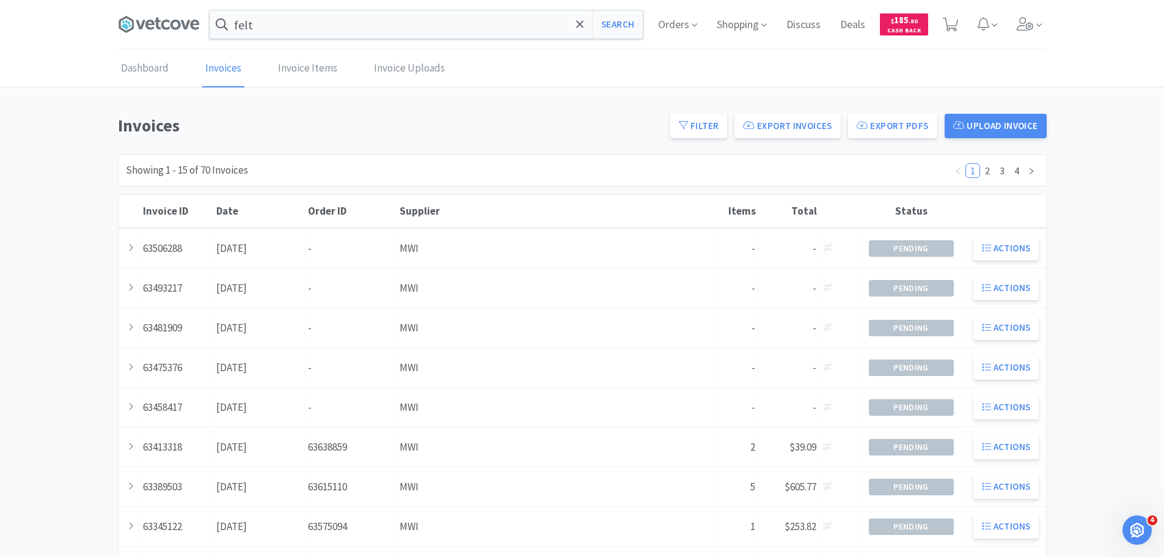
click at [280, 254] on div "Date [DATE]" at bounding box center [259, 248] width 92 height 31
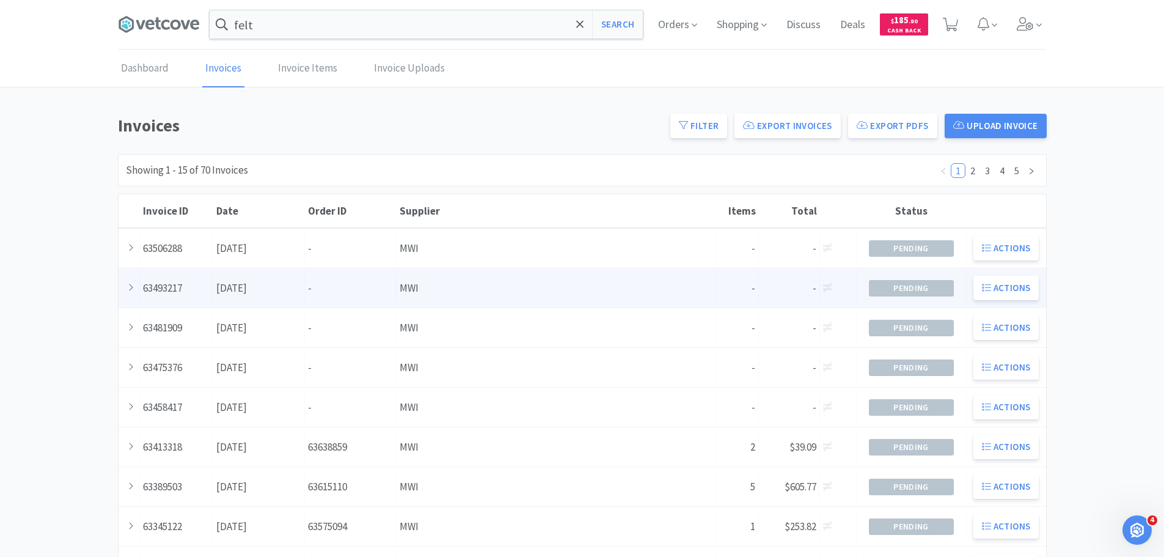
click at [257, 291] on div "Date [DATE]" at bounding box center [259, 287] width 92 height 31
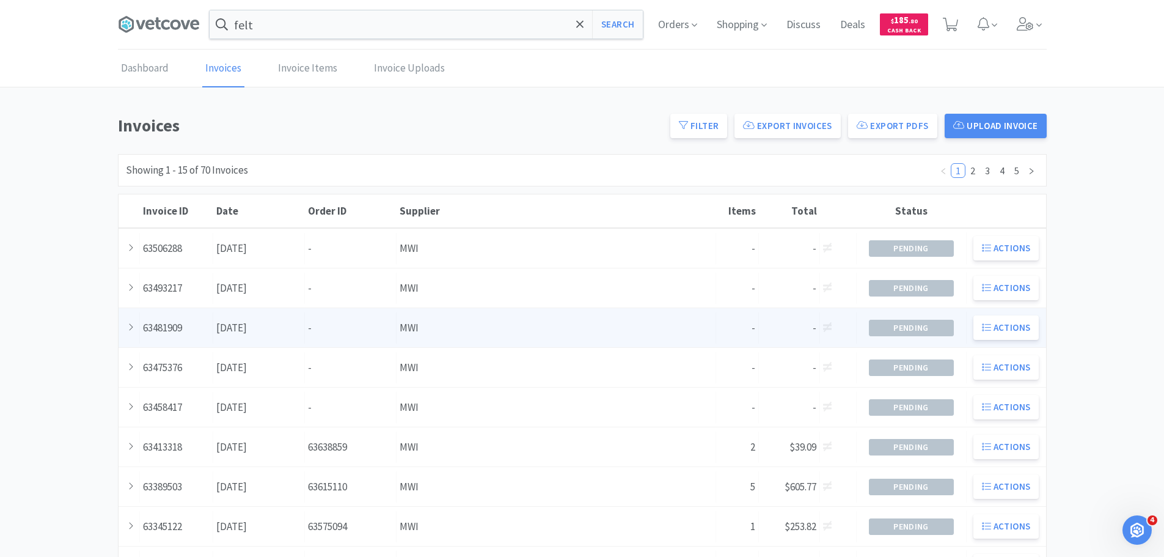
click at [281, 335] on div "Date [DATE]" at bounding box center [259, 327] width 92 height 31
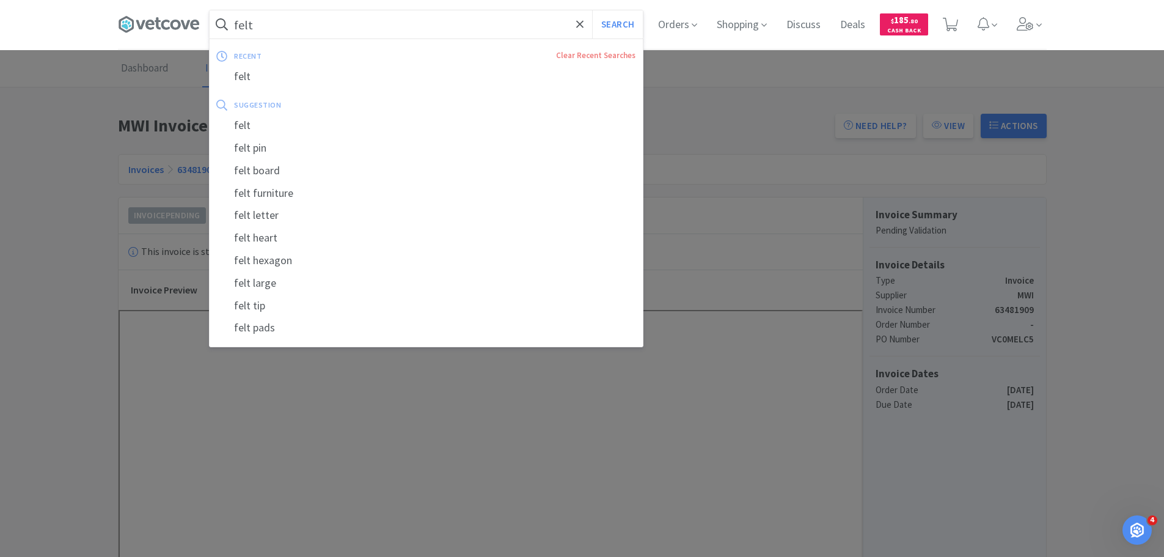
click at [400, 29] on input "felt" at bounding box center [426, 24] width 433 height 28
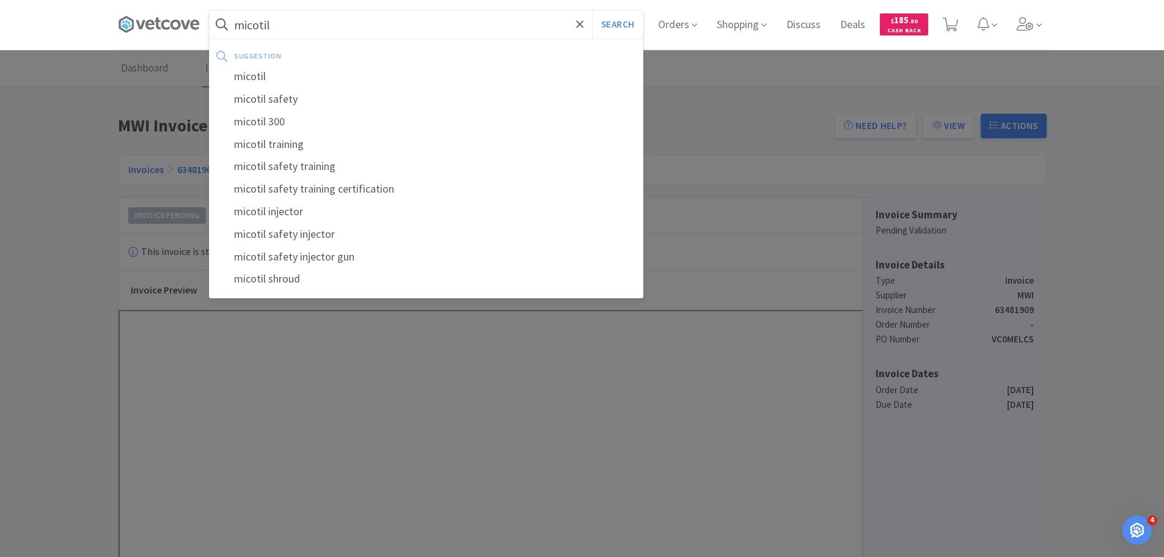
click at [592, 10] on button "Search" at bounding box center [617, 24] width 51 height 28
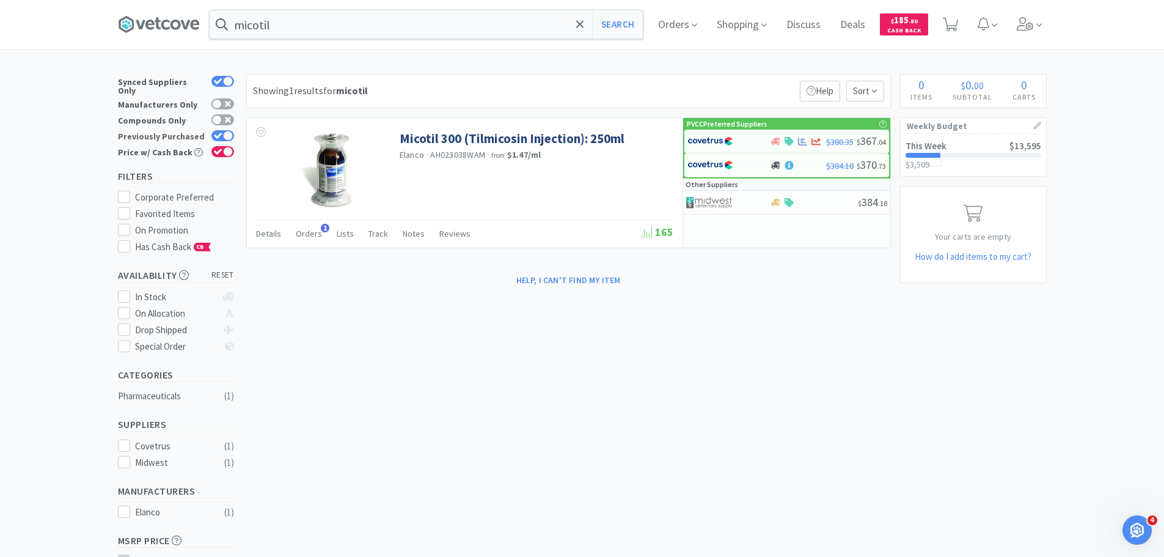
click at [217, 133] on icon at bounding box center [218, 136] width 9 height 7
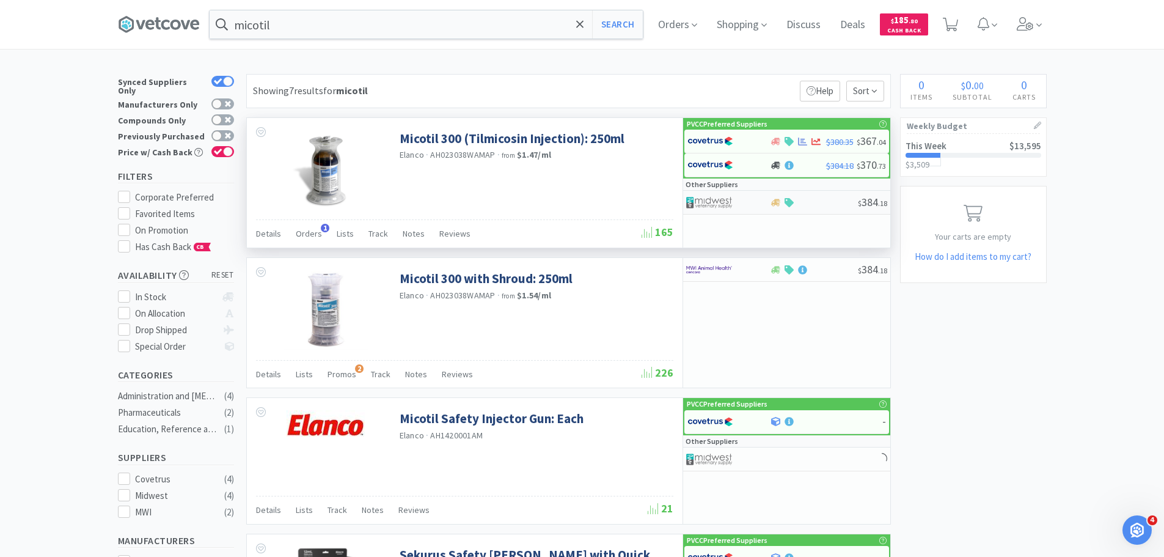
click at [714, 203] on img at bounding box center [709, 202] width 46 height 18
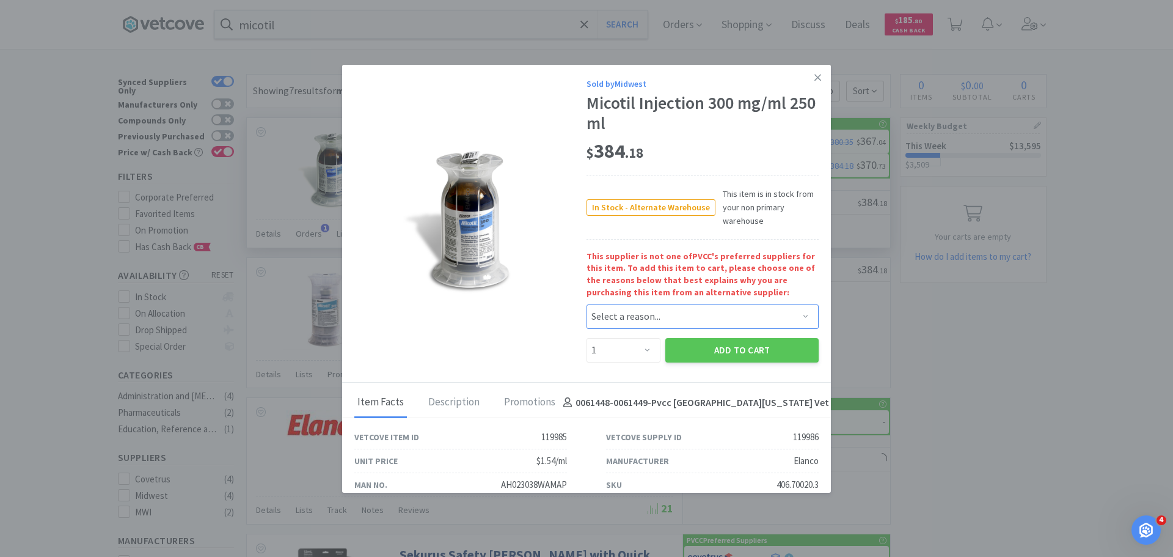
click at [607, 315] on select "Select a reason... Availability - This item is out of stock at the preferred su…" at bounding box center [702, 316] width 232 height 24
click at [586, 304] on select "Select a reason... Availability - This item is out of stock at the preferred su…" at bounding box center [702, 316] width 232 height 24
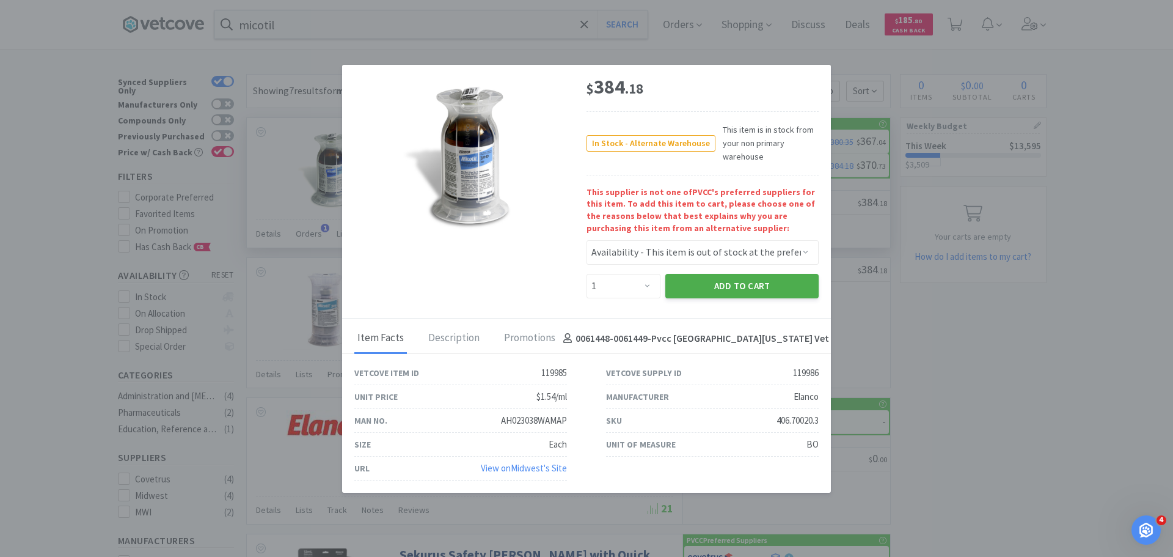
click at [706, 292] on button "Add to Cart" at bounding box center [741, 286] width 153 height 24
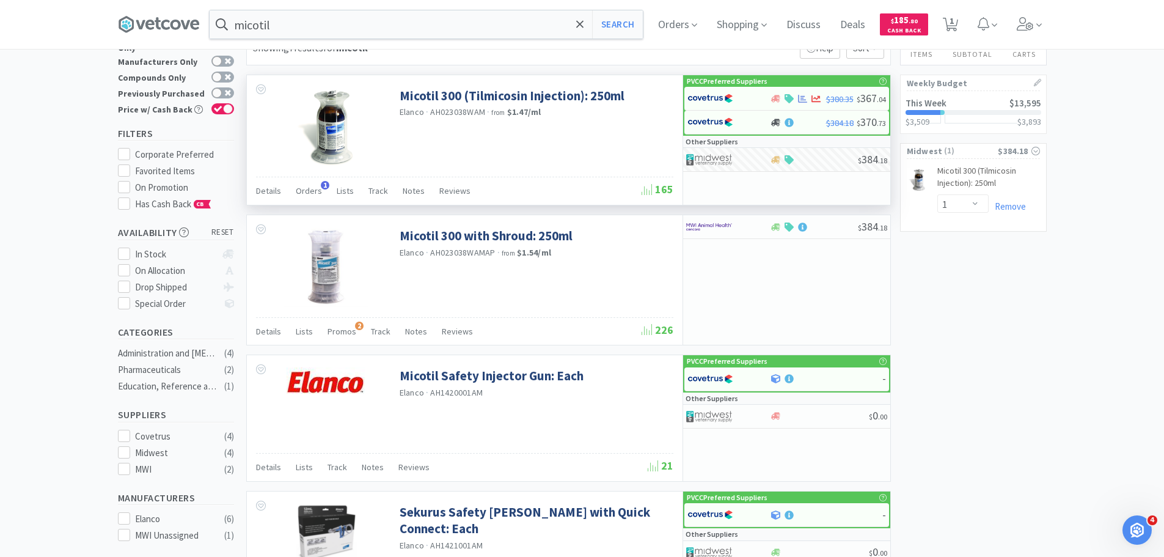
scroll to position [0, 0]
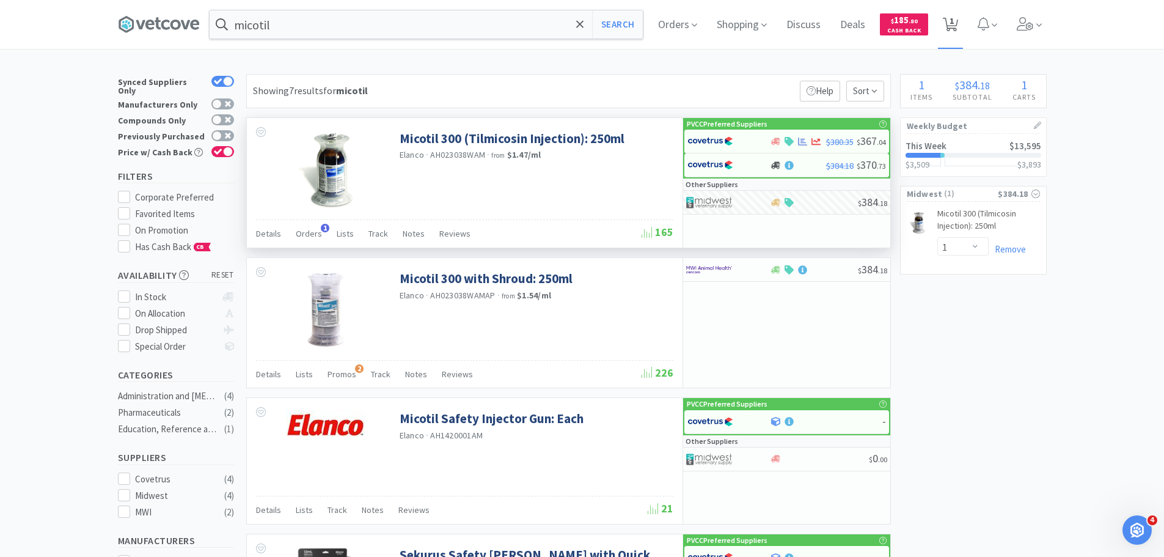
click at [963, 20] on span "1" at bounding box center [950, 24] width 25 height 49
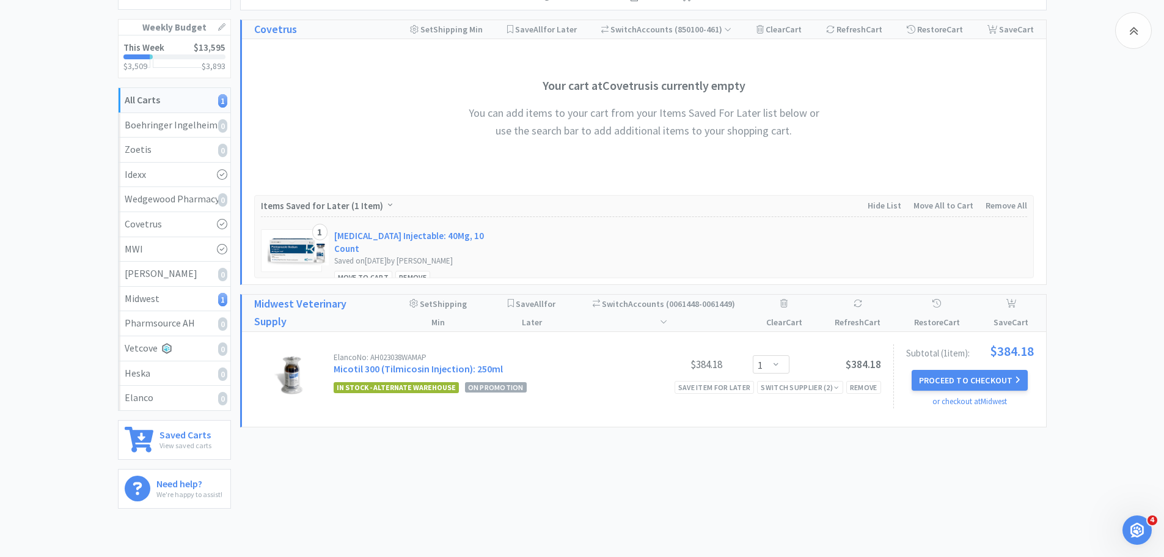
scroll to position [206, 0]
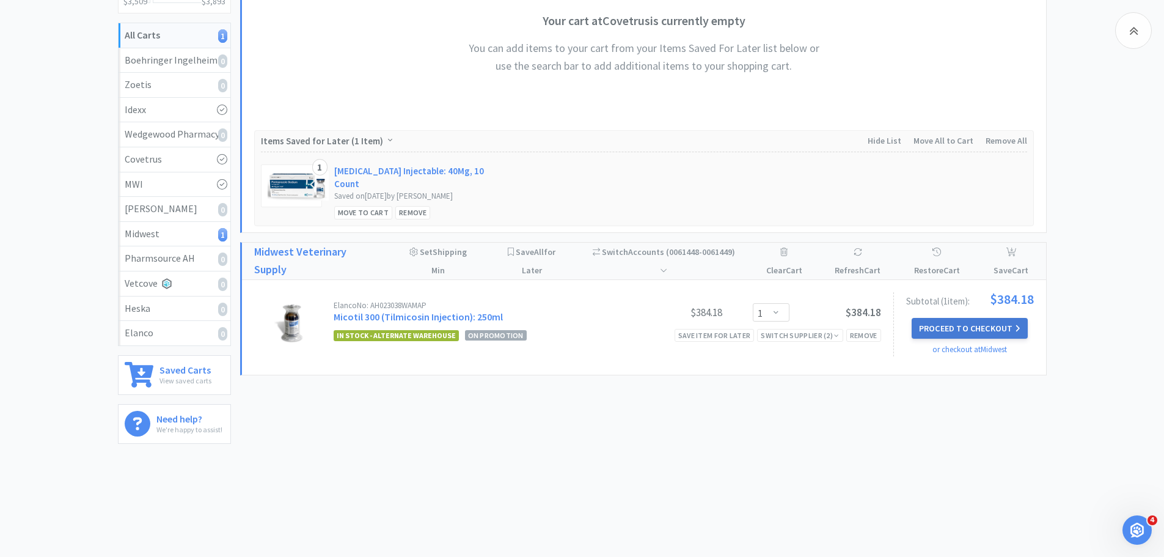
click at [1002, 318] on button "Proceed to Checkout" at bounding box center [969, 328] width 116 height 21
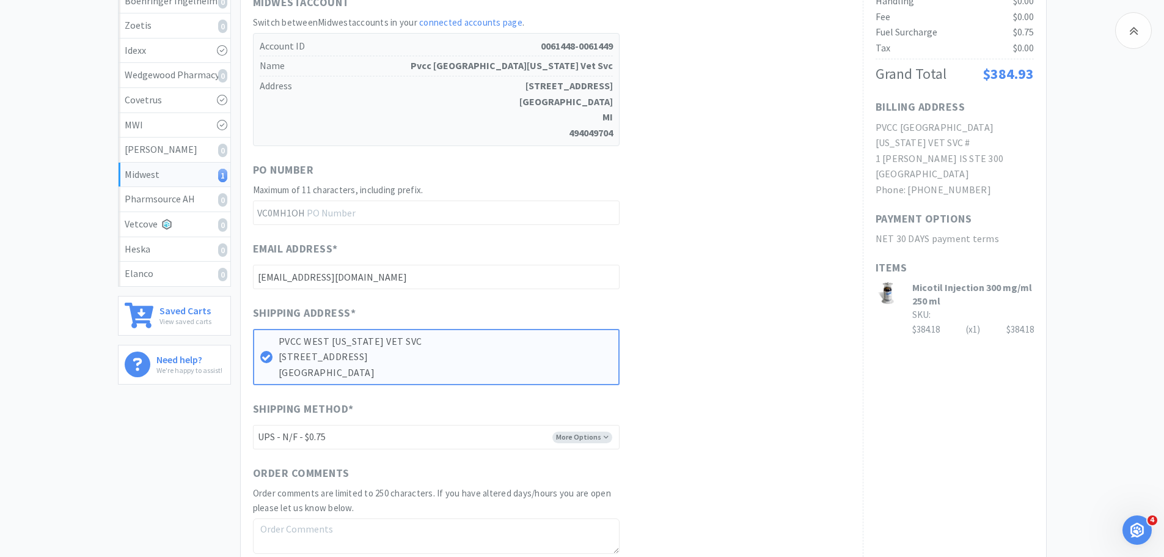
scroll to position [367, 0]
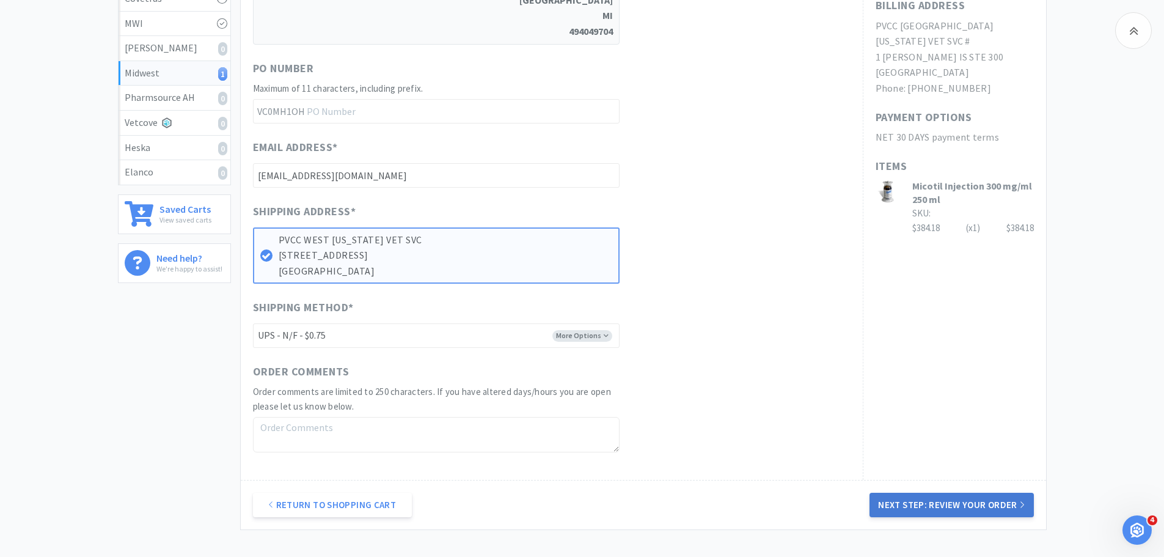
click at [897, 508] on button "Next Step: Review Your Order" at bounding box center [951, 504] width 164 height 24
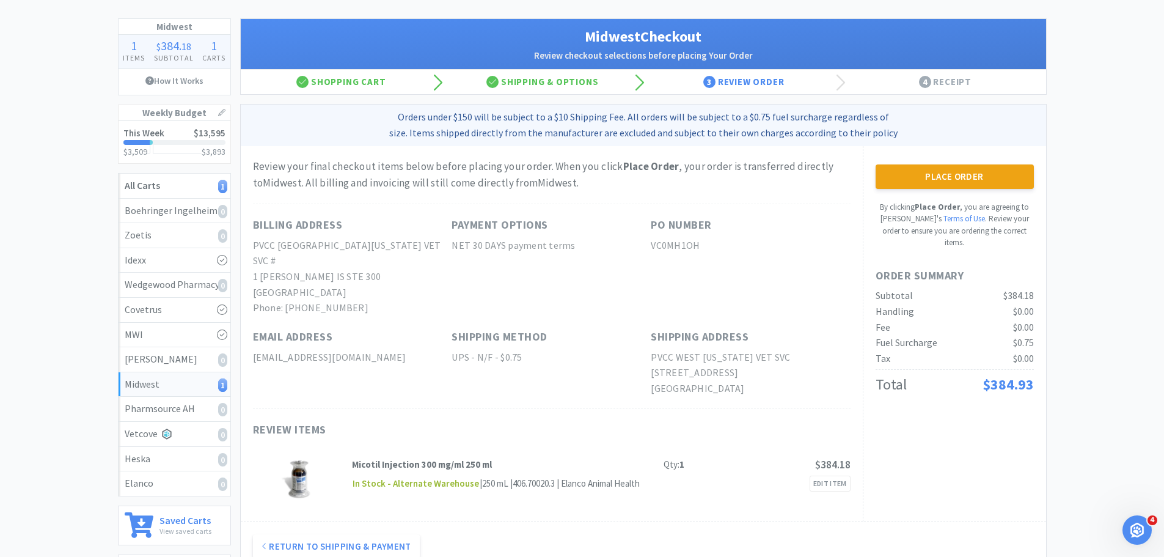
scroll to position [122, 0]
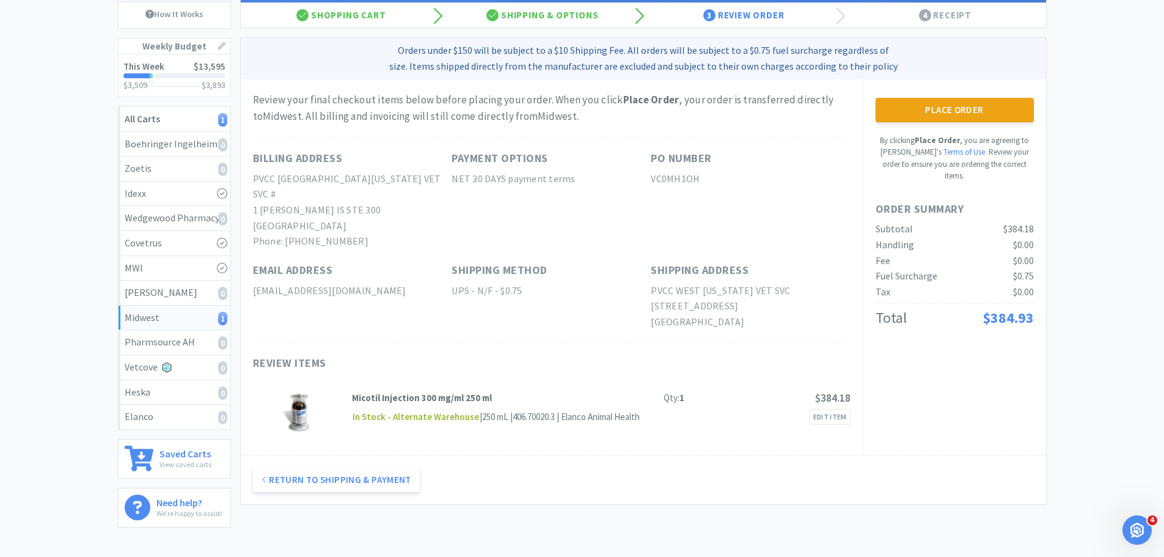
click at [950, 111] on button "Place Order" at bounding box center [954, 110] width 158 height 24
